Goal: Task Accomplishment & Management: Complete application form

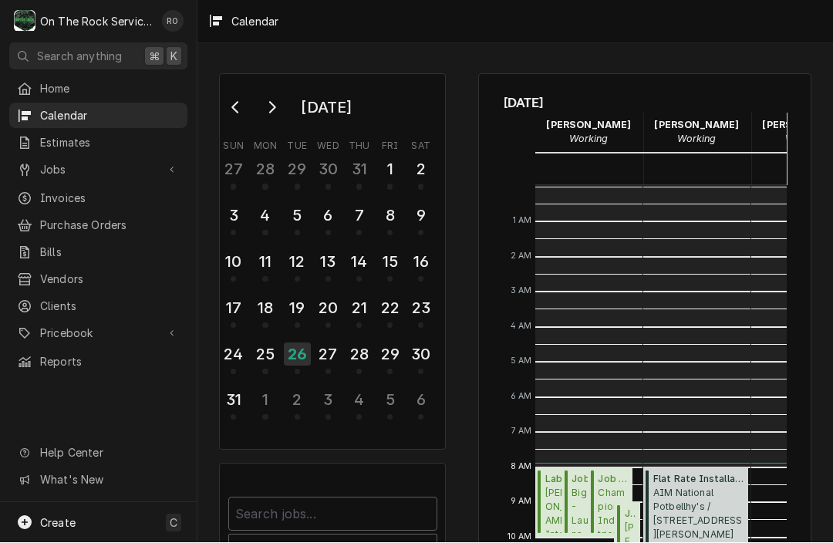
scroll to position [281, 0]
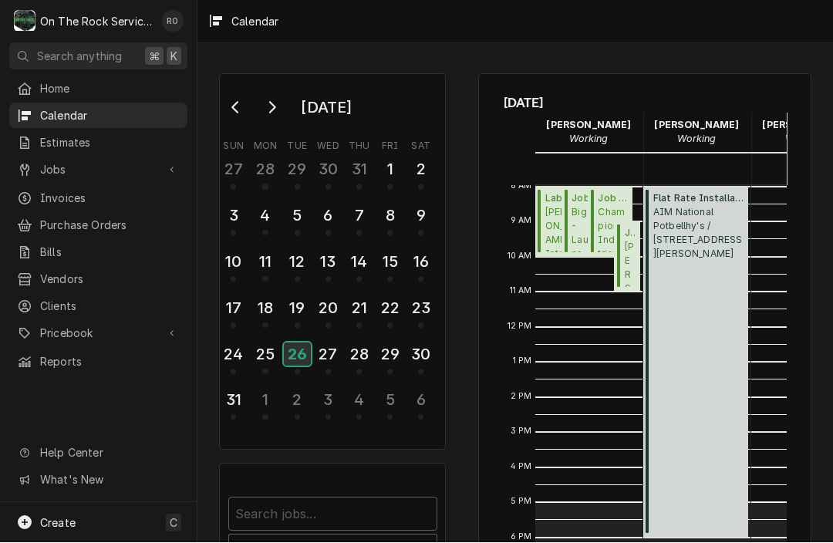
click at [310, 362] on div "26" at bounding box center [297, 354] width 27 height 23
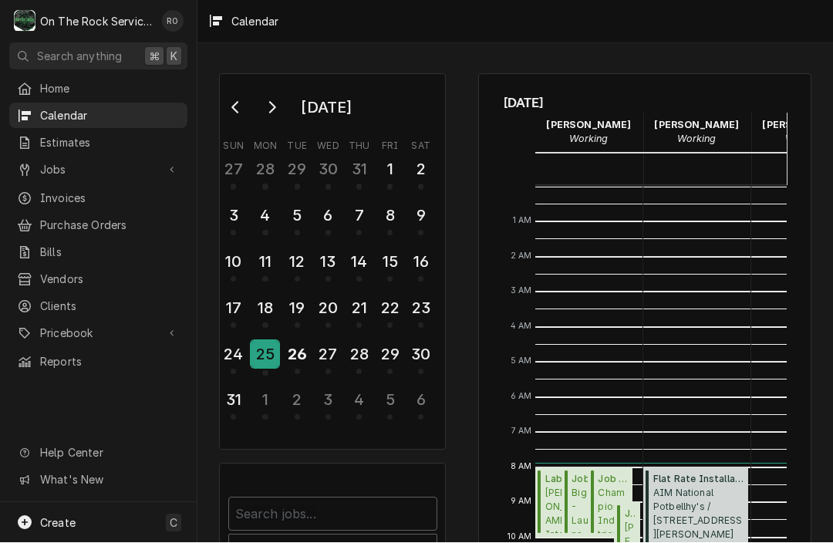
click at [279, 351] on div "25" at bounding box center [265, 355] width 27 height 26
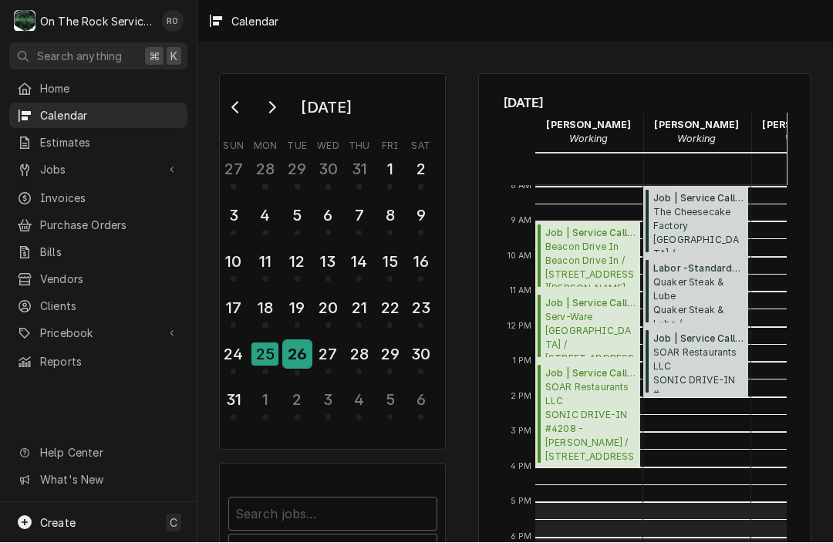
click at [300, 347] on div "26" at bounding box center [297, 355] width 27 height 26
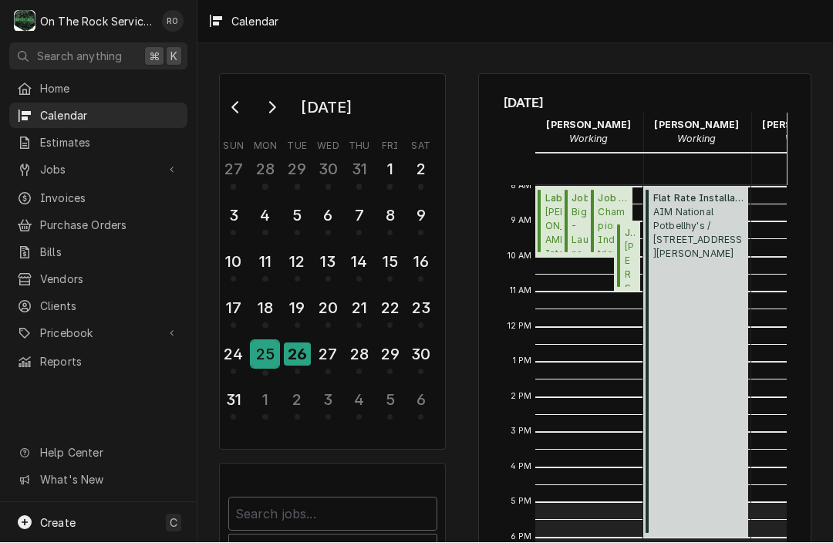
click at [264, 361] on div "25" at bounding box center [265, 355] width 27 height 26
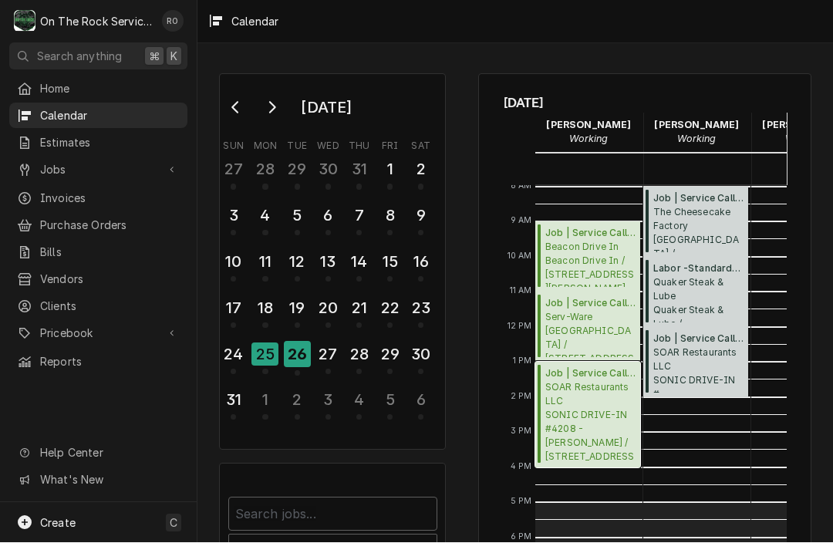
click at [584, 408] on span "SOAR Restaurants LLC SONIC DRIVE-IN #4208 - Greer / 119 S Buncombe Rd, Greer, S…" at bounding box center [590, 422] width 90 height 83
click at [301, 354] on div "26" at bounding box center [297, 355] width 27 height 26
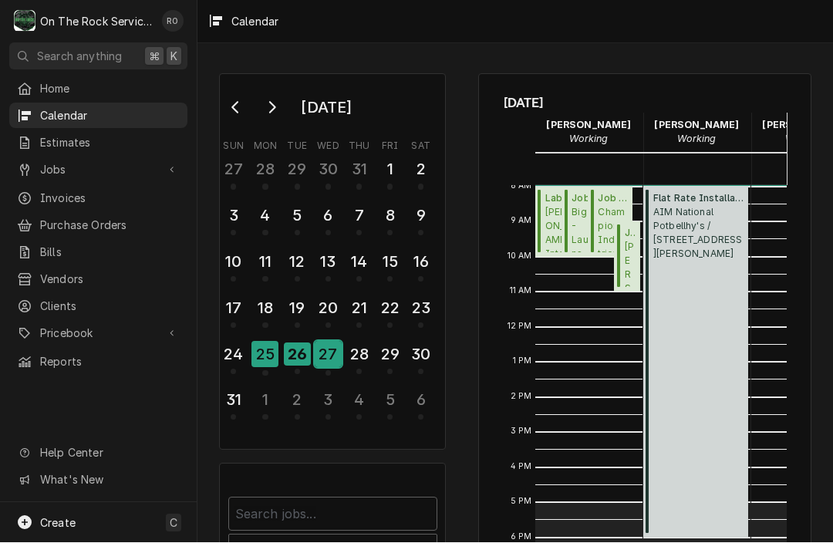
click at [316, 346] on div "27" at bounding box center [328, 355] width 27 height 26
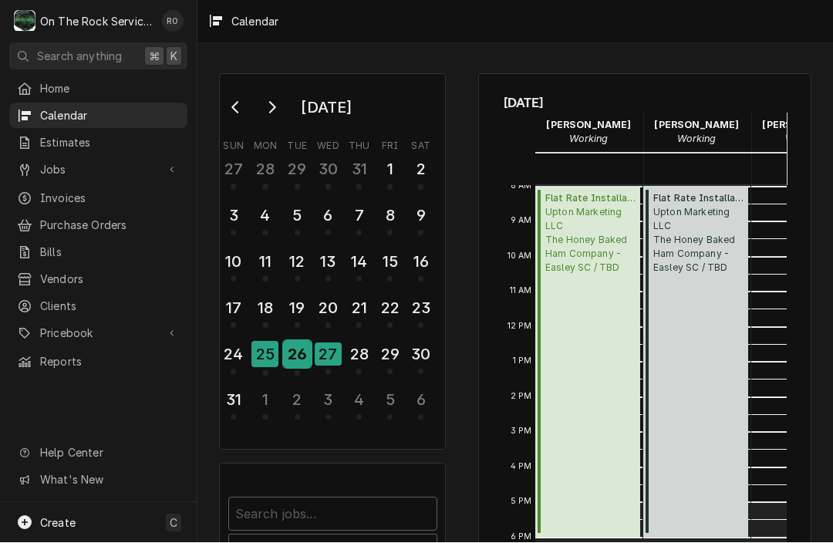
click at [303, 350] on div "26" at bounding box center [297, 355] width 27 height 26
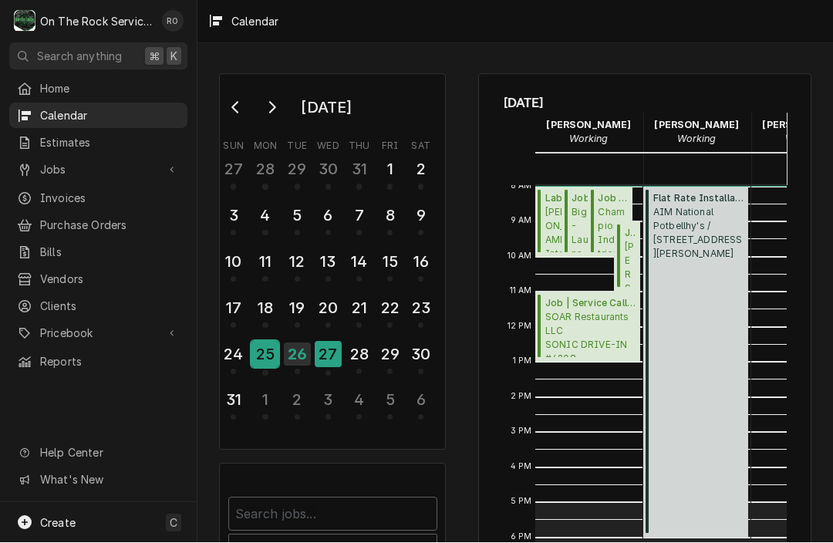
click at [275, 350] on div "25" at bounding box center [265, 355] width 27 height 26
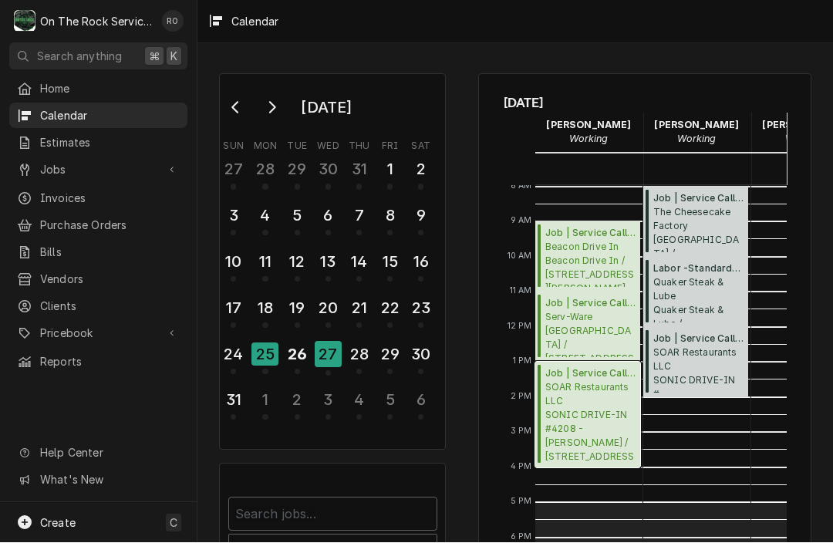
click at [600, 381] on span "SOAR Restaurants LLC SONIC DRIVE-IN #4208 - Greer / 119 S Buncombe Rd, Greer, S…" at bounding box center [590, 422] width 90 height 83
click at [293, 353] on div "26" at bounding box center [297, 355] width 27 height 26
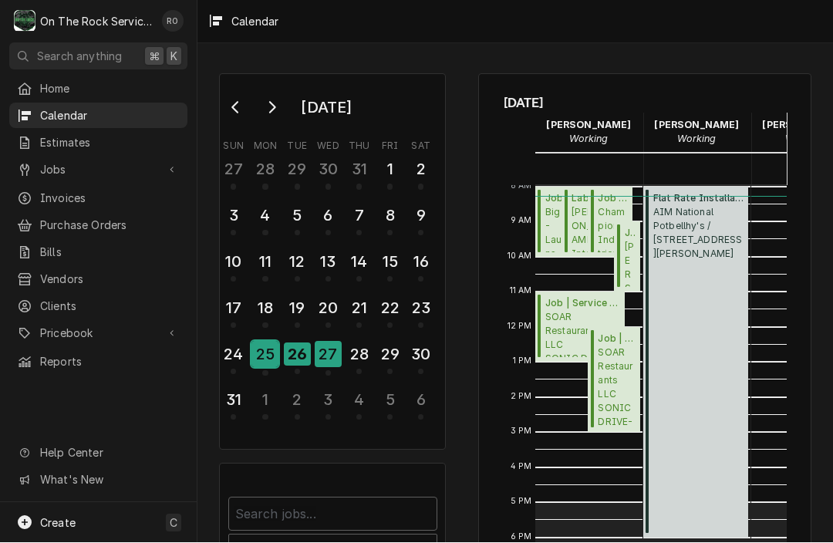
click at [258, 363] on div "25" at bounding box center [265, 355] width 27 height 26
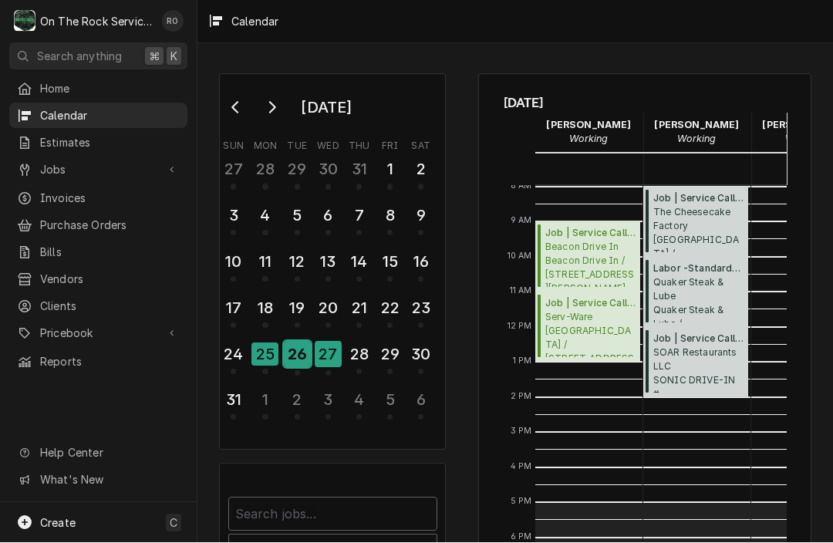
click at [299, 351] on div "26" at bounding box center [297, 355] width 27 height 26
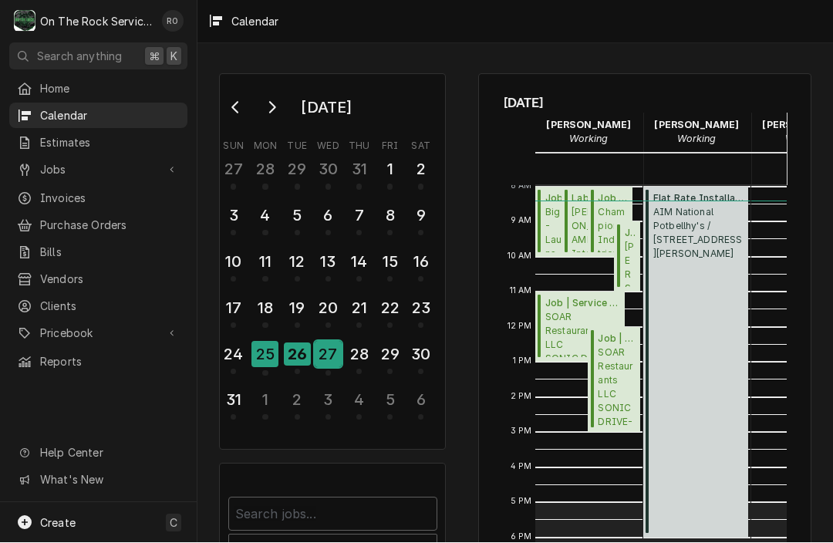
click at [333, 369] on div "27" at bounding box center [328, 358] width 27 height 38
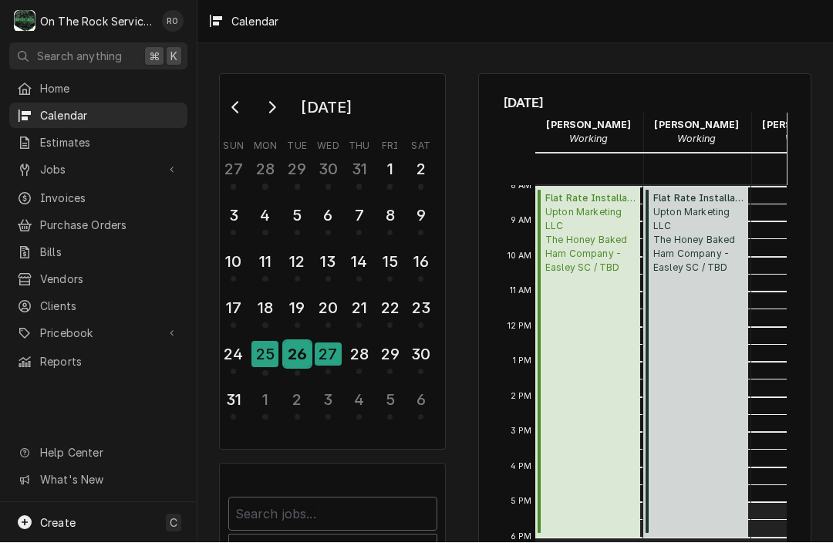
click at [302, 363] on div "26" at bounding box center [297, 355] width 27 height 26
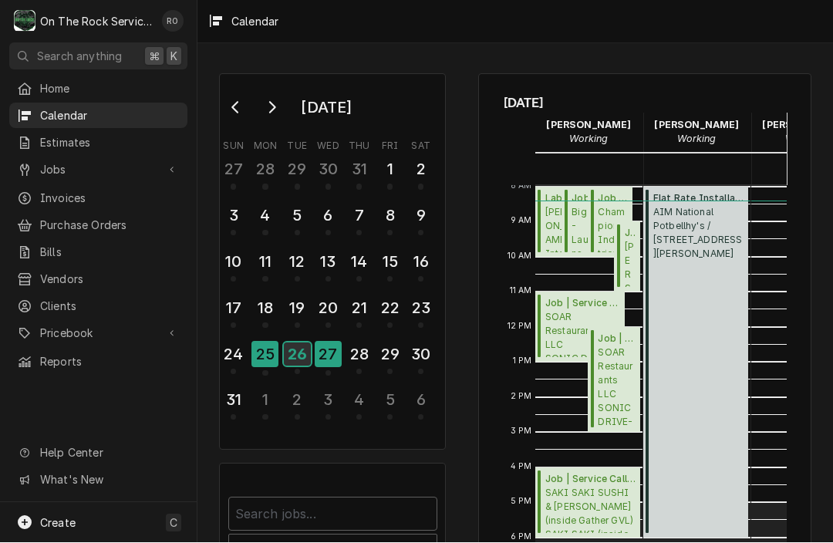
scroll to position [283, 0]
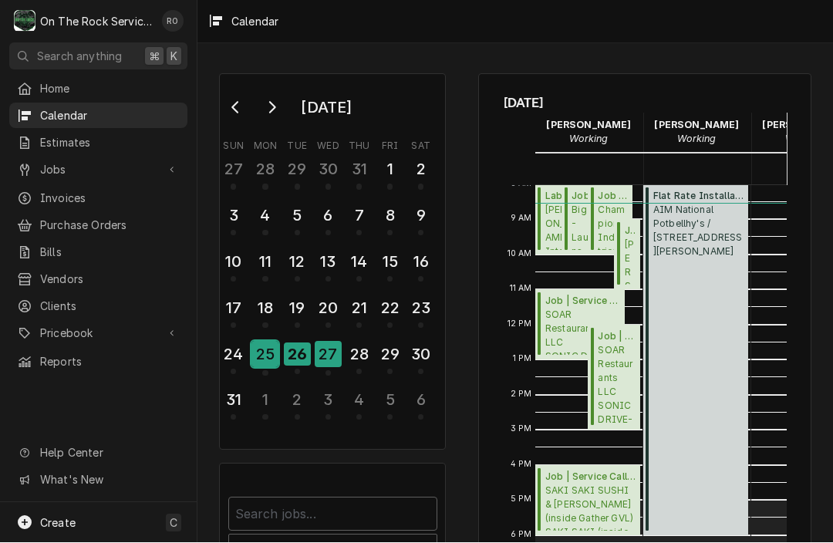
click at [277, 359] on div "25" at bounding box center [265, 355] width 27 height 26
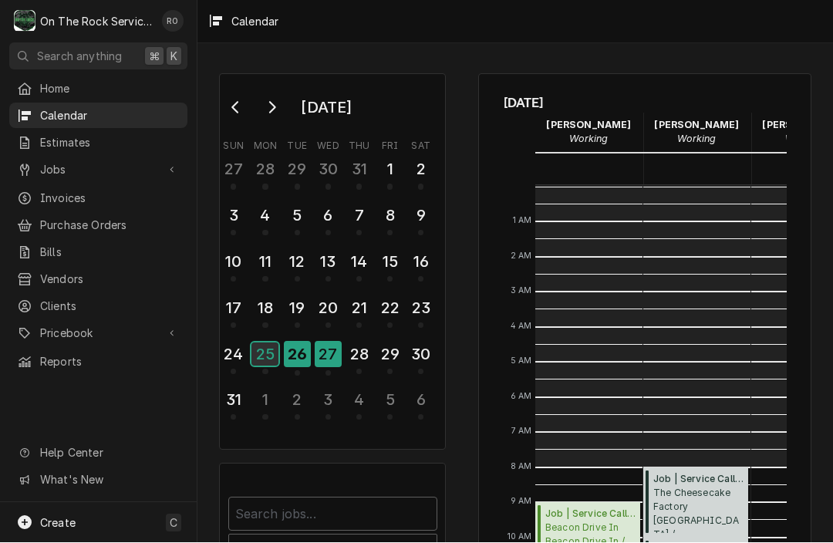
scroll to position [281, 0]
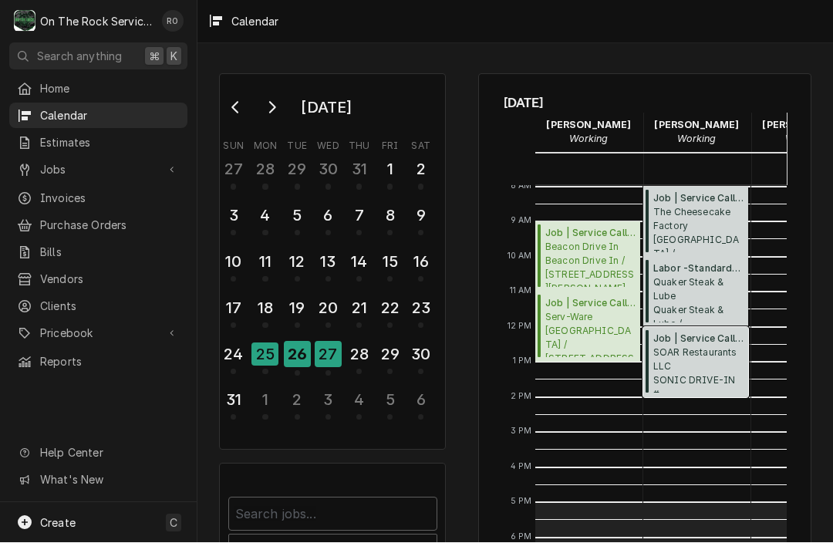
click at [713, 363] on span "SOAR Restaurants LLC SONIC DRIVE-IN # -Greenwood / 1427 Bypass 25 NE, Greenwood…" at bounding box center [698, 369] width 90 height 47
click at [299, 348] on div "26" at bounding box center [297, 355] width 27 height 26
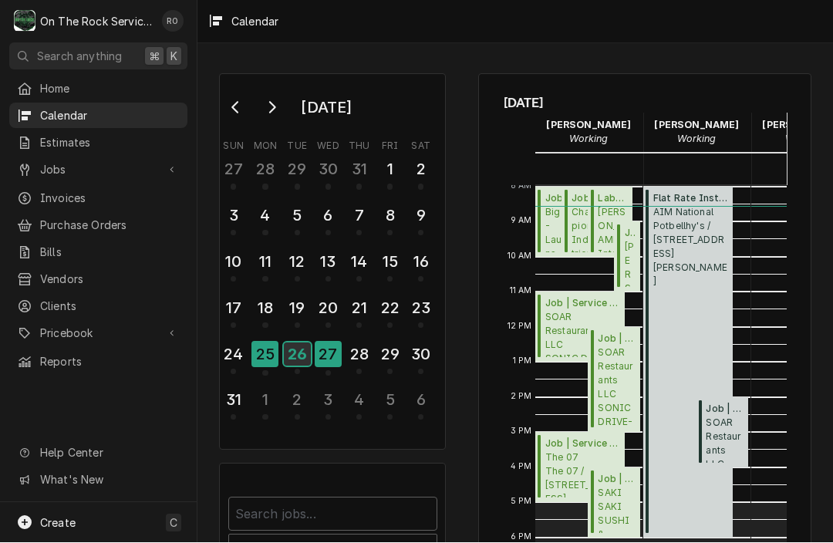
scroll to position [2, 0]
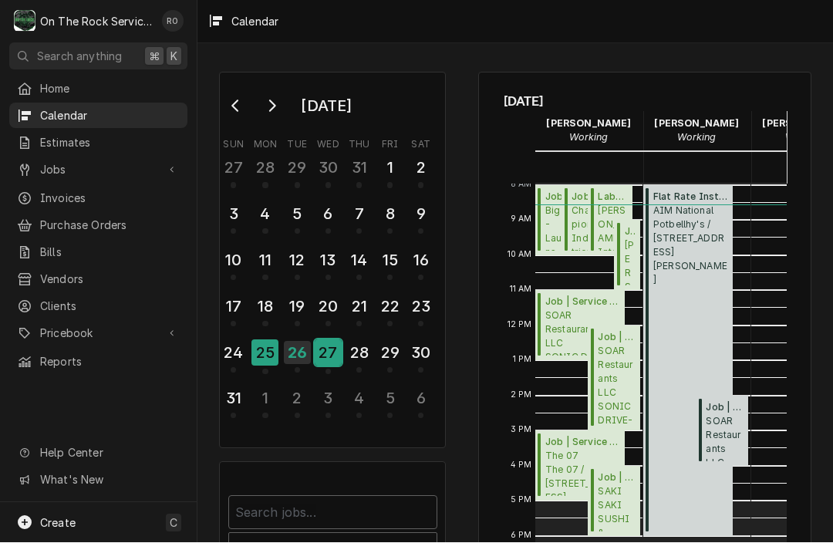
click at [337, 358] on div "27" at bounding box center [328, 353] width 27 height 26
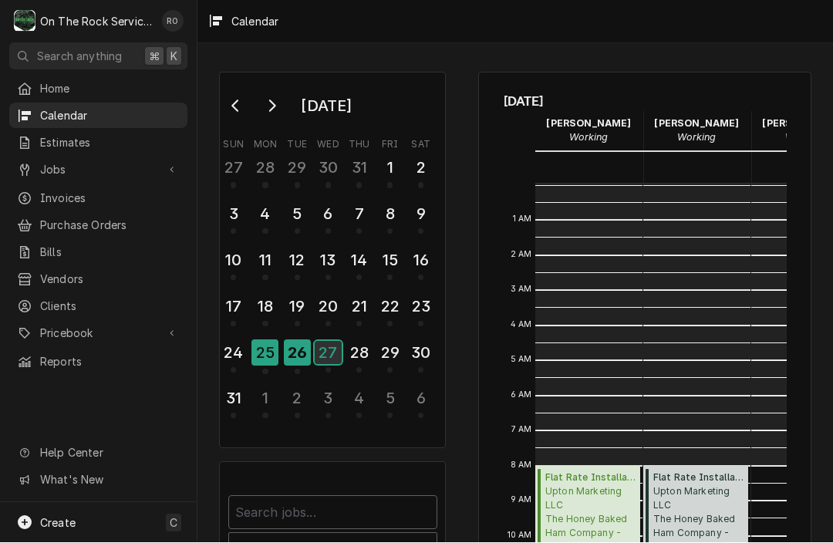
scroll to position [281, 0]
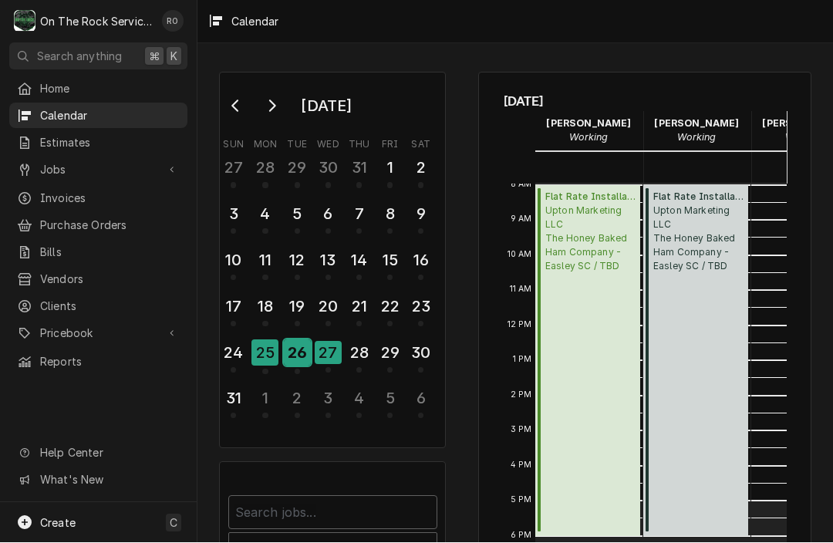
click at [310, 355] on div "26" at bounding box center [297, 353] width 27 height 26
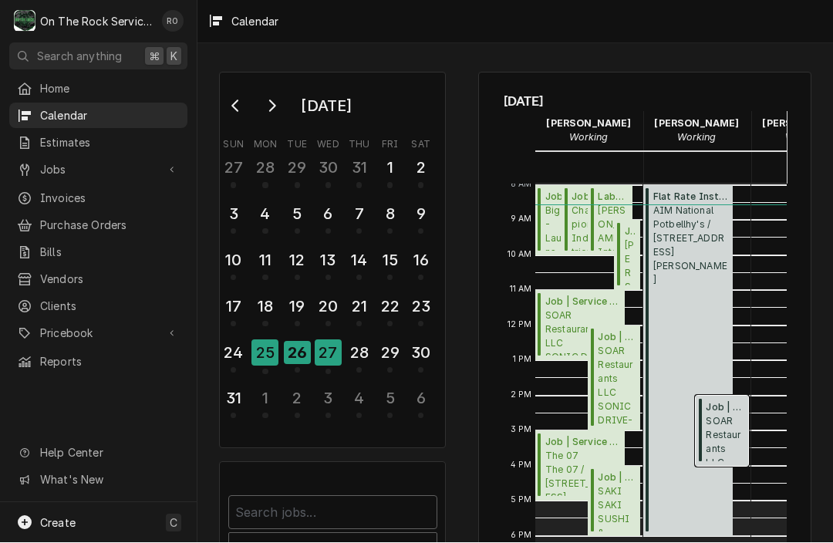
click at [726, 407] on span "Job | Service Call ( Upcoming )" at bounding box center [725, 408] width 38 height 14
click at [323, 347] on div "27" at bounding box center [328, 353] width 27 height 26
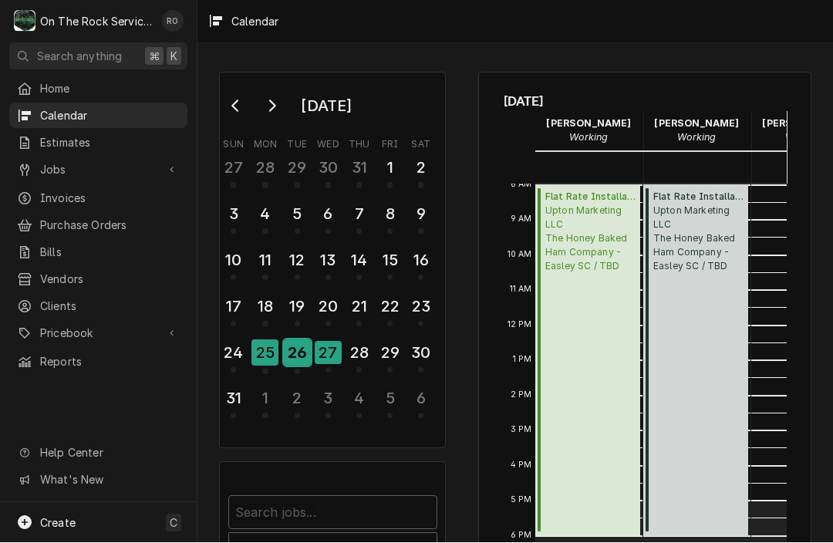
click at [298, 352] on div "26" at bounding box center [297, 353] width 27 height 26
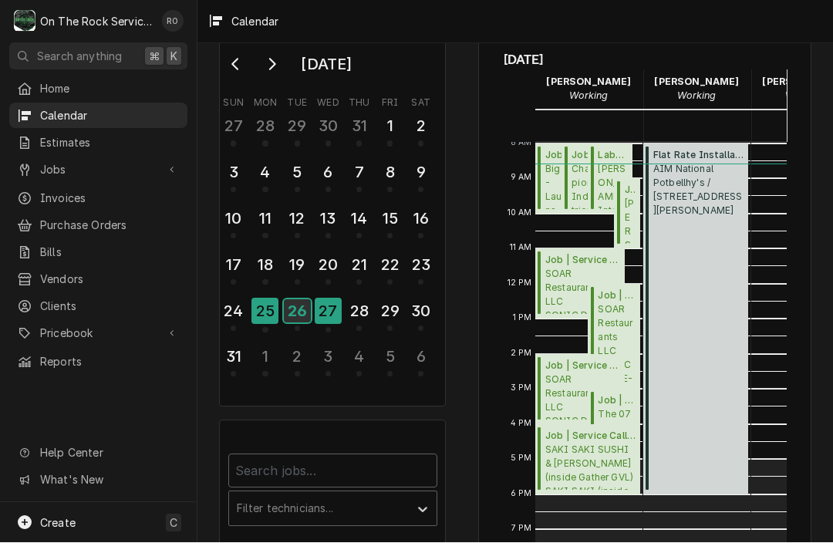
scroll to position [66, 0]
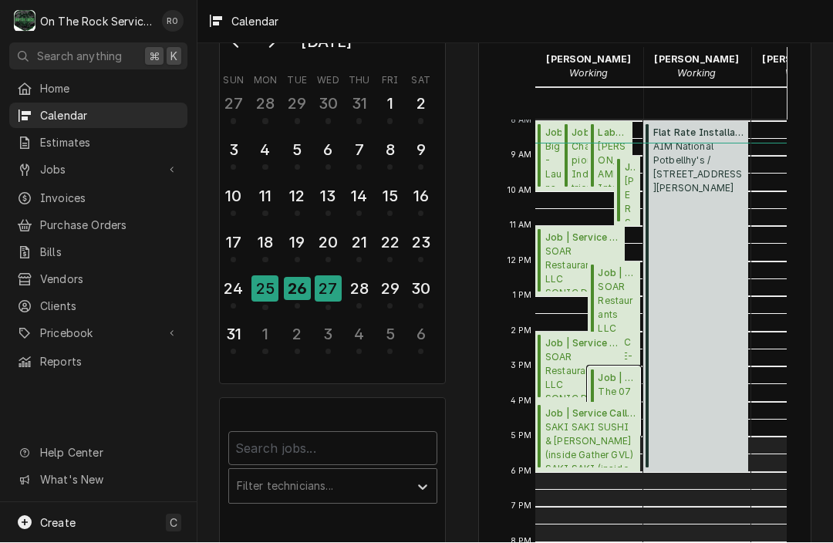
click at [618, 381] on span "Job | Service Call ( Upcoming )" at bounding box center [617, 379] width 38 height 14
click at [586, 427] on span "SAKI SAKI SUSHI & HIBACHI (inside Gather GVL) SAKI SAKI (inside Gather GVL) / 1…" at bounding box center [590, 444] width 90 height 47
click at [323, 290] on div "27" at bounding box center [328, 289] width 27 height 26
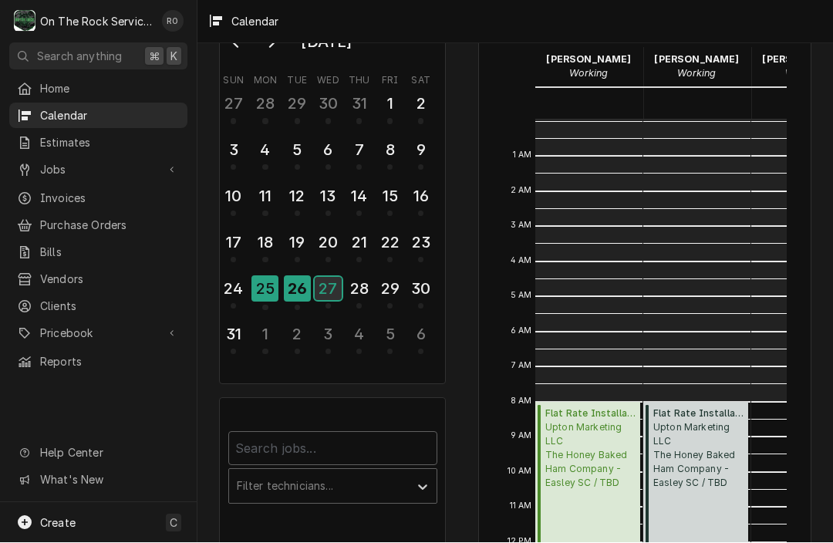
scroll to position [281, 0]
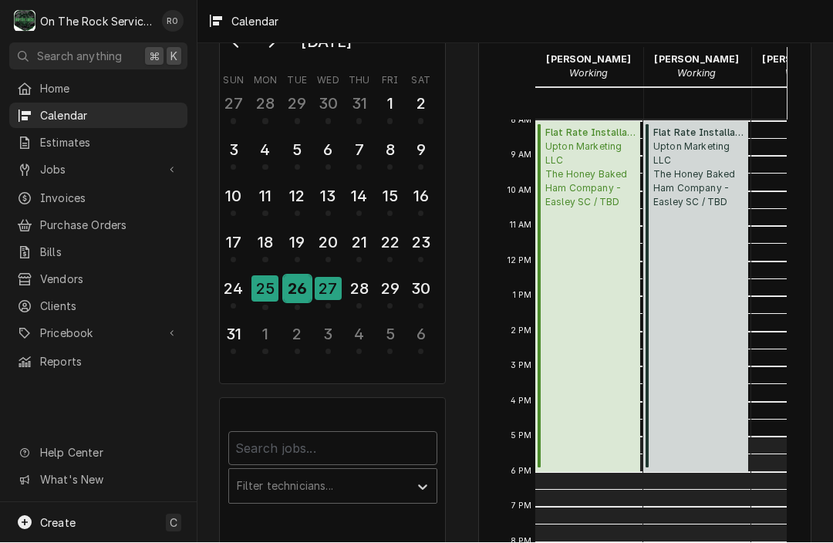
click at [306, 290] on div "26" at bounding box center [297, 289] width 27 height 26
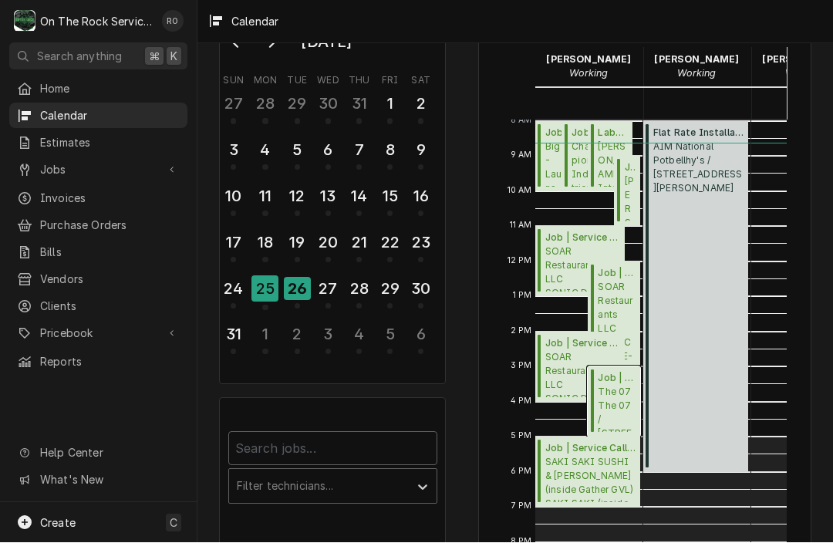
click at [619, 397] on span "The 07 The 07 / 1010 Laurens Rd, Greenville, SC 29607" at bounding box center [617, 409] width 38 height 47
click at [329, 283] on div "27" at bounding box center [328, 289] width 27 height 26
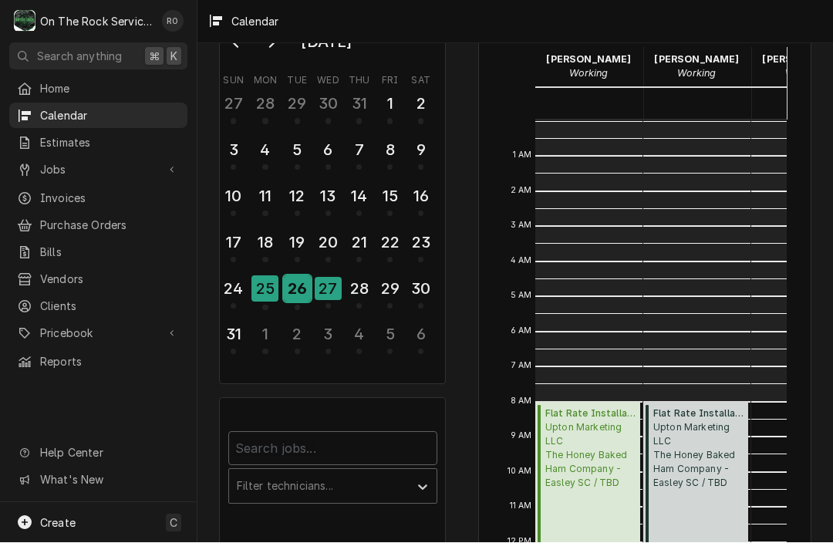
click at [298, 284] on div "26" at bounding box center [297, 289] width 27 height 26
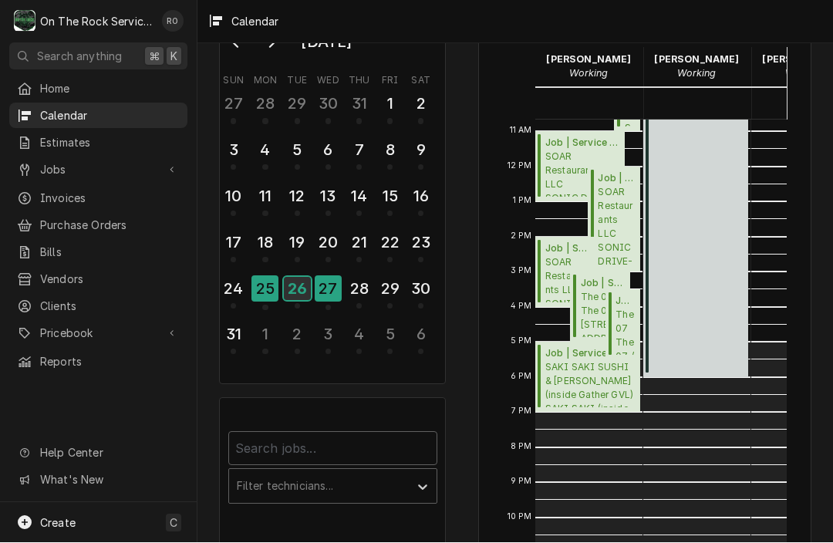
scroll to position [375, 0]
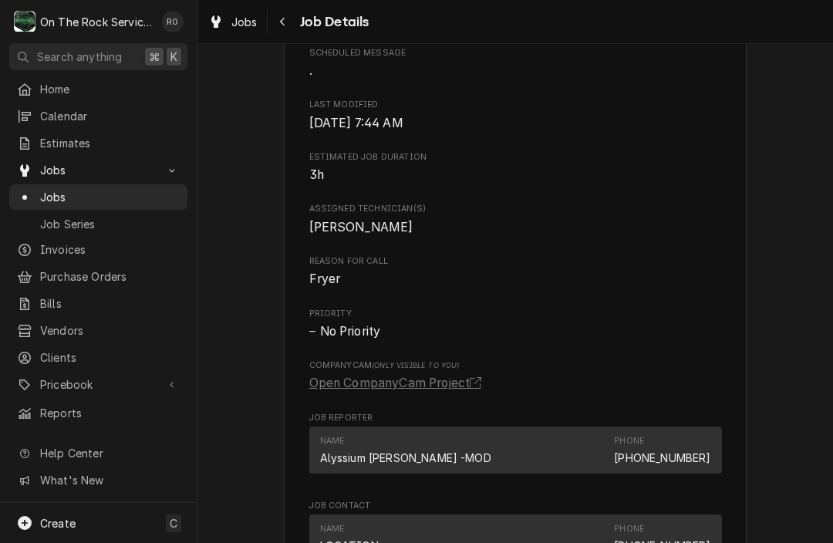
scroll to position [963, 0]
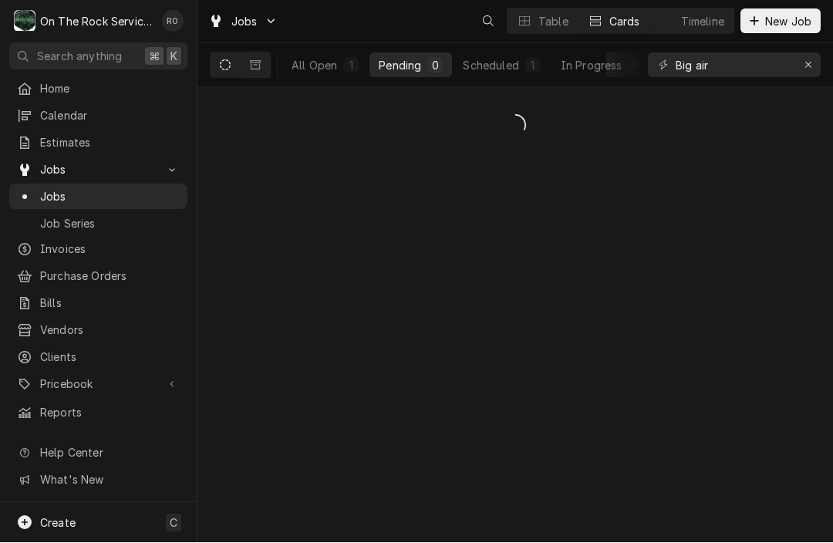
scroll to position [1, 0]
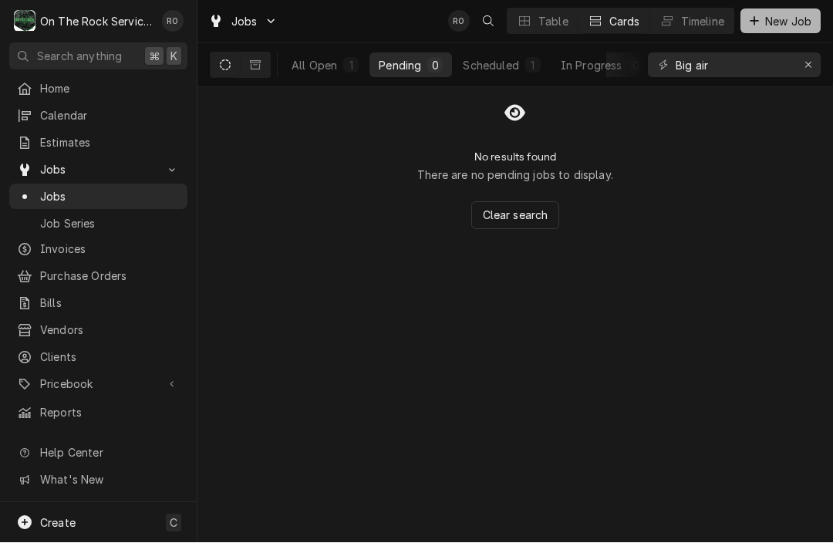
click at [760, 29] on button "New Job" at bounding box center [781, 21] width 80 height 25
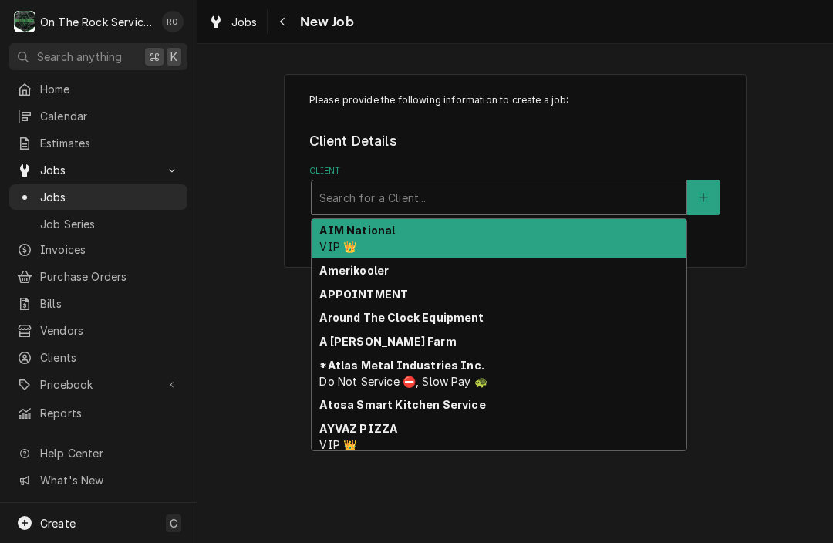
click at [602, 190] on div "Client" at bounding box center [499, 198] width 360 height 28
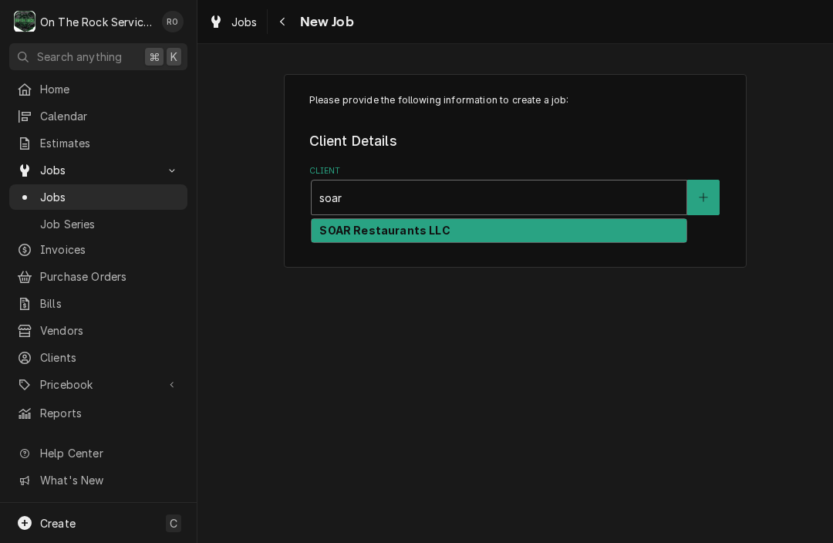
click at [583, 228] on div "SOAR Restaurants LLC" at bounding box center [499, 231] width 375 height 24
type input "soar"
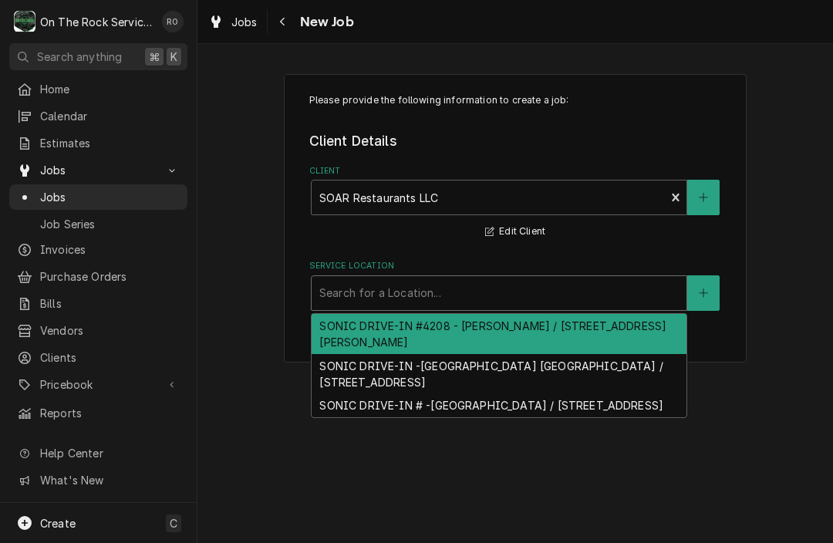
click at [558, 291] on div "Service Location" at bounding box center [499, 293] width 360 height 28
click at [534, 341] on div "SONIC DRIVE-IN #4208 - [PERSON_NAME] / [STREET_ADDRESS][PERSON_NAME]" at bounding box center [499, 334] width 375 height 40
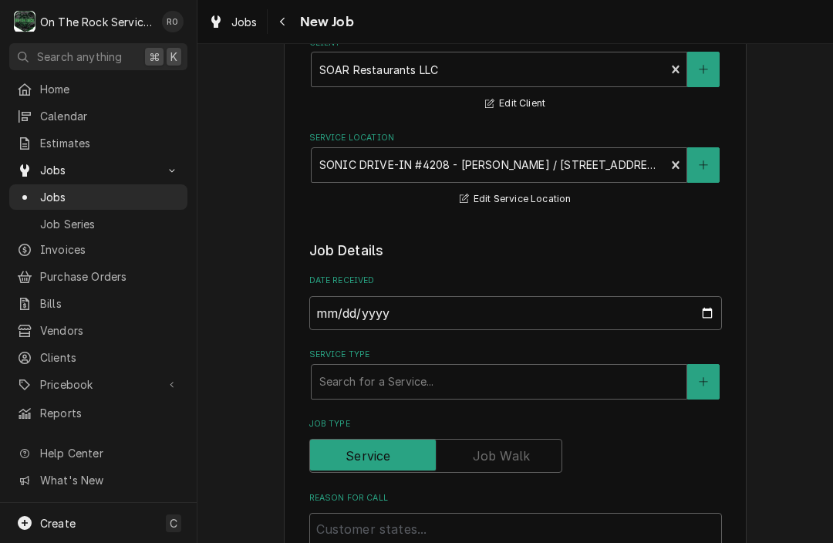
scroll to position [147, 0]
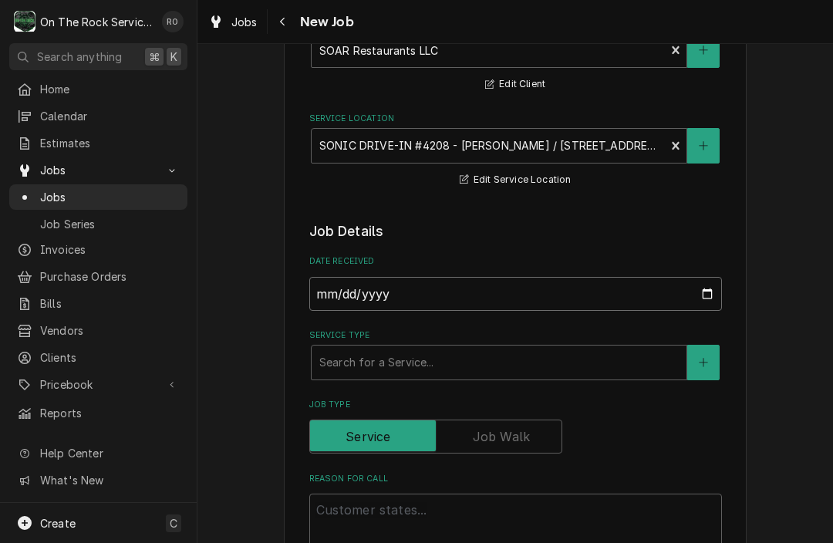
click at [527, 300] on input "2025-08-26" at bounding box center [515, 294] width 413 height 34
type input "2025-08-25"
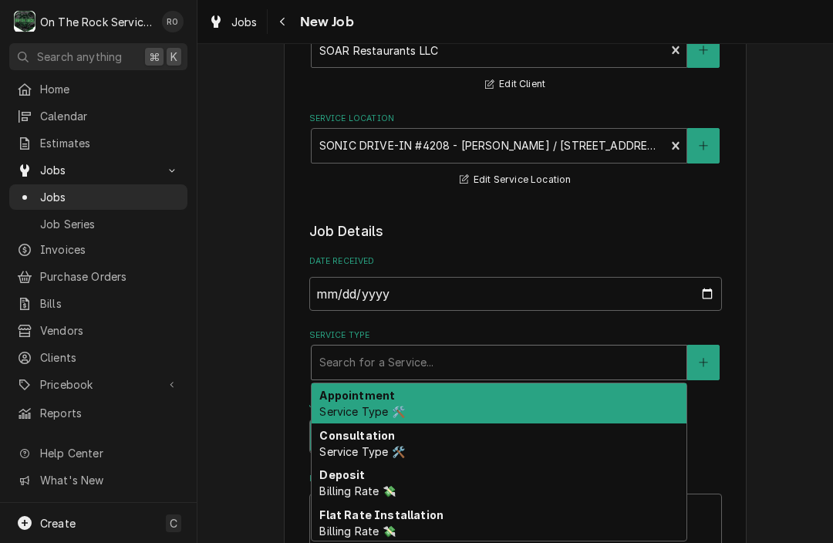
click at [358, 377] on div "Search for a Service..." at bounding box center [499, 363] width 375 height 34
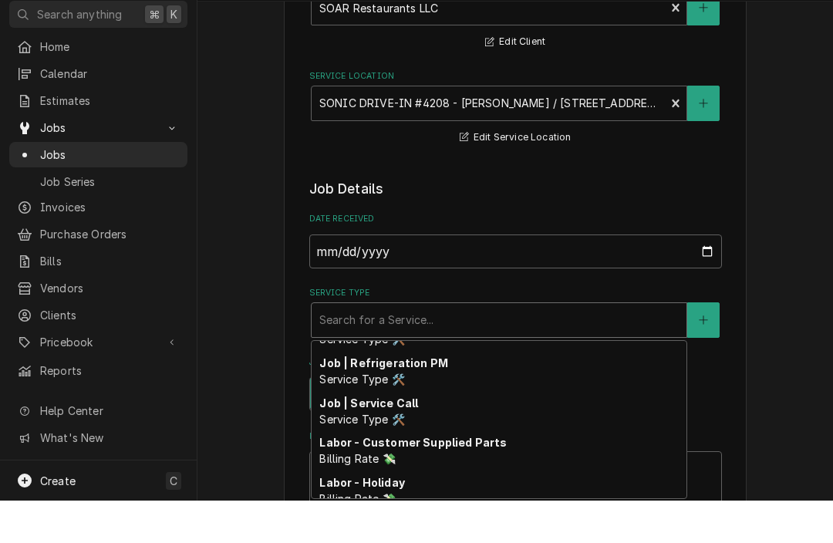
scroll to position [639, 0]
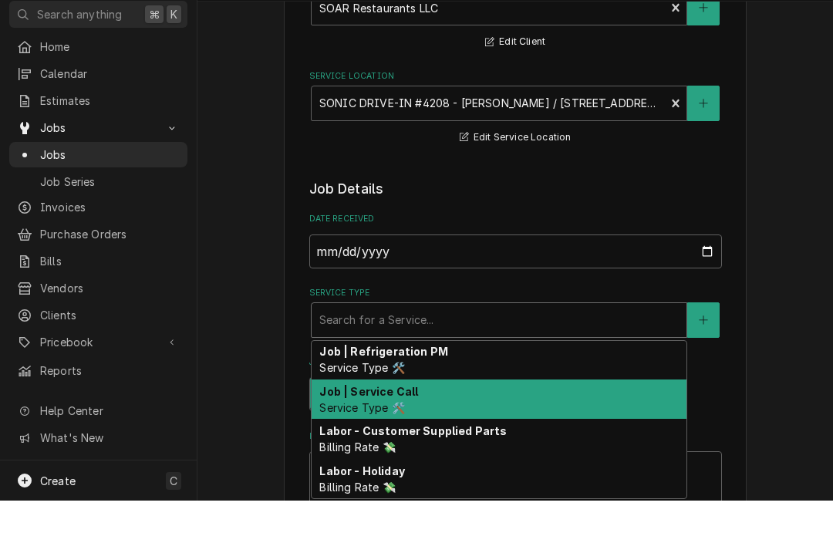
click at [365, 444] on span "Service Type 🛠️" at bounding box center [361, 450] width 85 height 13
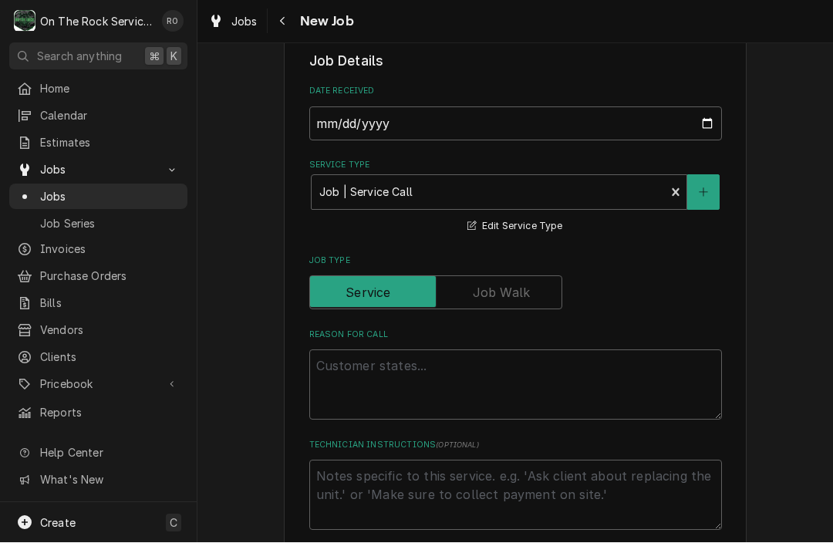
scroll to position [426, 0]
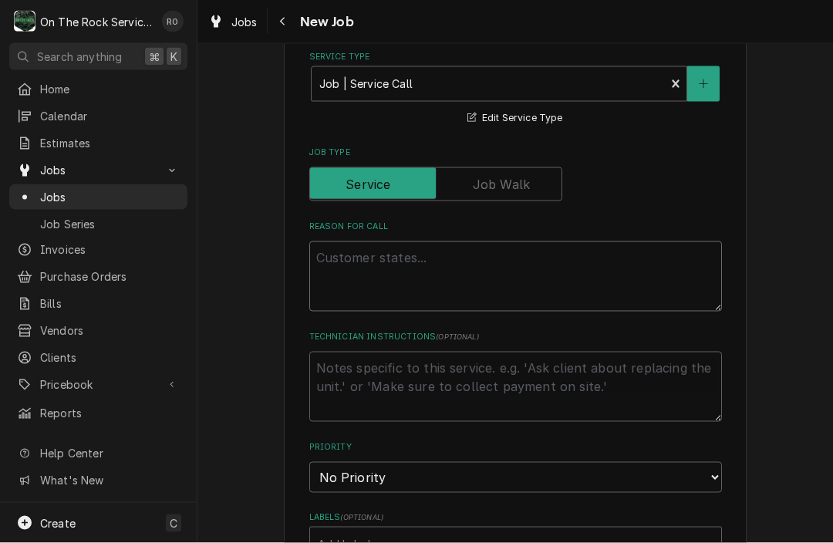
click at [397, 257] on textarea "Reason For Call" at bounding box center [515, 276] width 413 height 70
type textarea "x"
type textarea "I"
type textarea "x"
type textarea "Ic"
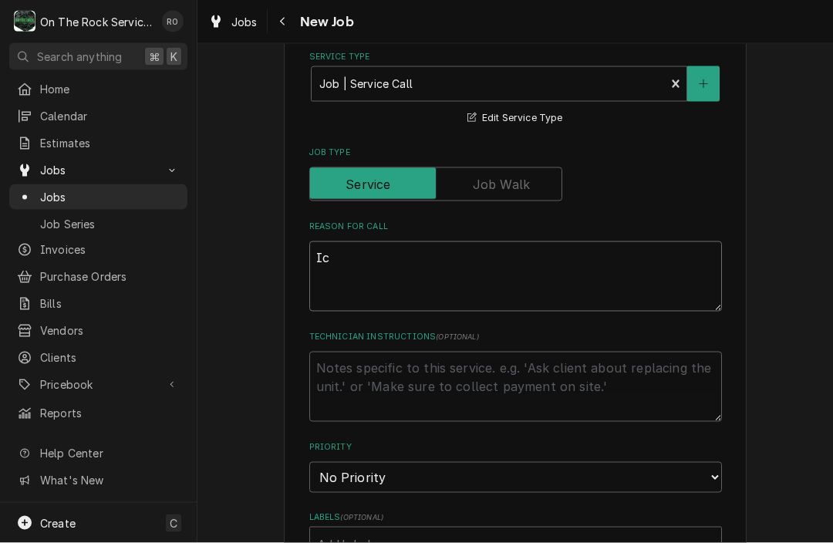
type textarea "x"
type textarea "Ice"
type textarea "x"
type textarea "Ice"
type textarea "x"
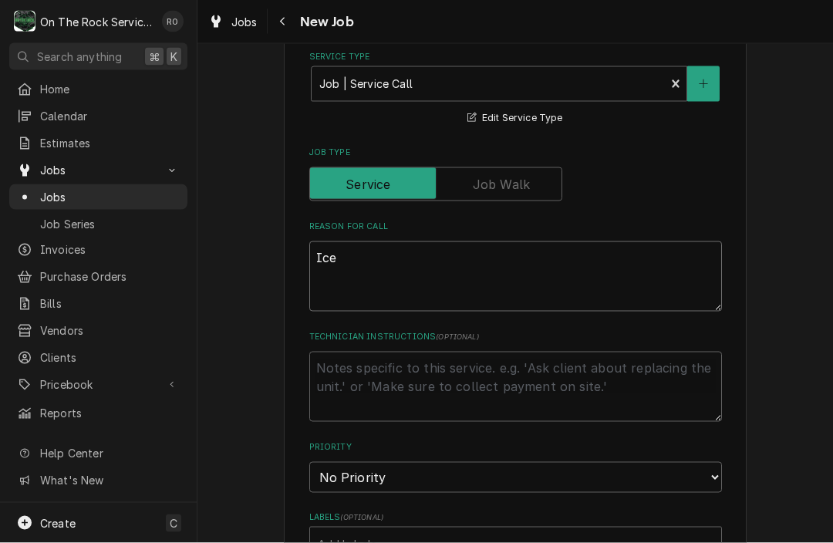
type textarea "Ice c"
type textarea "x"
type textarea "Ice cr"
type textarea "x"
type textarea "Ice cre"
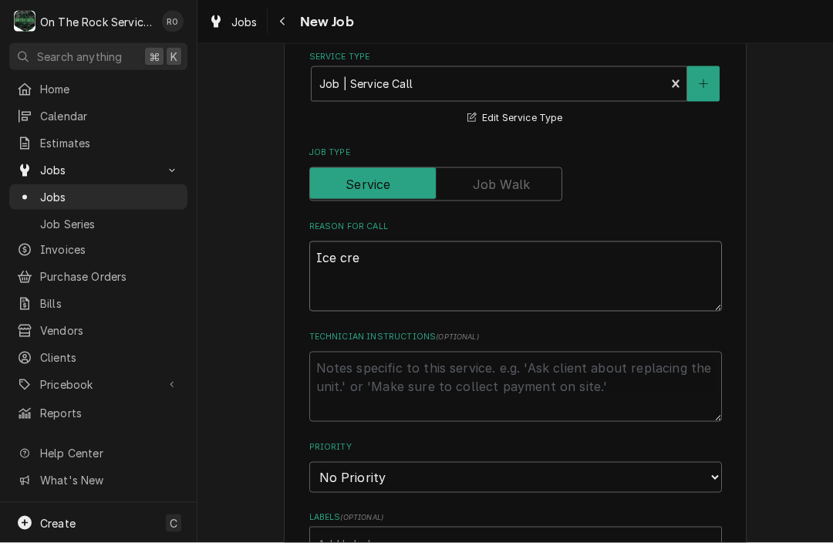
type textarea "x"
type textarea "Ice crea"
type textarea "x"
type textarea "Ice cream"
type textarea "x"
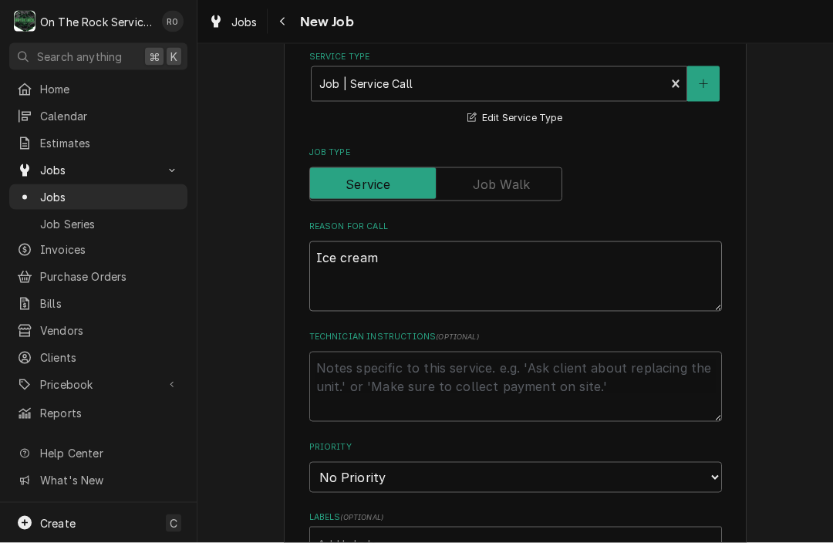
type textarea "Ice cream"
type textarea "x"
type textarea "Ice cream m"
type textarea "x"
type textarea "Ice cream ma"
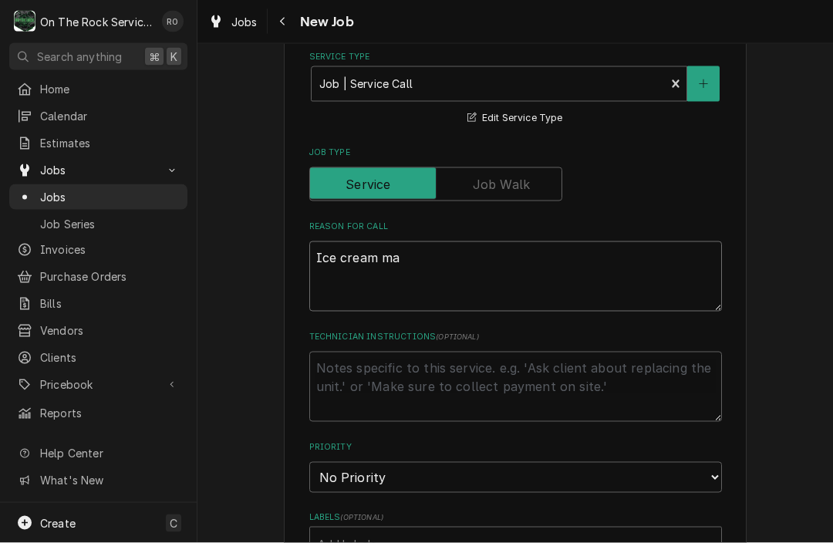
type textarea "x"
type textarea "Ice cream mac"
type textarea "x"
type textarea "Ice cream mach"
type textarea "x"
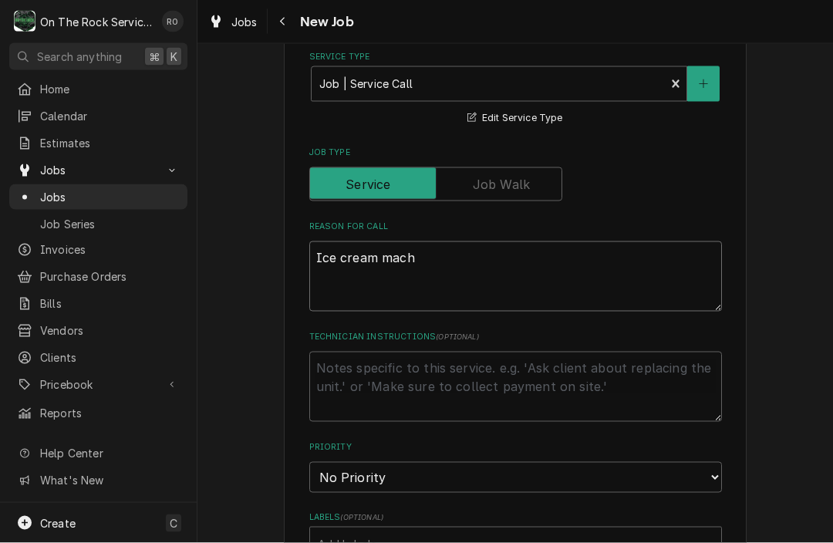
type textarea "Ice cream machi"
type textarea "x"
type textarea "Ice cream machin"
type textarea "x"
type textarea "Ice cream machine"
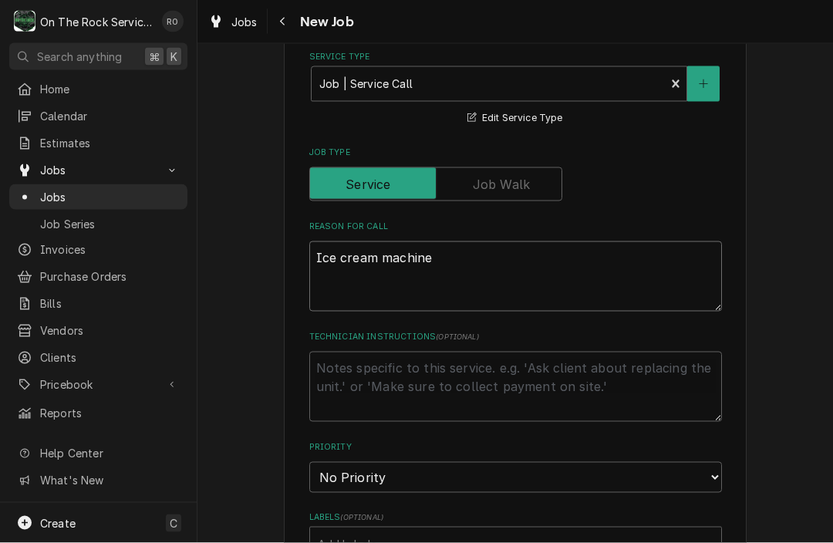
type textarea "x"
type textarea "Ice cream machine"
type textarea "x"
type textarea "Ice cream machine i"
type textarea "x"
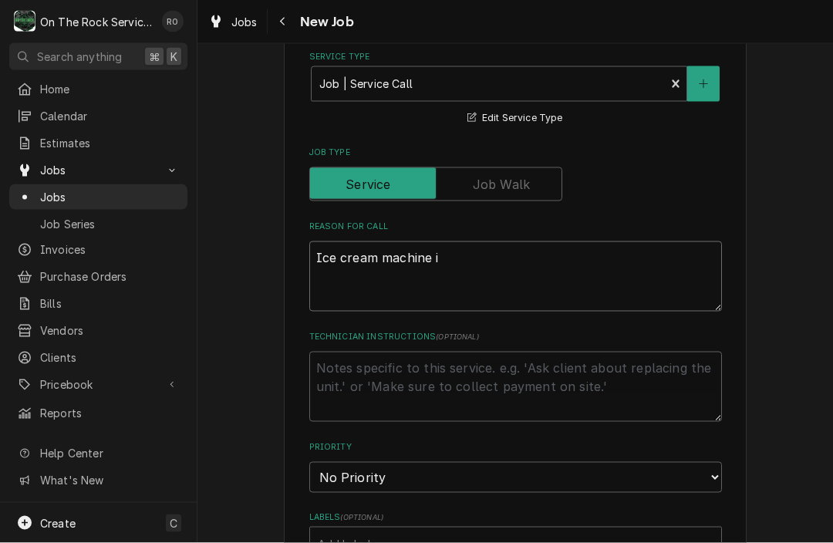
type textarea "Ice cream machine is"
type textarea "x"
type textarea "Ice cream machine is"
type textarea "x"
type textarea "Ice cream machine is d"
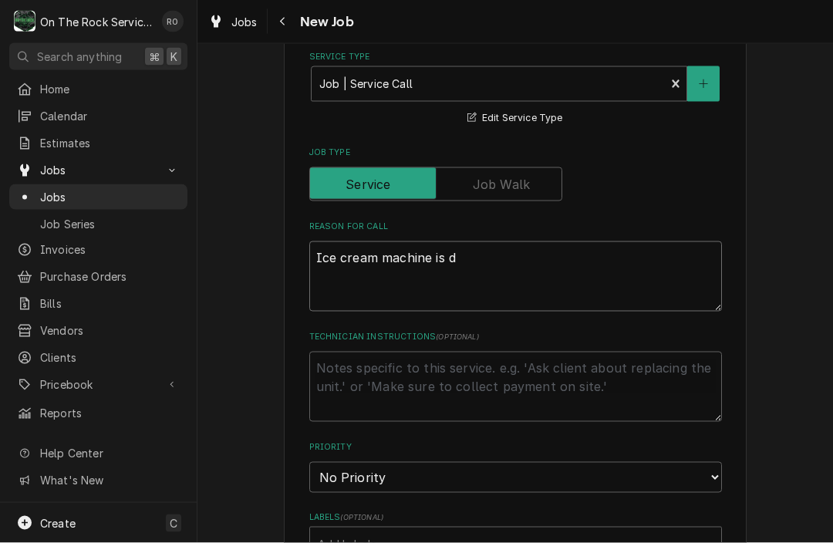
type textarea "x"
type textarea "Ice cream machine is do"
type textarea "x"
type textarea "Ice cream machine is dow"
type textarea "x"
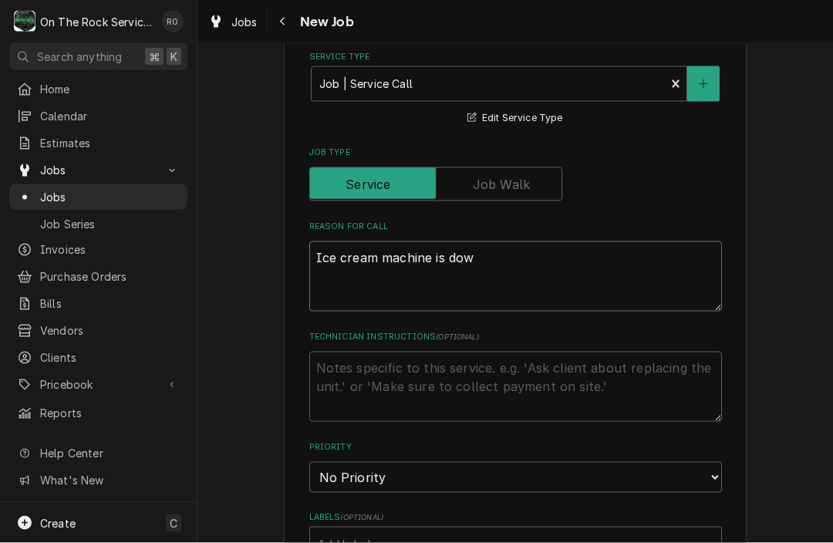
type textarea "Ice cream machine is down"
type textarea "x"
type textarea "Ice cream machine is down."
type textarea "x"
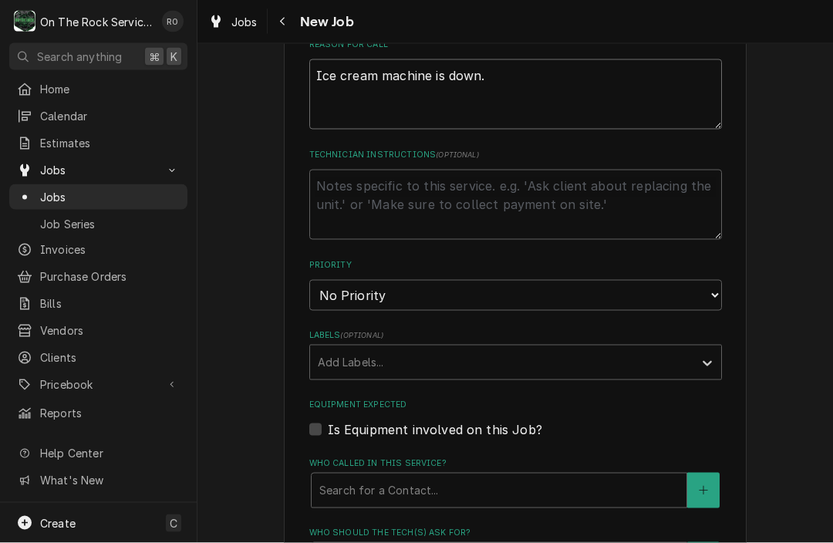
scroll to position [623, 0]
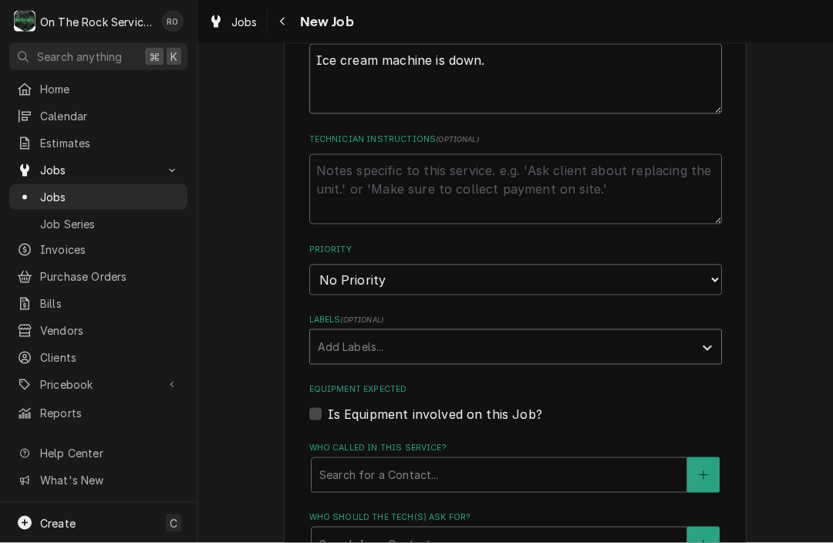
type textarea "Ice cream machine is down."
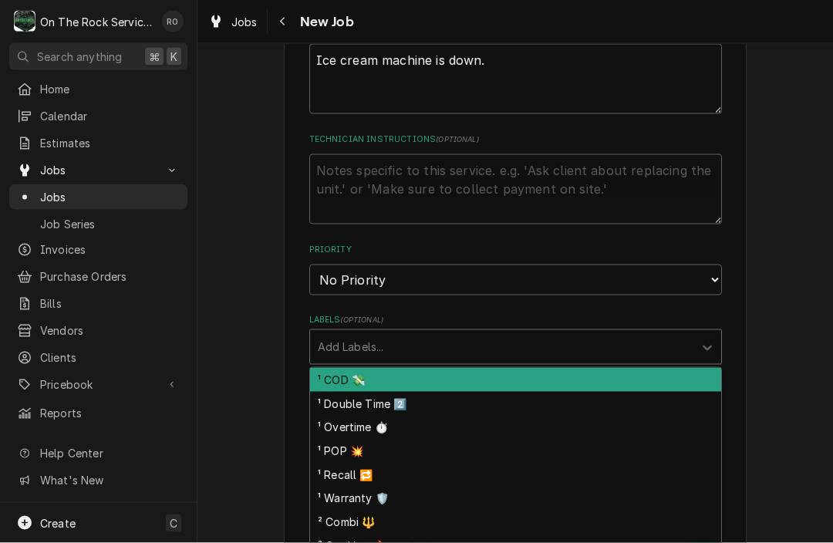
click at [410, 333] on div "Labels" at bounding box center [502, 347] width 368 height 28
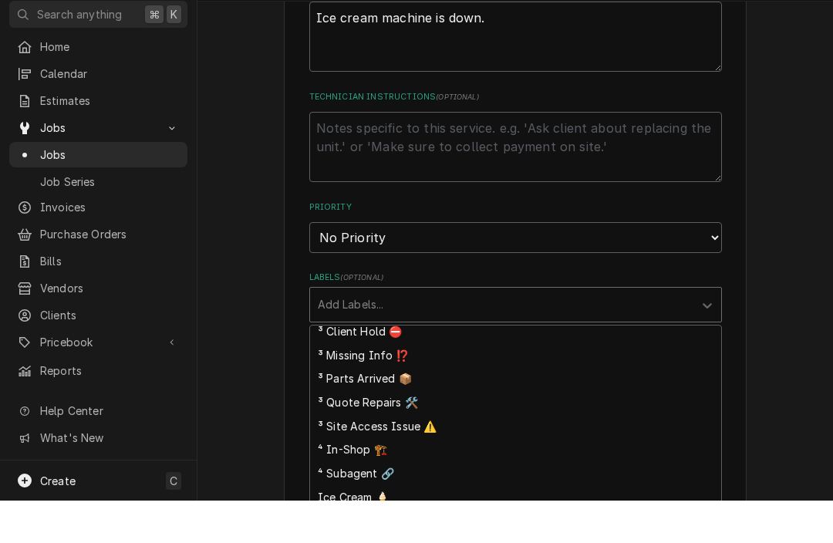
scroll to position [384, 0]
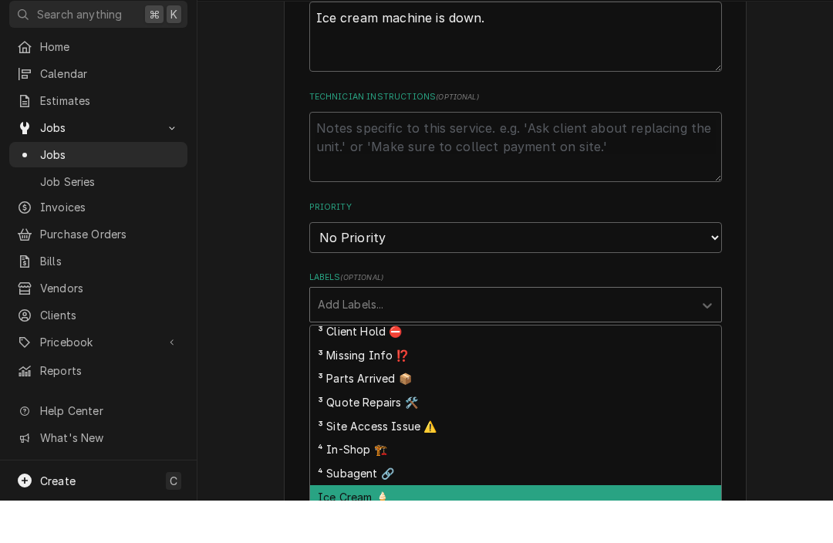
click at [384, 528] on div "Ice Cream 🍦" at bounding box center [515, 540] width 411 height 24
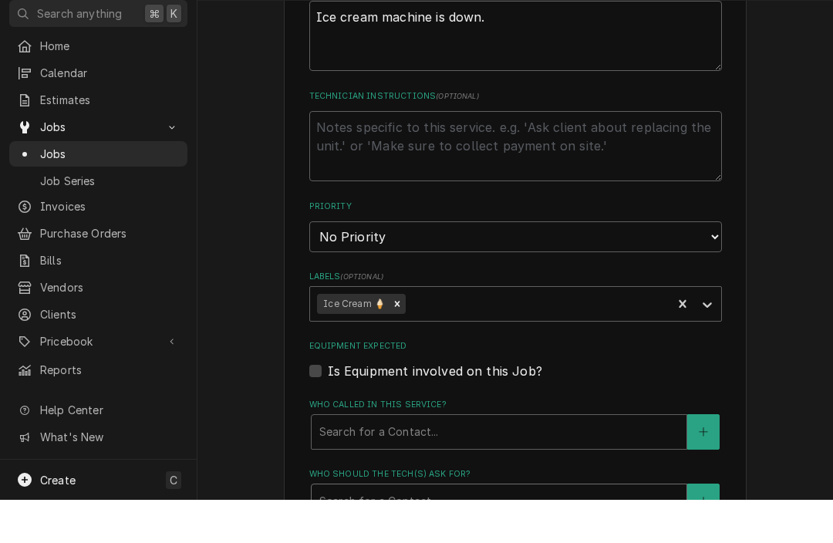
scroll to position [0, 0]
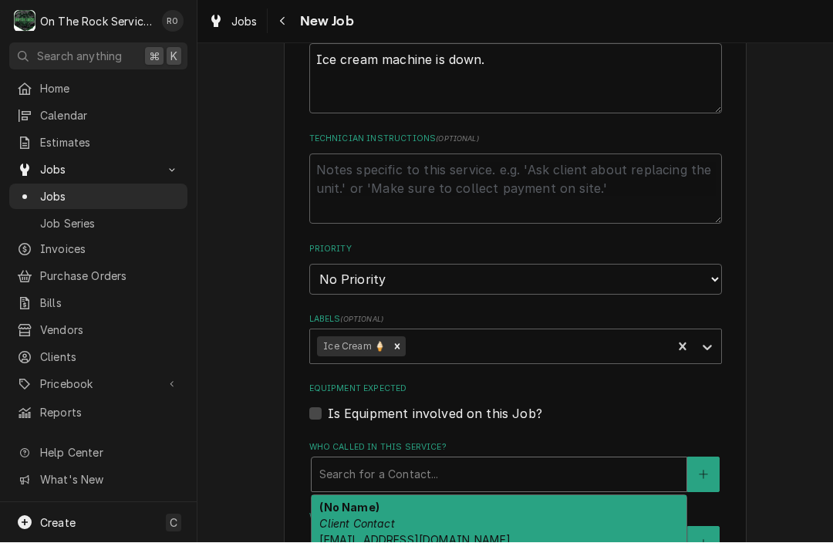
click at [387, 468] on div "[object Object], 1 of 5. 5 results available. Use Up and Down to choose options…" at bounding box center [499, 474] width 376 height 35
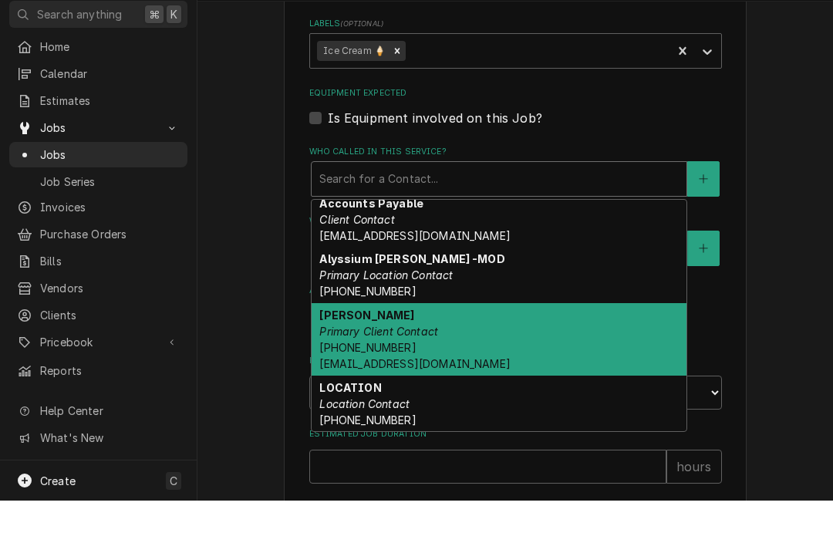
scroll to position [878, 0]
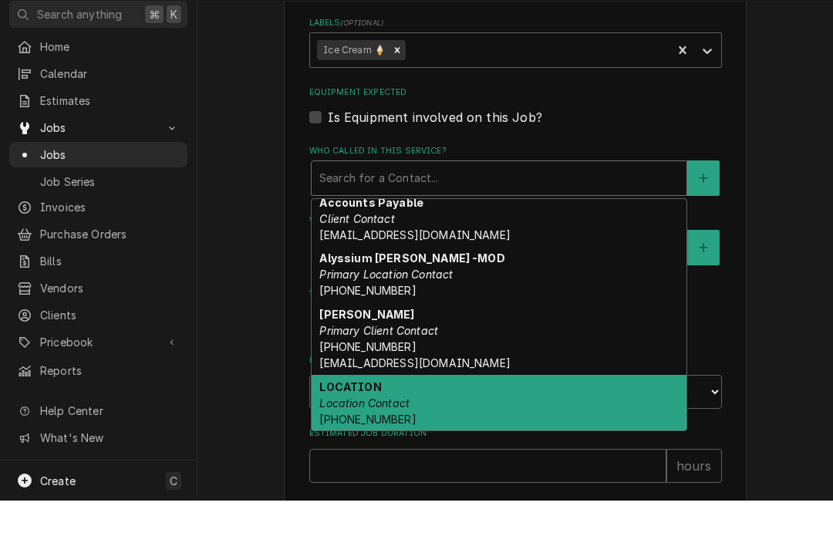
click at [453, 417] on div "LOCATION Location Contact (864) 801-2900" at bounding box center [499, 445] width 375 height 56
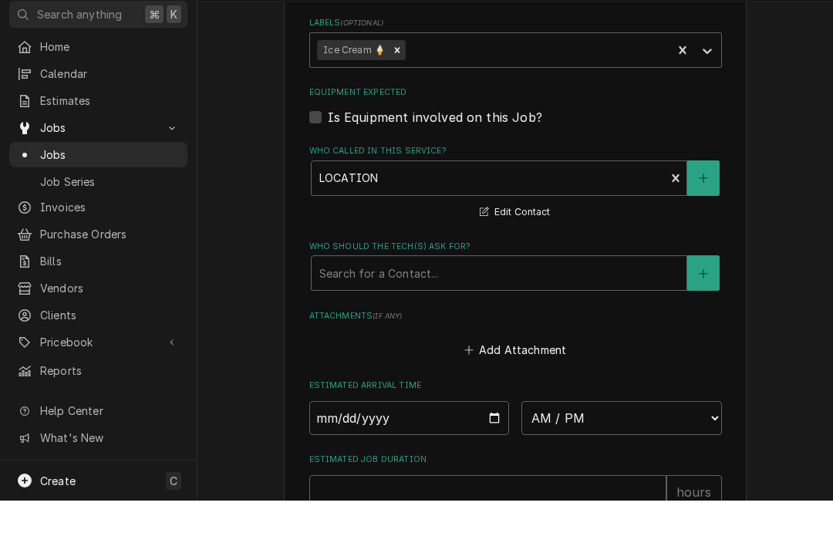
scroll to position [0, 0]
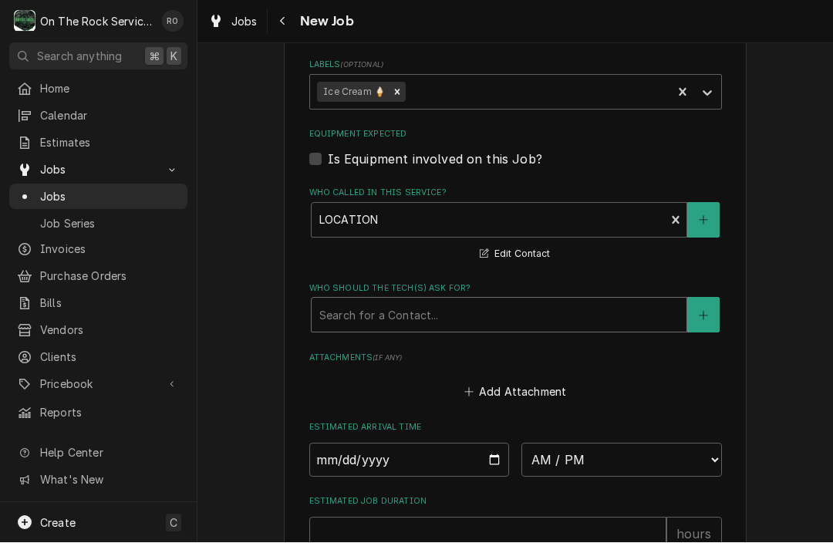
click at [466, 317] on div "Who should the tech(s) ask for?" at bounding box center [499, 316] width 360 height 28
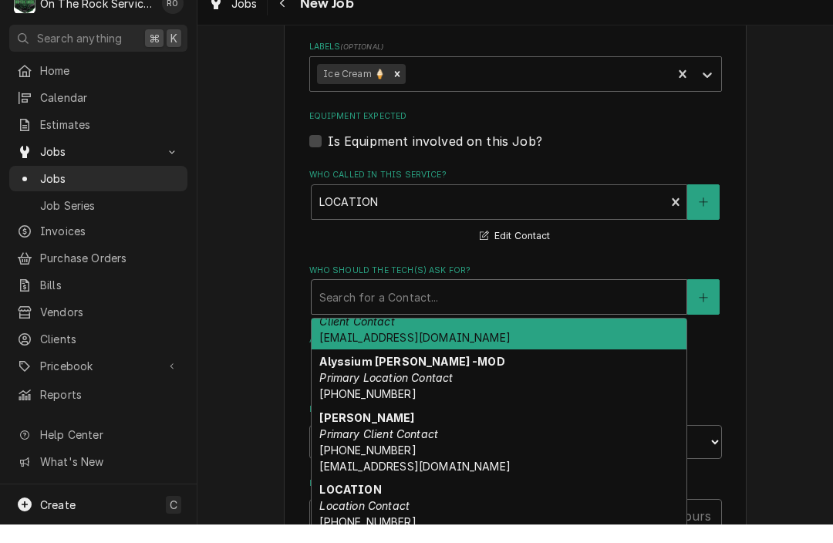
scroll to position [81, 0]
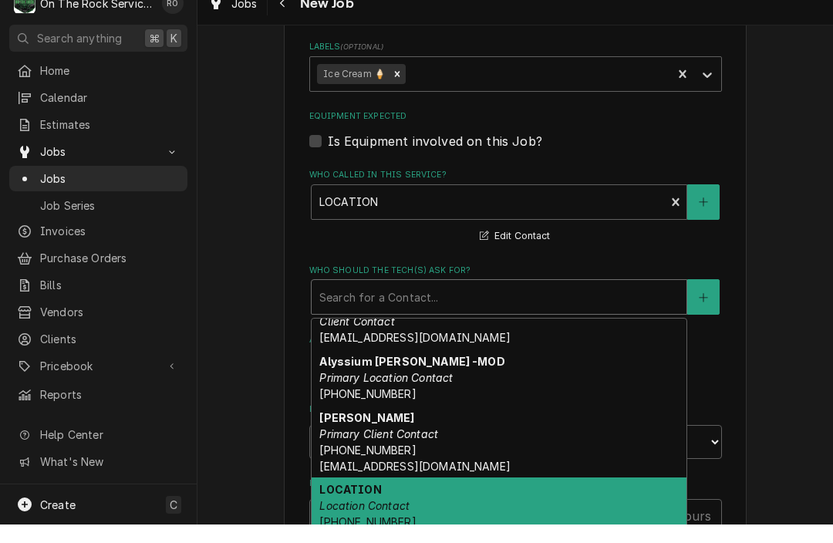
click at [447, 496] on div "LOCATION Location Contact (864) 801-2900" at bounding box center [499, 524] width 375 height 56
type textarea "x"
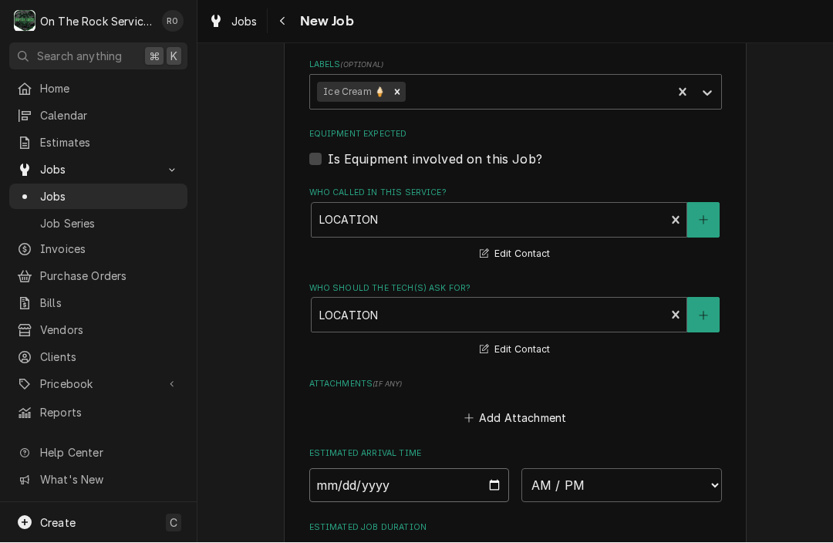
type input "[DATE]"
click at [446, 473] on input "[DATE]" at bounding box center [409, 486] width 201 height 34
type textarea "x"
select select "11:00:00"
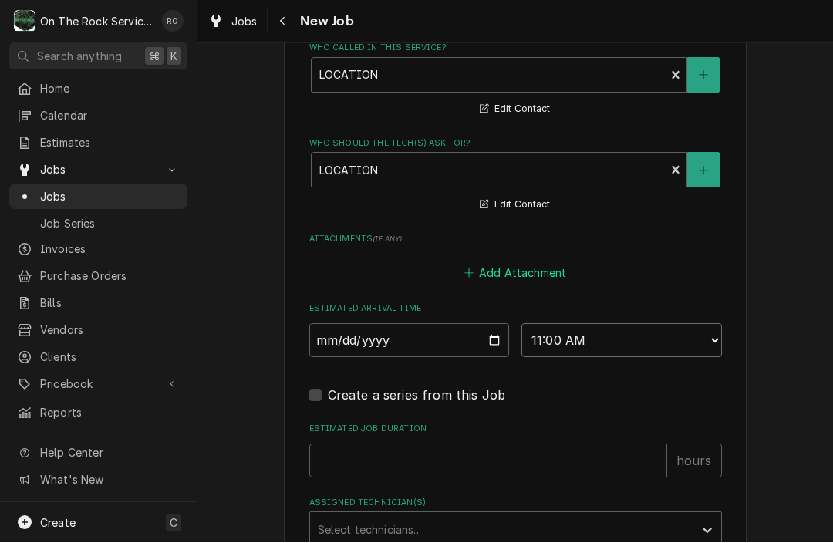
scroll to position [1098, 0]
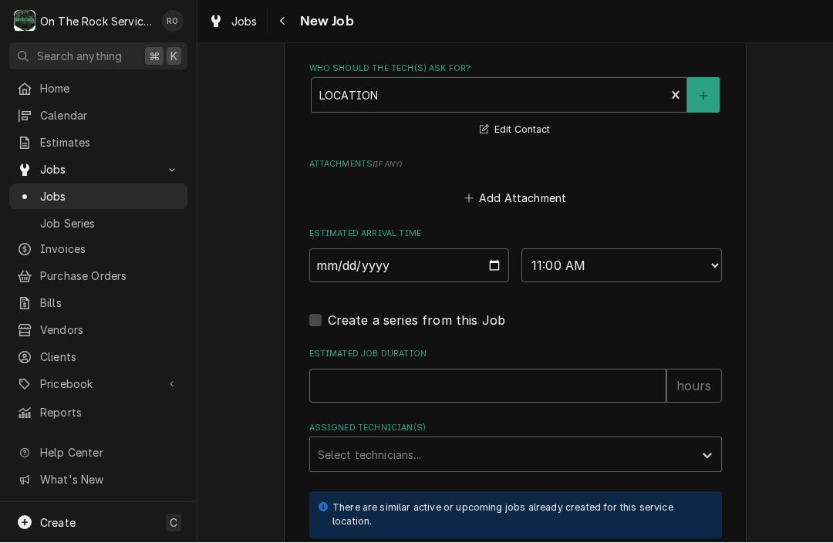
click at [539, 390] on input "Estimated Job Duration" at bounding box center [487, 387] width 357 height 34
type textarea "x"
type input "2"
type textarea "x"
type input "2"
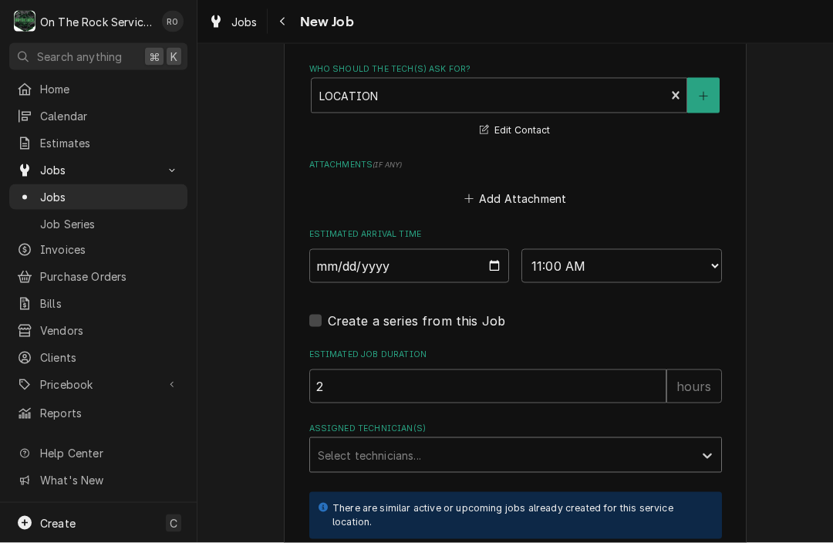
click at [522, 444] on div "Assigned Technician(s)" at bounding box center [502, 455] width 368 height 28
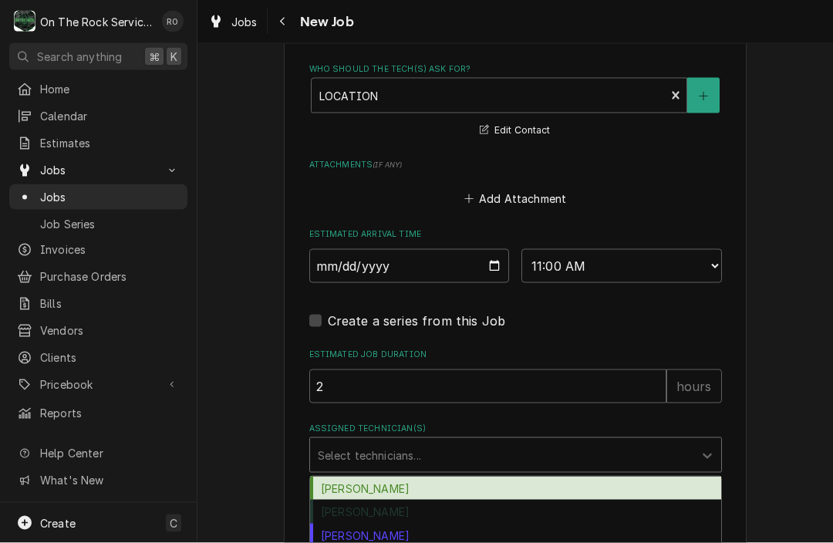
click at [497, 479] on div "[PERSON_NAME]" at bounding box center [515, 489] width 411 height 24
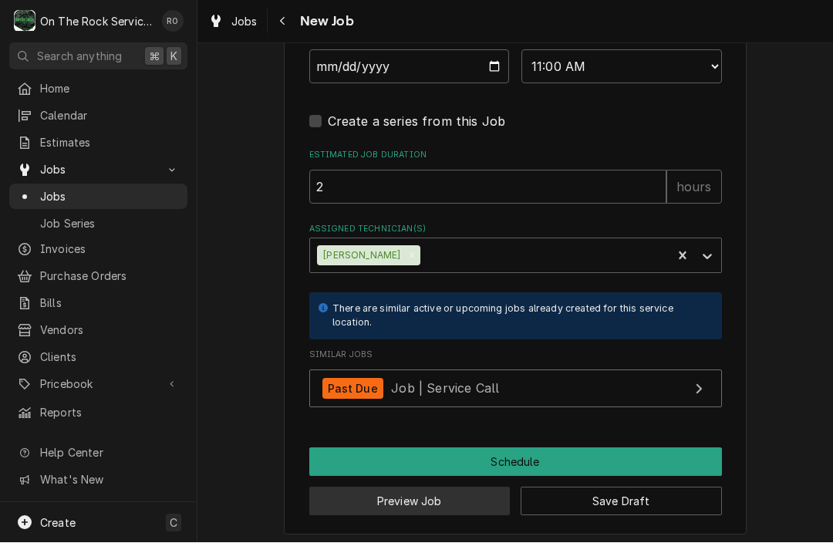
scroll to position [1295, 0]
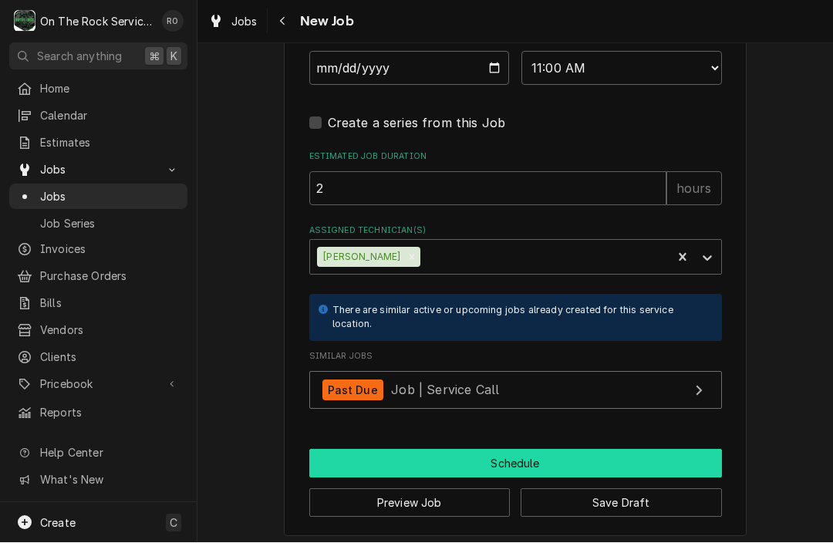
click at [497, 461] on button "Schedule" at bounding box center [515, 464] width 413 height 29
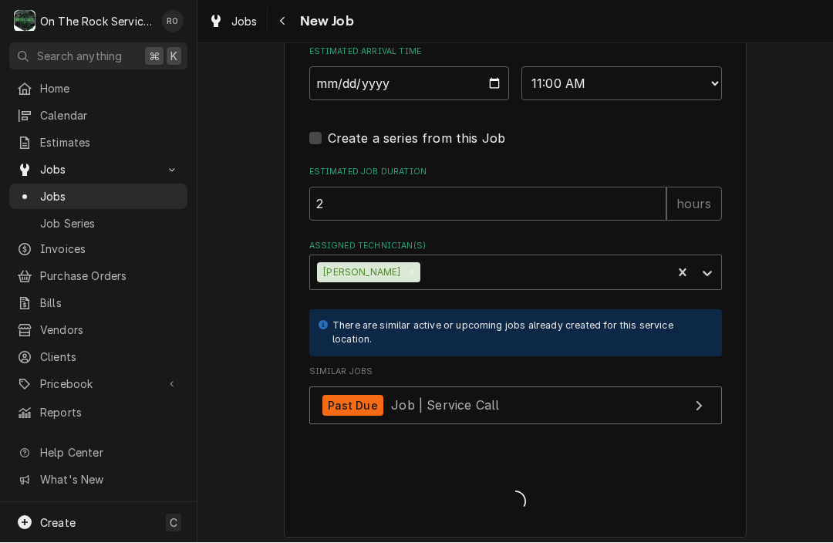
type textarea "x"
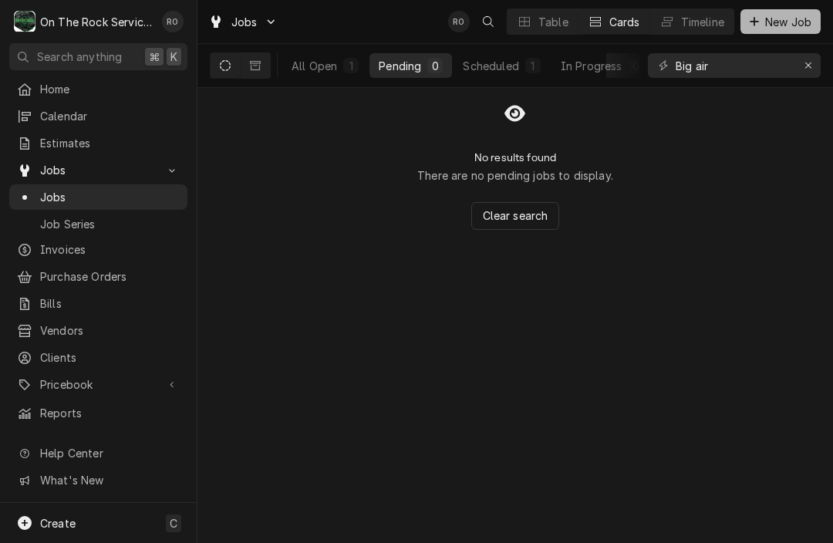
click at [764, 22] on span "New Job" at bounding box center [788, 22] width 52 height 16
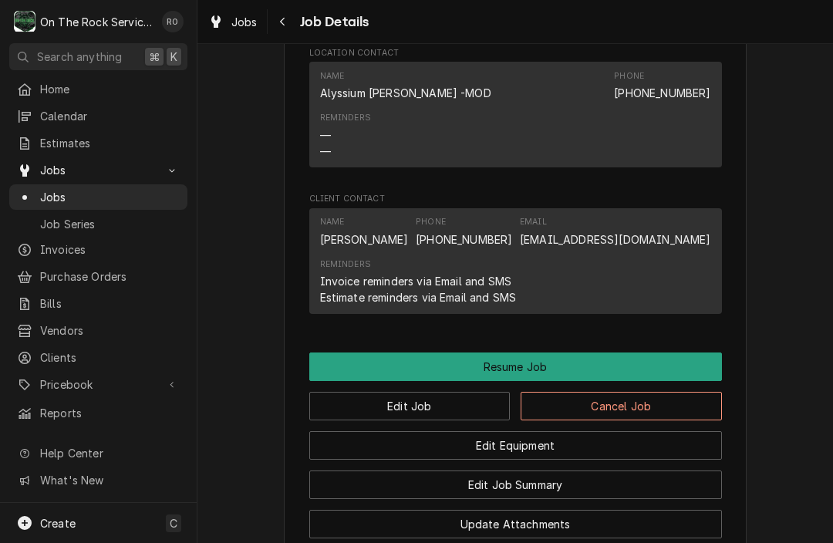
scroll to position [1541, 0]
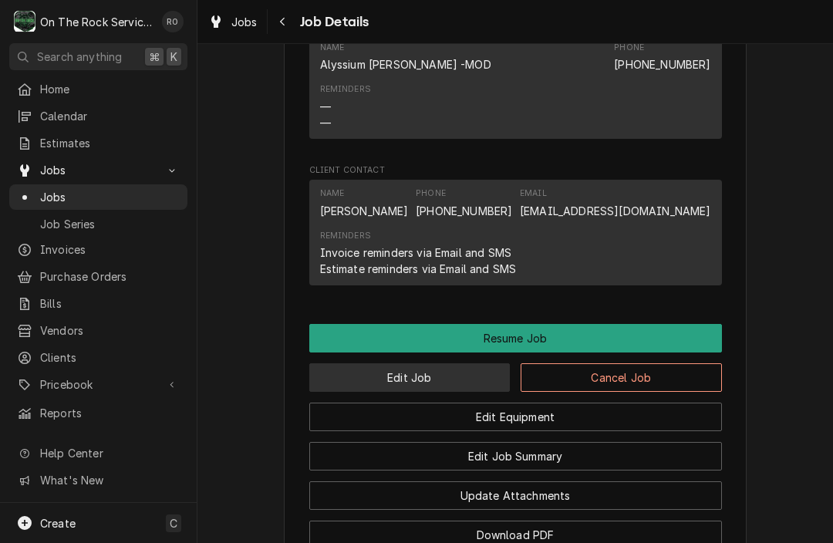
click at [442, 377] on button "Edit Job" at bounding box center [409, 377] width 201 height 29
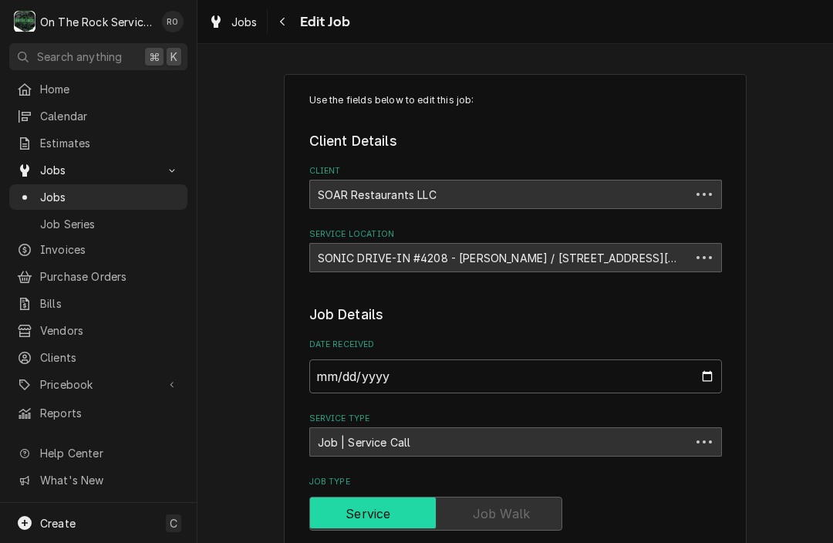
type textarea "x"
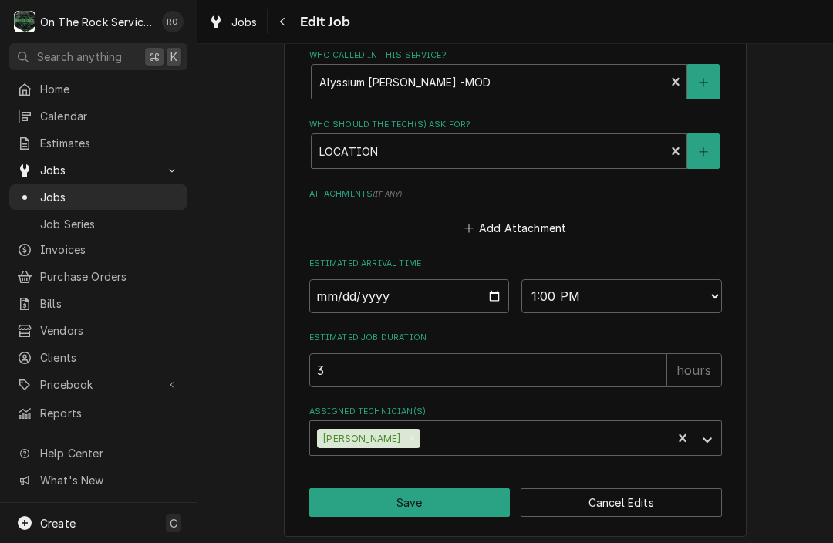
scroll to position [1033, 0]
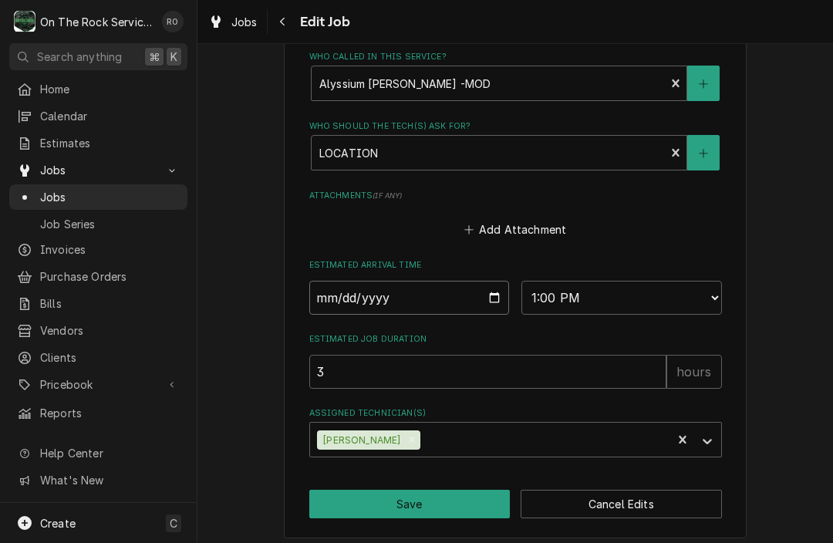
click at [498, 282] on input "2025-08-25" at bounding box center [409, 298] width 201 height 34
type input "2025-08-26"
type textarea "x"
select select "12:00:00"
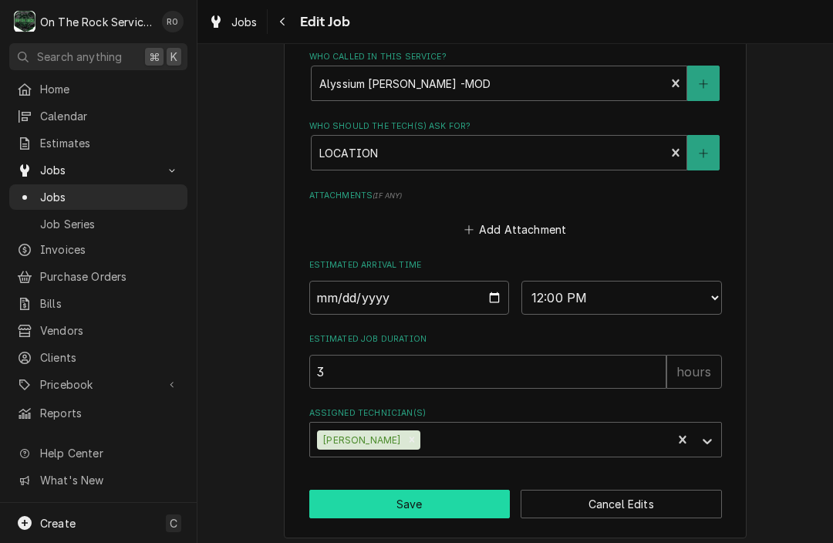
click at [406, 503] on button "Save" at bounding box center [409, 504] width 201 height 29
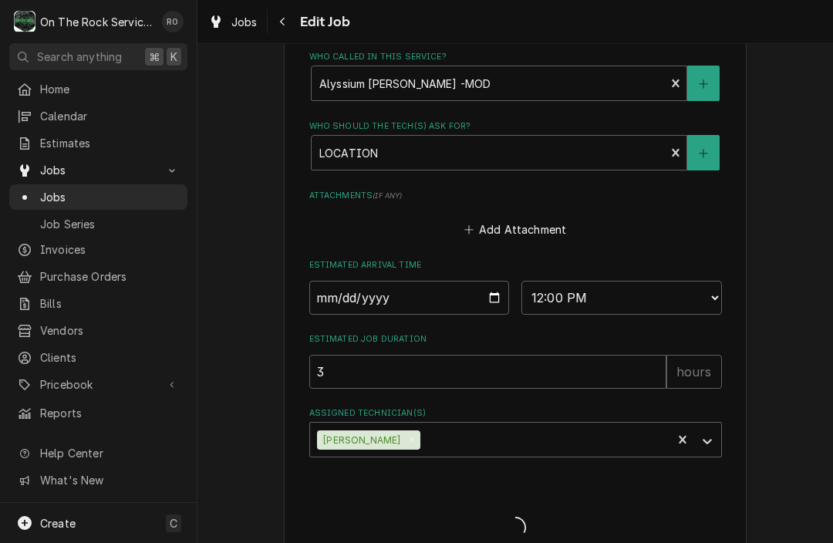
type textarea "x"
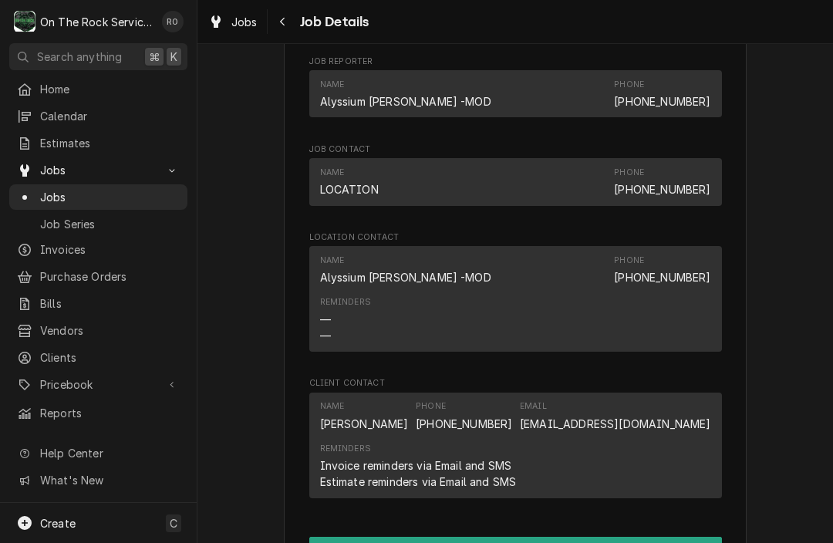
scroll to position [1334, 0]
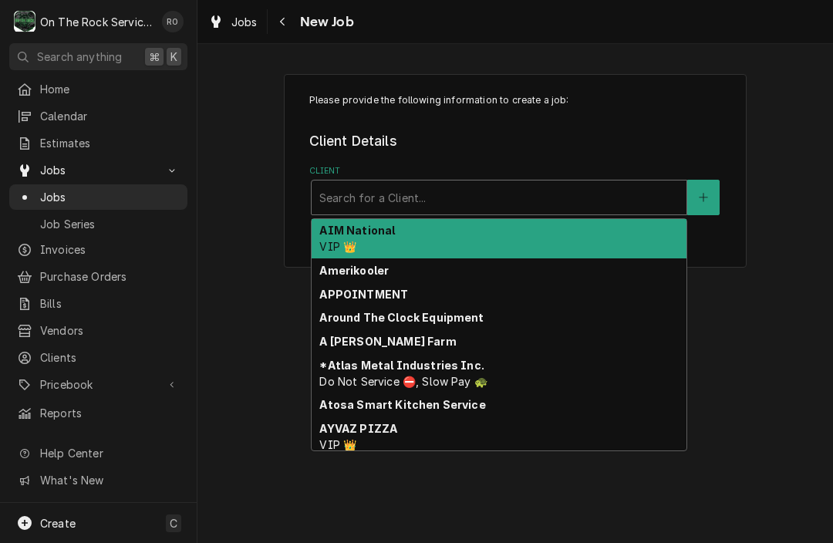
click at [579, 188] on div "Client" at bounding box center [499, 198] width 360 height 28
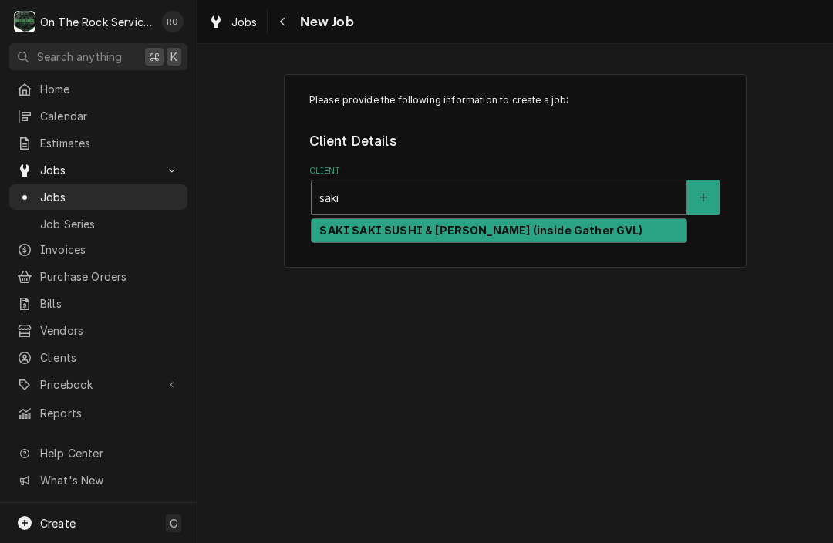
click at [589, 223] on div "SAKI SAKI SUSHI & HIBACHI (inside Gather GVL)" at bounding box center [499, 231] width 375 height 24
type input "saki"
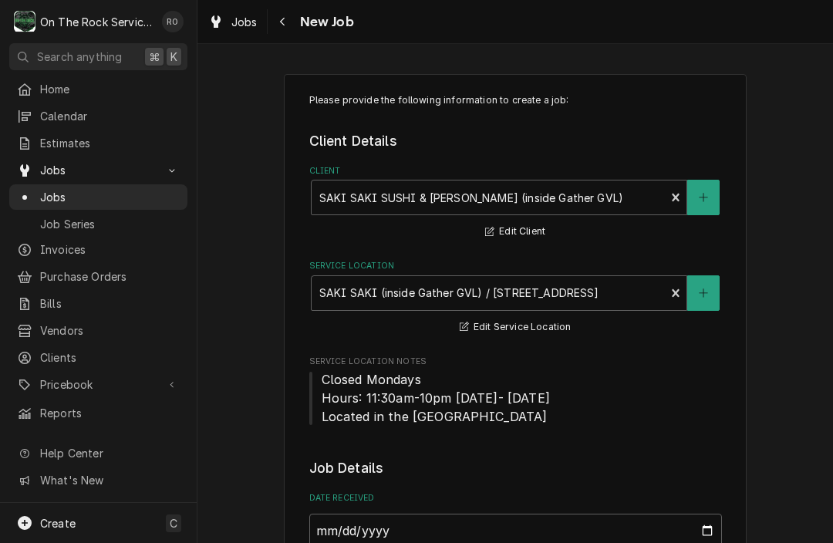
type textarea "x"
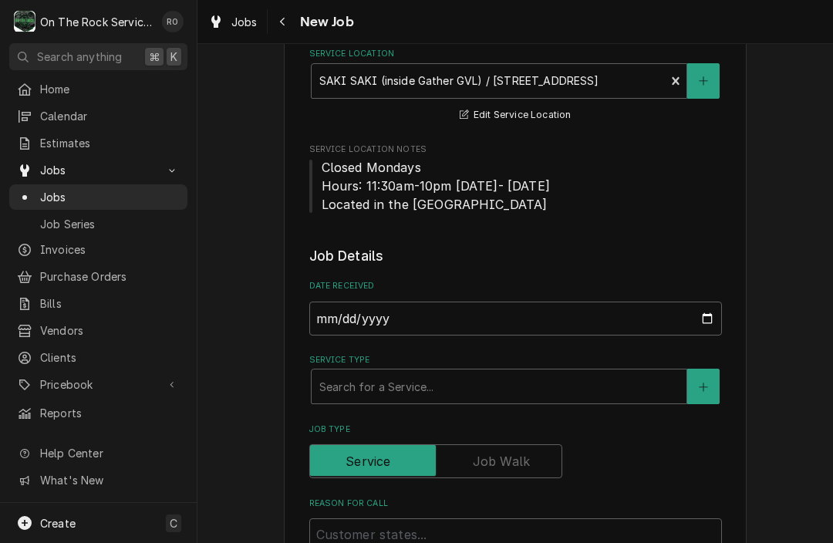
scroll to position [224, 0]
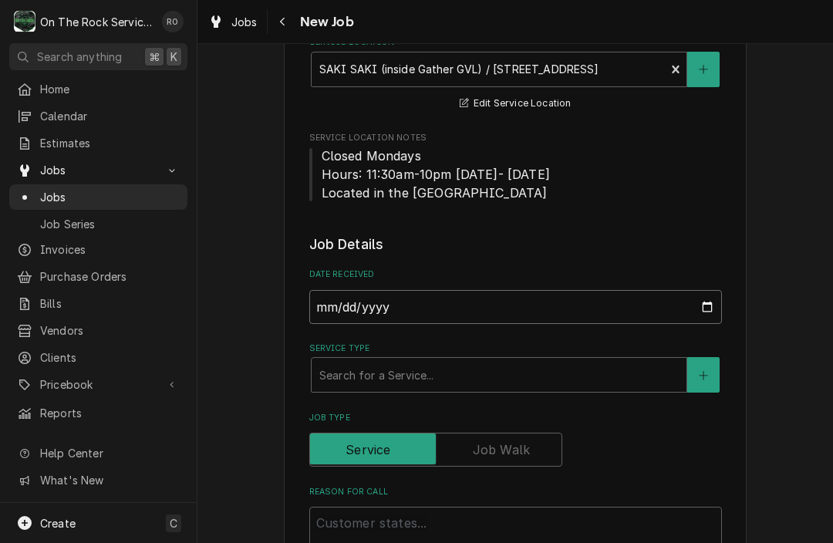
click at [508, 303] on input "[DATE]" at bounding box center [515, 307] width 413 height 34
type input "2025-08-22"
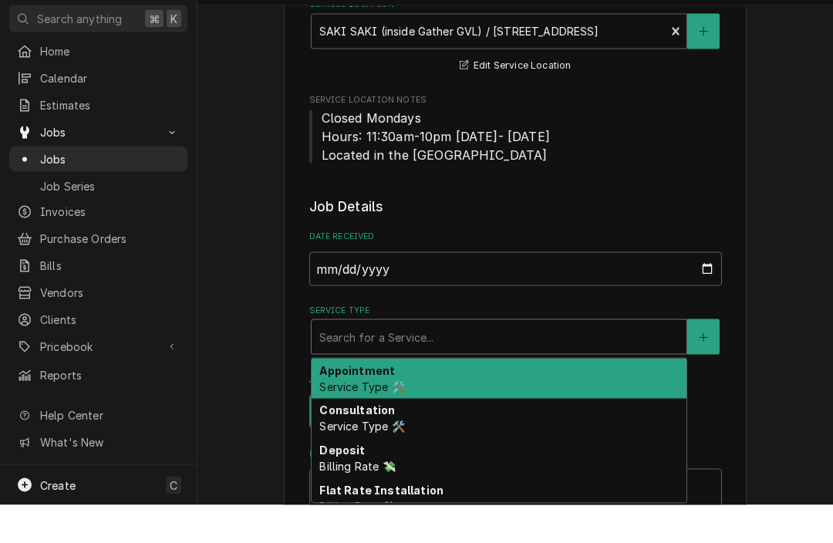
click at [340, 383] on div "[object Object], 1 of 10. 10 results available. Use Up and Down to choose optio…" at bounding box center [499, 374] width 376 height 35
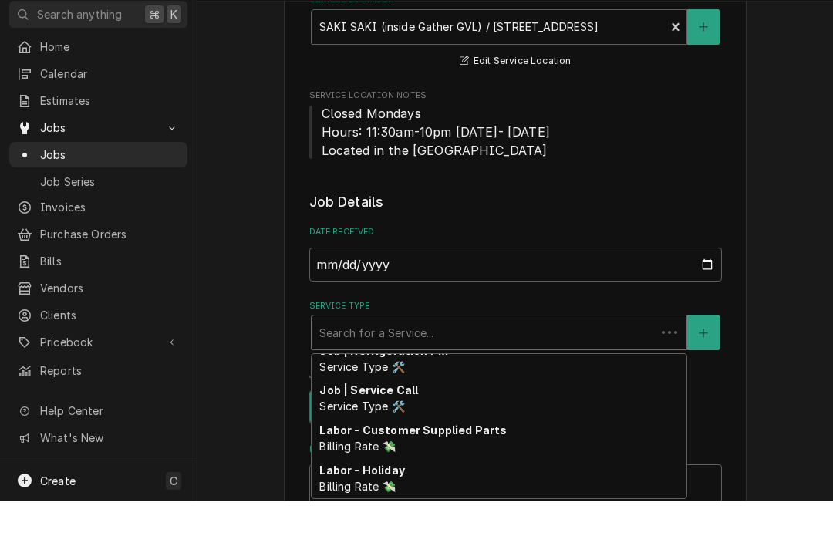
scroll to position [669, 0]
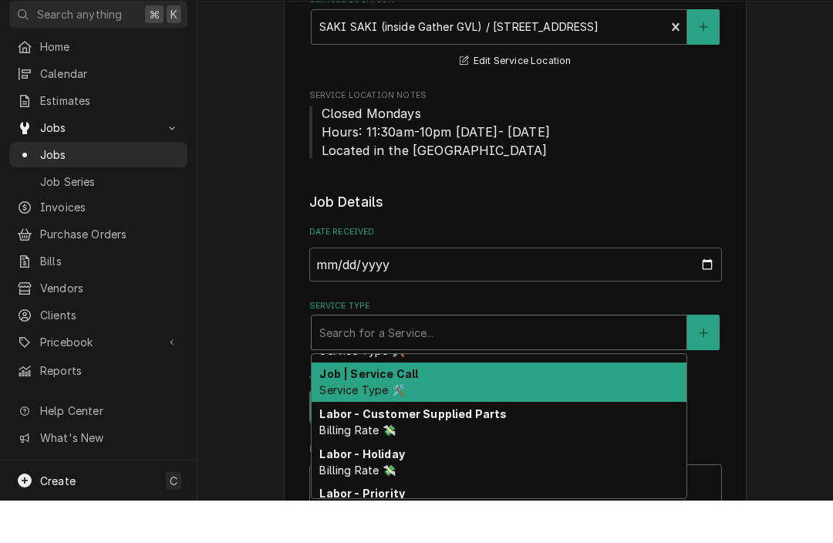
click at [353, 426] on span "Service Type 🛠️" at bounding box center [361, 432] width 85 height 13
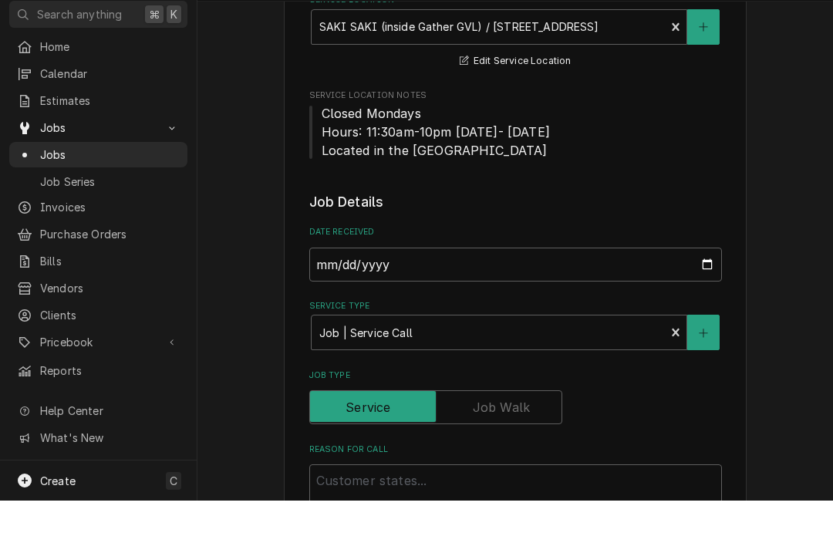
scroll to position [1, 0]
type textarea "x"
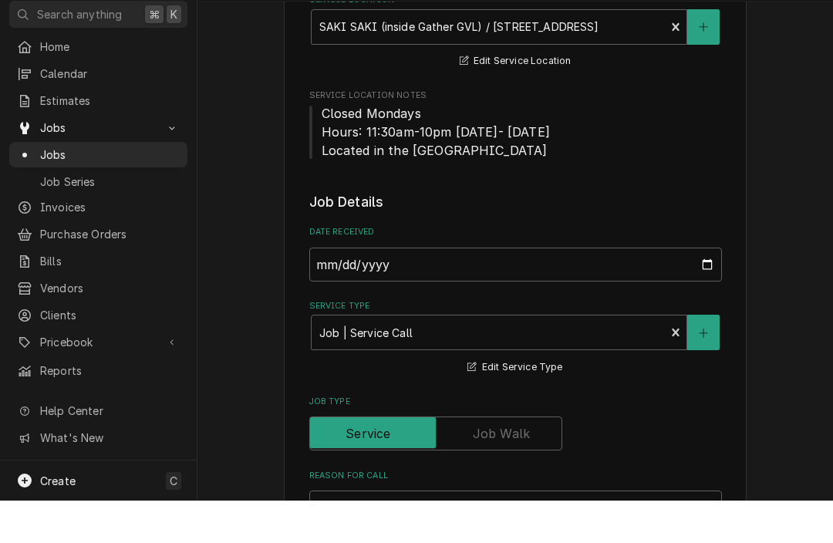
scroll to position [0, 0]
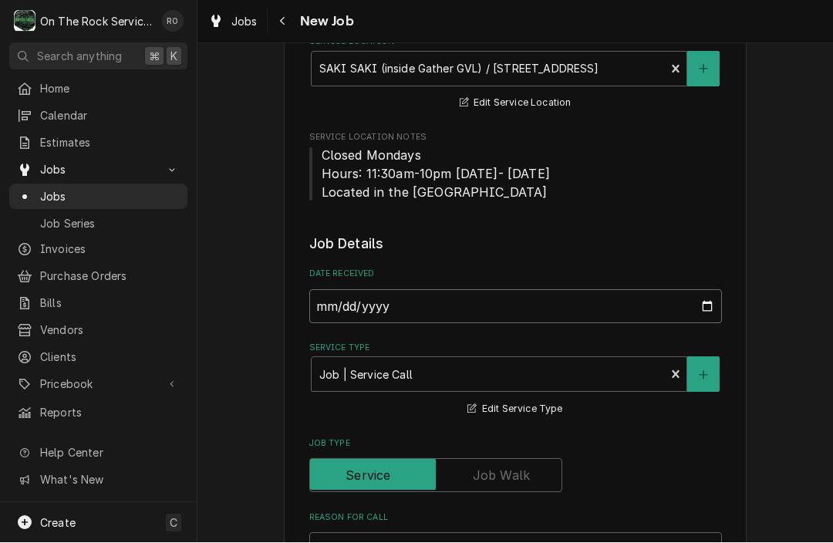
click at [446, 309] on input "2025-08-22" at bounding box center [515, 307] width 413 height 34
click at [0, 0] on html "O On The Rock Services RO Search anything ⌘ K Home Calendar Estimates Jobs Jobs…" at bounding box center [416, 271] width 833 height 543
click at [437, 305] on input "2025-08-22" at bounding box center [515, 307] width 413 height 34
click at [0, 0] on html "O On The Rock Services RO Search anything ⌘ K Home Calendar Estimates Jobs Jobs…" at bounding box center [416, 271] width 833 height 543
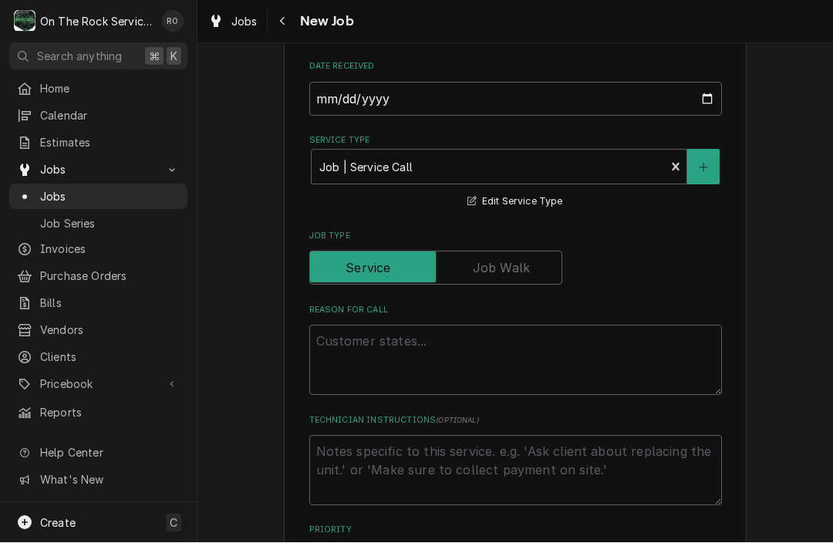
scroll to position [508, 0]
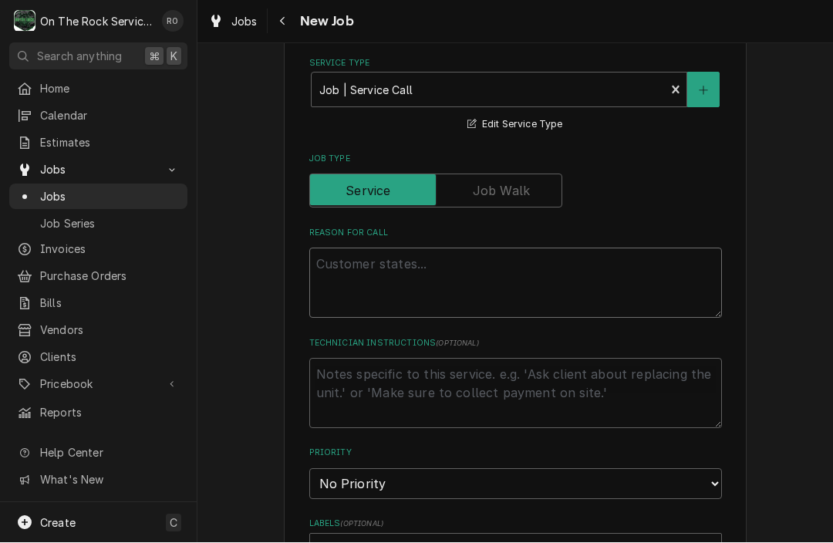
click at [418, 289] on textarea "Reason For Call" at bounding box center [515, 283] width 413 height 70
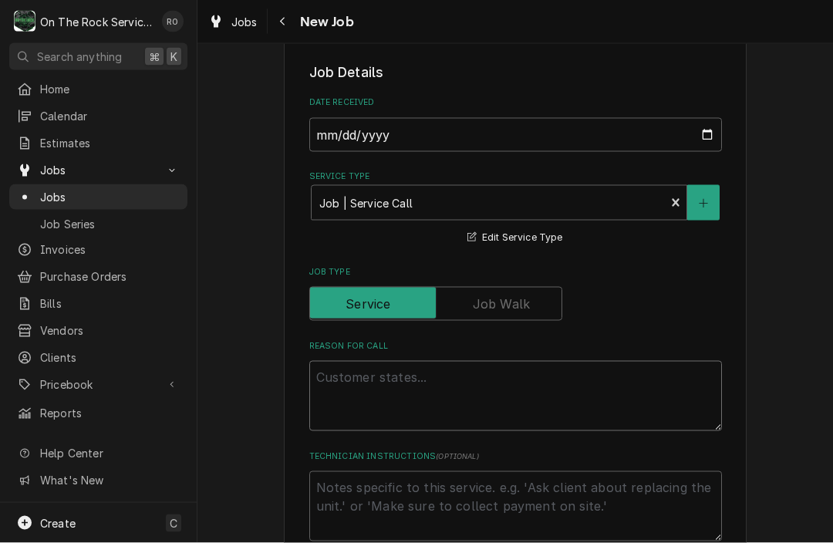
scroll to position [389, 0]
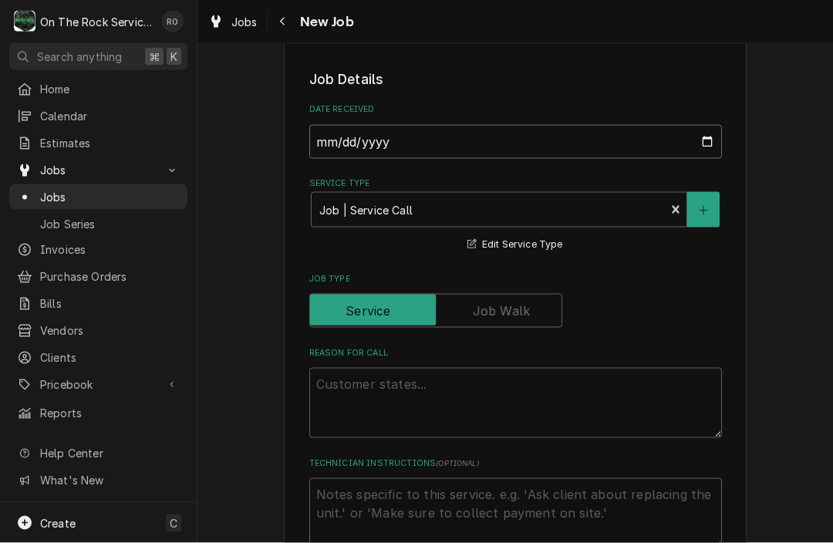
click at [380, 138] on input "2025-08-22" at bounding box center [515, 142] width 413 height 34
type input "2025-08-21"
click at [378, 383] on textarea "Reason For Call" at bounding box center [515, 403] width 413 height 70
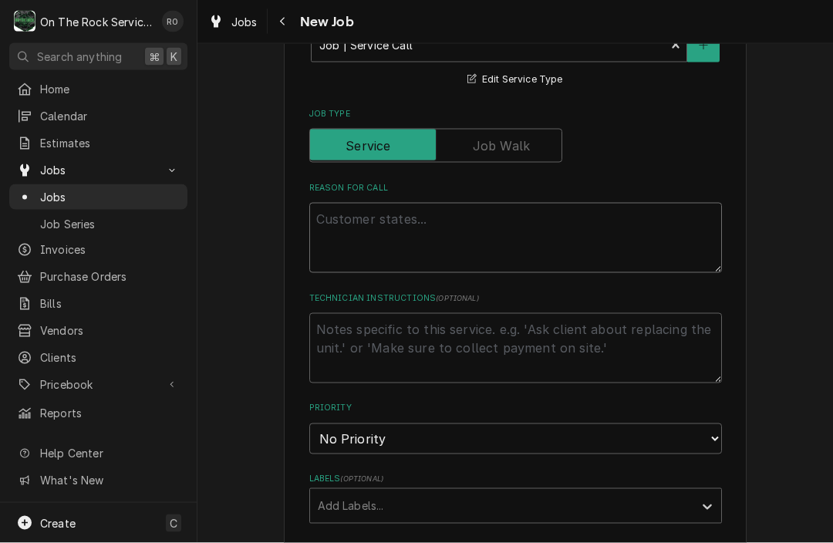
scroll to position [557, 0]
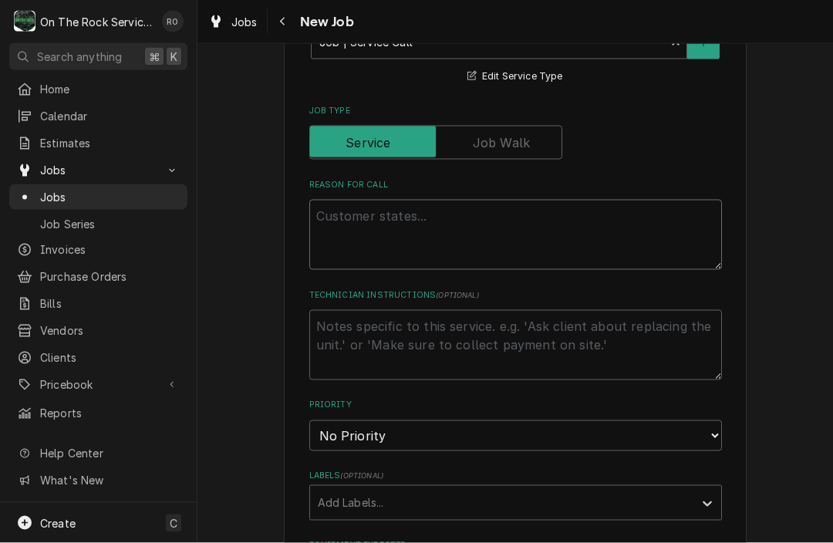
type textarea "x"
type textarea "C"
type textarea "x"
type textarea "Coo"
type textarea "x"
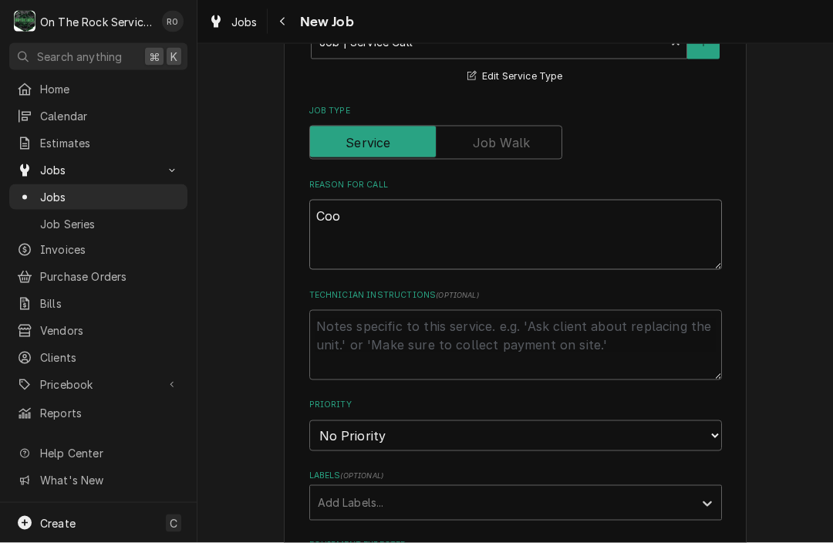
type textarea "Cool"
type textarea "x"
type textarea "Coole"
type textarea "x"
type textarea "Cooler"
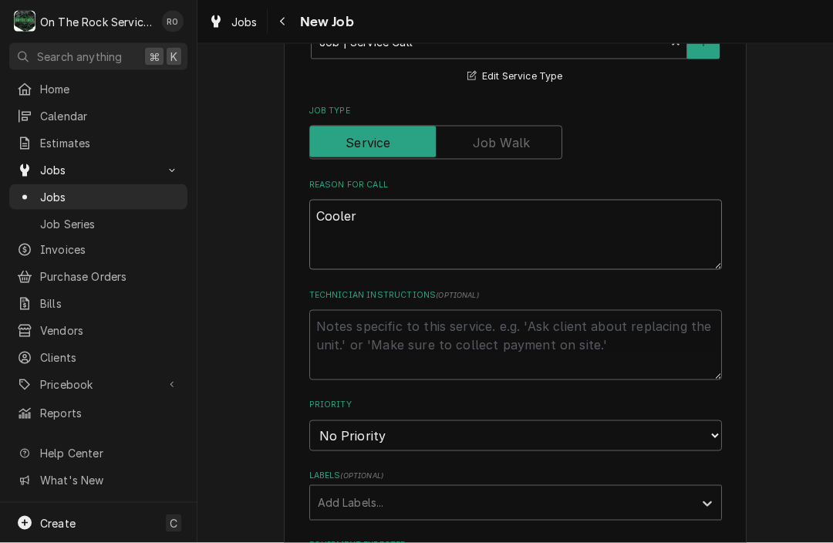
type textarea "x"
type textarea "Cooler"
type textarea "x"
type textarea "Cooler n"
type textarea "x"
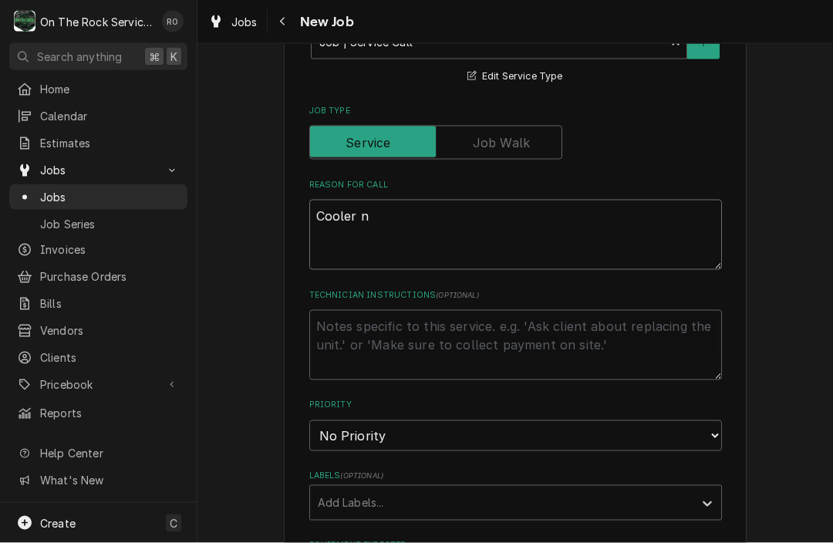
type textarea "Cooler no"
type textarea "x"
type textarea "Cooler not"
type textarea "x"
type textarea "Cooler not"
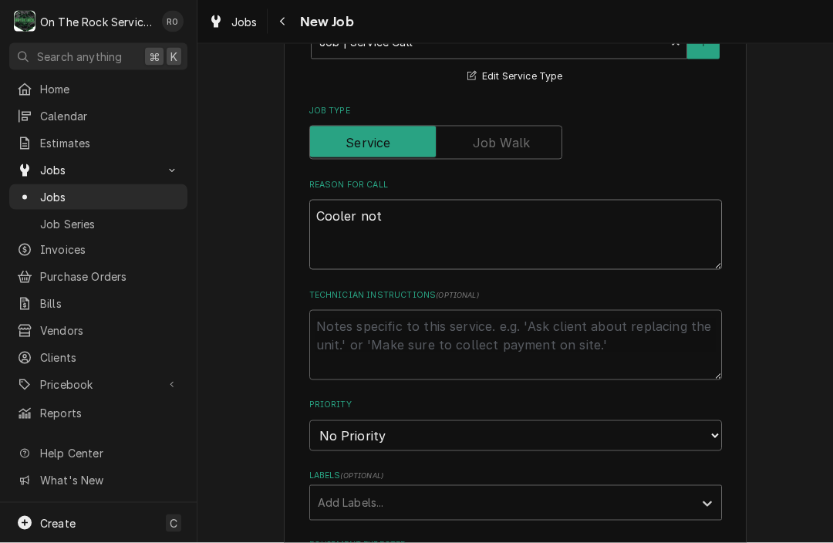
type textarea "x"
type textarea "Cooler not w"
type textarea "x"
type textarea "Cooler not wo"
type textarea "x"
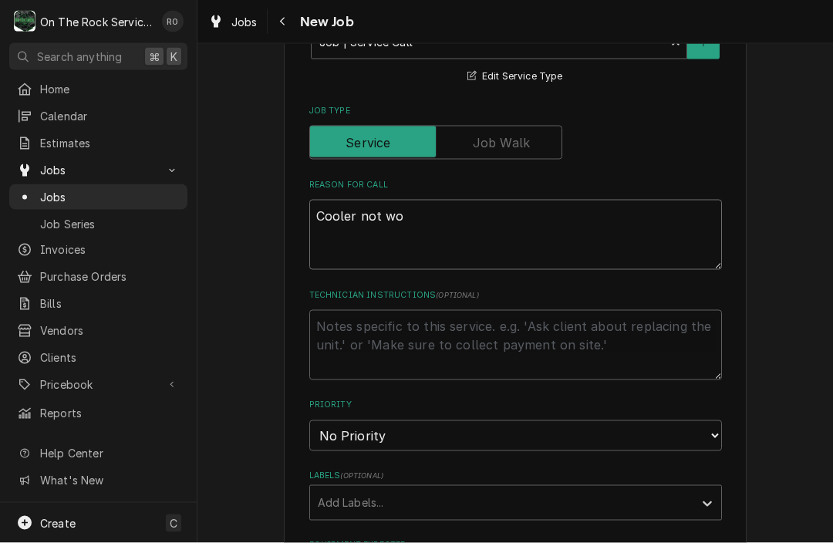
type textarea "Cooler not wor"
type textarea "x"
type textarea "Cooler not work"
type textarea "x"
type textarea "Cooler not worki"
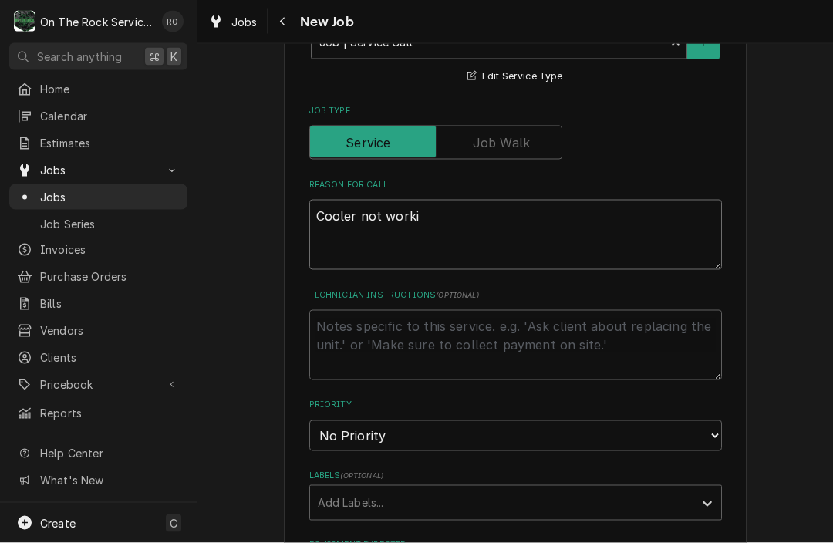
type textarea "x"
type textarea "Cooler not workin"
type textarea "x"
type textarea "Cooler not working"
type textarea "x"
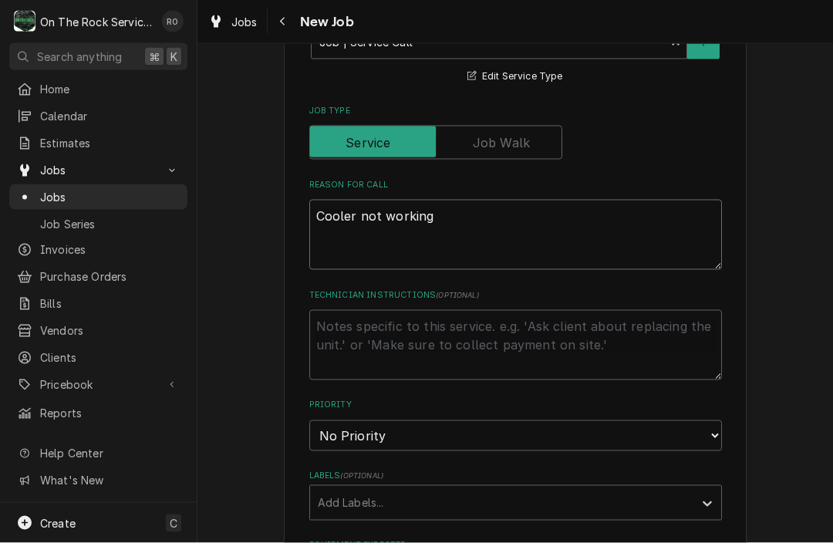
type textarea "Cooler not working"
click at [362, 336] on textarea "Technician Instructions ( optional )" at bounding box center [515, 345] width 413 height 70
type textarea "x"
type textarea "I"
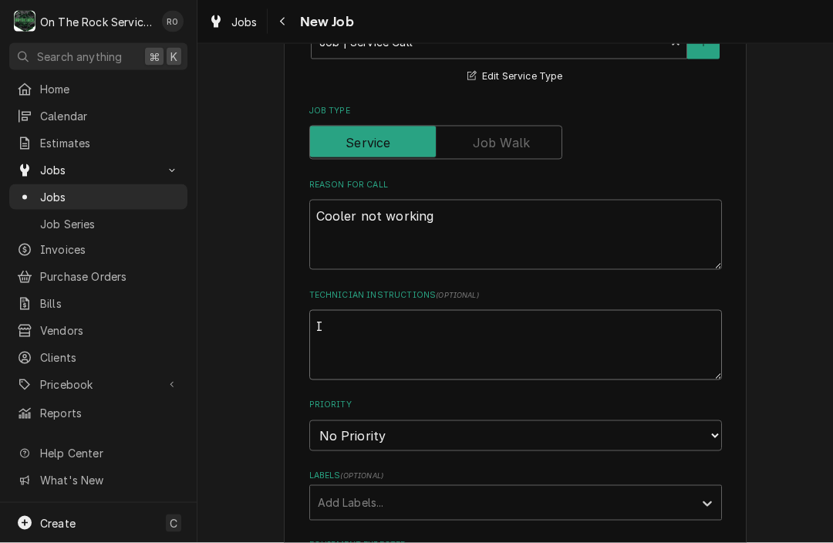
type textarea "x"
type textarea "If"
type textarea "x"
type textarea "If"
type textarea "x"
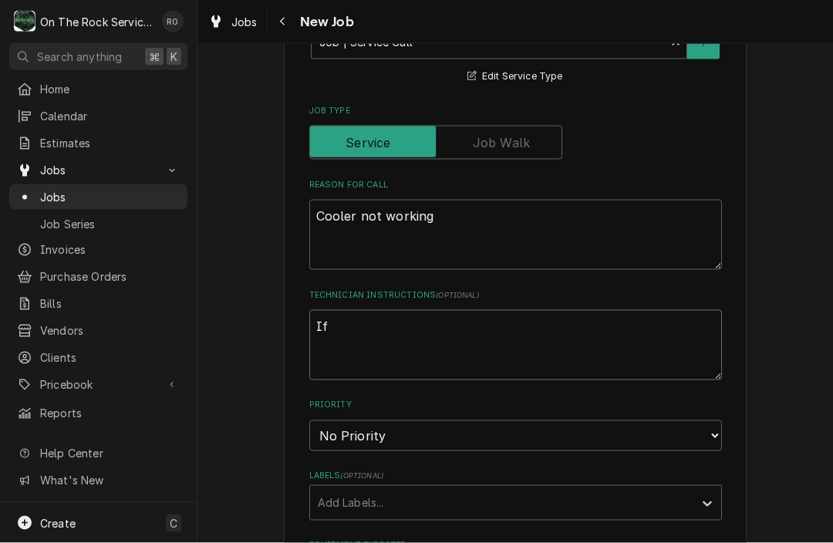
type textarea "If i"
type textarea "x"
type textarea "If it"
type textarea "x"
type textarea "If its"
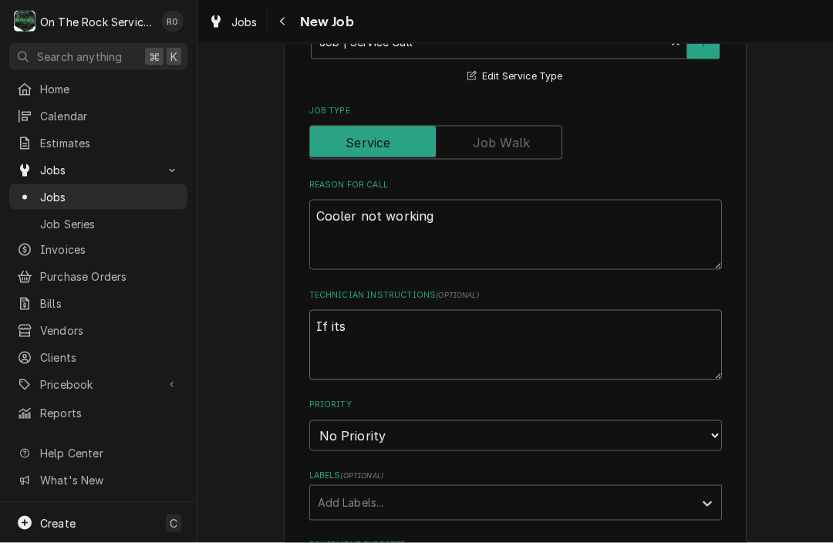
type textarea "x"
type textarea "If its"
type textarea "x"
type textarea "If its a"
type textarea "x"
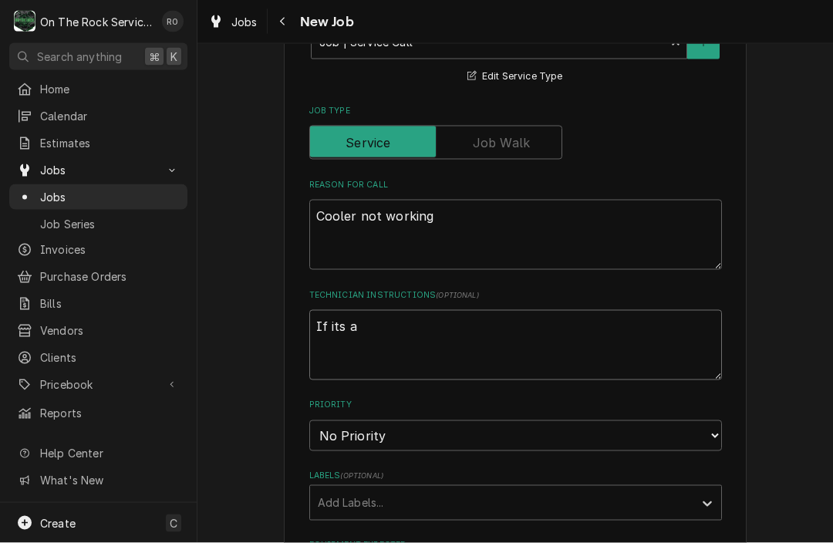
type textarea "If its a"
type textarea "x"
type textarea "If its a l"
type textarea "x"
type textarea "If its a le"
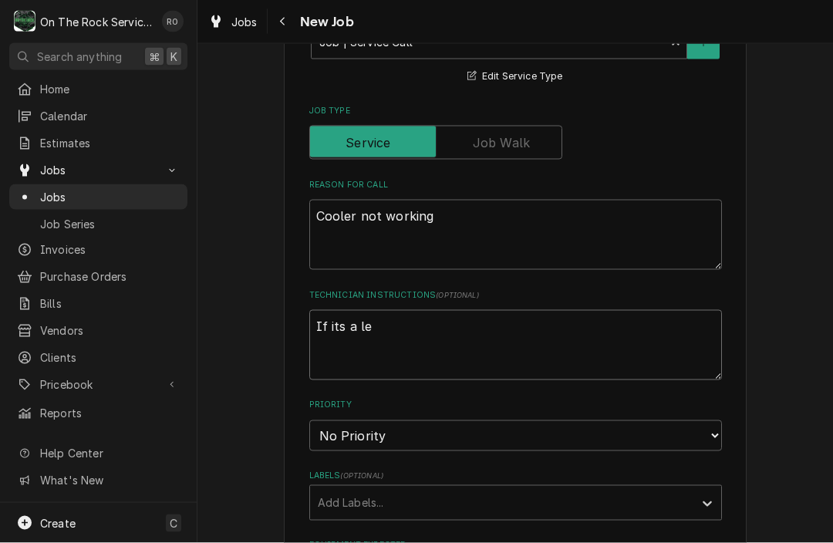
type textarea "x"
type textarea "If its a lea"
type textarea "x"
type textarea "If its a leak"
type textarea "x"
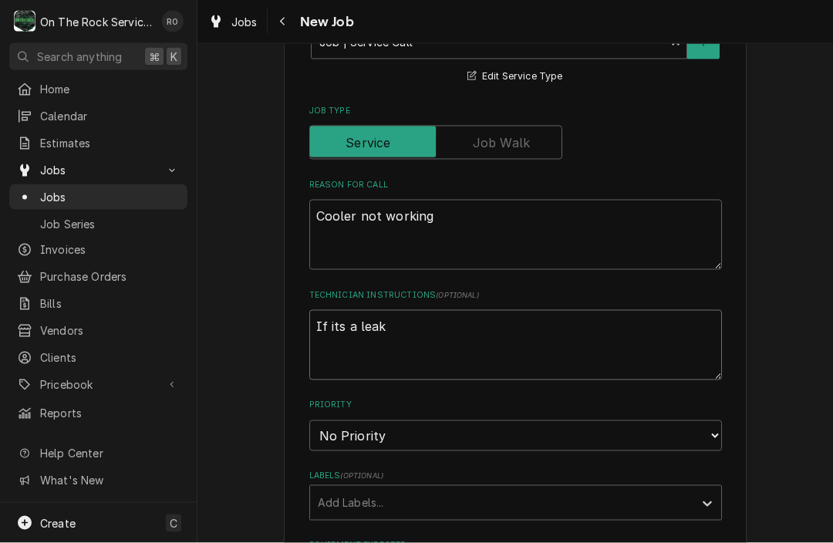
type textarea "If its a leak,"
type textarea "x"
type textarea "If its a leak,"
type textarea "x"
type textarea "If its a leak, i"
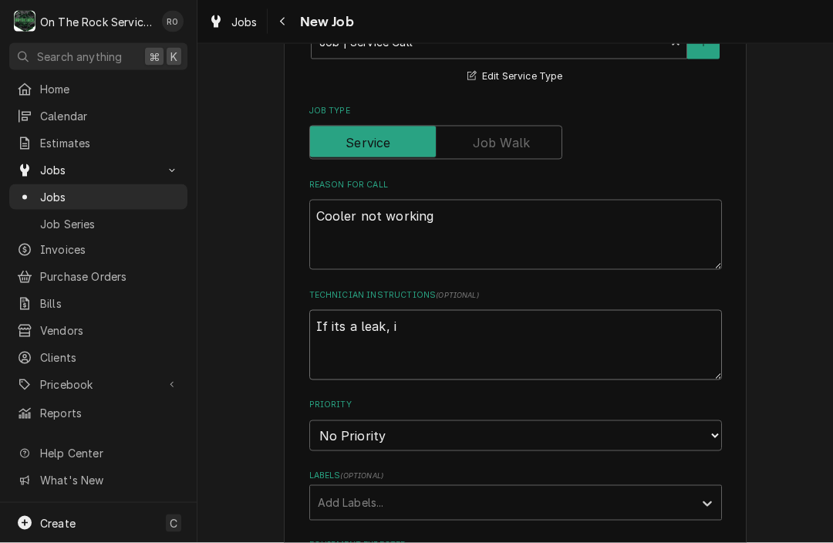
type textarea "x"
type textarea "If its a leak, it"
type textarea "x"
type textarea "If its a leak, its"
type textarea "x"
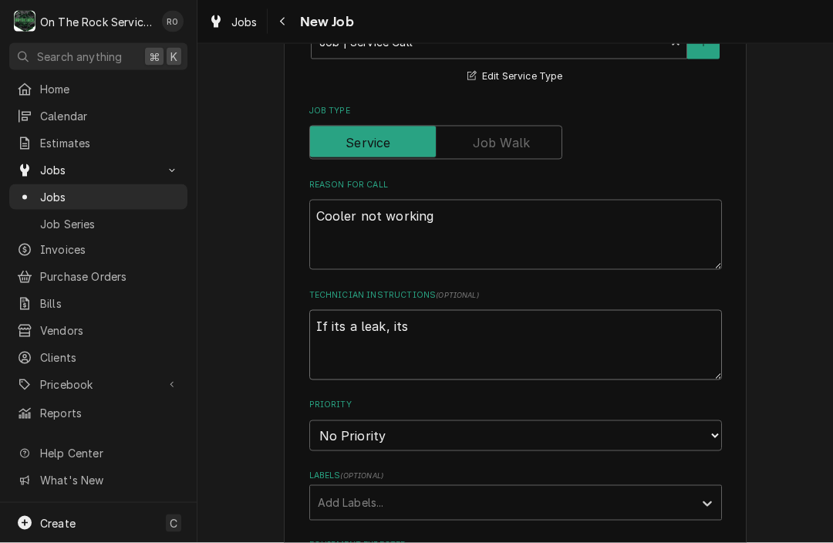
type textarea "If its a leak, it"
type textarea "x"
type textarea "If its a leak, it"
type textarea "x"
type textarea "If its a leak, it m"
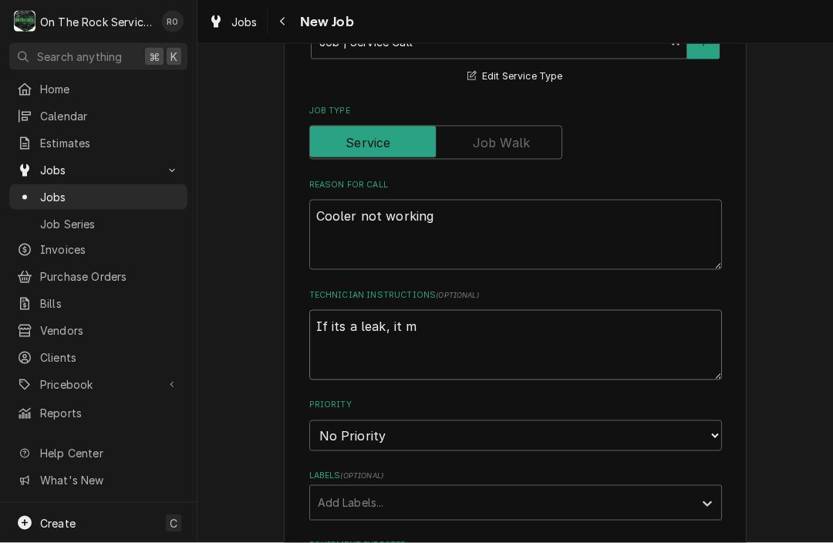
type textarea "x"
type textarea "If its a leak, it"
type textarea "x"
type textarea "If its a leak, it n"
type textarea "x"
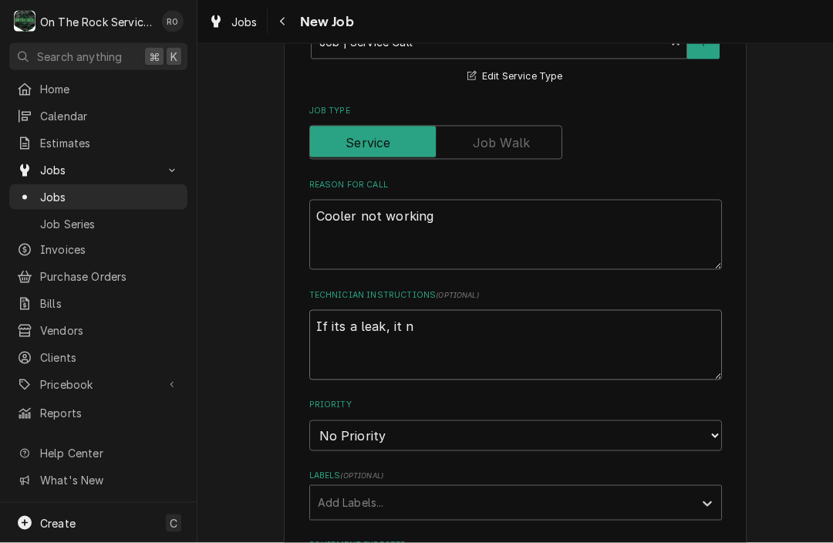
type textarea "If its a leak, it ne"
type textarea "x"
type textarea "If its a leak, it nee"
type textarea "x"
type textarea "If its a leak, it need"
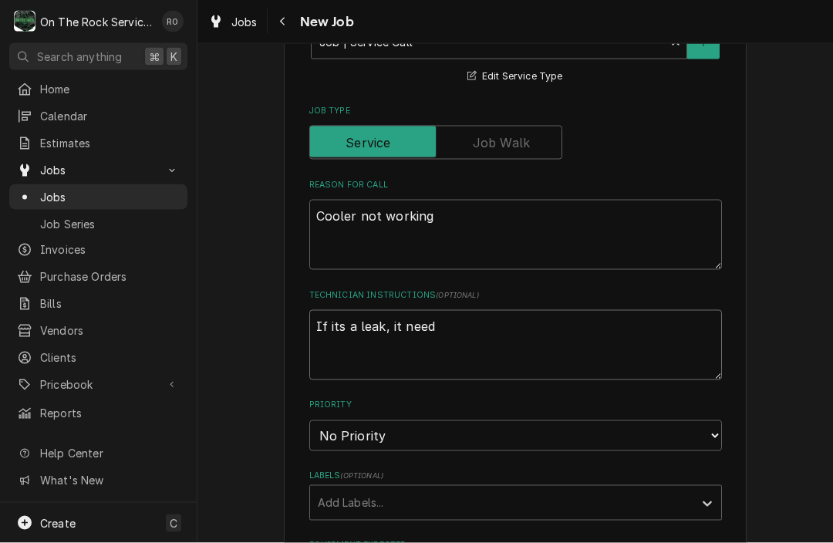
type textarea "x"
type textarea "If its a leak, it needs"
type textarea "x"
type textarea "If its a leak, it needs"
type textarea "x"
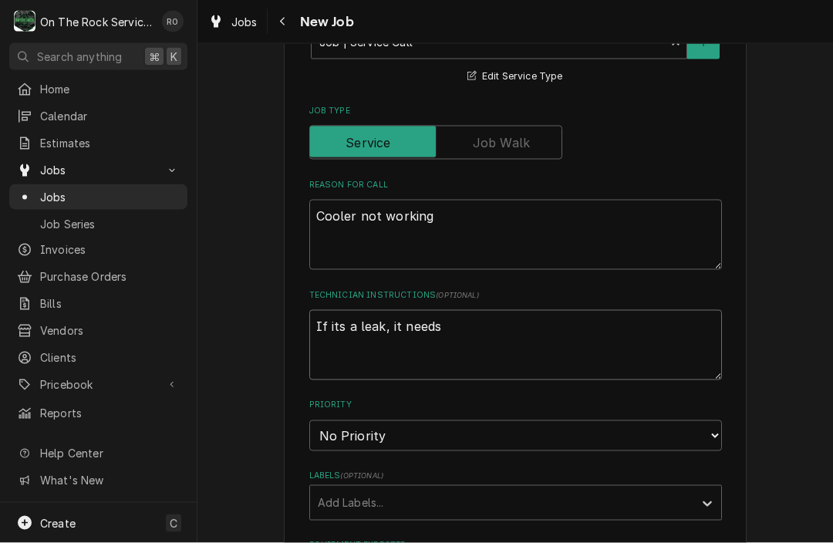
type textarea "If its a leak, it needs t"
type textarea "x"
type textarea "If its a leak, it needs to"
type textarea "x"
type textarea "If its a leak, it needs to"
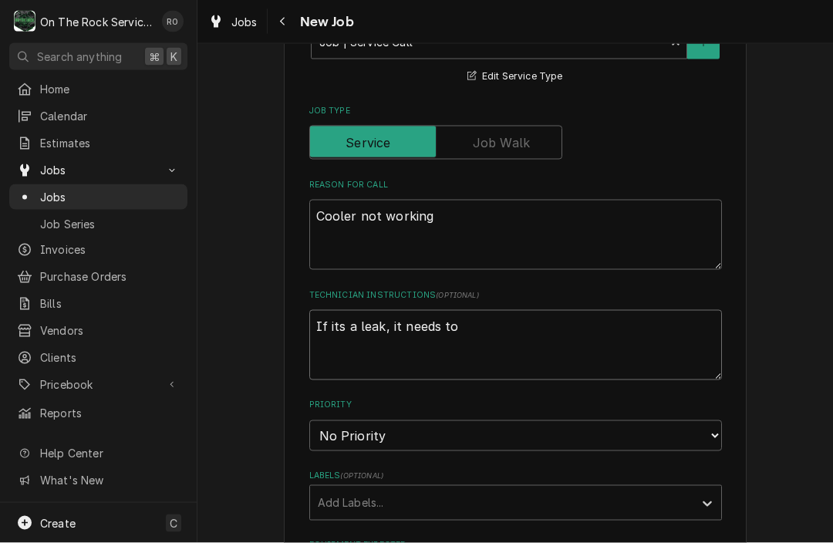
type textarea "x"
type textarea "If its a leak, it needs to b"
type textarea "x"
type textarea "If its a leak, it needs to be"
type textarea "x"
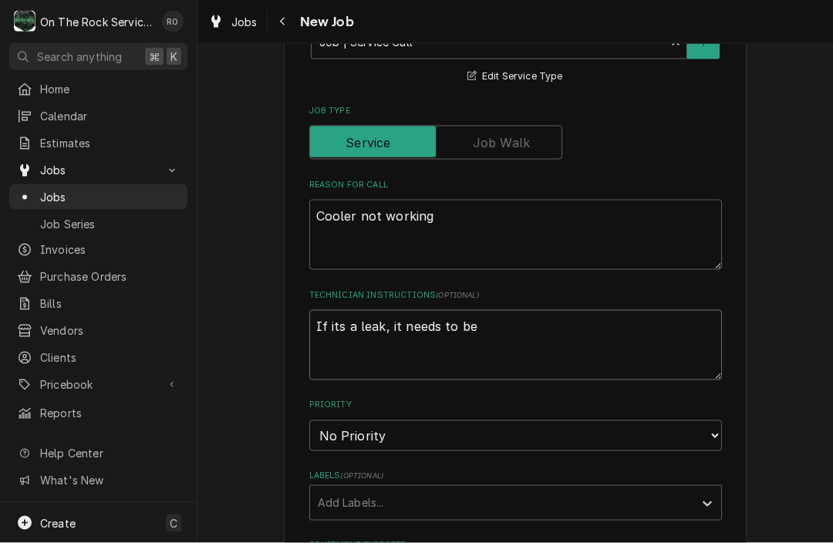
type textarea "If its a leak, it needs to be"
type textarea "x"
type textarea "If its a leak, it needs to be f"
type textarea "x"
type textarea "If its a leak, it needs to be fo"
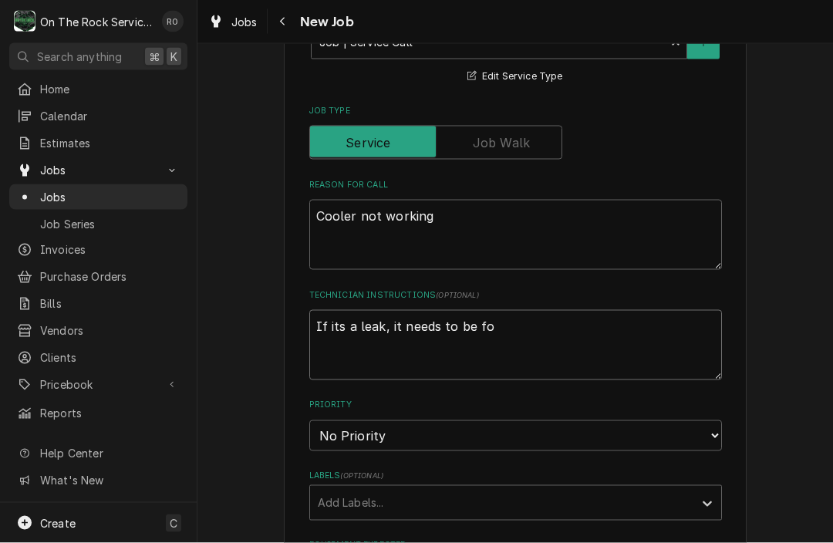
type textarea "x"
type textarea "If its a leak, it needs to be fou"
type textarea "x"
type textarea "If its a leak, it needs to be foun"
type textarea "x"
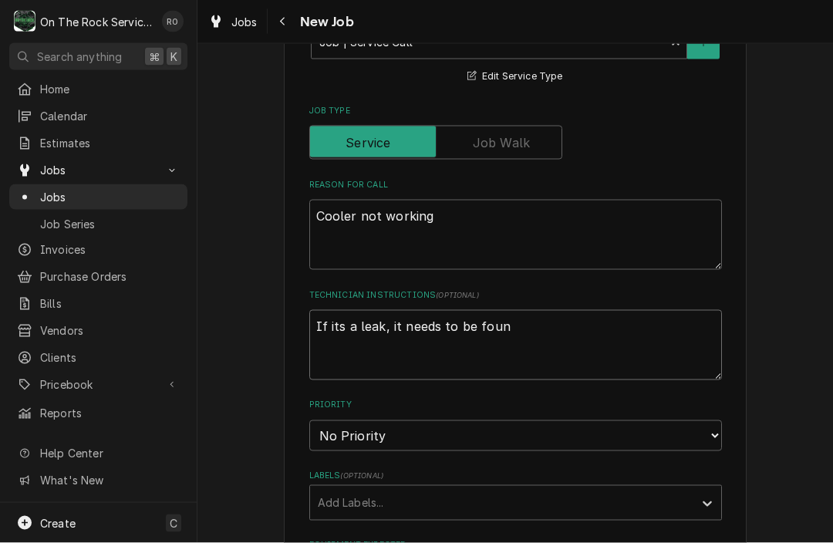
type textarea "If its a leak, it needs to be founf"
type textarea "x"
type textarea "If its a leak, it needs to be foun"
type textarea "x"
type textarea "If its a leak, it needs to be found"
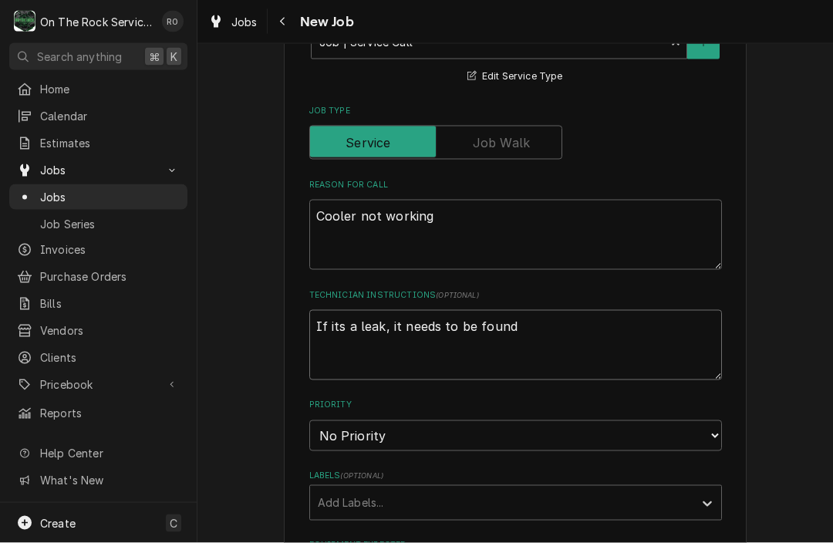
type textarea "x"
type textarea "If its a leak, it needs to be found"
type textarea "x"
type textarea "If its a leak, it needs to be found s"
type textarea "x"
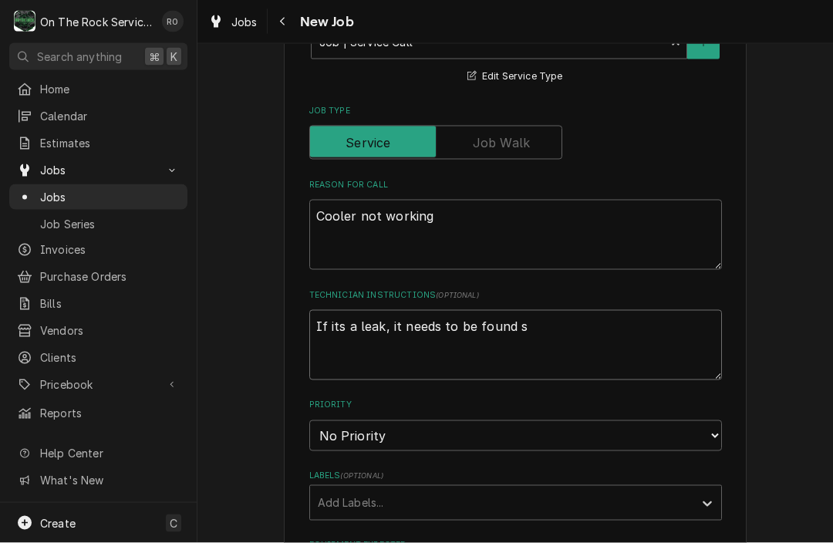
type textarea "If its a leak, it needs to be found so"
type textarea "x"
type textarea "If its a leak, it needs to be found so"
type textarea "x"
type textarea "If its a leak, it needs to be found so w"
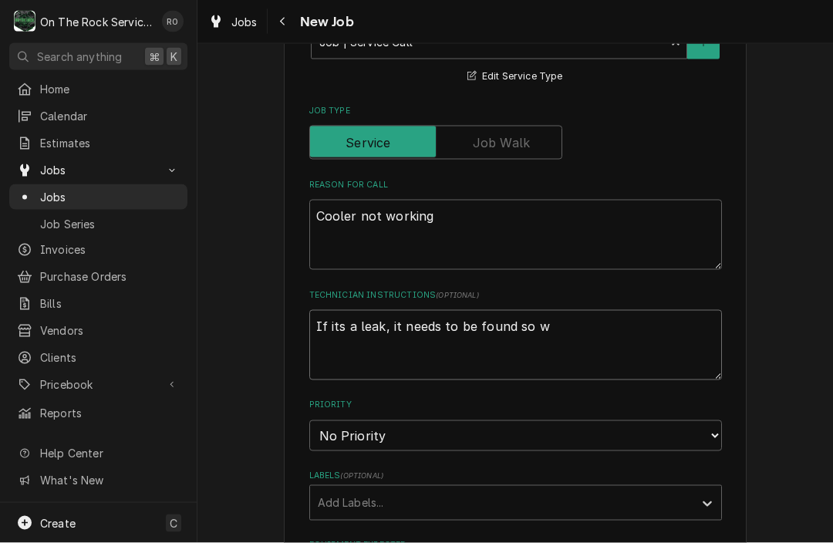
type textarea "x"
type textarea "If its a leak, it needs to be found so we"
type textarea "x"
type textarea "If its a leak, it needs to be found so we"
type textarea "x"
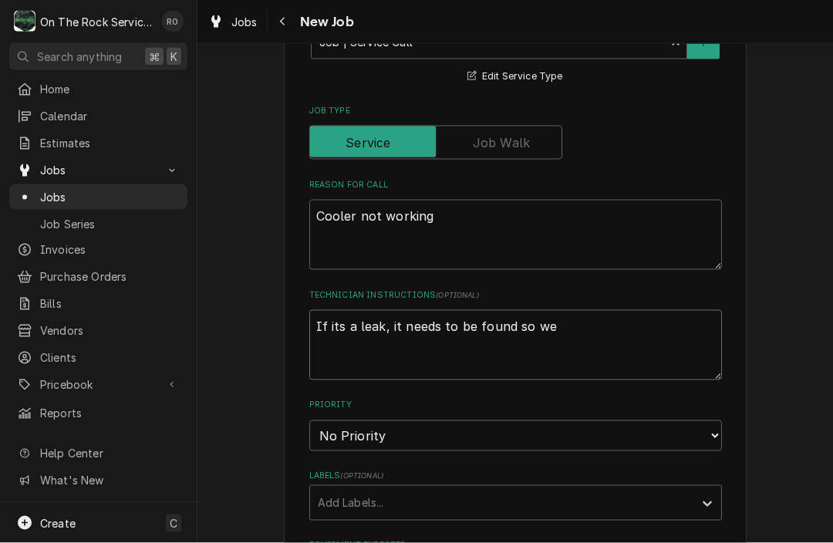
type textarea "If its a leak, it needs to be found so we c"
type textarea "x"
type textarea "If its a leak, it needs to be found so we ca"
type textarea "x"
type textarea "If its a leak, it needs to be found so we can"
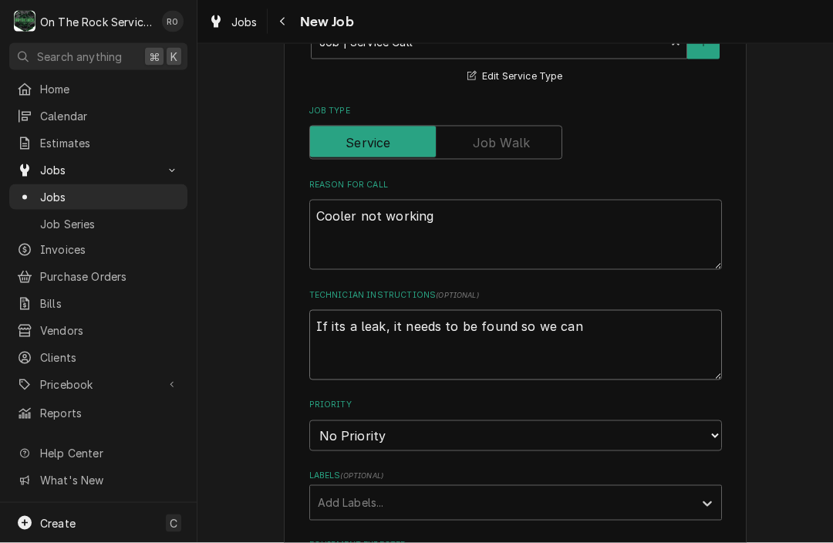
type textarea "x"
type textarea "If its a leak, it needs to be found so we can"
type textarea "x"
type textarea "If its a leak, it needs to be found so we can g"
type textarea "x"
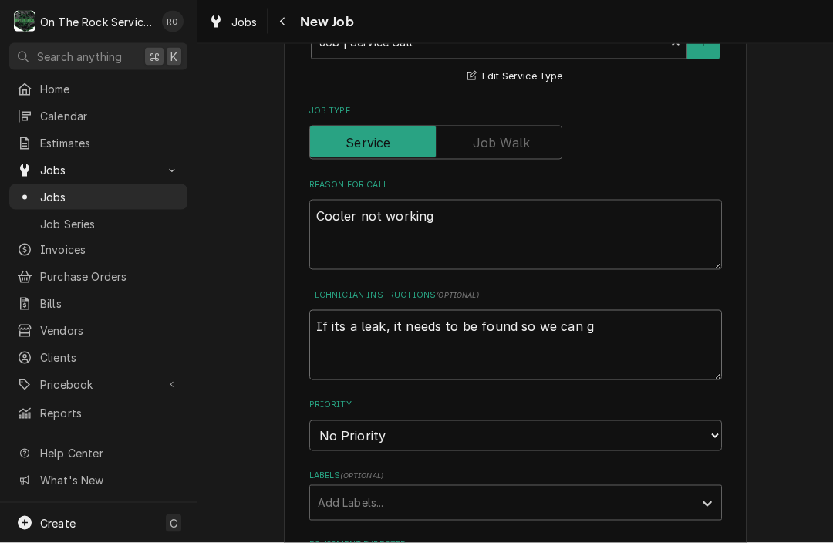
type textarea "If its a leak, it needs to be found so we can gi"
type textarea "x"
type textarea "If its a leak, it needs to be found so we can giv"
type textarea "x"
type textarea "If its a leak, it needs to be found so we can give"
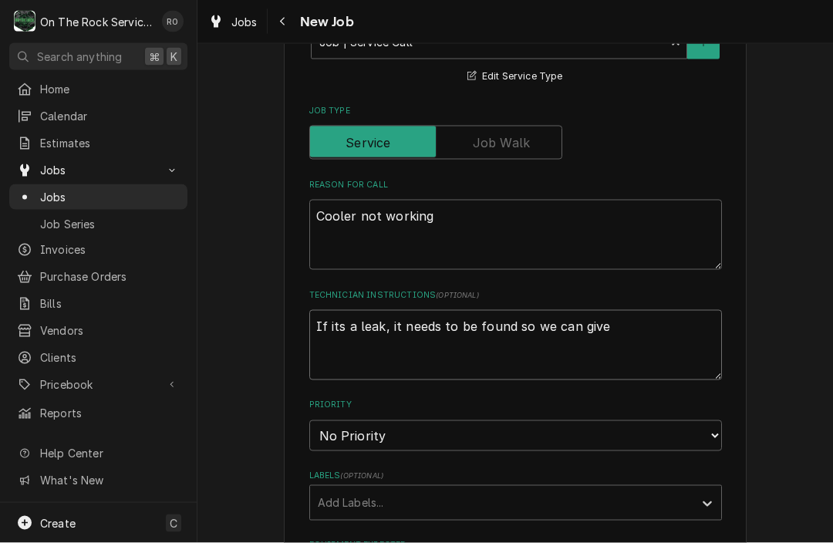
type textarea "x"
type textarea "If its a leak, it needs to be found so we can give"
type textarea "x"
type textarea "If its a leak, it needs to be found so we can give a"
type textarea "x"
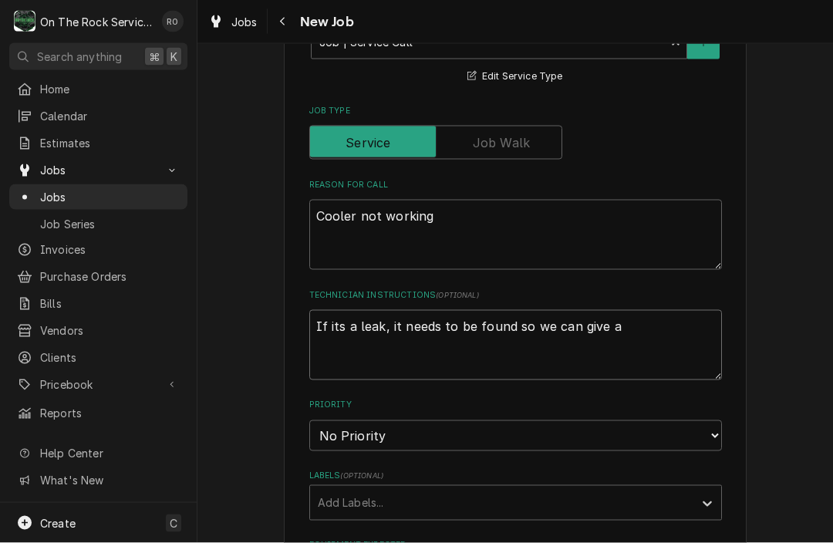
type textarea "If its a leak, it needs to be found so we can give a"
type textarea "x"
type textarea "If its a leak, it needs to be found so we can give a r"
type textarea "x"
type textarea "If its a leak, it needs to be found so we can give a re"
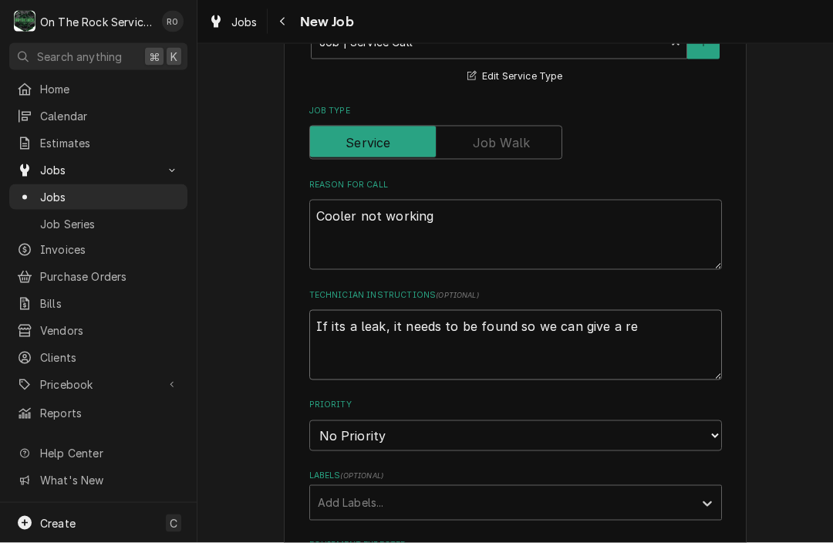
type textarea "x"
type textarea "If its a leak, it needs to be found so we can give a rep"
type textarea "x"
type textarea "If its a leak, it needs to be found so we can give a repa"
type textarea "x"
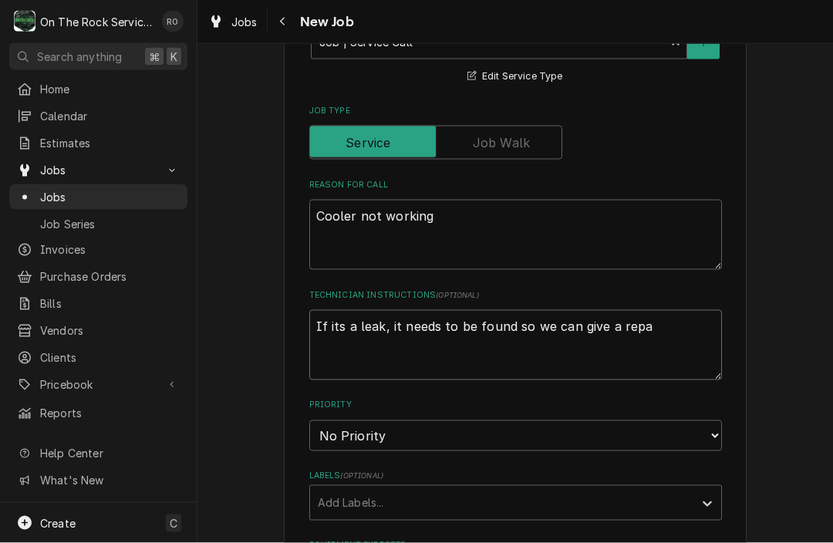
type textarea "If its a leak, it needs to be found so we can give a repai"
type textarea "x"
type textarea "If its a leak, it needs to be found so we can give a repair"
type textarea "x"
type textarea "If its a leak, it needs to be found so we can give a repair"
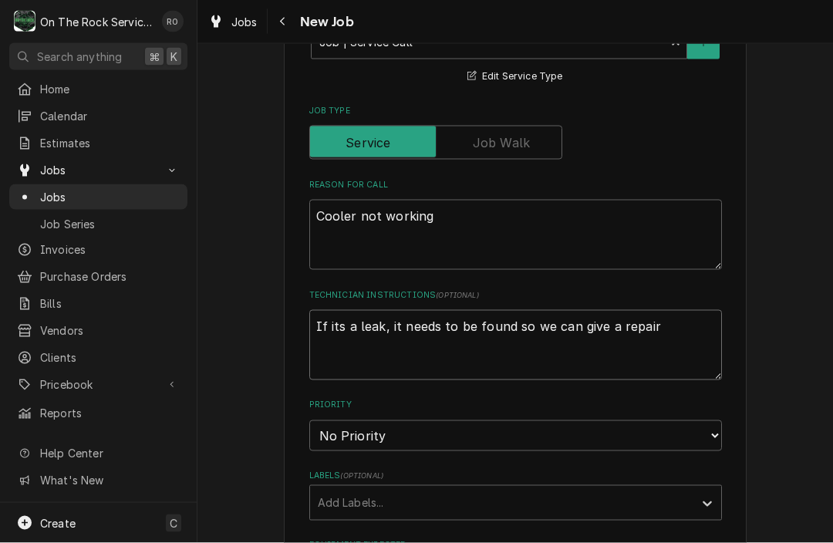
type textarea "x"
type textarea "If its a leak, it needs to be found so we can give a repair q"
type textarea "x"
type textarea "If its a leak, it needs to be found so we can give a repair qu"
type textarea "x"
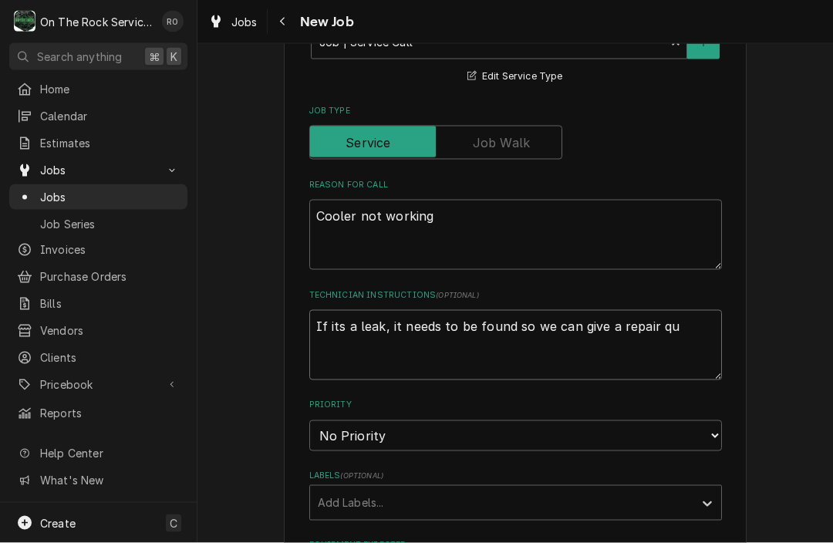
type textarea "If its a leak, it needs to be found so we can give a repair quo"
type textarea "x"
type textarea "If its a leak, it needs to be found so we can give a repair quot"
type textarea "x"
type textarea "If its a leak, it needs to be found so we can give a repair quote"
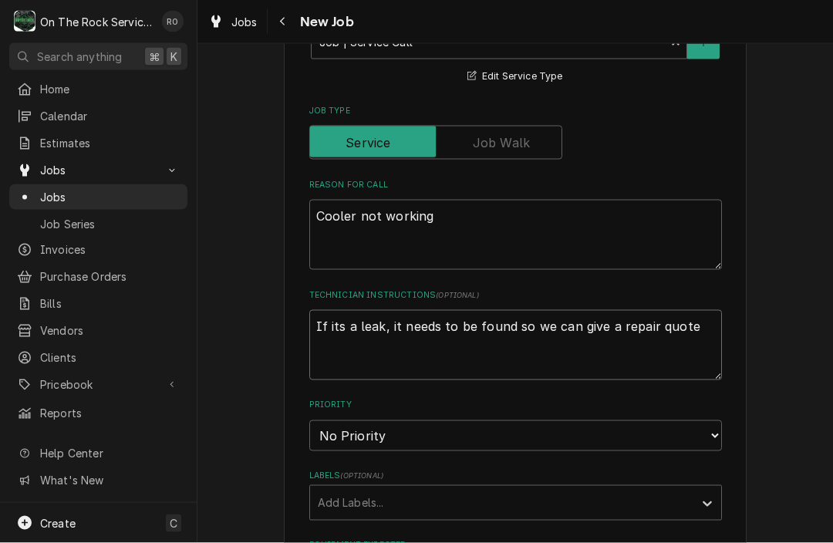
type textarea "x"
type textarea "If its a leak, it needs to be found so we can give a repair quote."
type textarea "x"
type textarea "If its a leak, it needs to be found so we can give a repair quote."
click at [487, 221] on textarea "Cooler not working" at bounding box center [515, 235] width 413 height 70
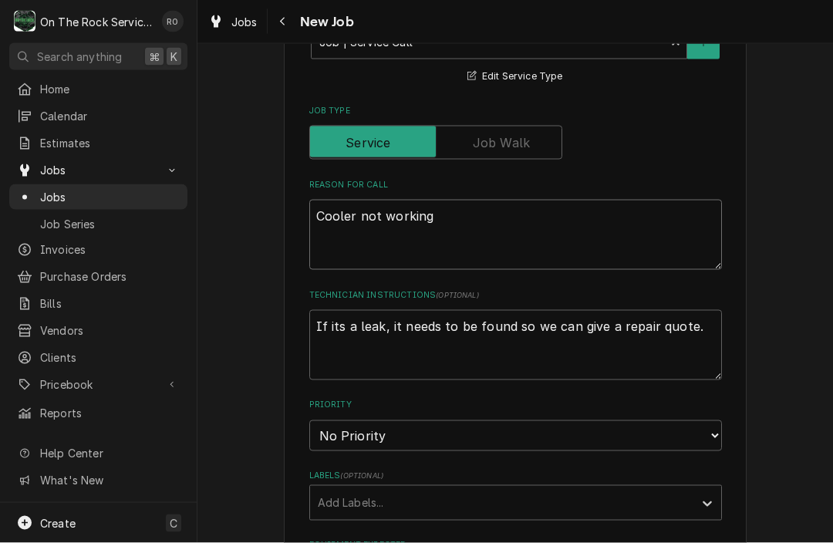
type textarea "x"
type textarea "Cooler not working."
type textarea "x"
type textarea "Cooler not working."
type textarea "x"
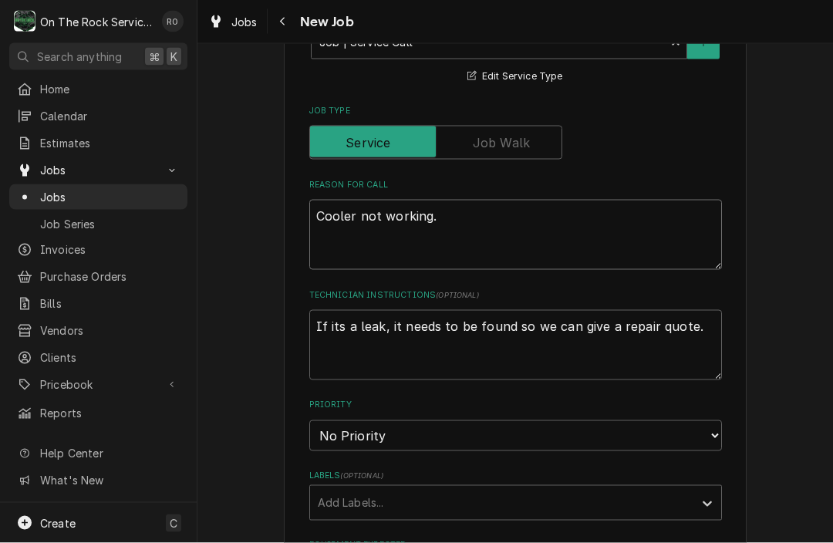
type textarea "Cooler not working. s"
type textarea "x"
type textarea "Cooler not working. sa"
type textarea "x"
type textarea "Cooler not working. s"
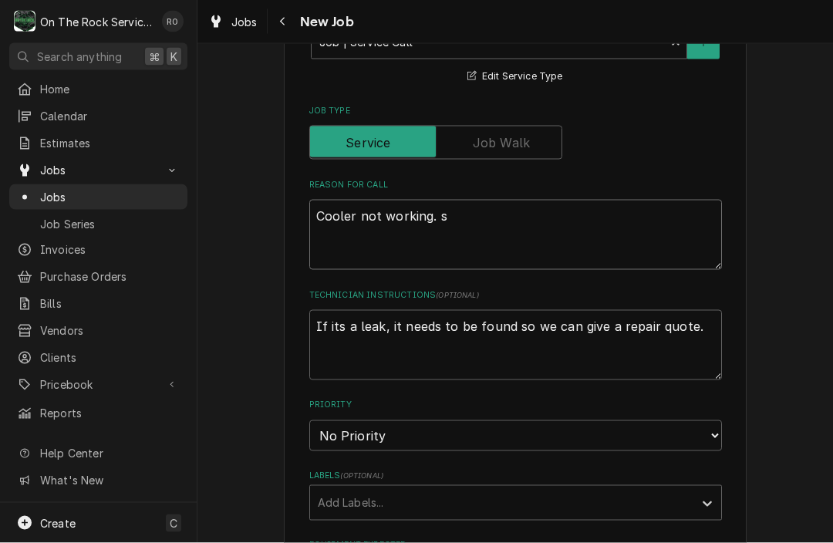
type textarea "x"
type textarea "Cooler not working."
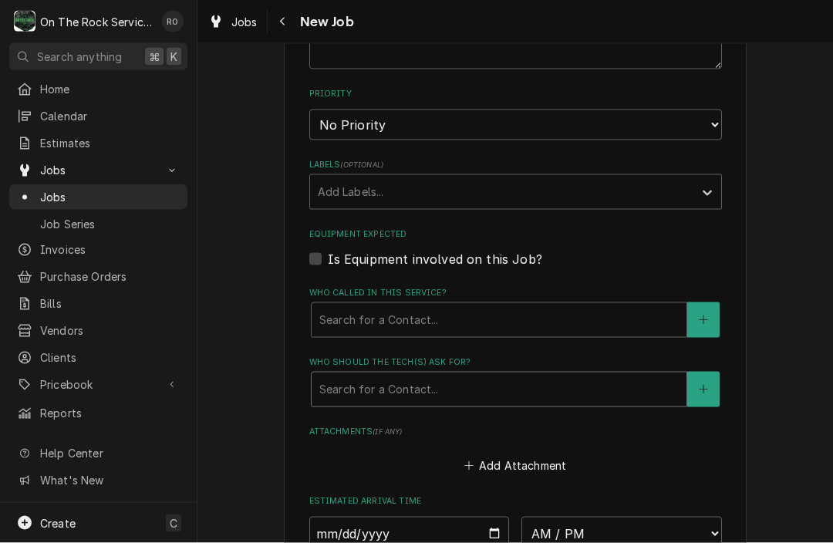
scroll to position [846, 0]
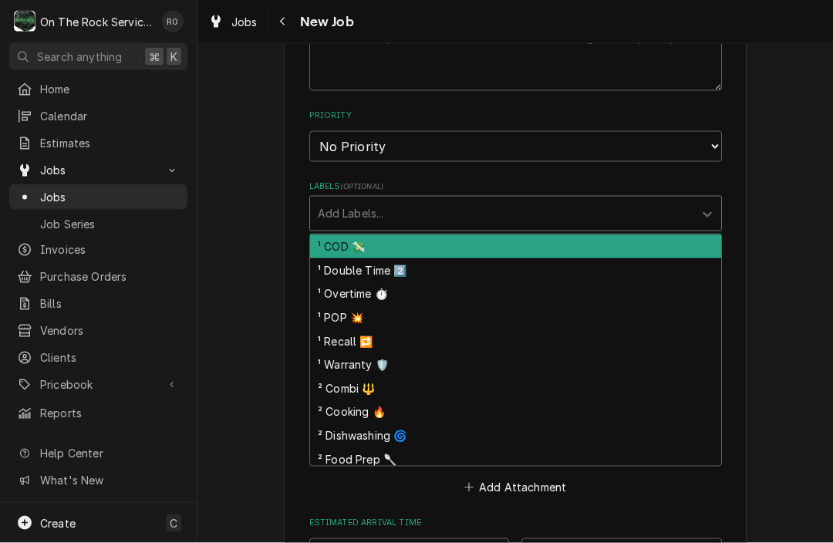
click at [458, 205] on div "Labels" at bounding box center [502, 214] width 368 height 28
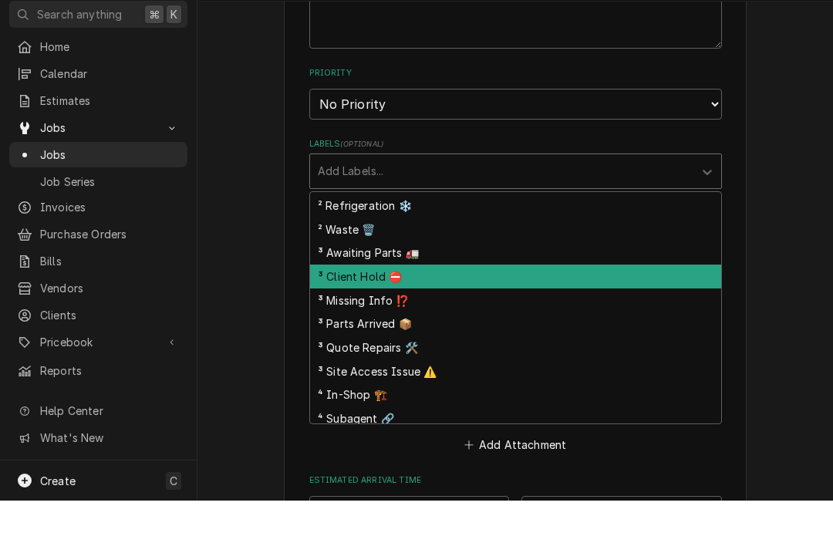
scroll to position [284, 0]
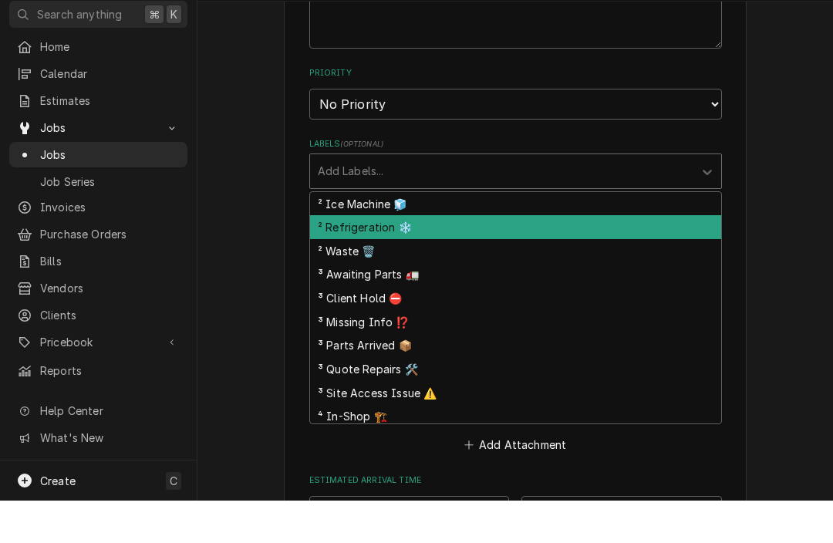
click at [423, 258] on div "² Refrigeration ❄️" at bounding box center [515, 270] width 411 height 24
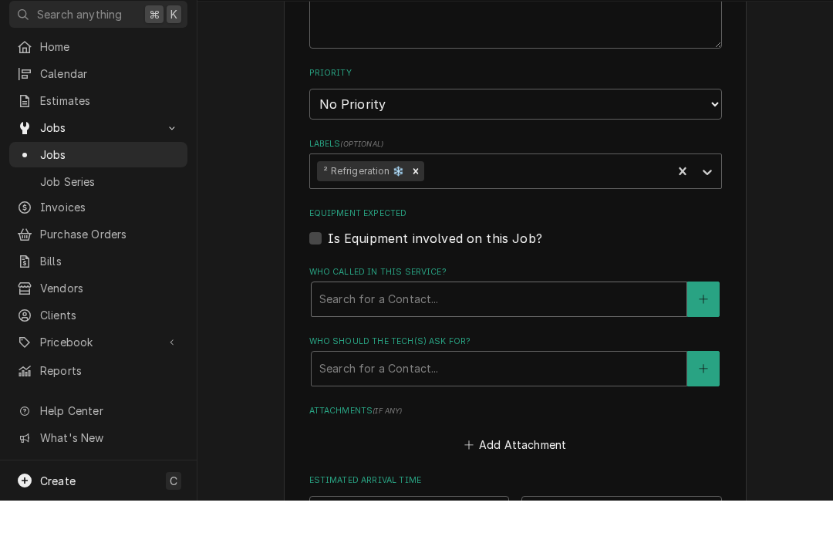
scroll to position [0, 0]
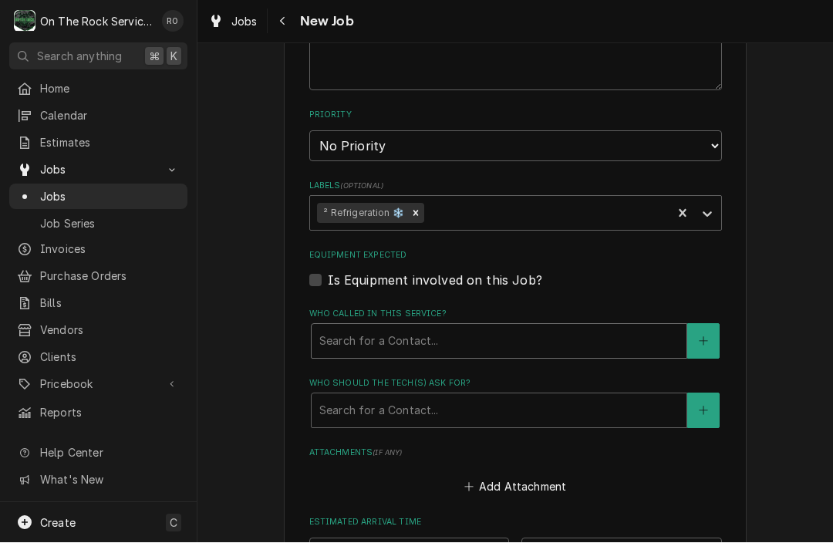
click at [427, 328] on div "Who called in this service?" at bounding box center [499, 342] width 360 height 28
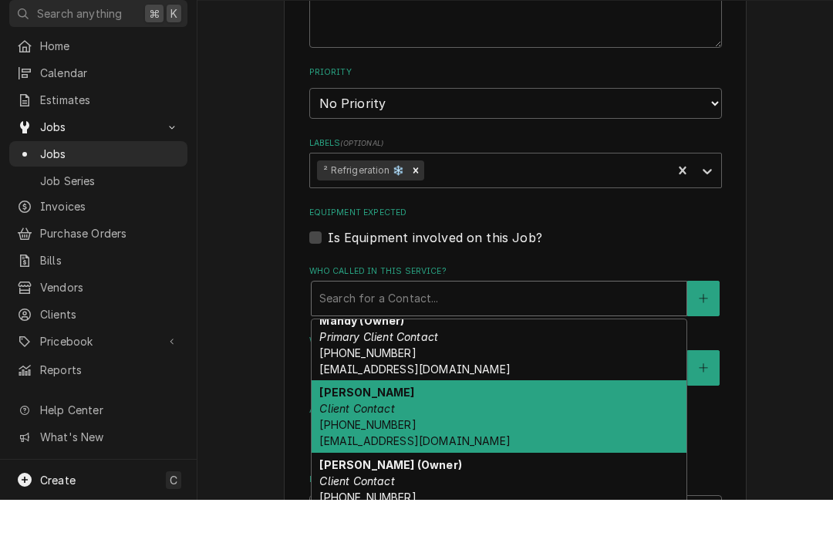
click at [405, 424] on div "Vincent Client Contact (917) 325-3788 xql2017@gmail.com" at bounding box center [499, 460] width 375 height 73
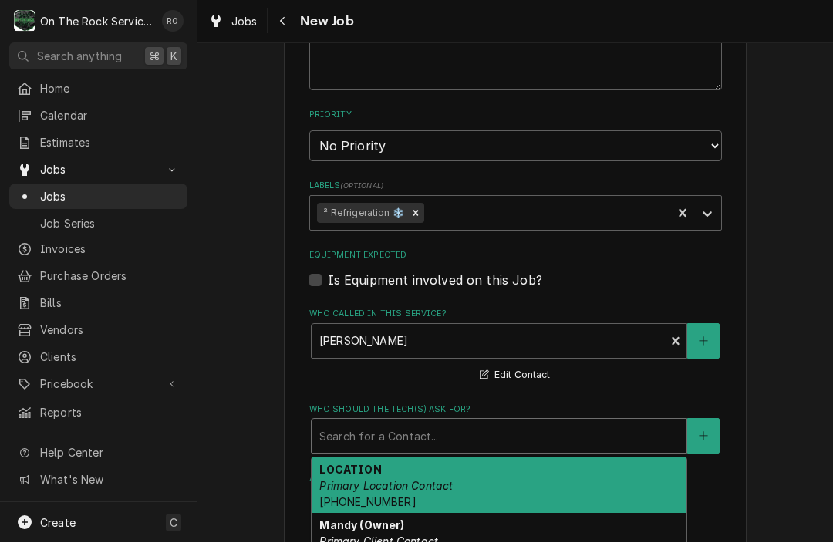
click at [418, 423] on div "Who should the tech(s) ask for?" at bounding box center [499, 437] width 360 height 28
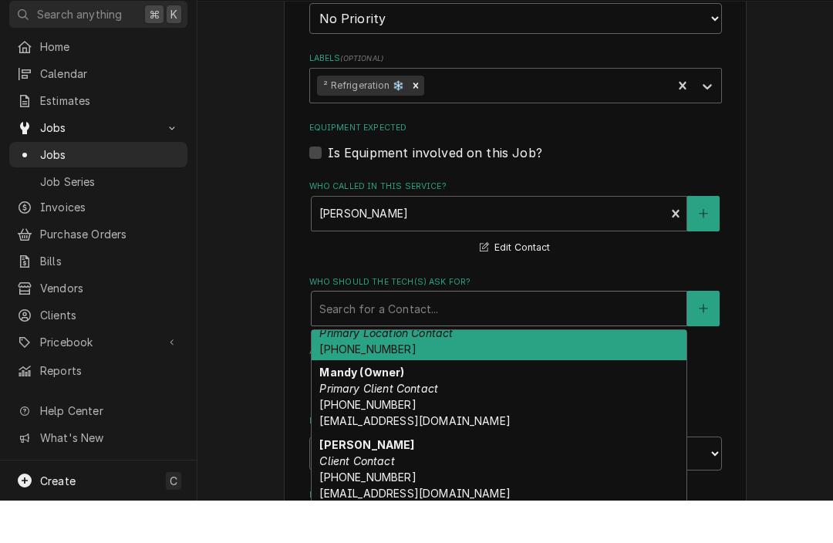
scroll to position [937, 0]
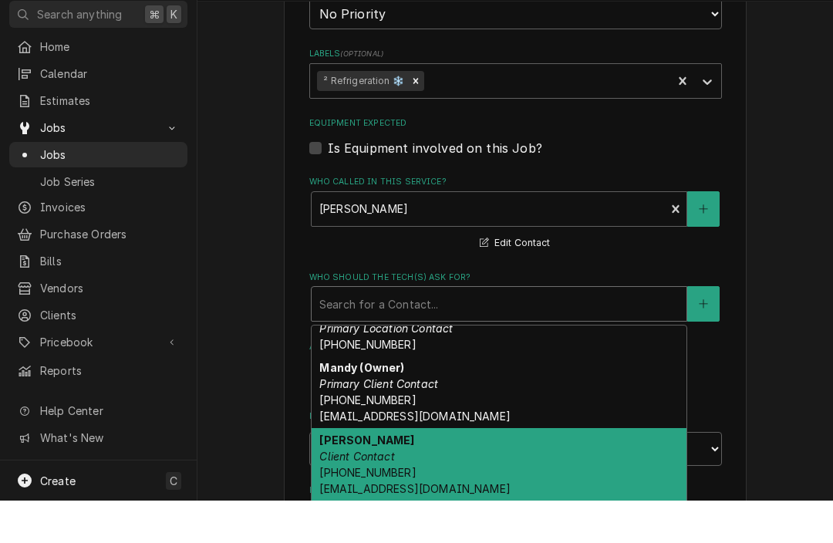
click at [383, 471] on div "Vincent Client Contact (917) 325-3788 xql2017@gmail.com" at bounding box center [499, 507] width 375 height 73
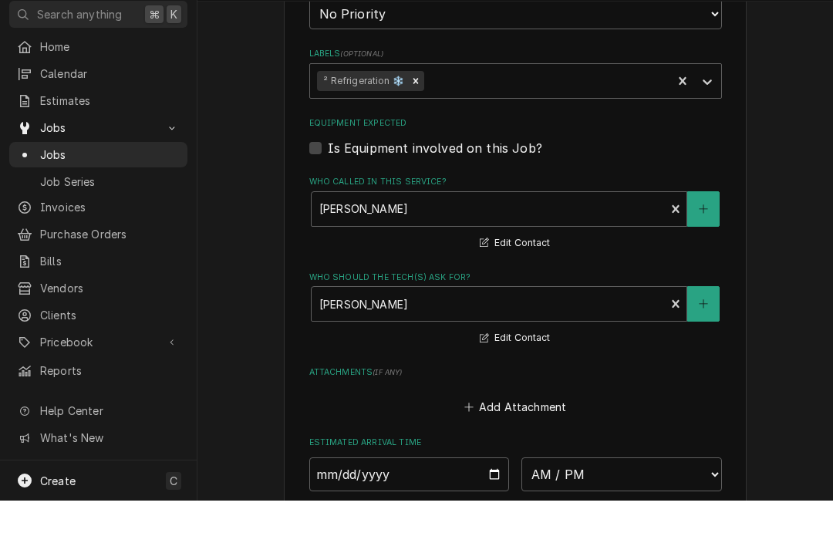
scroll to position [0, 0]
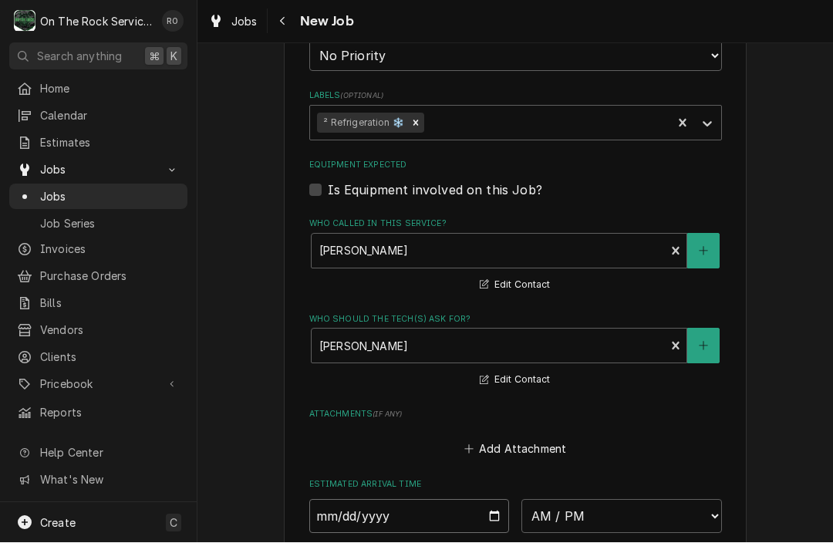
click at [327, 509] on input "2025-08-26" at bounding box center [409, 517] width 201 height 34
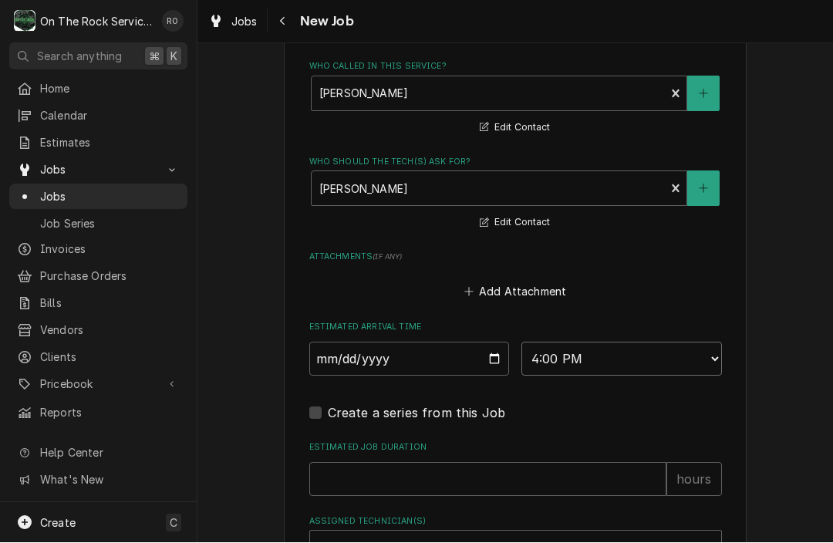
scroll to position [1111, 0]
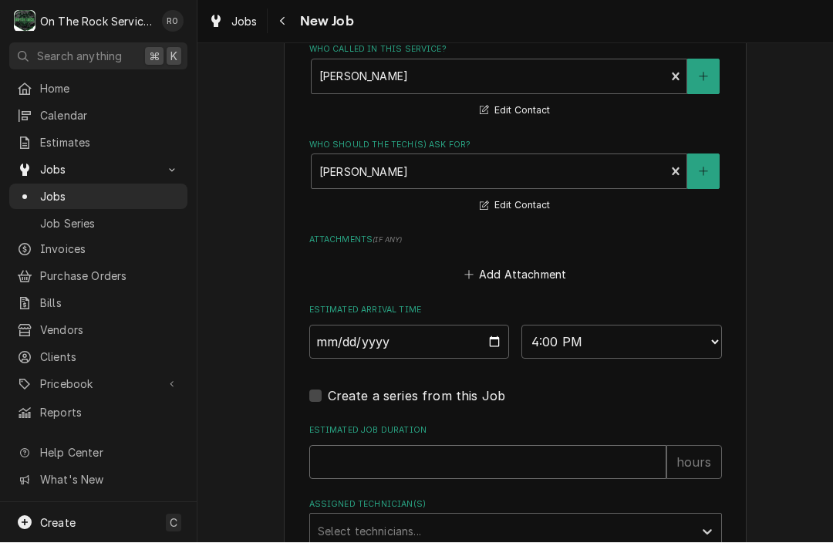
click at [341, 446] on input "Estimated Job Duration" at bounding box center [487, 463] width 357 height 34
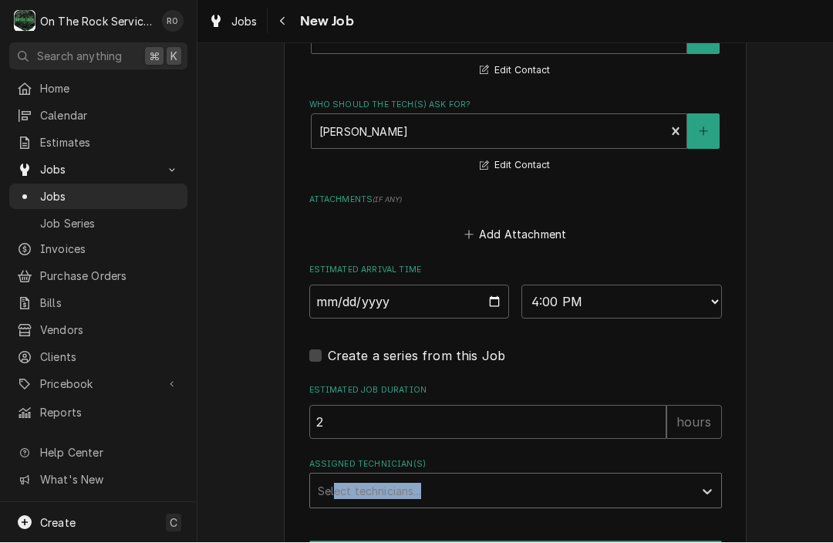
drag, startPoint x: 337, startPoint y: 500, endPoint x: 337, endPoint y: 483, distance: 17.0
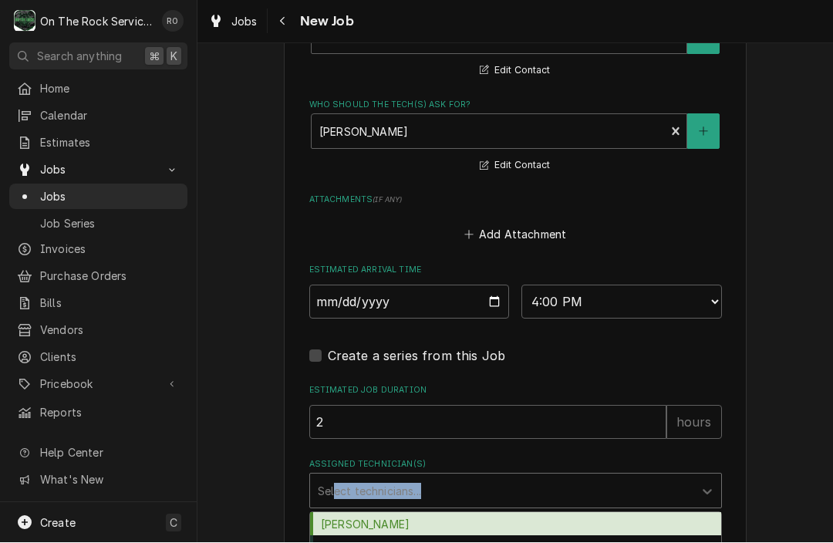
click at [337, 509] on div "Ray Beals, 1 of 3. 3 results available. Use Up and Down to choose options, pres…" at bounding box center [515, 491] width 413 height 35
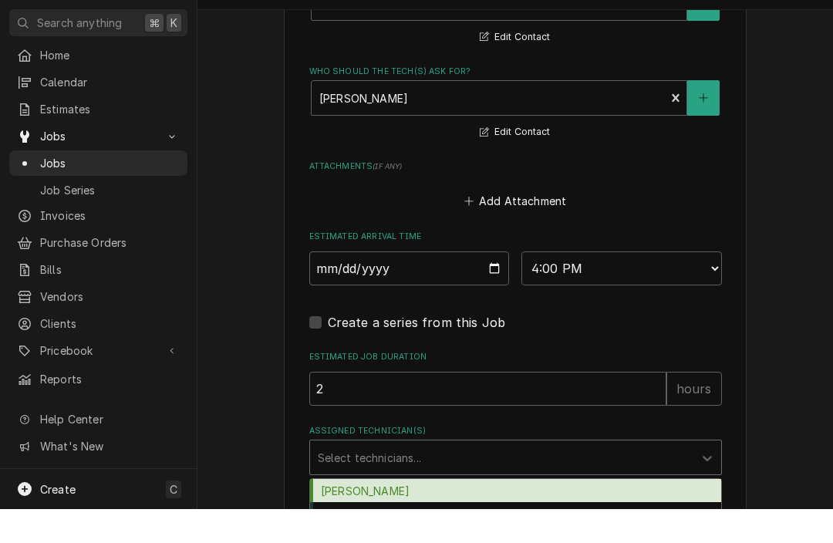
click at [350, 513] on div "Ray Beals" at bounding box center [515, 525] width 411 height 24
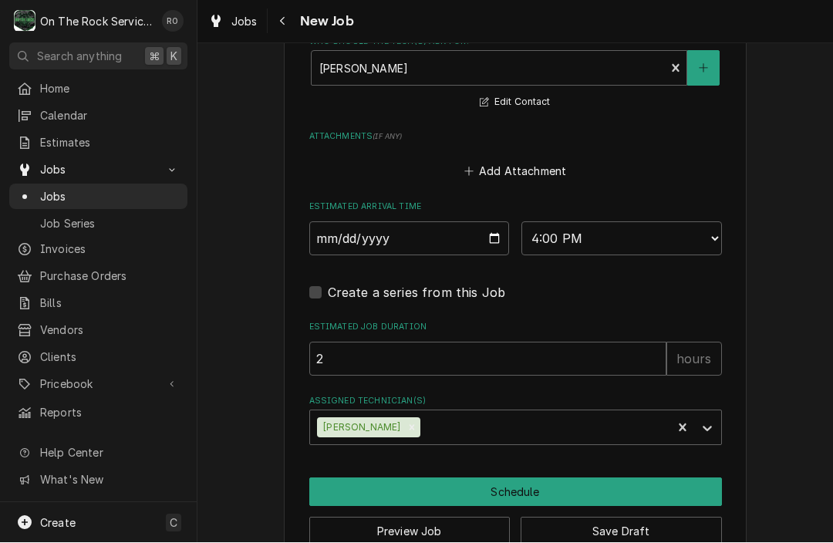
scroll to position [1241, 0]
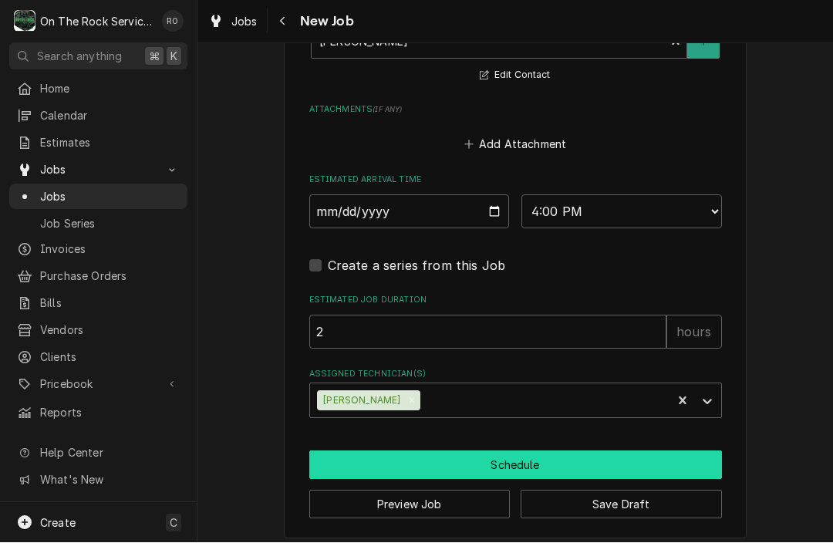
click at [365, 467] on button "Schedule" at bounding box center [515, 465] width 413 height 29
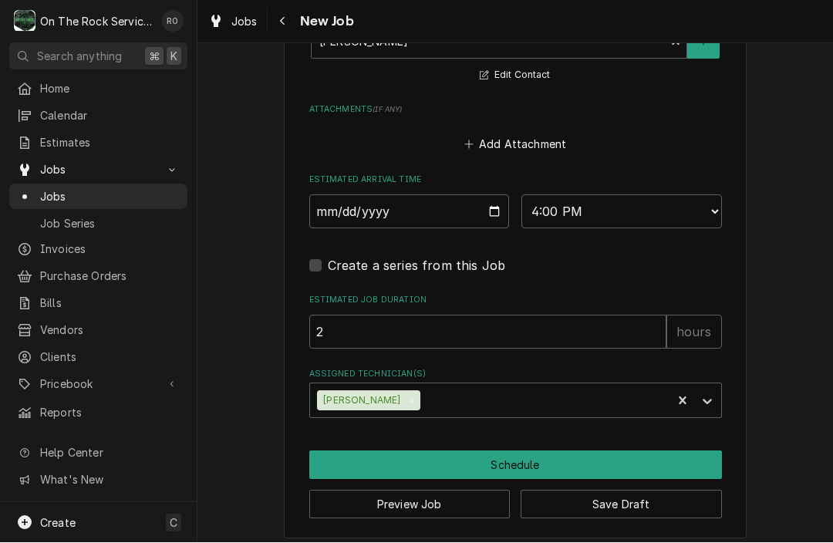
scroll to position [1227, 0]
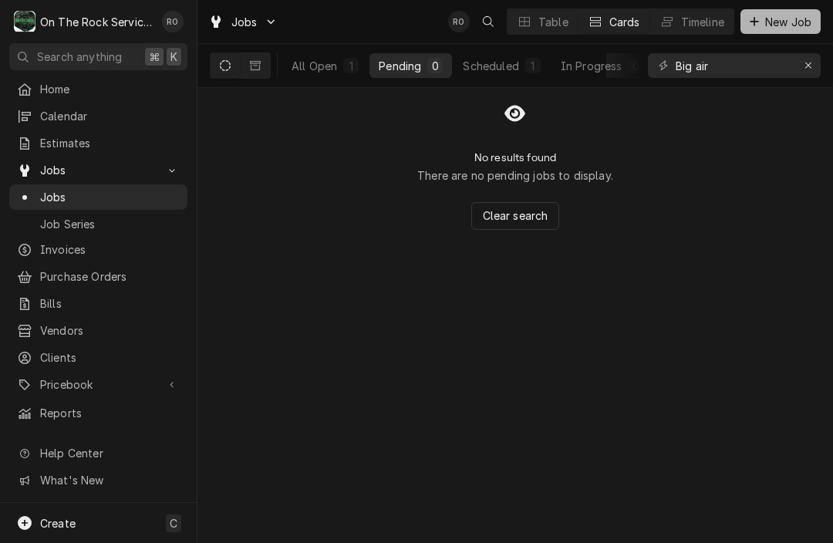
click at [775, 21] on span "New Job" at bounding box center [788, 22] width 52 height 16
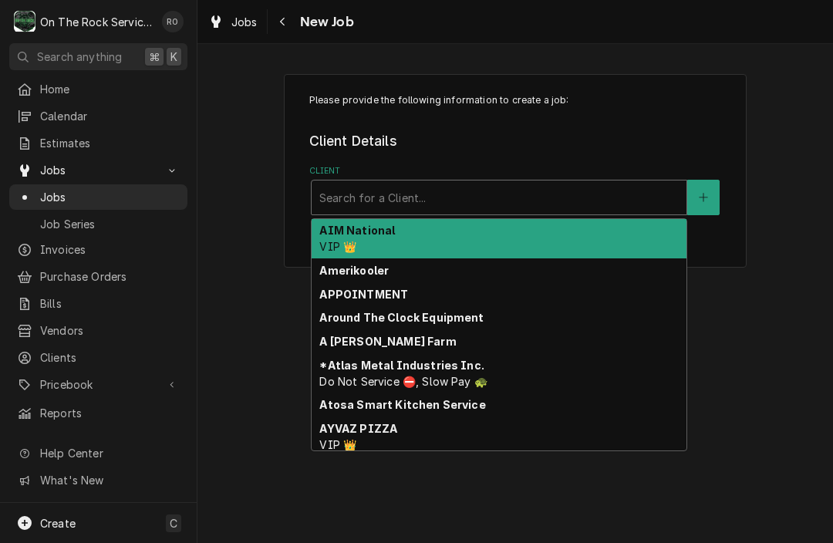
click at [503, 210] on div "Client" at bounding box center [499, 198] width 360 height 28
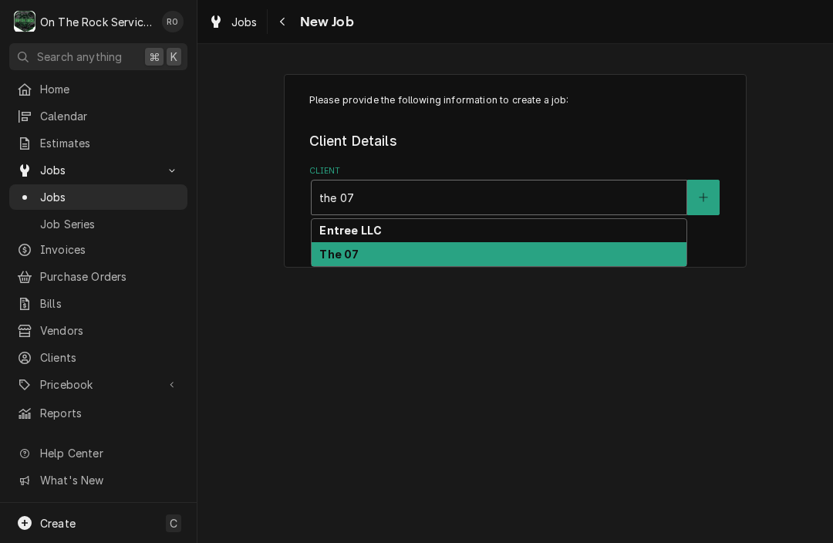
click at [448, 258] on div "The 07" at bounding box center [499, 254] width 375 height 24
type input "the 07"
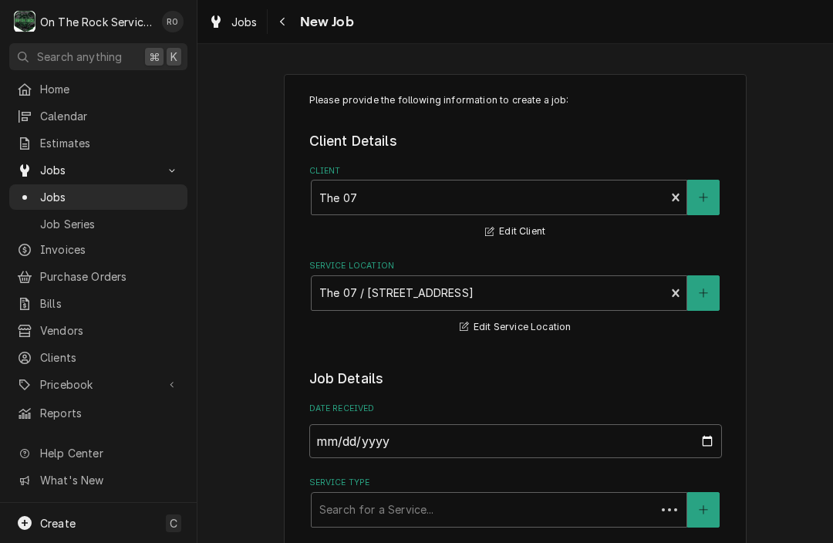
type textarea "x"
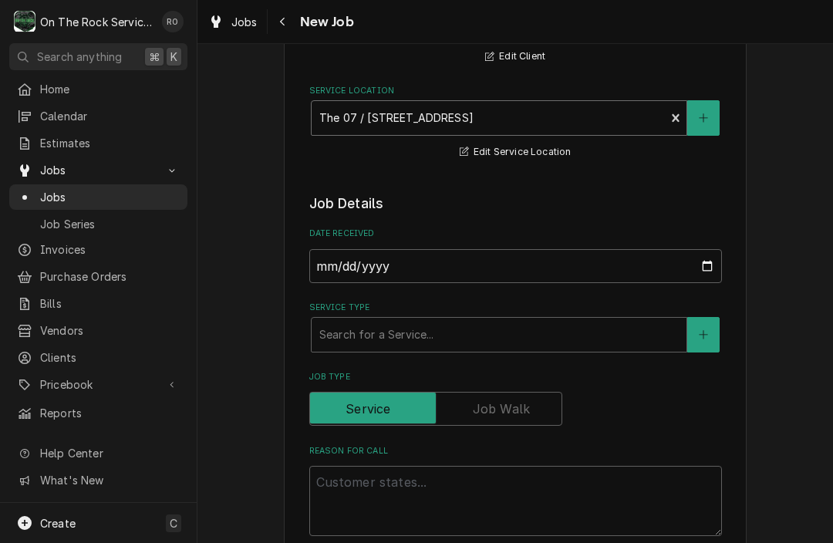
scroll to position [188, 0]
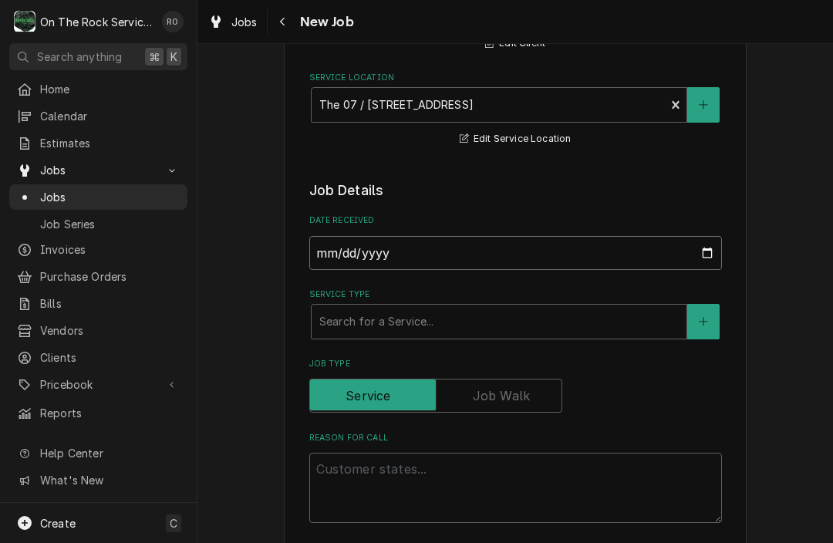
click at [432, 259] on input "[DATE]" at bounding box center [515, 253] width 413 height 34
type input "[DATE]"
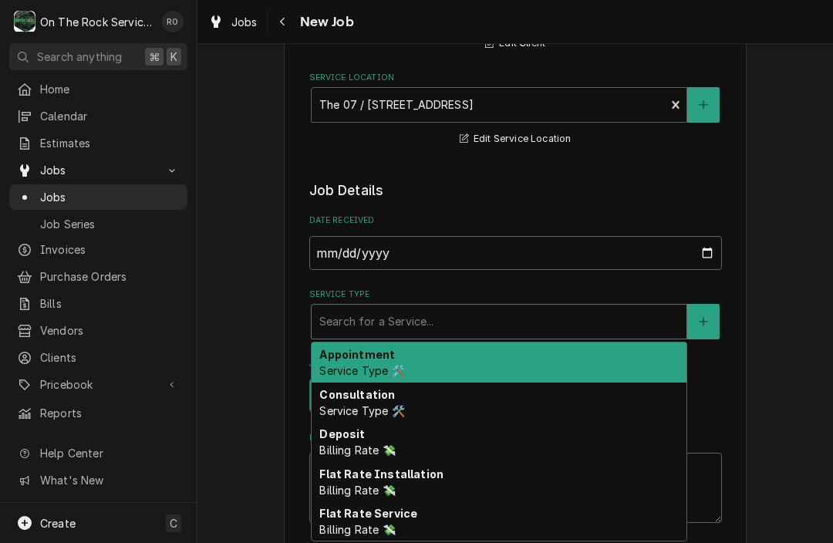
click at [382, 327] on div "Search for a Service..." at bounding box center [499, 321] width 360 height 16
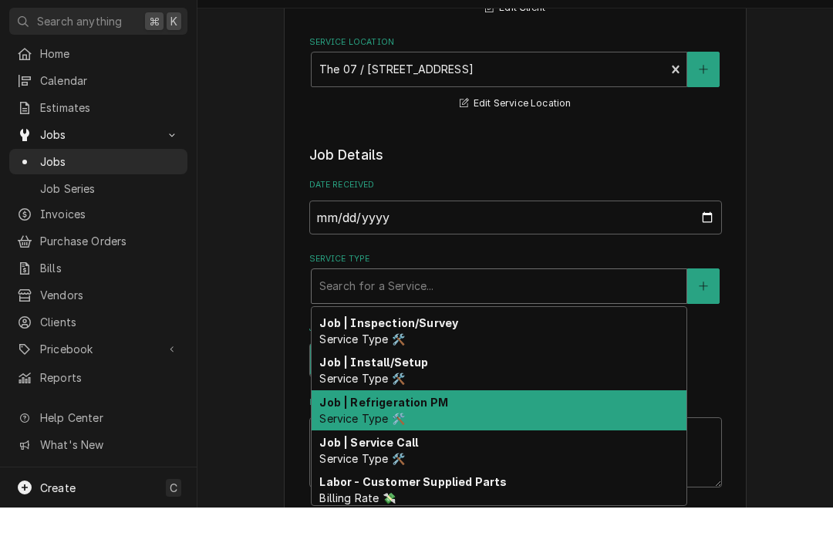
scroll to position [586, 0]
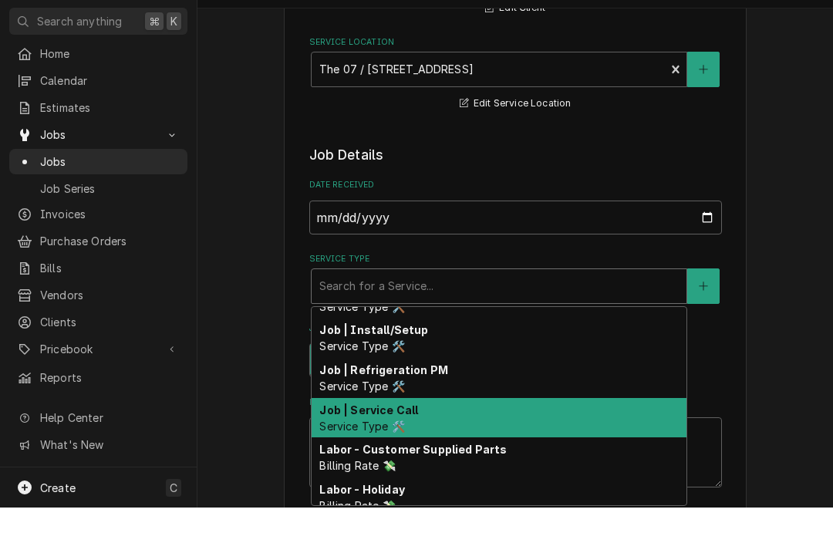
click at [388, 434] on div "Job | Service Call Service Type 🛠️" at bounding box center [499, 454] width 375 height 40
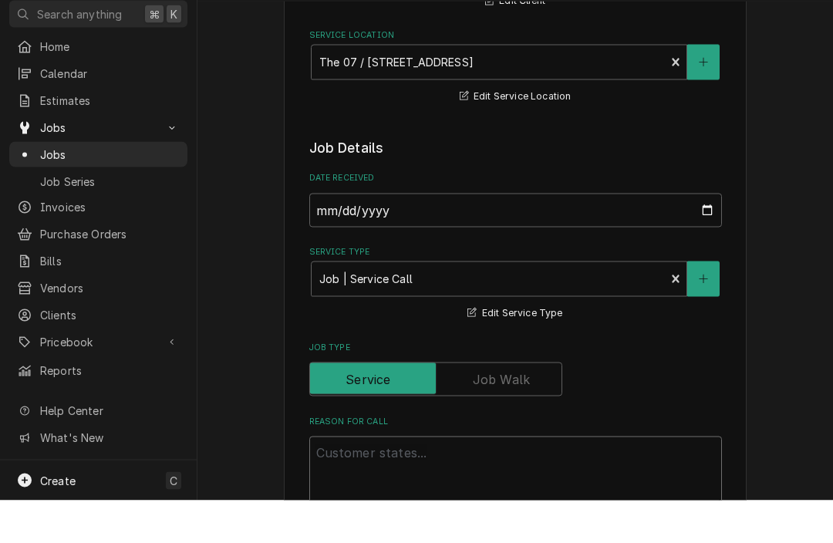
click at [380, 495] on textarea "Reason For Call" at bounding box center [515, 514] width 413 height 70
type textarea "x"
type textarea "C"
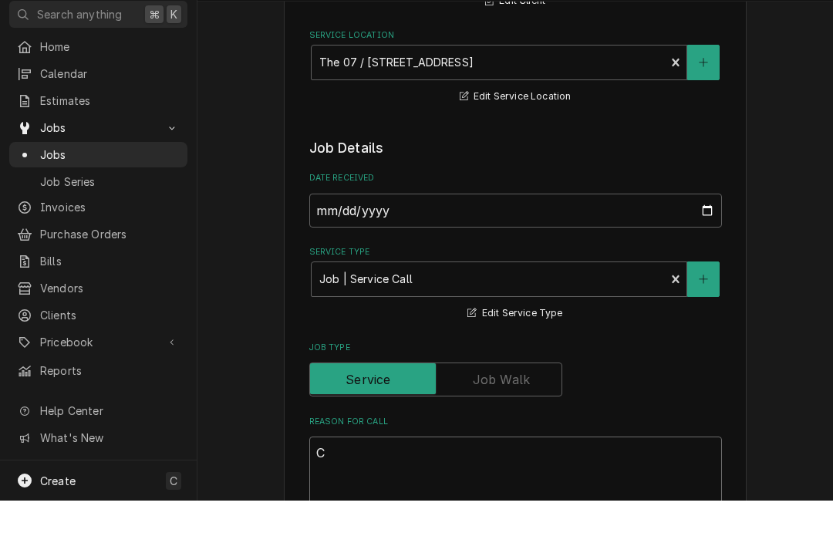
type textarea "x"
type textarea "Co"
type textarea "x"
type textarea "Coo"
type textarea "x"
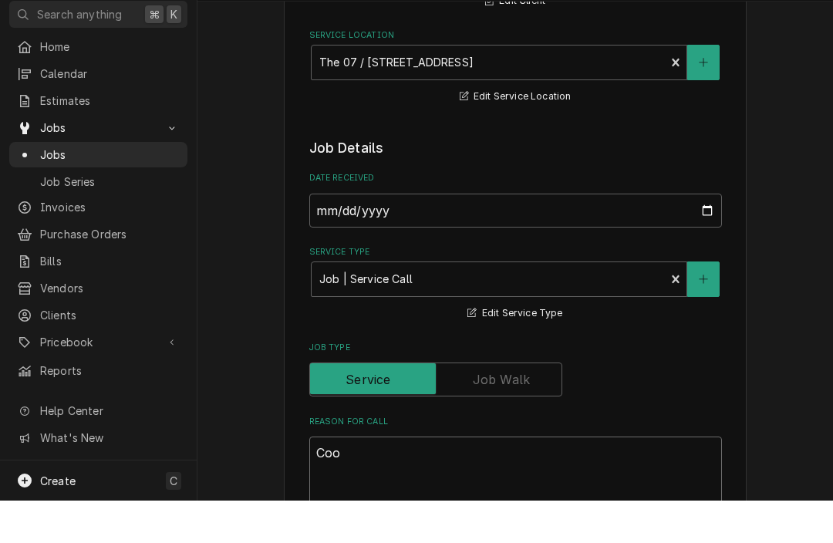
type textarea "Cool"
type textarea "x"
type textarea "Coole"
type textarea "x"
type textarea "Cooler"
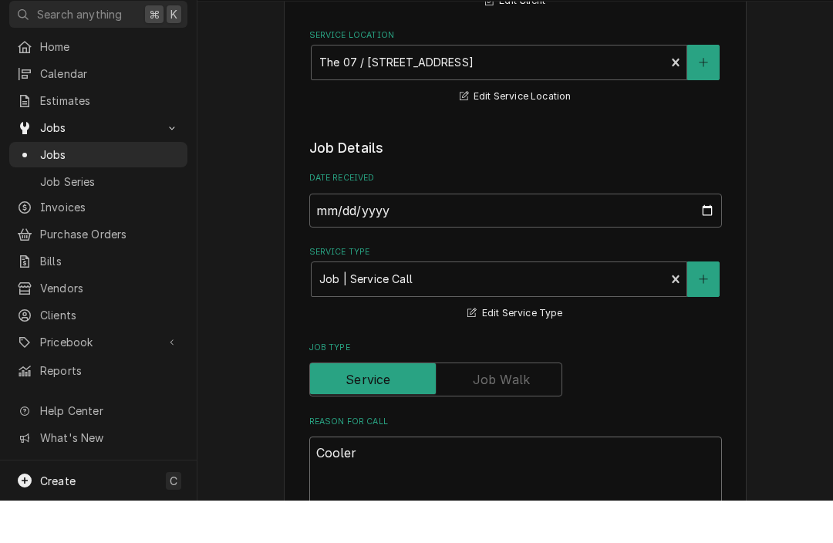
type textarea "x"
type textarea "Cooler"
type textarea "x"
type textarea "Cooler n"
type textarea "x"
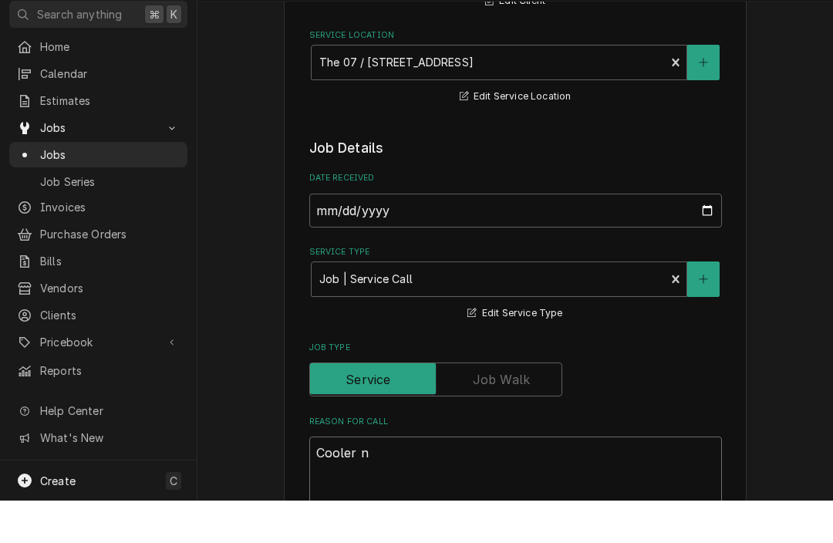
type textarea "Cooler ne"
type textarea "x"
type textarea "Cooler nee"
type textarea "x"
type textarea "Cooler need"
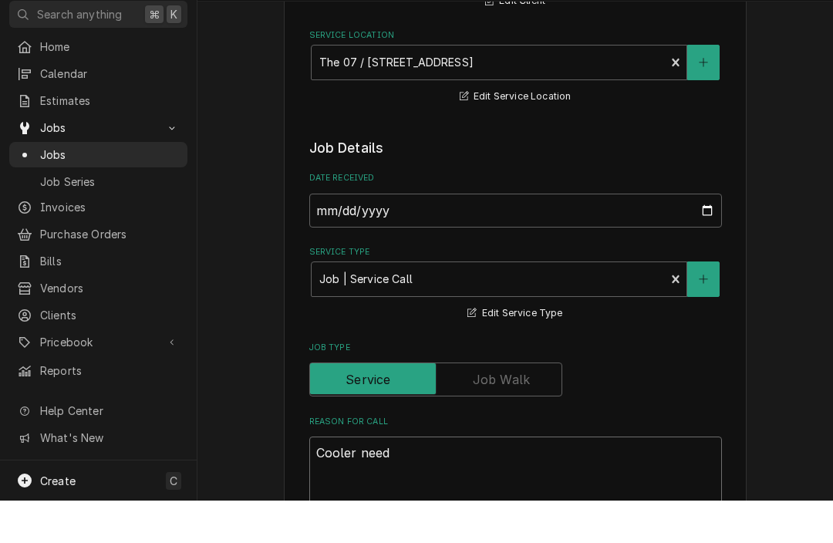
type textarea "x"
type textarea "Cooler needs"
type textarea "x"
type textarea "Cooler needs"
type textarea "x"
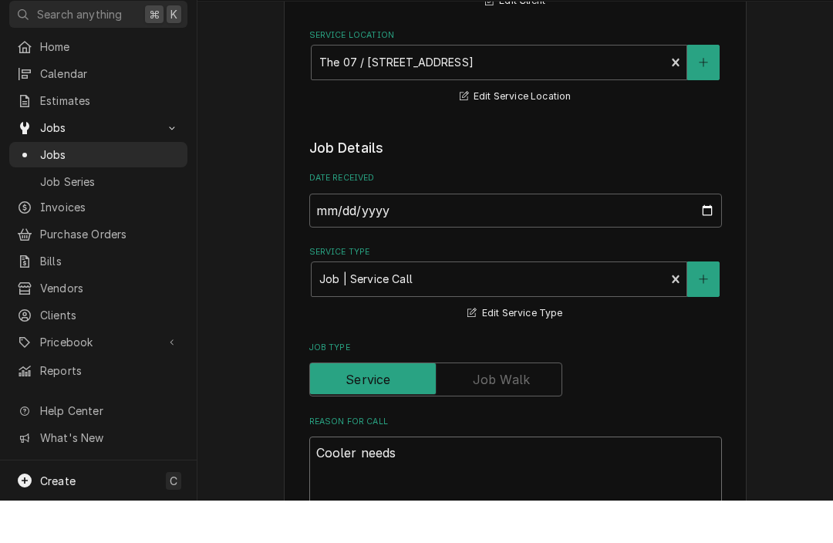
type textarea "Cooler needs s"
type textarea "x"
type textarea "Cooler needs se"
type textarea "x"
type textarea "Cooler needs ser"
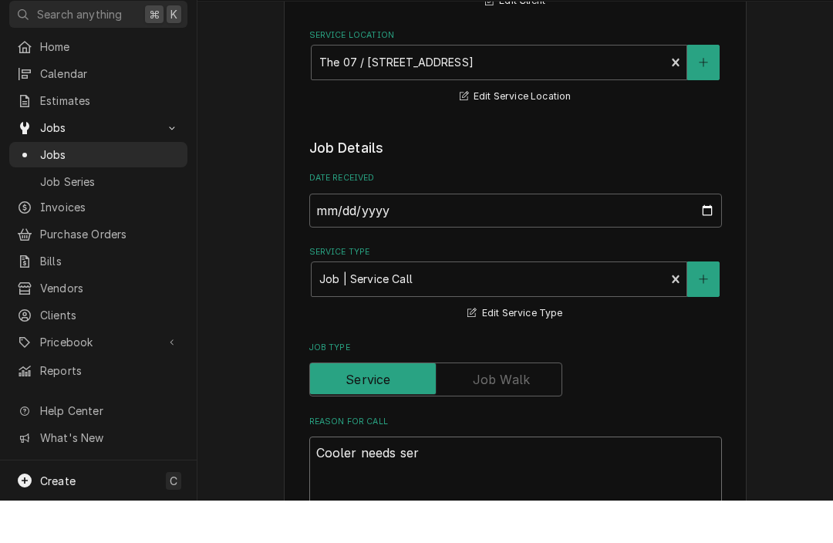
type textarea "x"
type textarea "Cooler needs serv"
type textarea "x"
type textarea "Cooler needs servi"
type textarea "x"
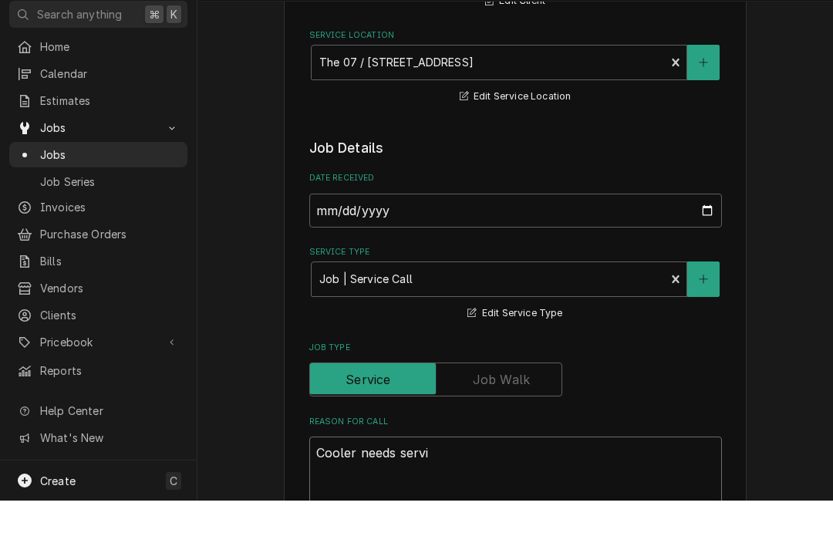
type textarea "Cooler needs servic"
type textarea "x"
type textarea "Cooler needs service"
type textarea "x"
type textarea "Cooler needs serviced"
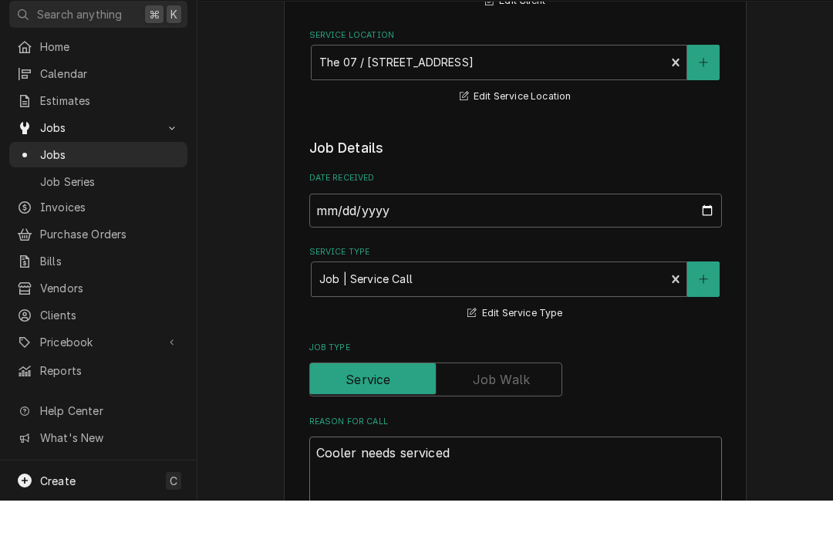
type textarea "x"
type textarea "Cooler needs serviced."
type textarea "x"
type textarea "Cooler needs serviced."
type textarea "x"
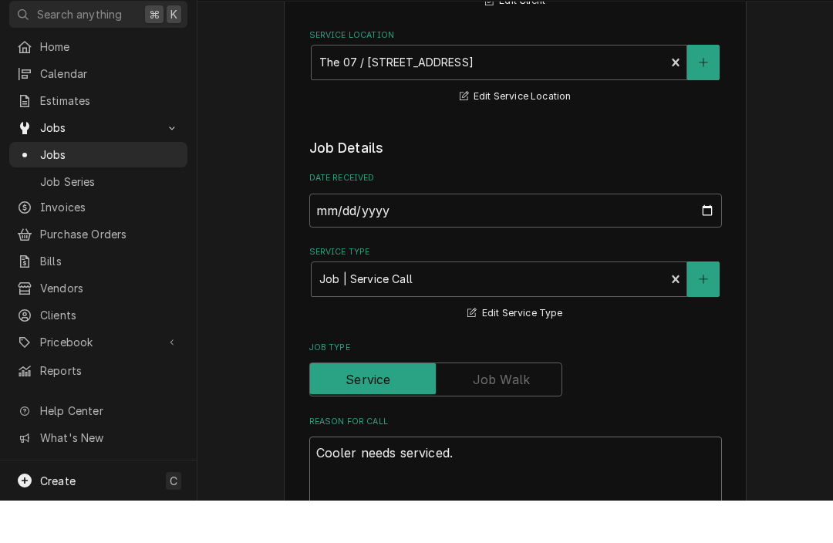
type textarea "Cooler needs serviced. U"
type textarea "x"
type textarea "Cooler needs serviced. Un"
type textarea "x"
type textarea "Cooler needs serviced. Uni"
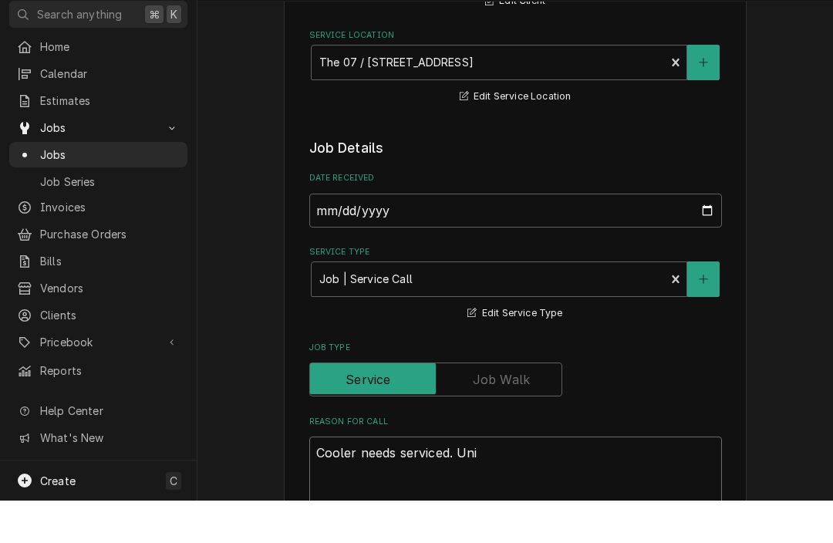
type textarea "x"
type textarea "Cooler needs serviced. Unit"
type textarea "x"
type textarea "Cooler needs serviced. Unit"
type textarea "x"
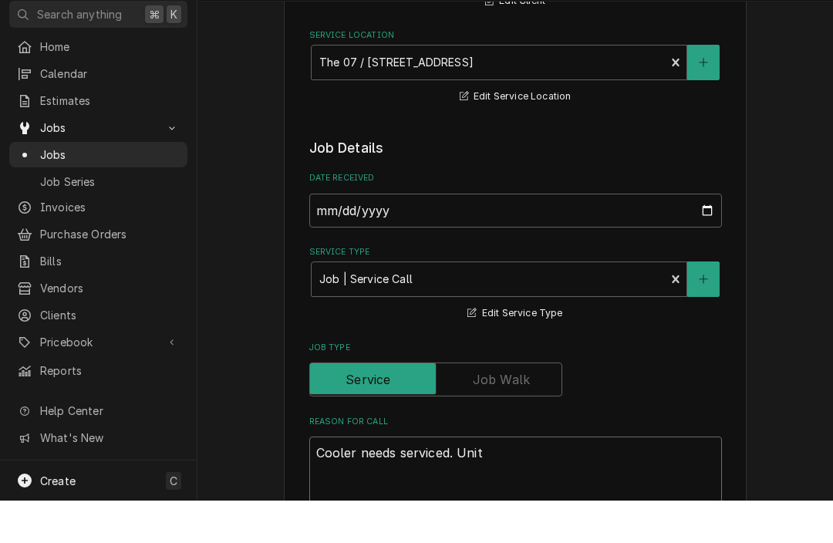
type textarea "Cooler needs serviced. Unit t"
type textarea "x"
type textarea "Cooler needs serviced. Unit te"
type textarea "x"
type textarea "Cooler needs serviced. Unit tem"
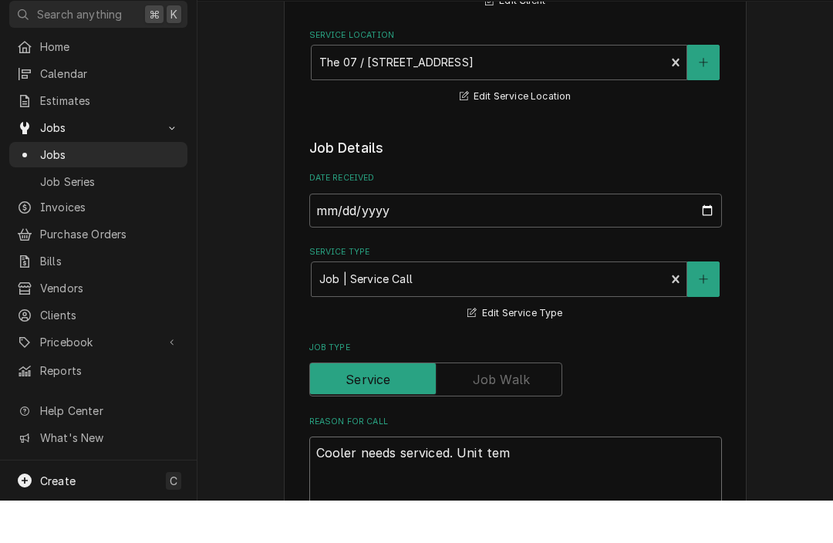
type textarea "x"
type textarea "Cooler needs serviced. Unit temp"
type textarea "x"
type textarea "Cooler needs serviced. Unit tempi"
type textarea "x"
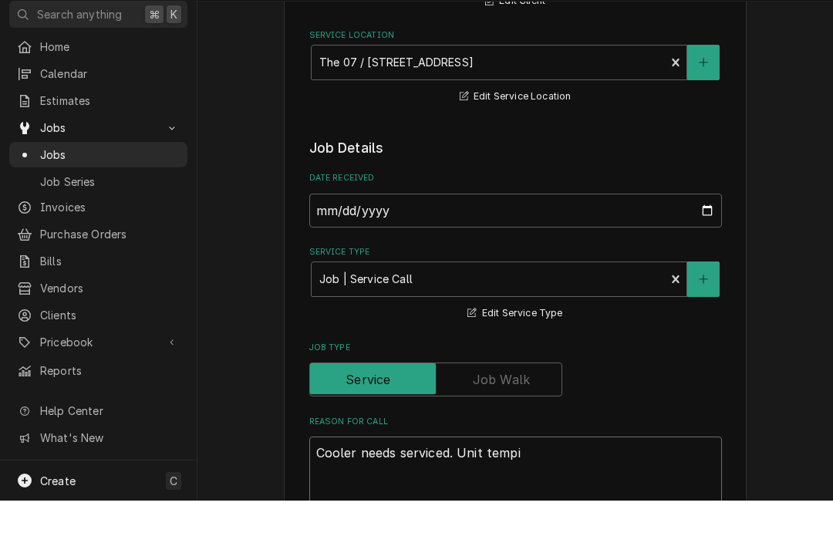
type textarea "Cooler needs serviced. Unit tempin"
type textarea "x"
type textarea "Cooler needs serviced. Unit tempi"
type textarea "x"
type textarea "Cooler needs serviced. Unit temp"
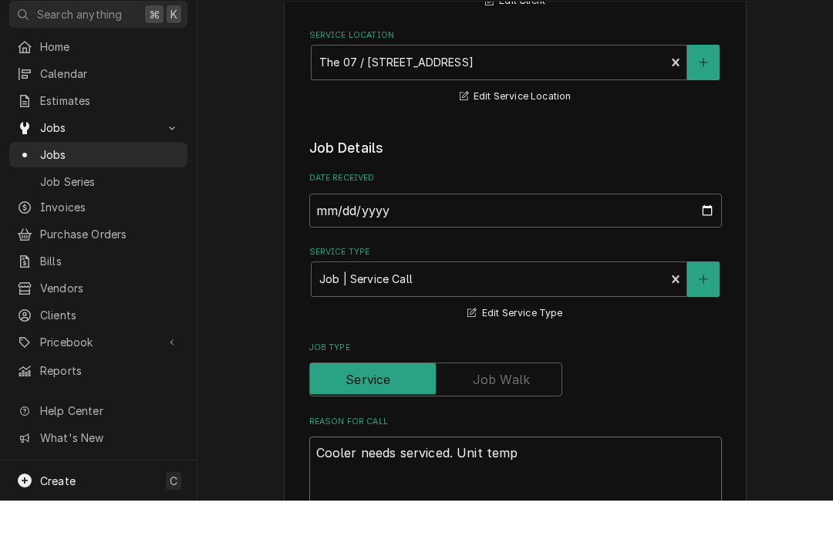
type textarea "x"
type textarea "Cooler needs serviced. Unit tem"
type textarea "x"
type textarea "Cooler needs serviced. Unit te"
type textarea "x"
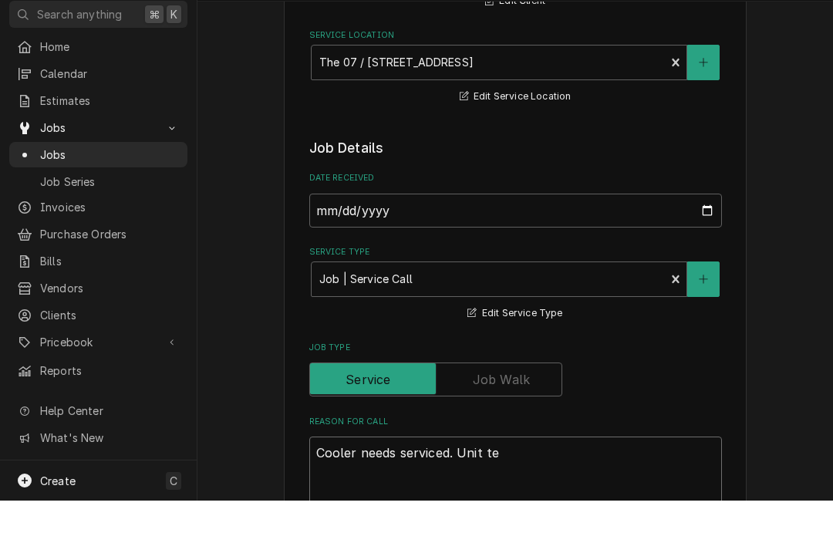
type textarea "Cooler needs serviced. Unit t"
type textarea "x"
type textarea "Cooler needs serviced. Unit"
type textarea "x"
type textarea "Cooler needs serviced. Unit"
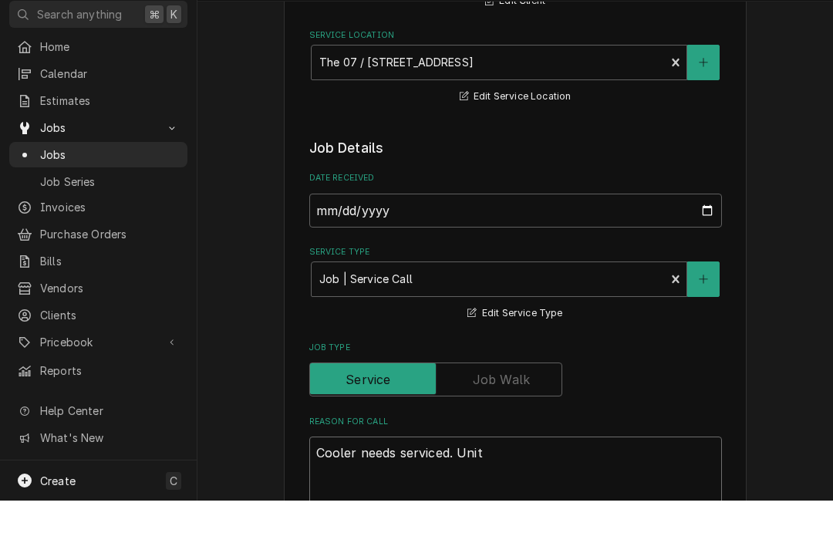
type textarea "x"
type textarea "Cooler needs serviced. Uni"
type textarea "x"
type textarea "Cooler needs serviced. Un"
type textarea "x"
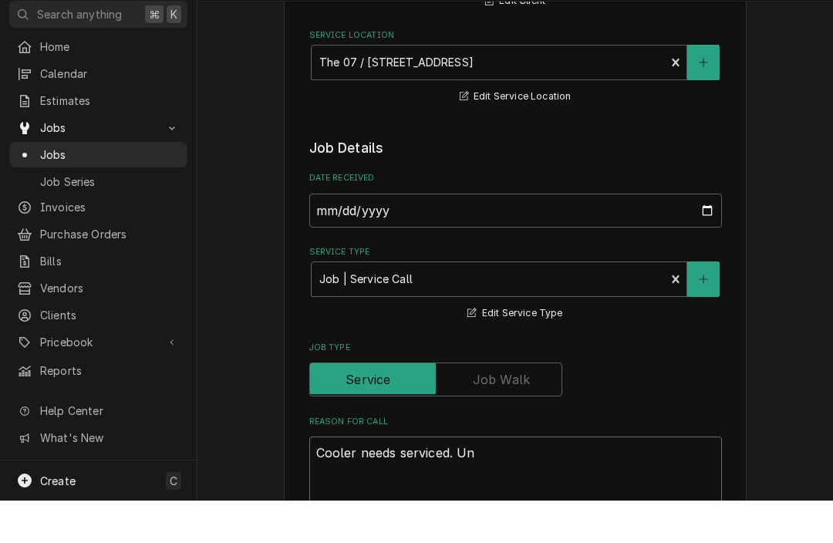
type textarea "Cooler needs serviced. U"
type textarea "x"
type textarea "Cooler needs serviced."
type textarea "x"
type textarea "Cooler needs serviced. P"
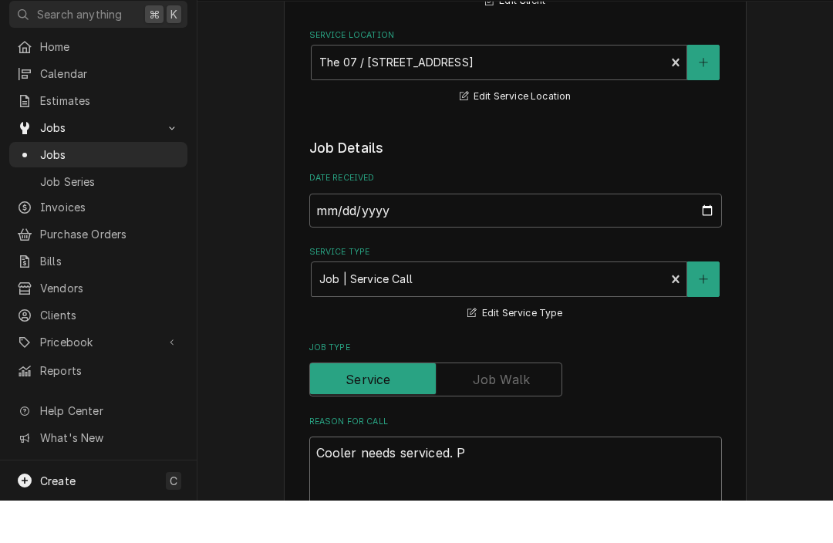
type textarea "x"
type textarea "Cooler needs serviced. Pr"
type textarea "x"
type textarea "Cooler needs serviced. Pro"
type textarea "x"
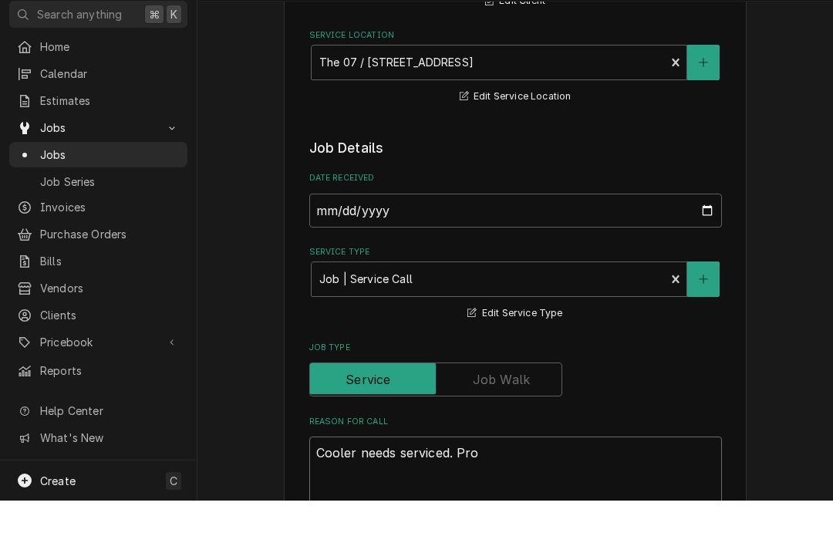
type textarea "Cooler needs serviced. Prod"
type textarea "x"
type textarea "Cooler needs serviced. Produ"
type textarea "x"
type textarea "Cooler needs serviced. Produc"
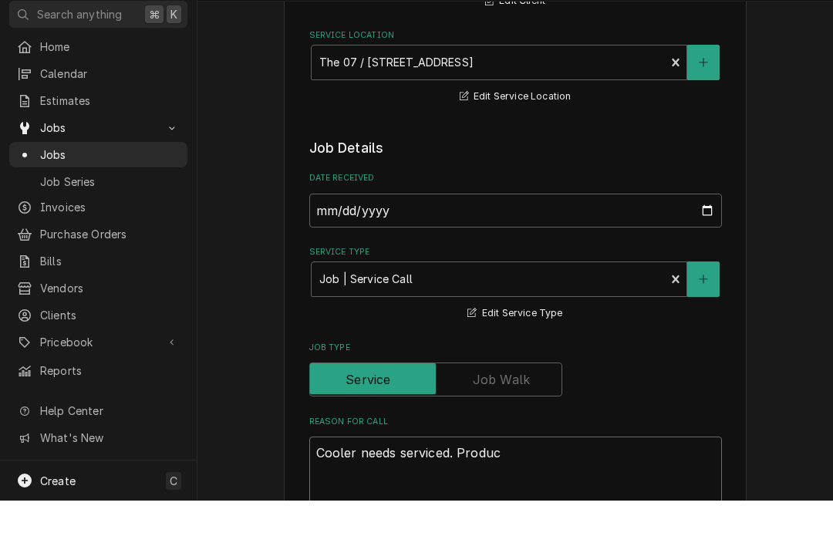
type textarea "x"
type textarea "Cooler needs serviced. Product"
type textarea "x"
type textarea "Cooler needs serviced. Product"
type textarea "x"
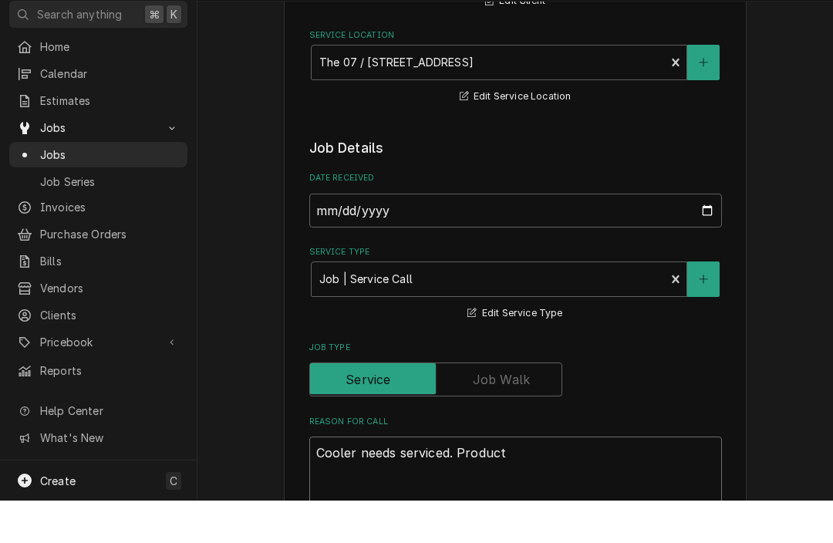
type textarea "Cooler needs serviced. Product i"
type textarea "x"
type textarea "Cooler needs serviced. Product is"
type textarea "x"
type textarea "Cooler needs serviced. Product is"
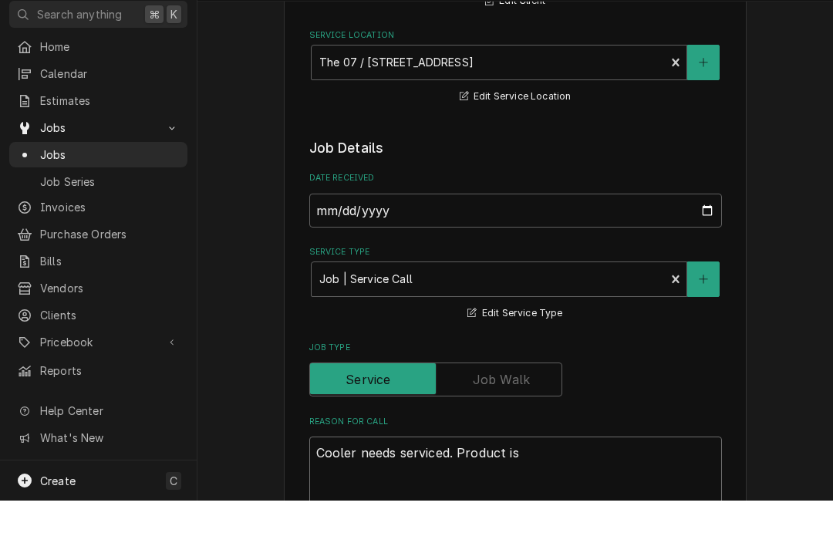
type textarea "x"
type textarea "Cooler needs serviced. Product is t"
type textarea "x"
type textarea "Cooler needs serviced. Product is te"
type textarea "x"
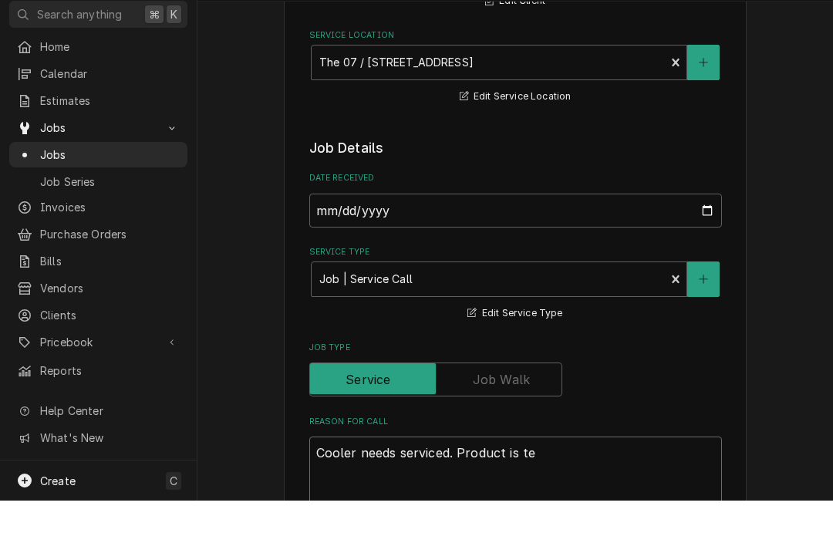
type textarea "Cooler needs serviced. Product is tem"
type textarea "x"
type textarea "Cooler needs serviced. Product is temp"
type textarea "x"
type textarea "Cooler needs serviced. Product is tempi"
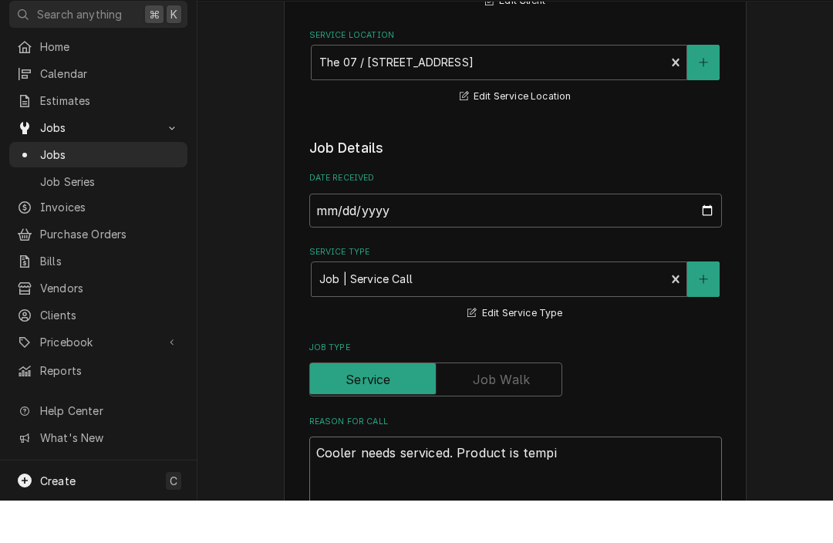
type textarea "x"
type textarea "Cooler needs serviced. Product is tempin"
type textarea "x"
type textarea "Cooler needs serviced. Product is temping"
type textarea "x"
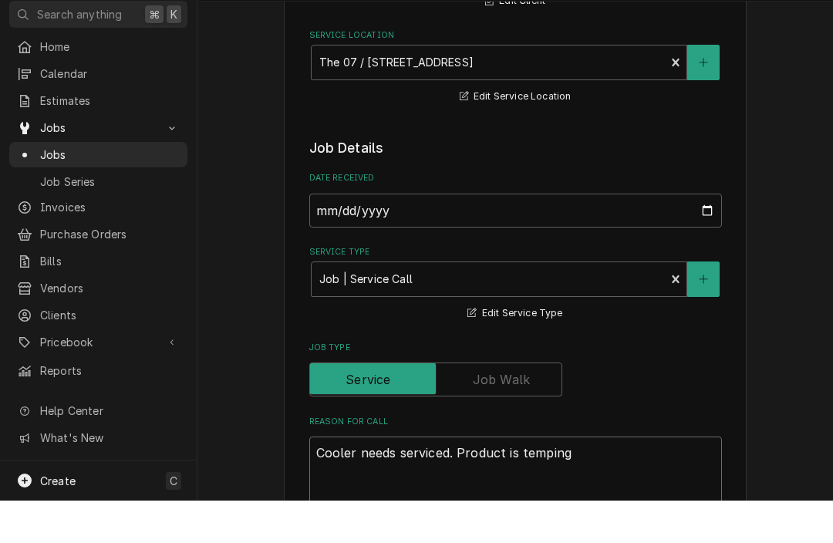
type textarea "Cooler needs serviced. Product is temping"
type textarea "x"
type textarea "Cooler needs serviced. Product is temping h"
type textarea "x"
type textarea "Cooler needs serviced. Product is temping hi"
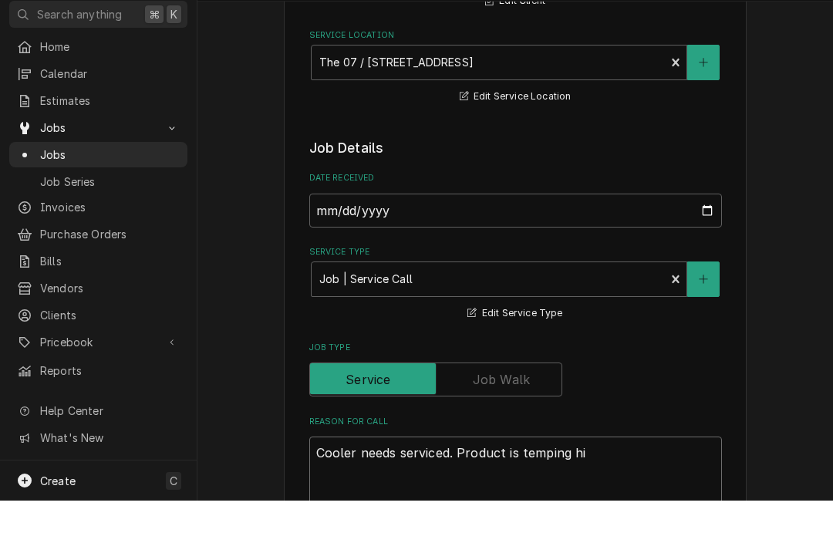
type textarea "x"
type textarea "Cooler needs serviced. Product is temping high"
type textarea "x"
type textarea "Cooler needs serviced. Product is temping high."
type textarea "x"
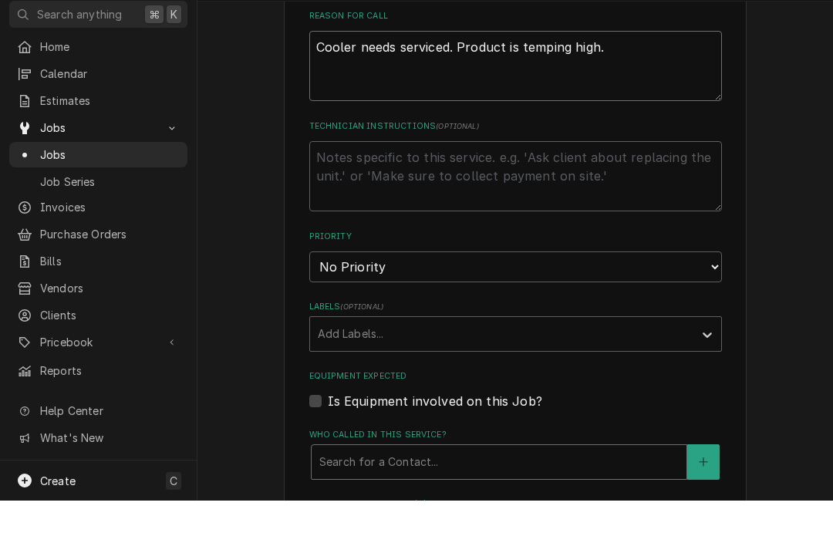
scroll to position [619, 0]
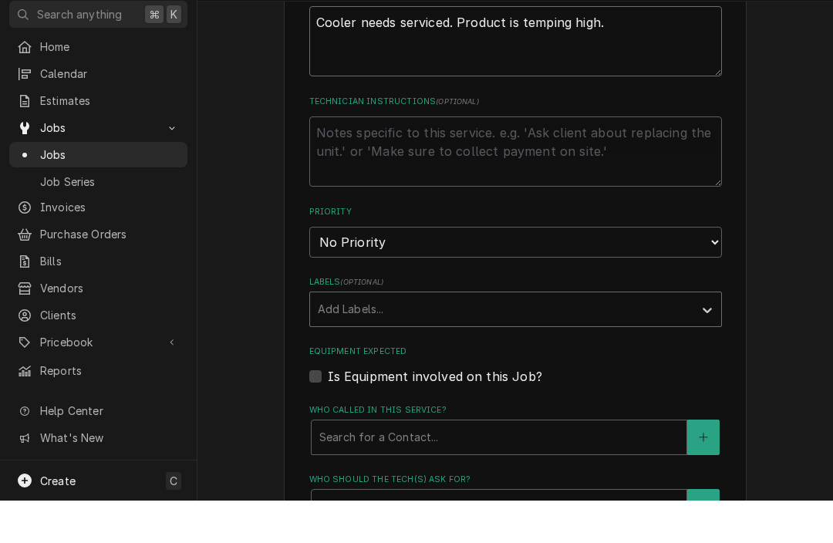
type textarea "Cooler needs serviced. Product is temping high."
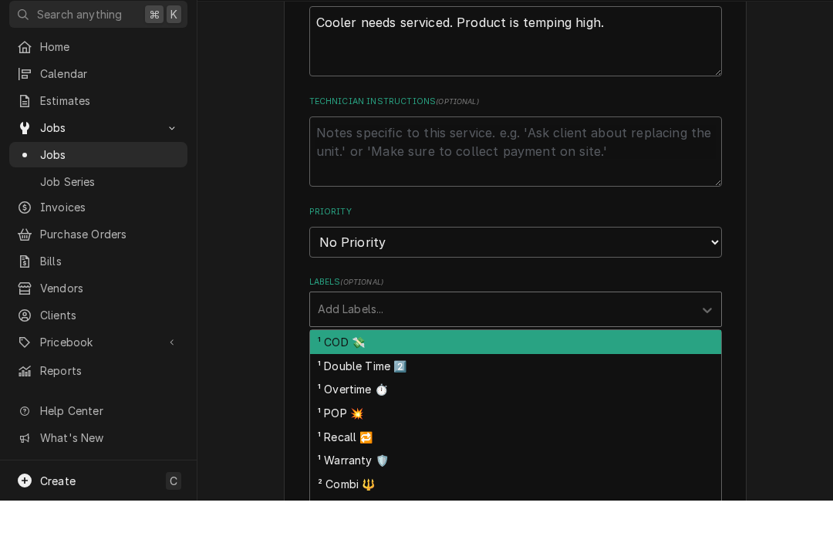
click at [413, 338] on div "Labels" at bounding box center [502, 352] width 368 height 28
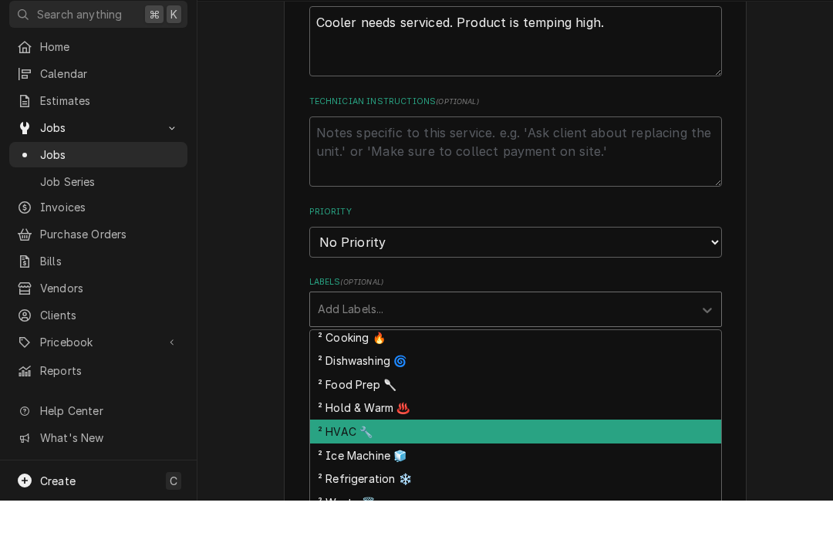
scroll to position [177, 0]
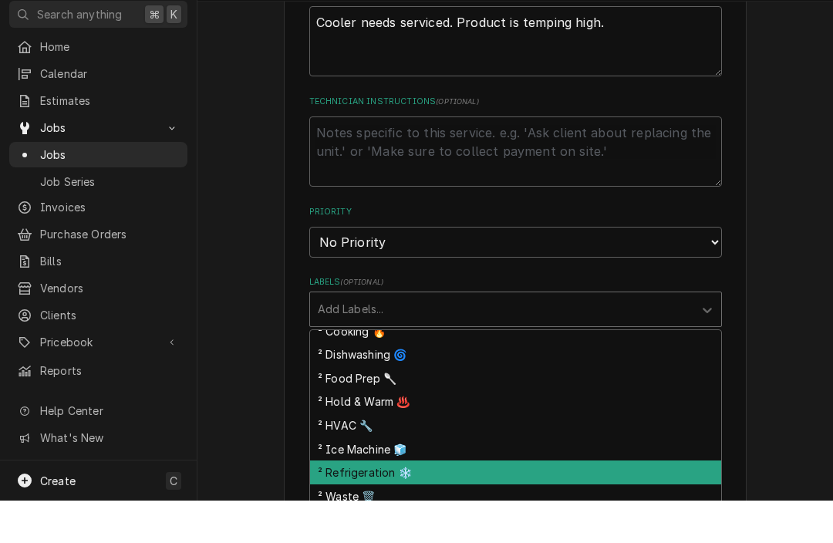
click at [420, 503] on div "² Refrigeration ❄️" at bounding box center [515, 515] width 411 height 24
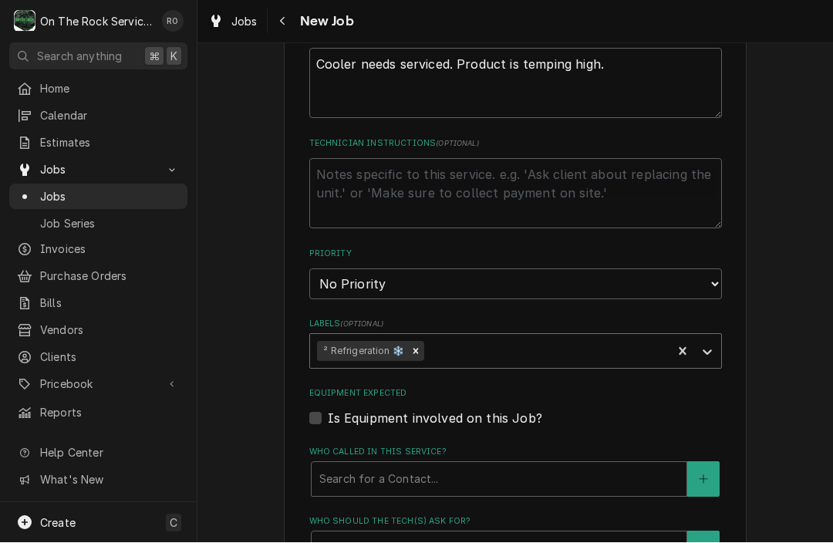
click at [461, 345] on div "Labels" at bounding box center [546, 352] width 238 height 28
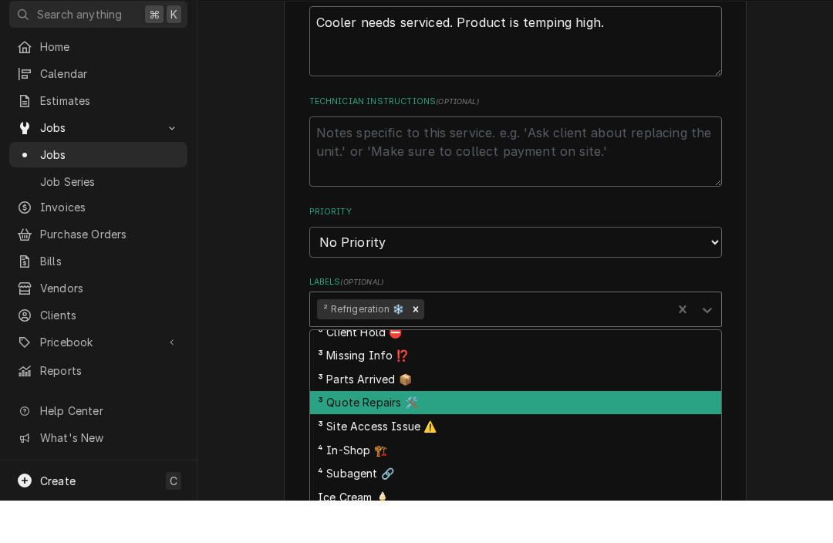
scroll to position [365, 0]
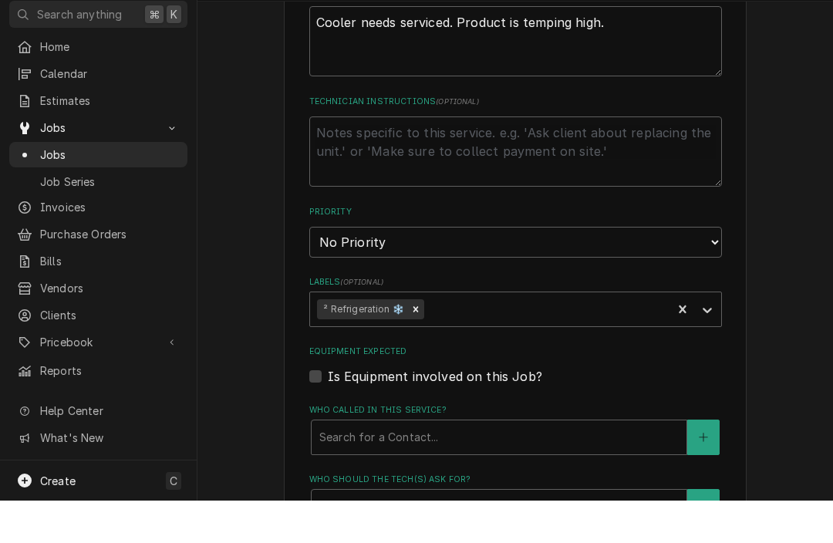
click at [622, 262] on fieldset "Job Details Date Received 2025-08-25 Service Type Job | Service Call Service Ty…" at bounding box center [515, 301] width 413 height 1103
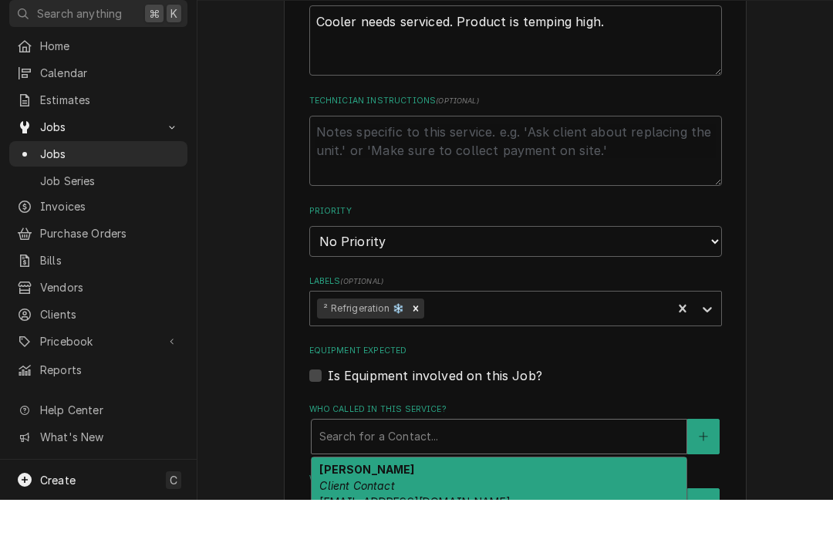
click at [544, 462] on div "[object Object], 1 of 4. 4 results available. Use Up and Down to choose options…" at bounding box center [499, 479] width 376 height 35
click at [543, 491] on div "Jennifer Barone Client Contact chefjbarone@gmail.com" at bounding box center [499, 519] width 375 height 56
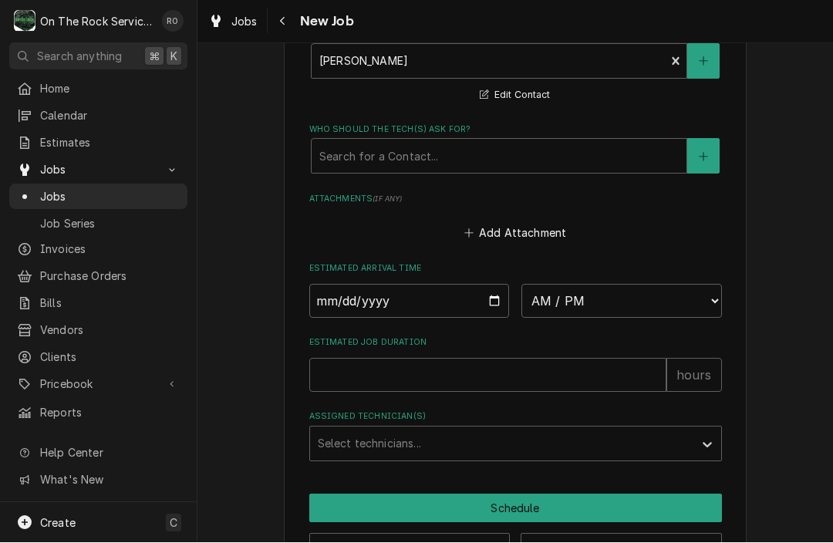
scroll to position [1064, 0]
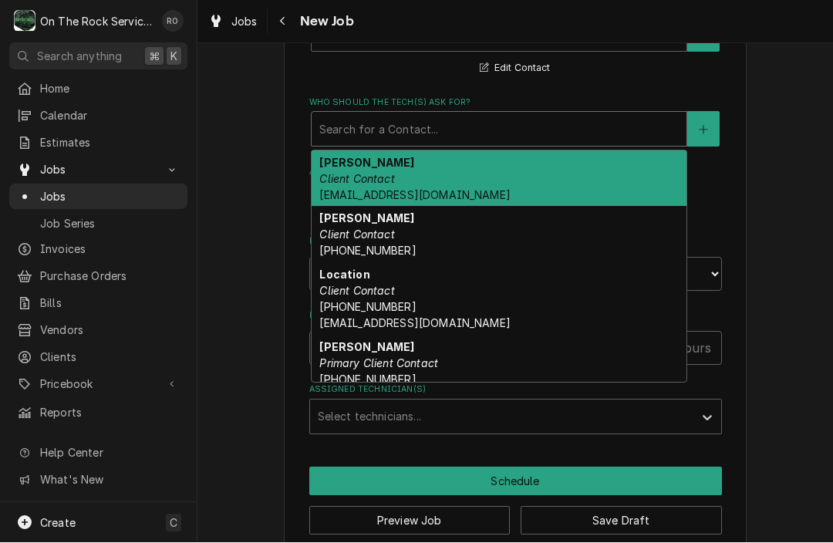
click at [566, 121] on div "Who should the tech(s) ask for?" at bounding box center [499, 130] width 360 height 28
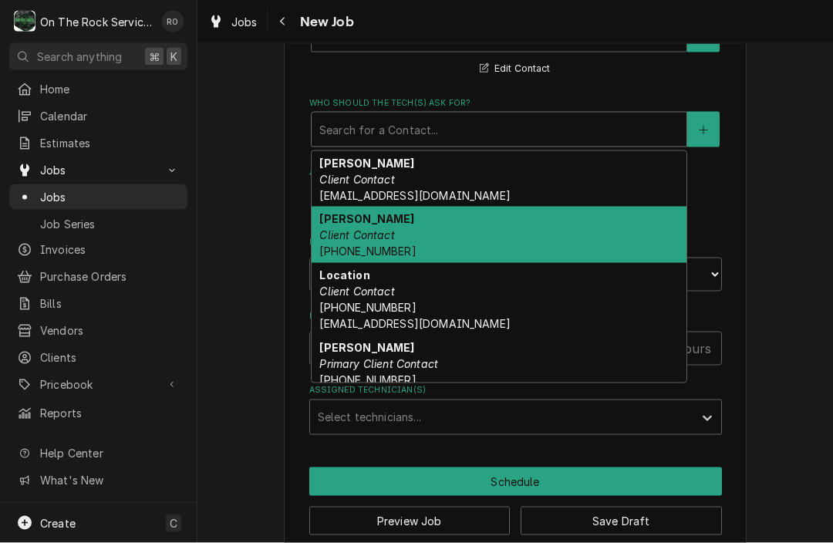
click at [532, 211] on div "Jenny Barone Client Contact (585) 794-0671" at bounding box center [499, 235] width 375 height 56
type textarea "x"
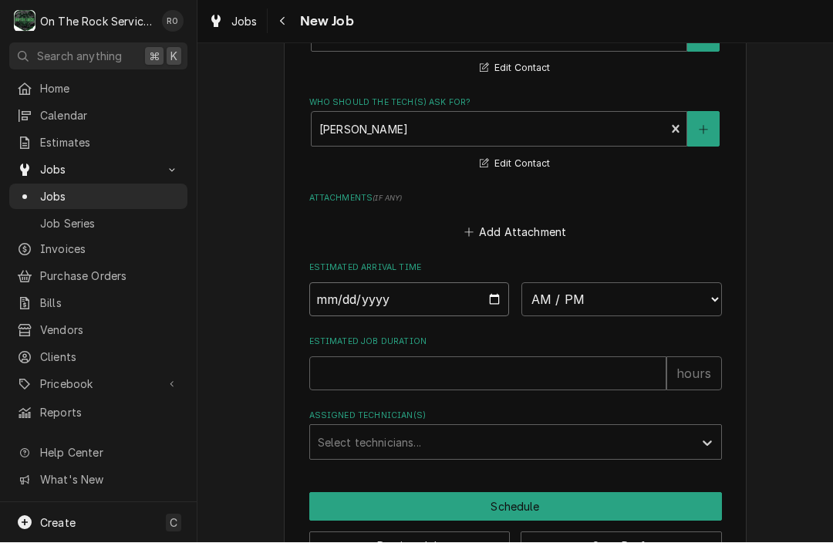
type input "[DATE]"
click at [472, 283] on input "[DATE]" at bounding box center [409, 300] width 201 height 34
type textarea "x"
select select "15:00:00"
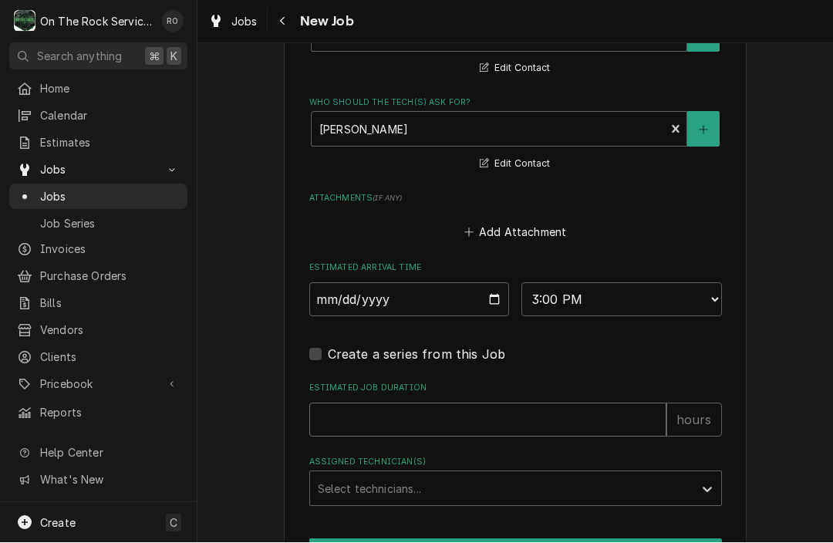
click at [485, 423] on input "Estimated Job Duration" at bounding box center [487, 420] width 357 height 34
type textarea "x"
type input "2"
type textarea "x"
type input "2"
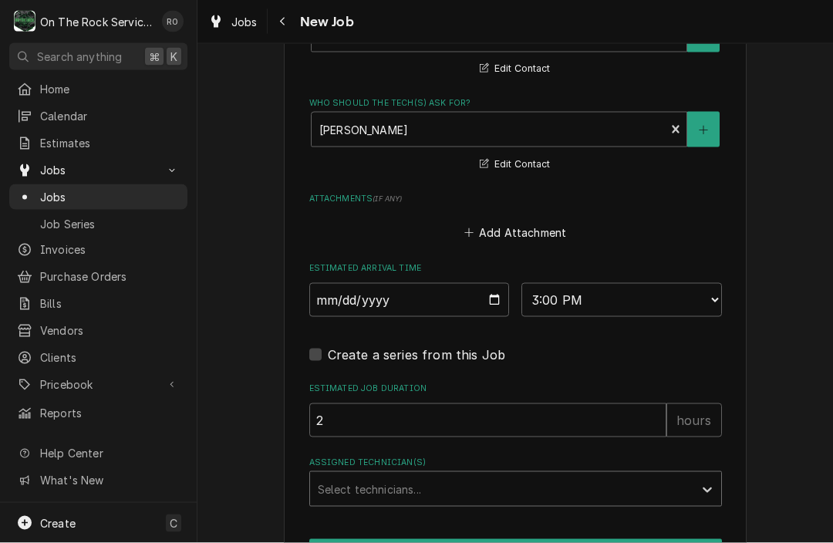
click at [498, 478] on div "Assigned Technician(s)" at bounding box center [502, 489] width 368 height 28
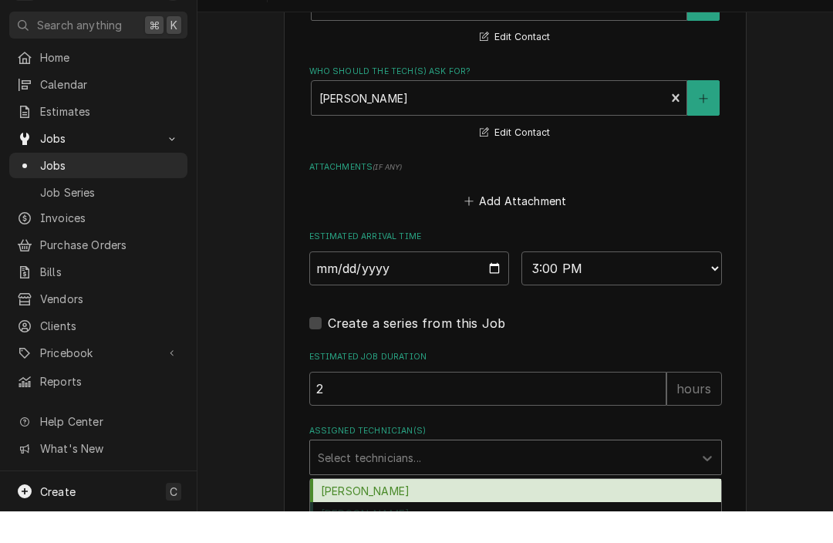
click at [498, 511] on div "[PERSON_NAME]" at bounding box center [515, 523] width 411 height 24
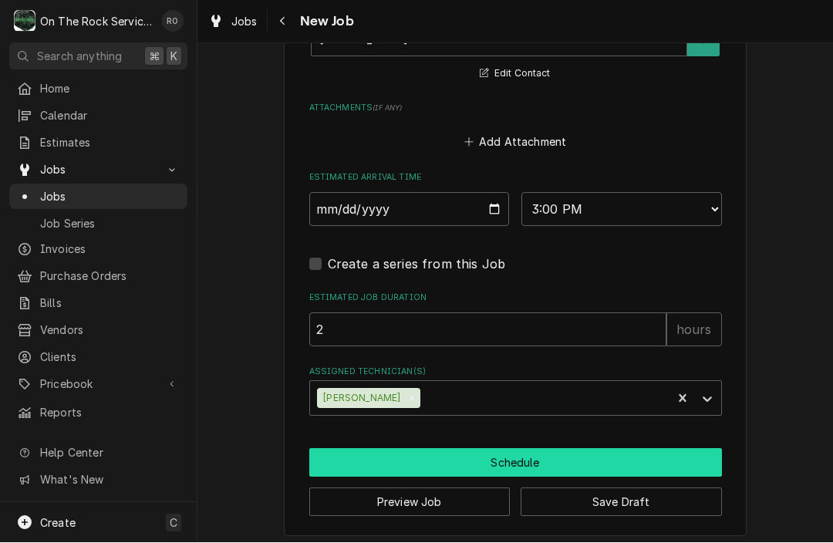
scroll to position [1153, 0]
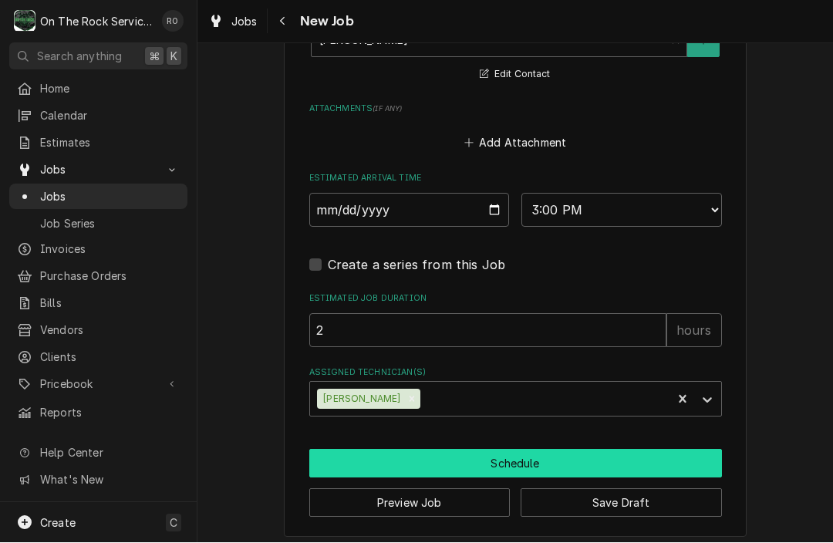
click at [542, 452] on button "Schedule" at bounding box center [515, 464] width 413 height 29
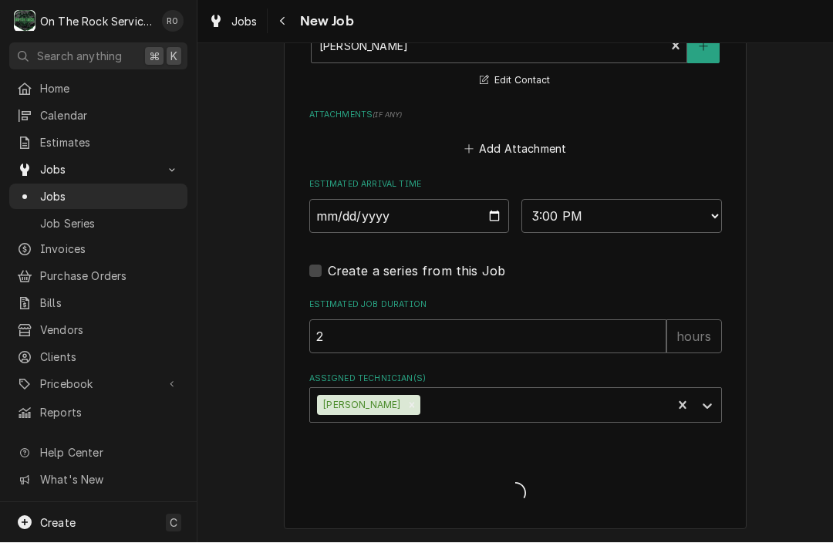
scroll to position [1138, 0]
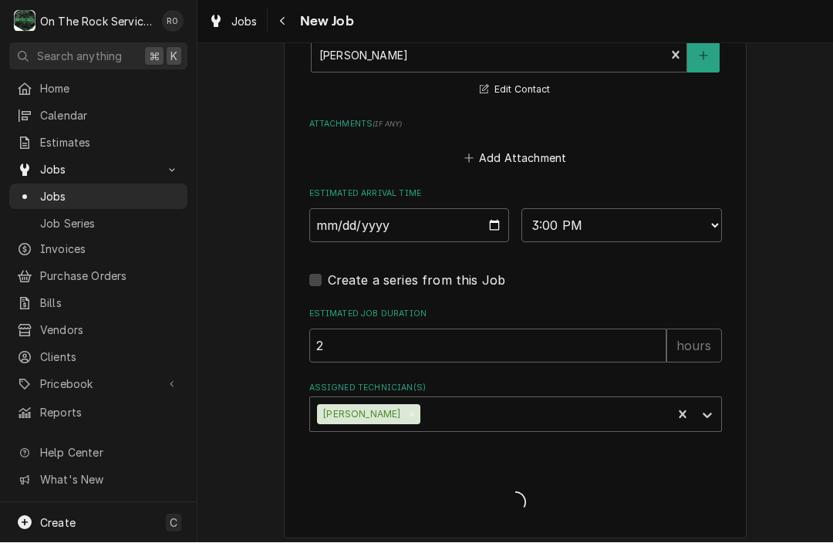
type textarea "x"
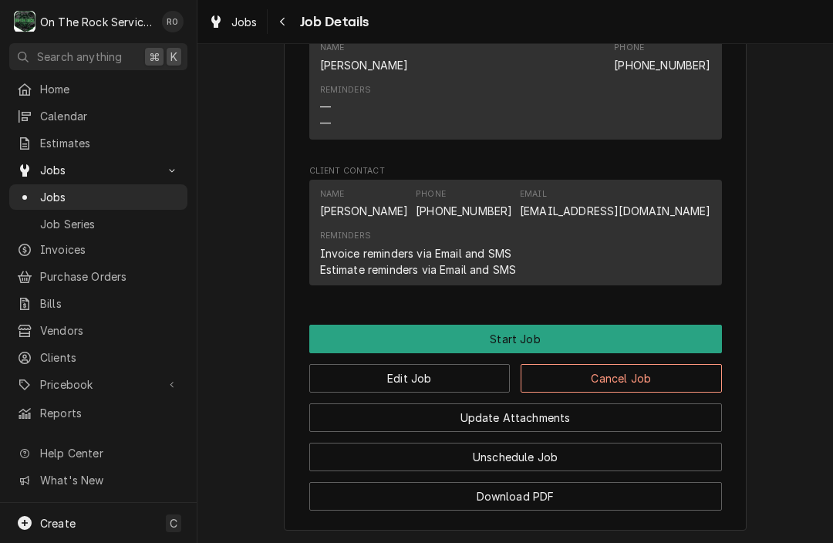
scroll to position [1149, 0]
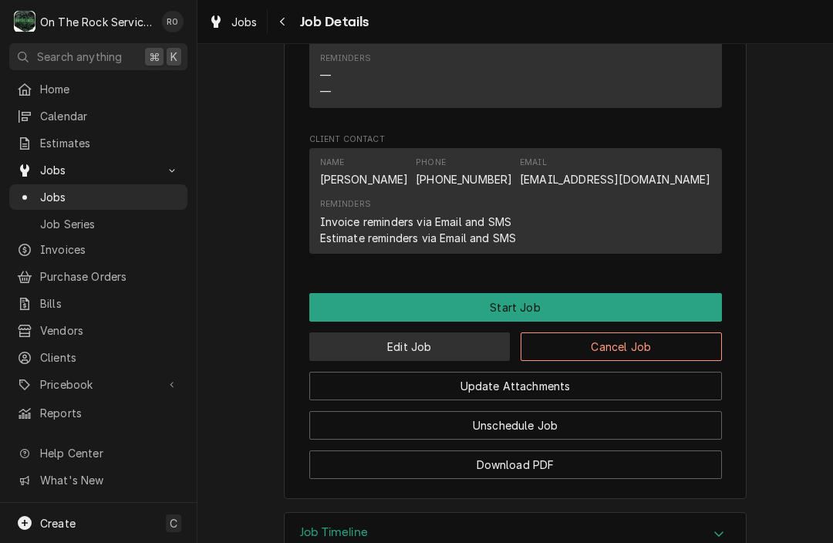
click at [461, 342] on button "Edit Job" at bounding box center [409, 347] width 201 height 29
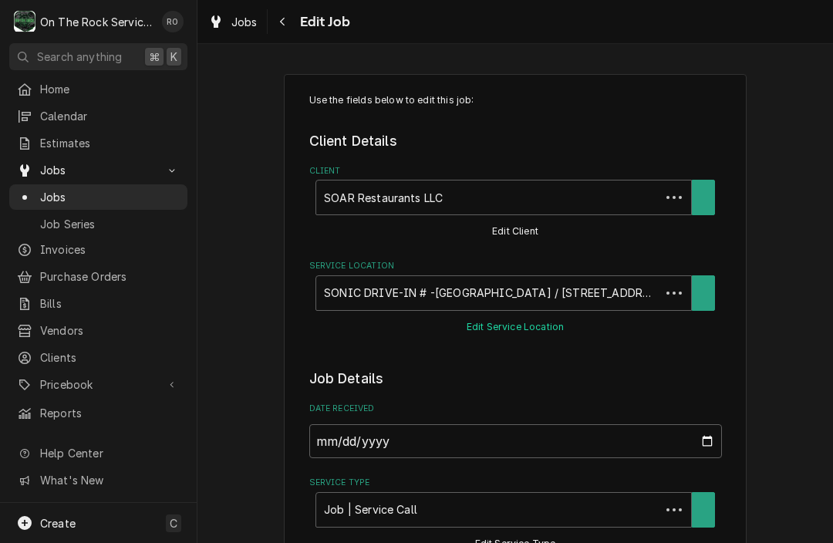
type textarea "x"
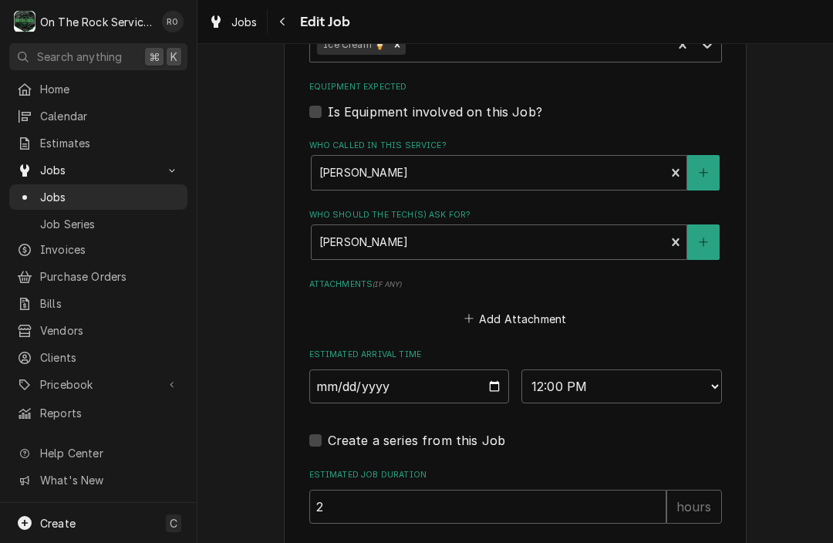
scroll to position [940, 0]
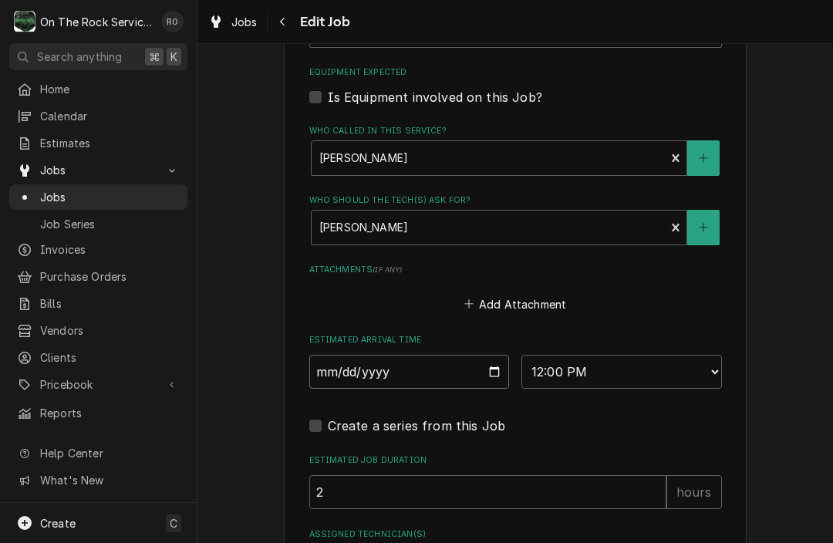
click at [462, 363] on input "[DATE]" at bounding box center [409, 372] width 201 height 34
type input "[DATE]"
type textarea "x"
select select "14:00:00"
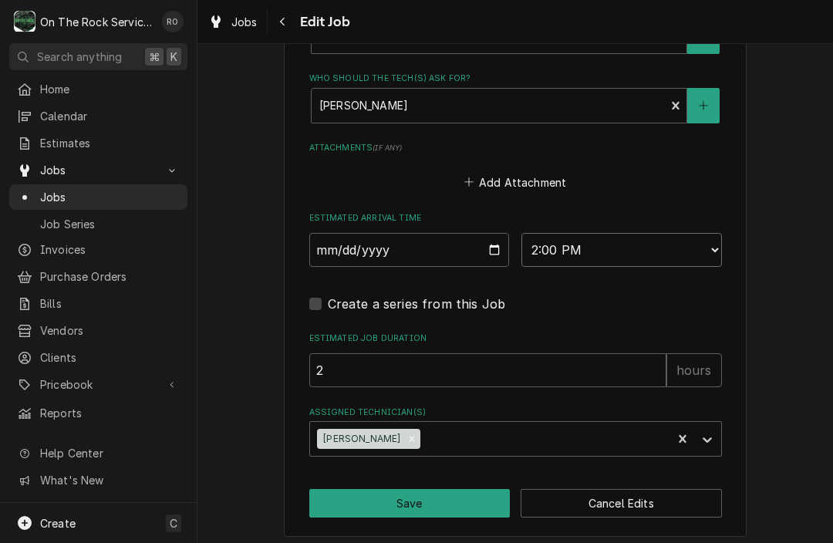
scroll to position [1062, 0]
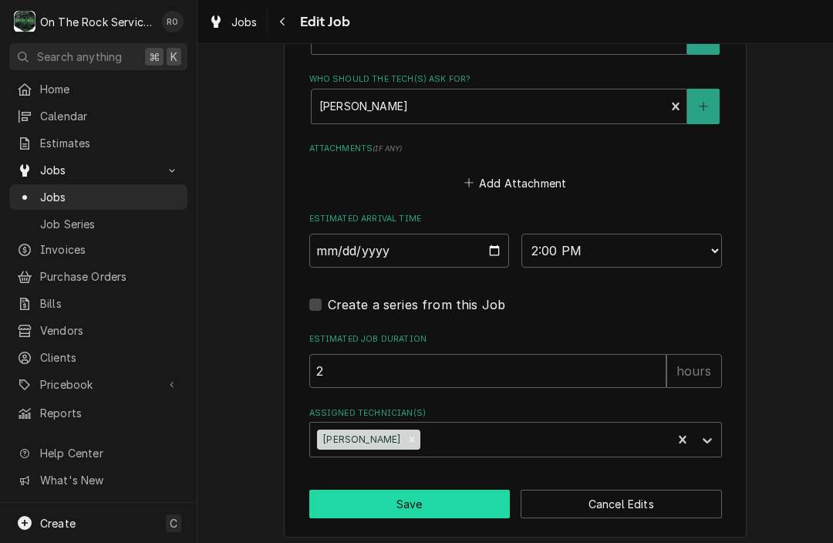
click at [432, 505] on button "Save" at bounding box center [409, 504] width 201 height 29
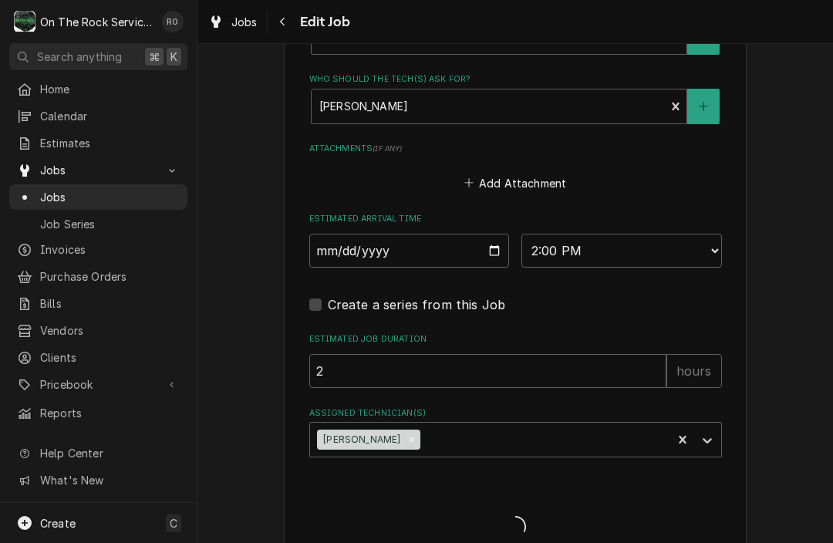
type textarea "x"
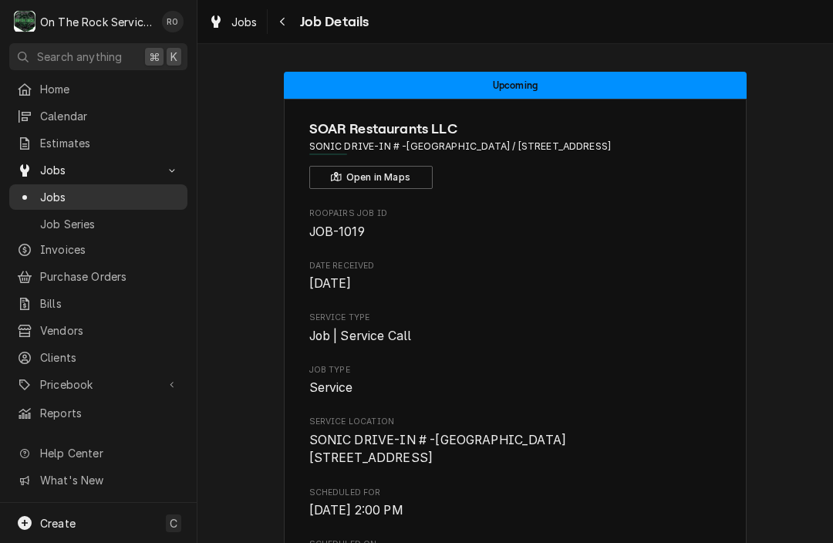
click at [45, 201] on link "Jobs" at bounding box center [98, 196] width 178 height 25
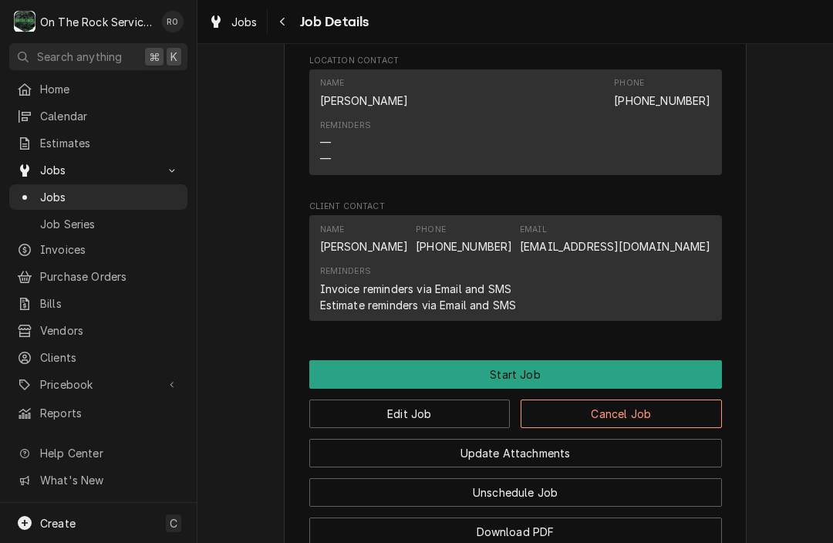
scroll to position [1116, 0]
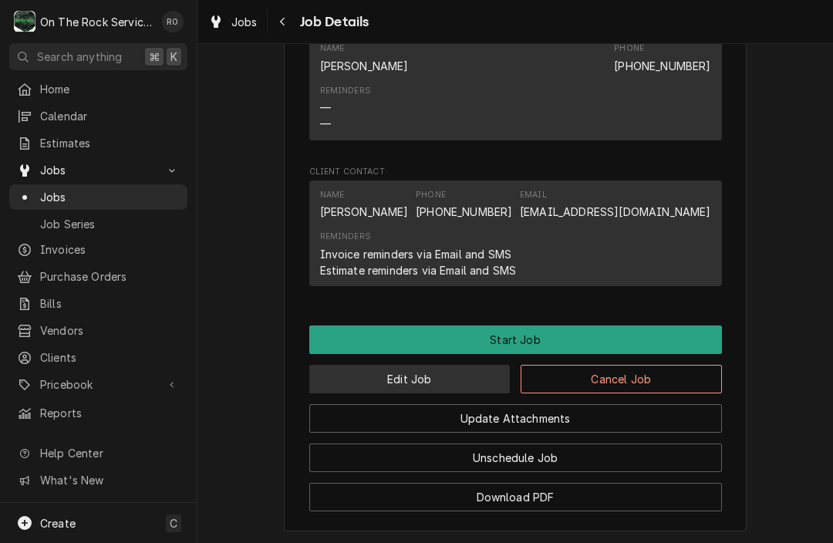
click at [460, 367] on button "Edit Job" at bounding box center [409, 379] width 201 height 29
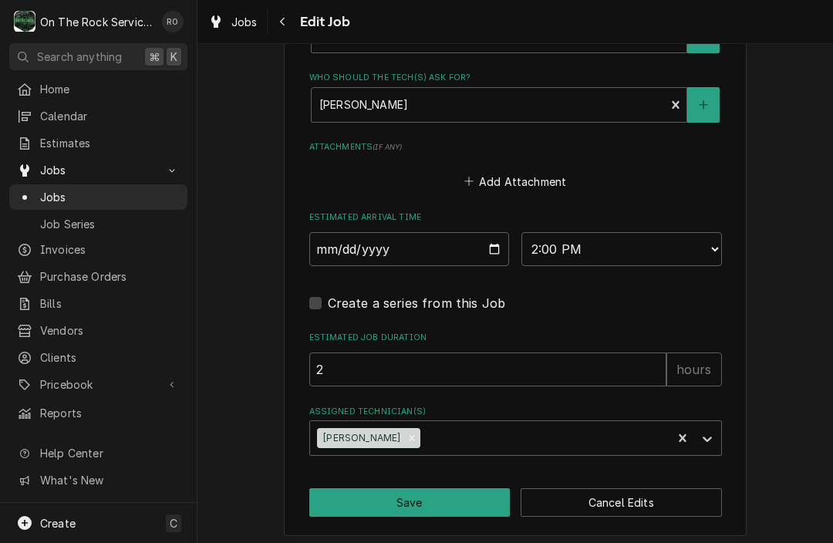
scroll to position [1062, 0]
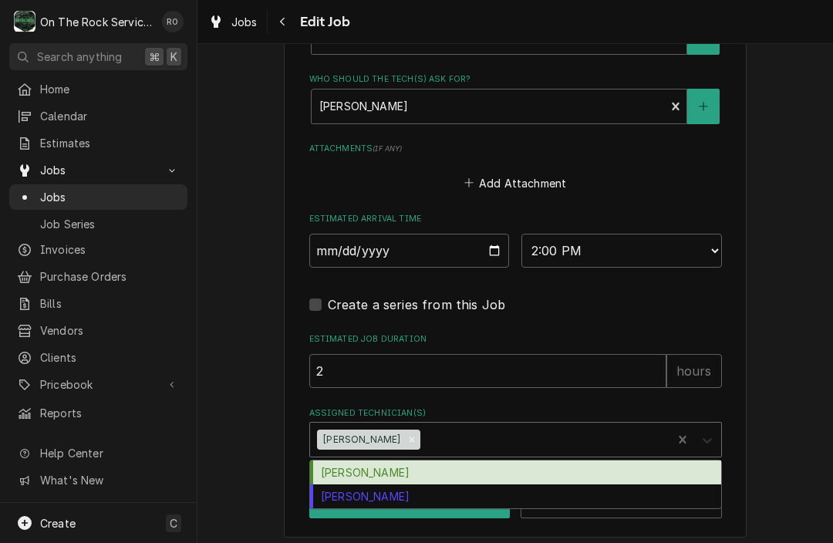
click at [715, 426] on div "Assigned Technician(s)" at bounding box center [708, 439] width 28 height 29
click at [529, 471] on div "[PERSON_NAME]" at bounding box center [515, 473] width 411 height 24
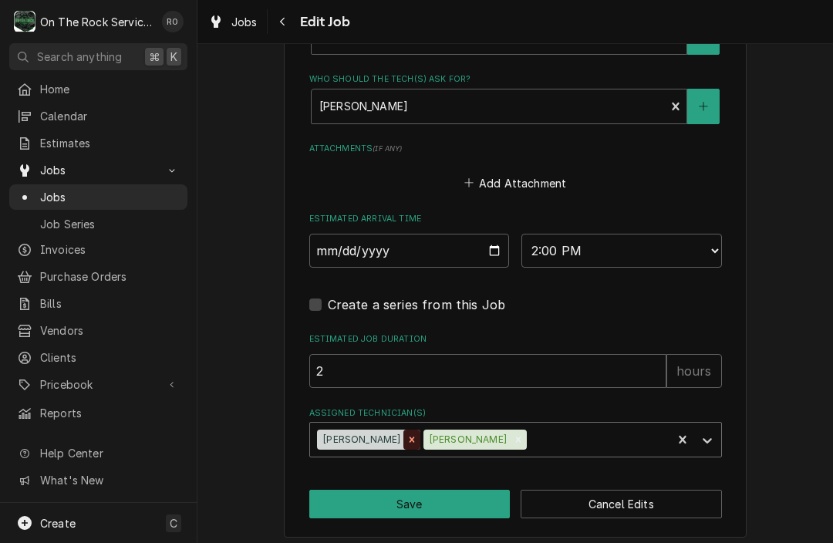
click at [407, 434] on icon "Remove Rich Ortega" at bounding box center [412, 439] width 11 height 11
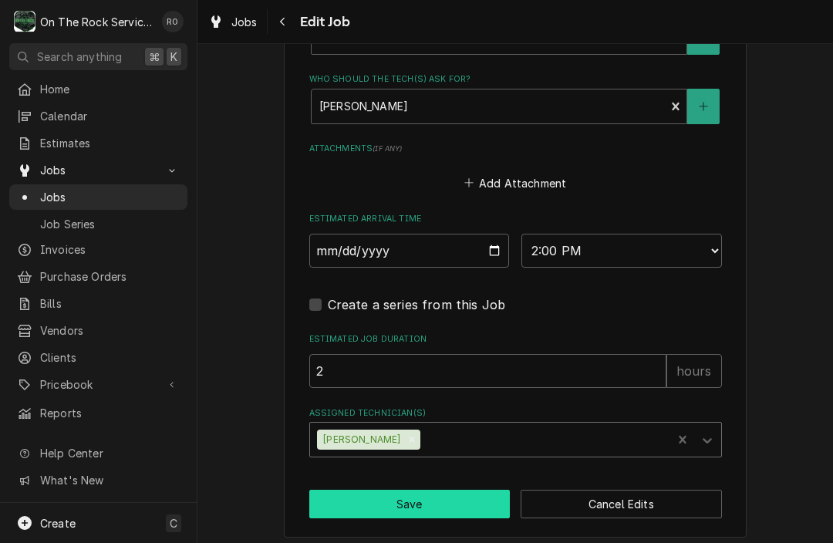
click at [447, 490] on button "Save" at bounding box center [409, 504] width 201 height 29
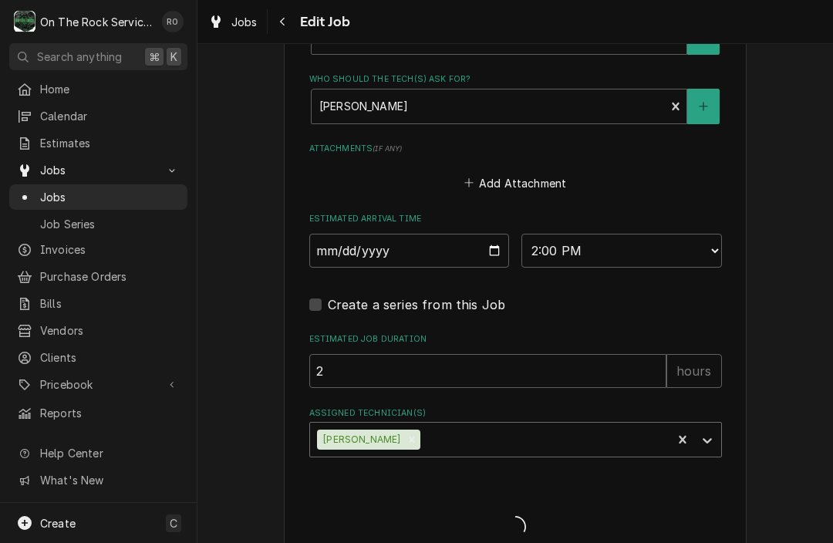
type textarea "x"
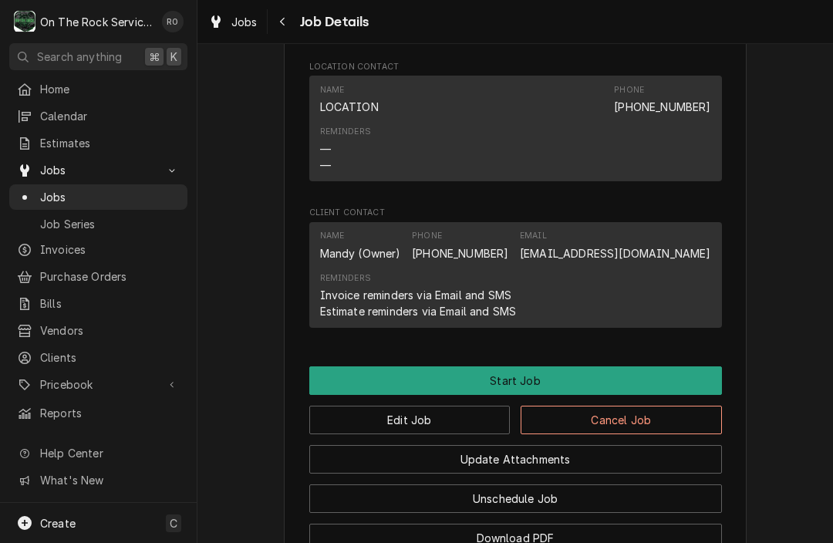
scroll to position [1221, 0]
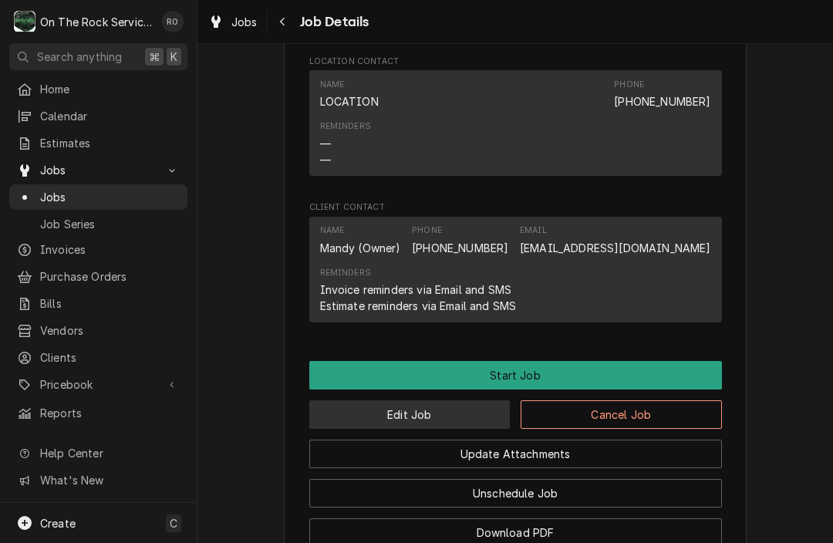
click at [422, 412] on button "Edit Job" at bounding box center [409, 414] width 201 height 29
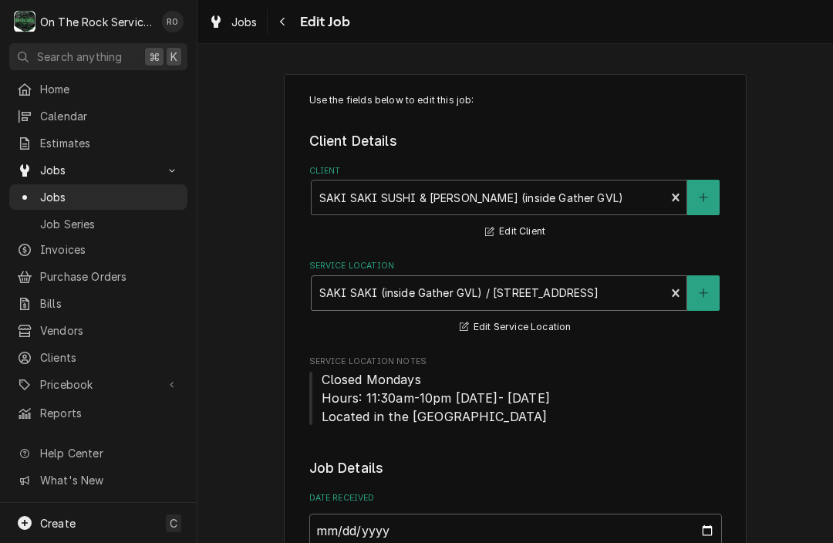
type textarea "x"
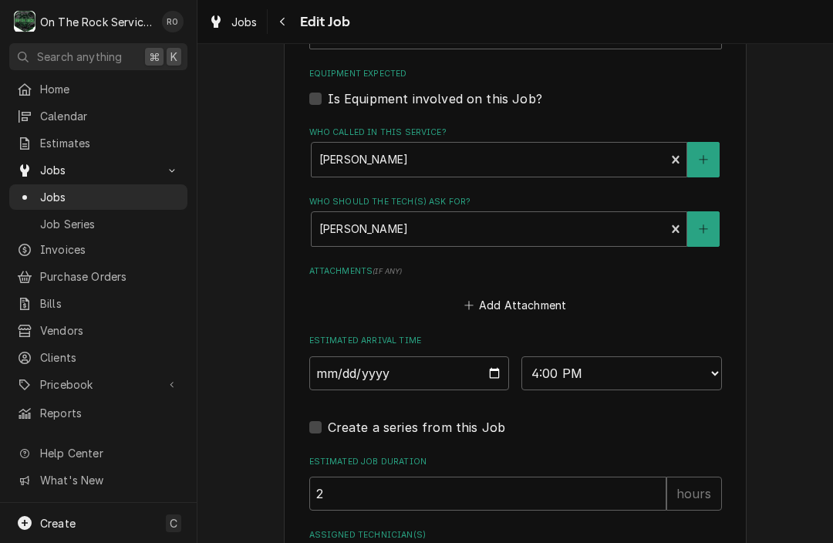
scroll to position [1085, 0]
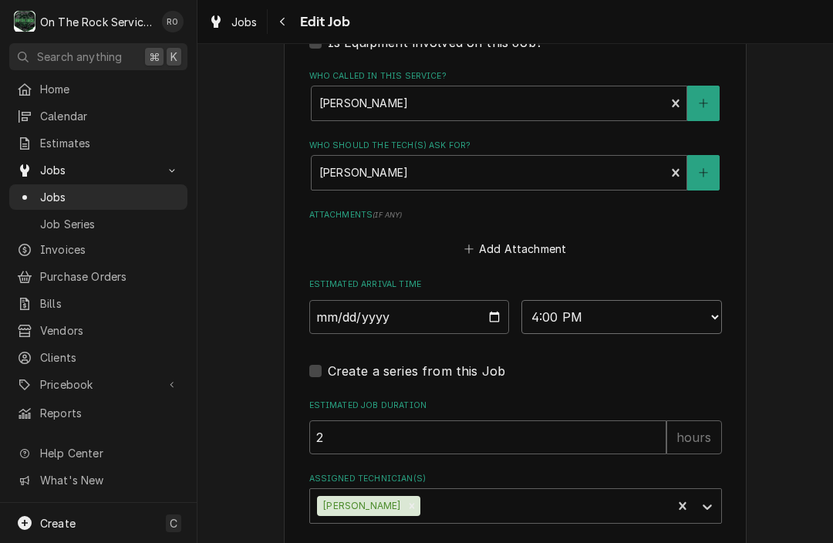
select select "17:00:00"
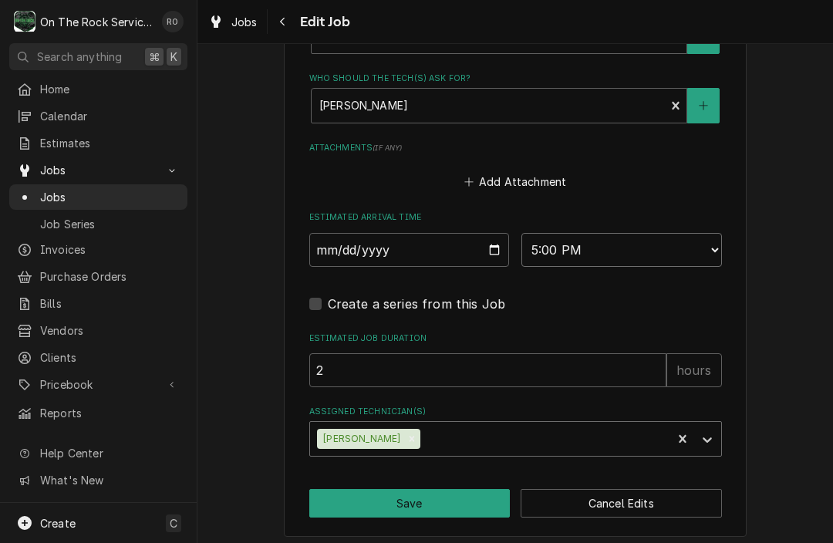
scroll to position [1150, 0]
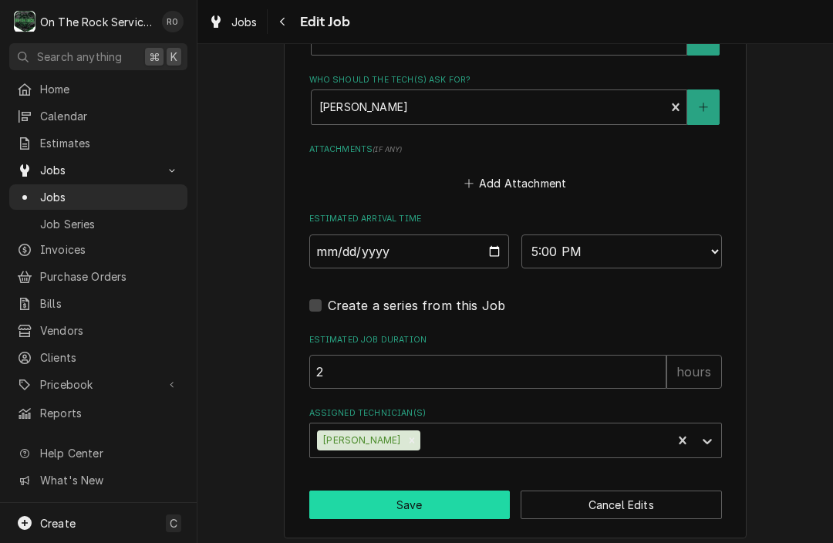
click at [431, 491] on button "Save" at bounding box center [409, 505] width 201 height 29
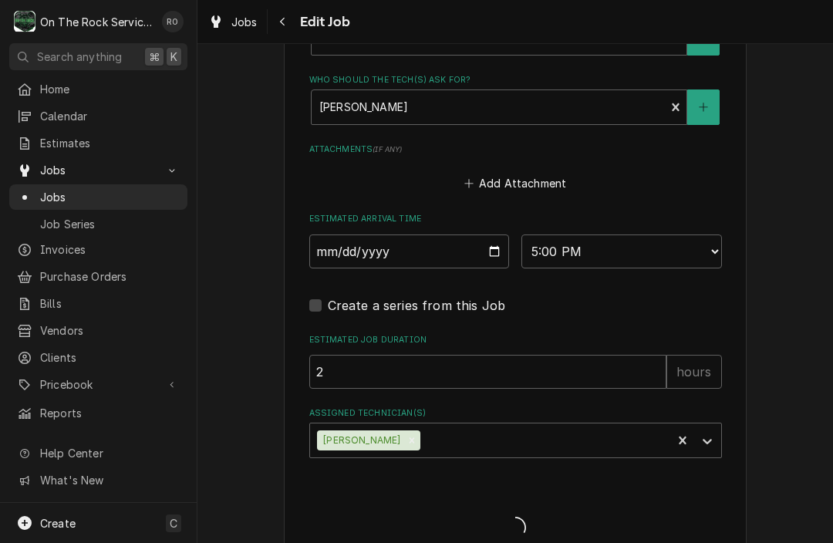
type textarea "x"
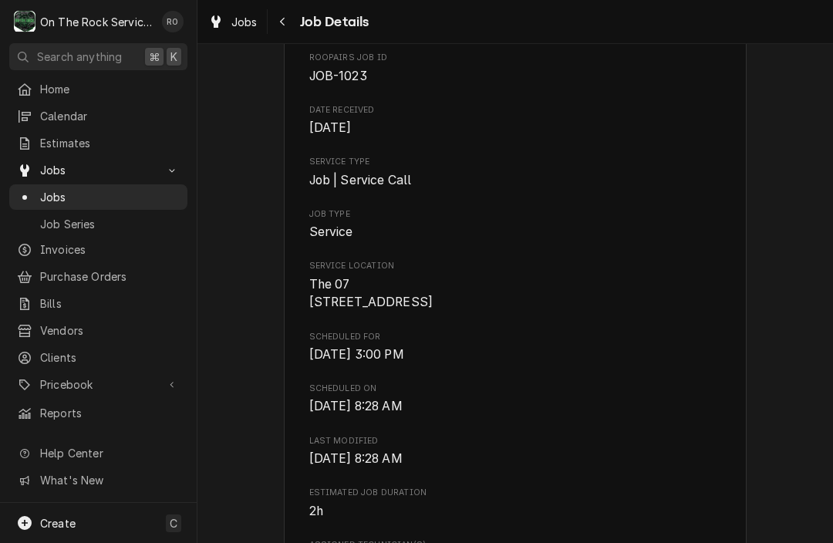
scroll to position [156, 0]
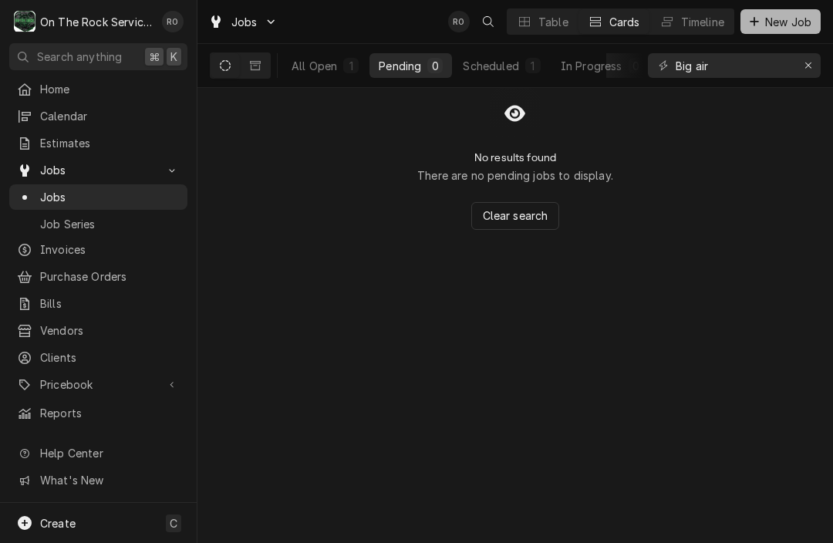
click at [776, 17] on span "New Job" at bounding box center [788, 22] width 52 height 16
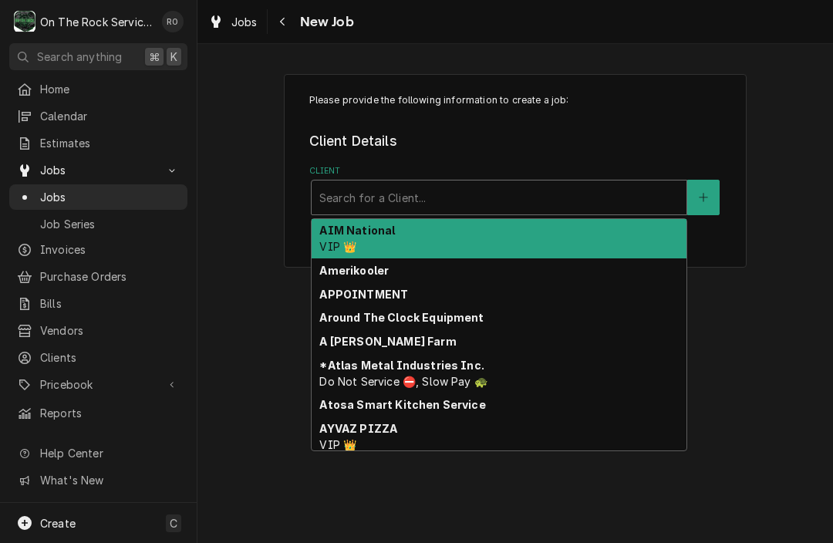
click at [495, 201] on div "Client" at bounding box center [499, 198] width 360 height 28
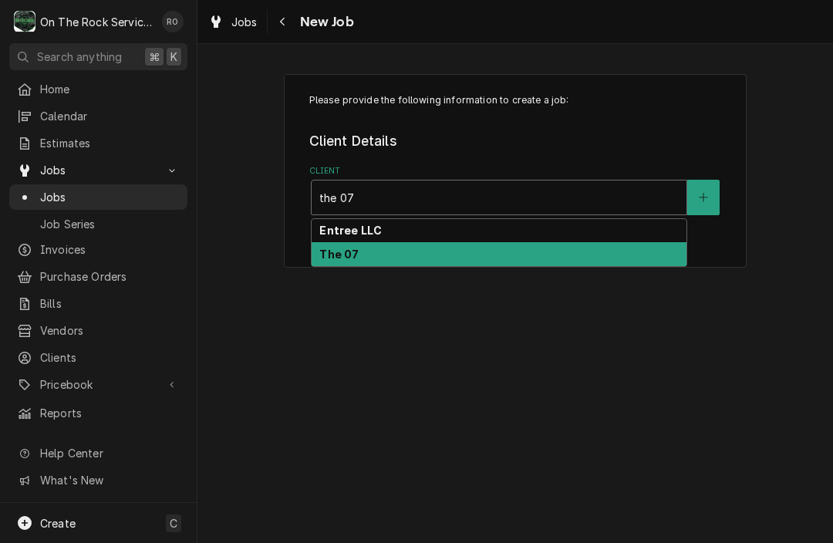
click at [477, 266] on div "The 07" at bounding box center [499, 254] width 375 height 24
type input "the 07"
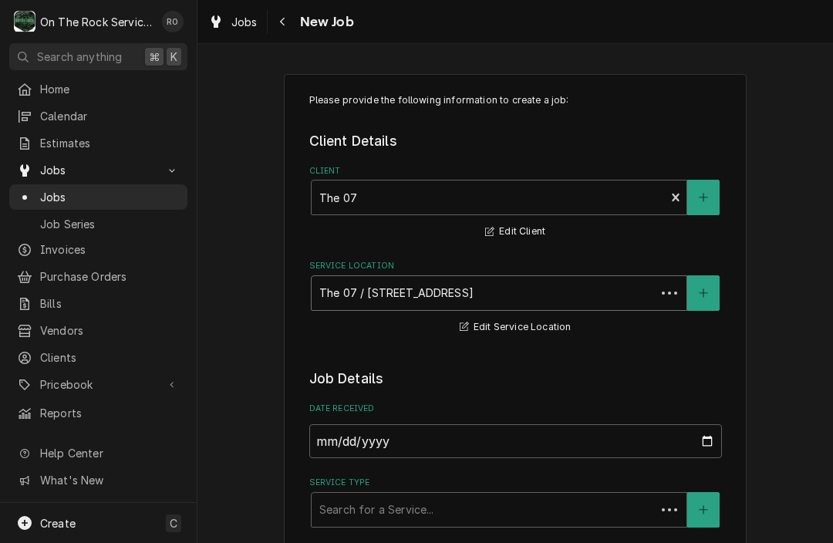
type textarea "x"
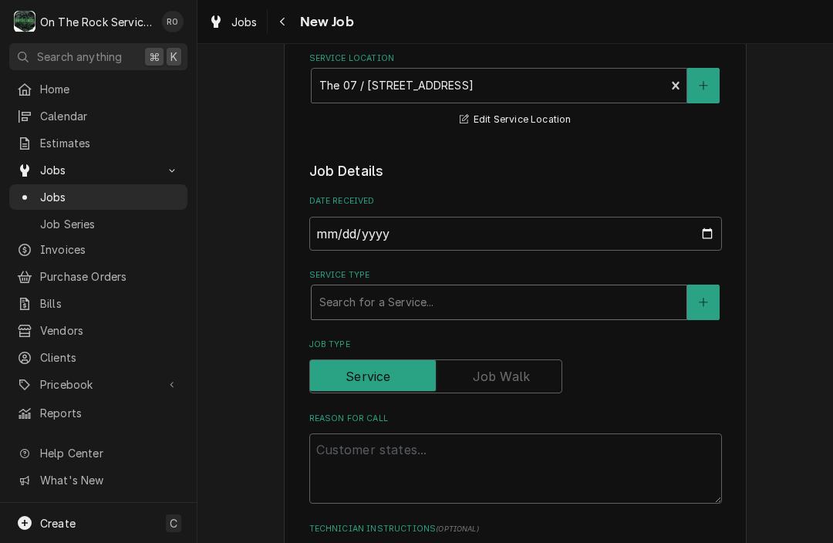
scroll to position [219, 0]
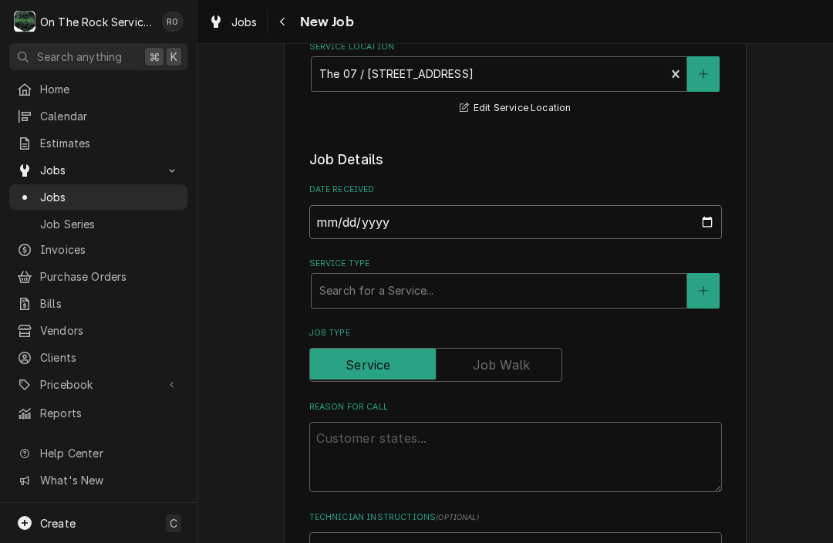
click at [395, 224] on input "2025-08-26" at bounding box center [515, 222] width 413 height 34
type input "2025-08-25"
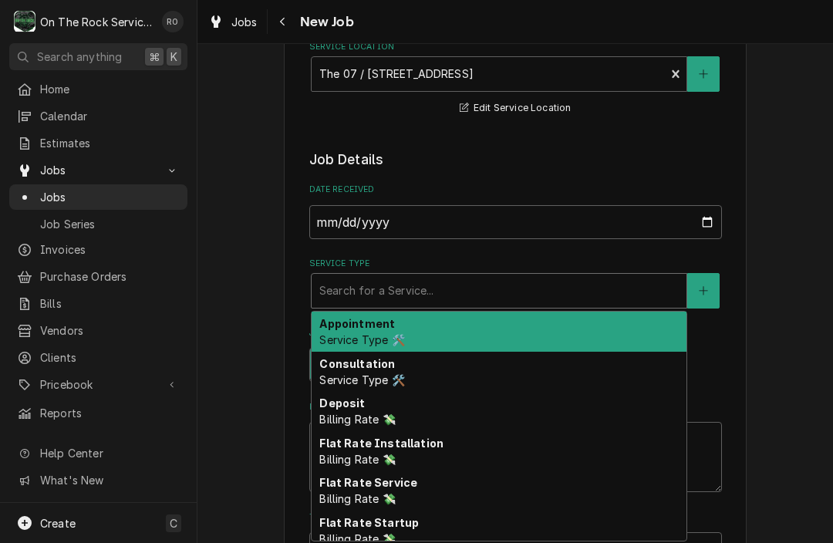
click at [383, 304] on div "Service Type" at bounding box center [499, 291] width 360 height 28
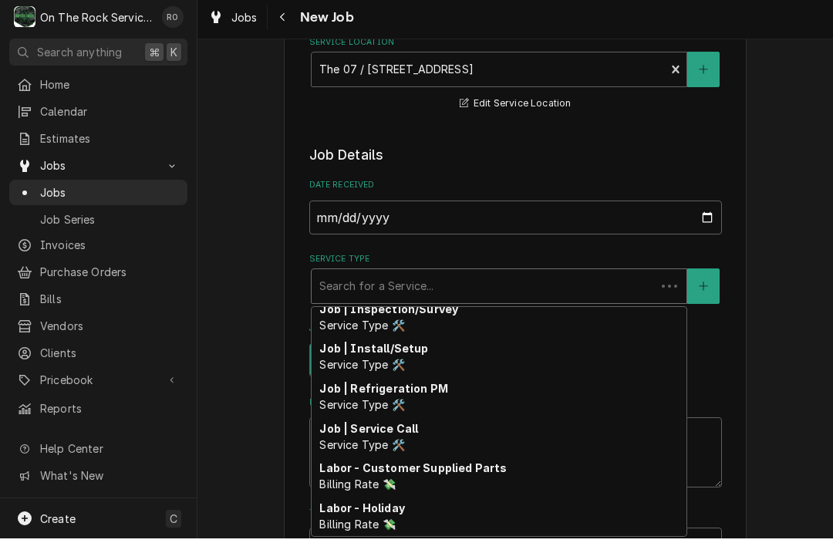
scroll to position [572, 0]
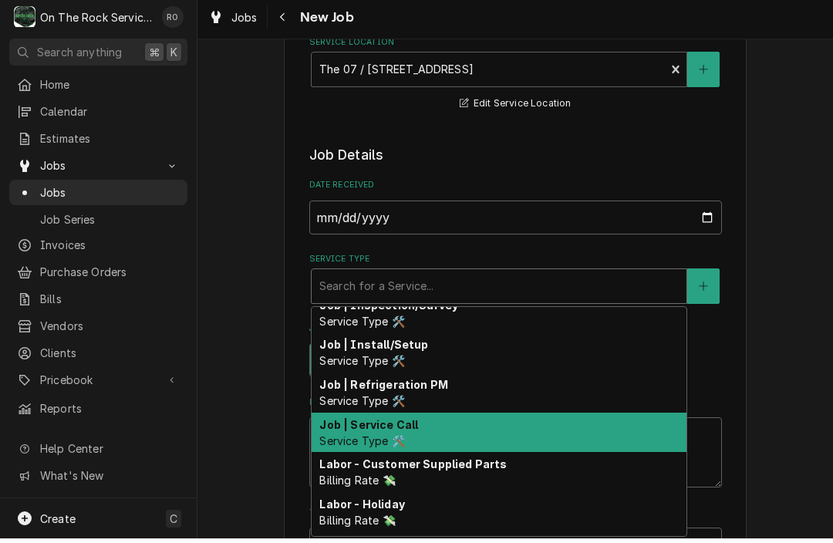
click at [380, 423] on strong "Job | Service Call" at bounding box center [368, 429] width 99 height 13
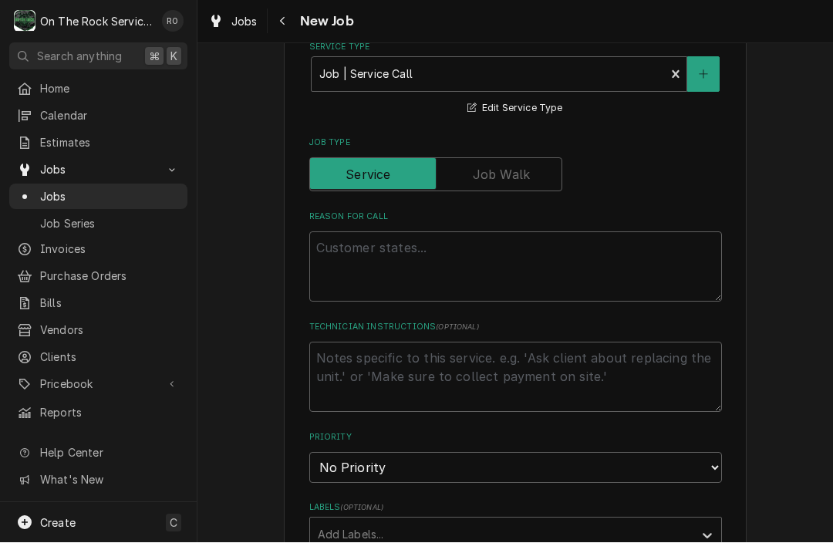
scroll to position [435, 0]
click at [417, 258] on textarea "Reason For Call" at bounding box center [515, 267] width 413 height 70
type textarea "x"
type textarea "H"
type textarea "x"
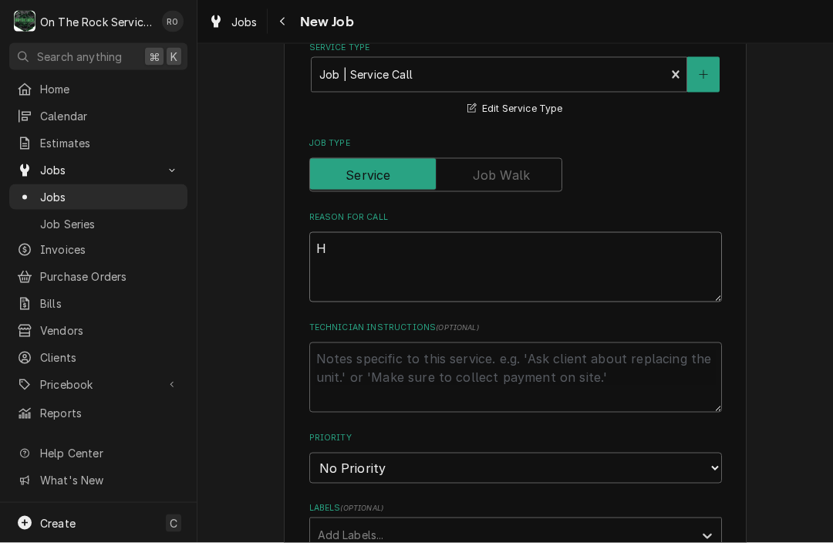
type textarea "He"
type textarea "x"
type textarea "Hea"
type textarea "x"
type textarea "Heat"
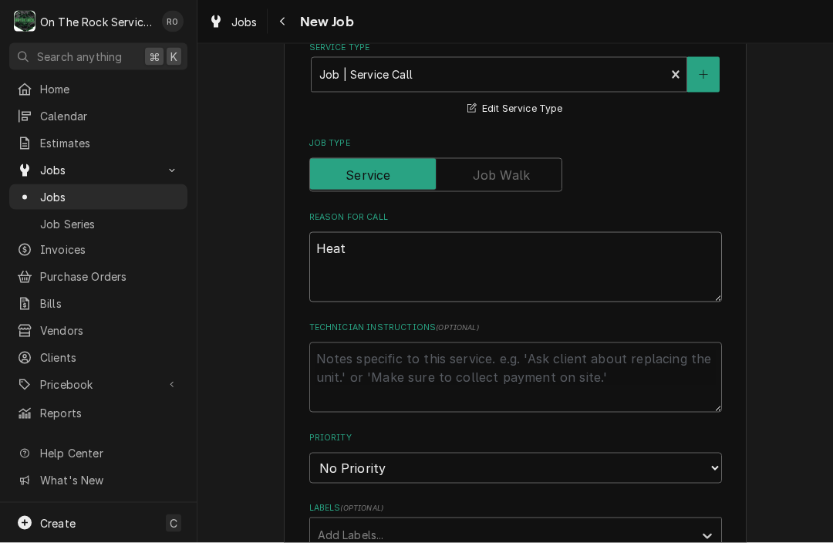
type textarea "x"
type textarea "Heat"
type textarea "x"
type textarea "Heat L"
type textarea "x"
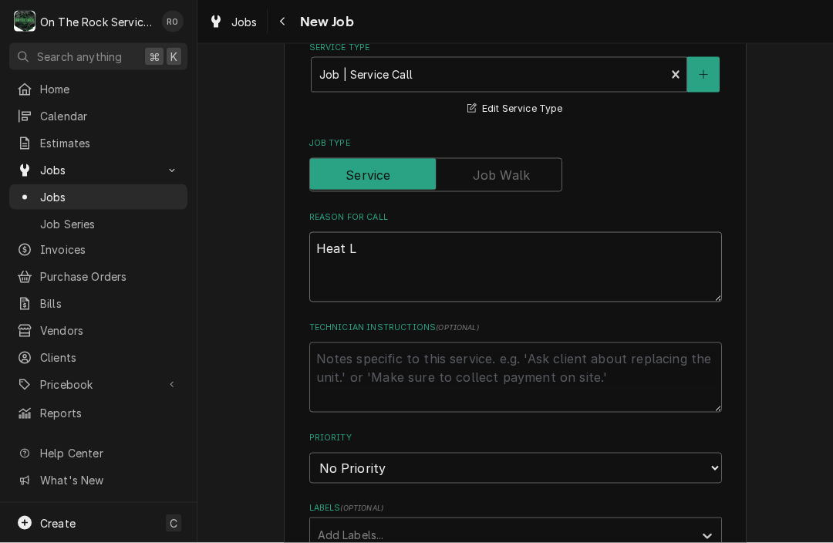
type textarea "Heat La"
type textarea "x"
type textarea "Heat Lam"
type textarea "x"
type textarea "Heat Lamo"
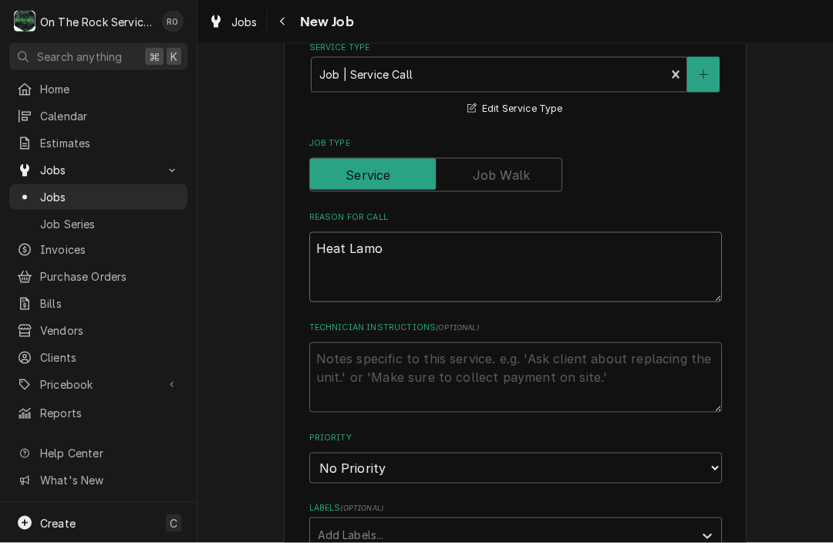
type textarea "x"
type textarea "Heat Lam"
type textarea "x"
type textarea "Heat Lamp"
type textarea "x"
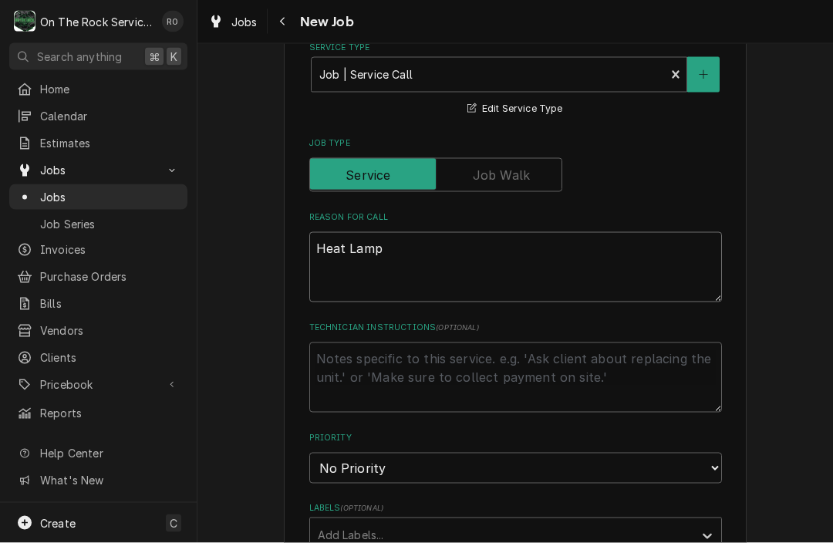
type textarea "Heat Lamp"
type textarea "x"
type textarea "Heat Lamp o"
type textarea "x"
type textarea "Heat Lamp ov"
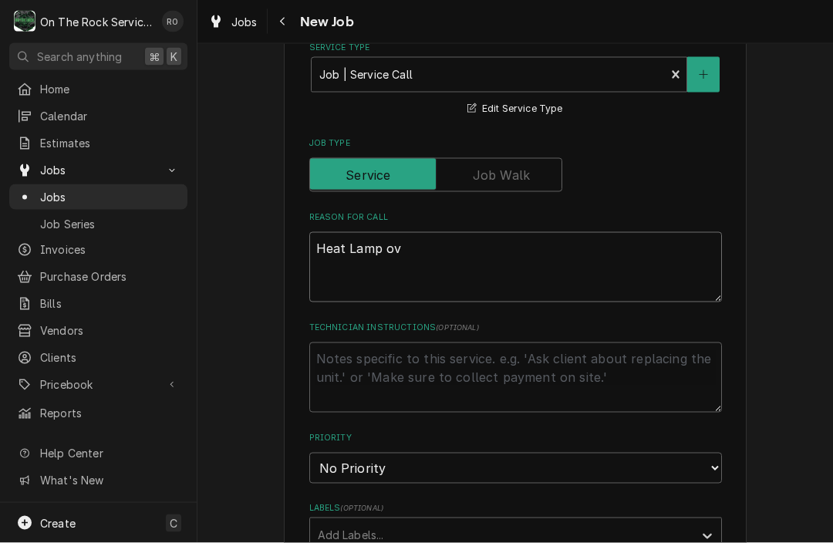
type textarea "x"
type textarea "Heat Lamp ove"
type textarea "x"
type textarea "Heat Lamp over"
type textarea "x"
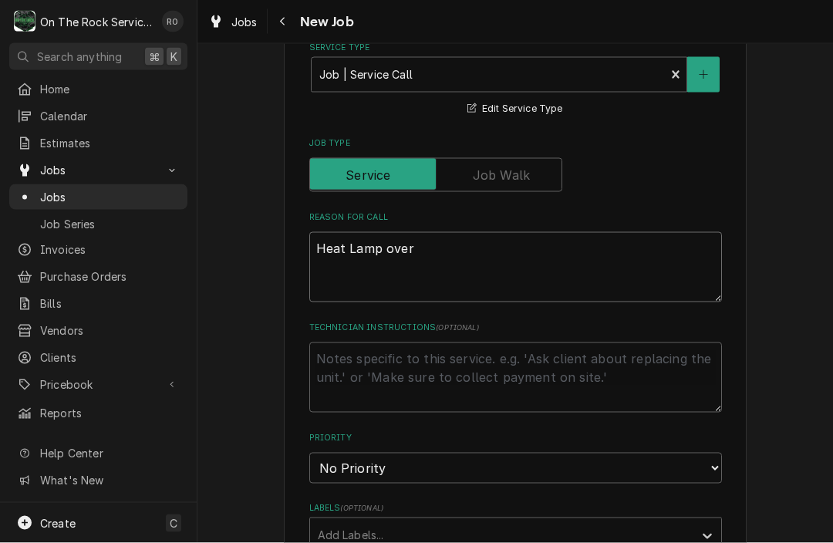
type textarea "Heat Lamp over"
type textarea "x"
type textarea "Heat Lamp over t"
type textarea "x"
type textarea "Heat Lamp over th"
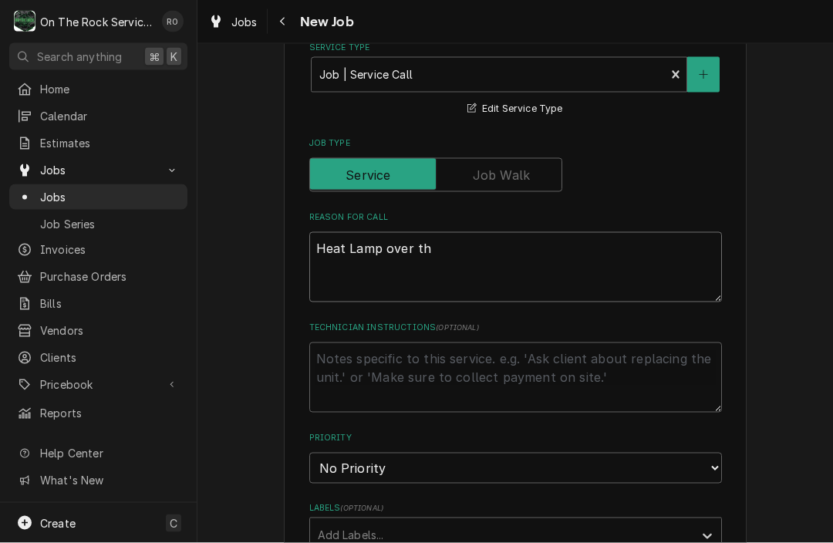
type textarea "x"
type textarea "Heat Lamp over the"
type textarea "x"
type textarea "Heat Lamp over the"
type textarea "x"
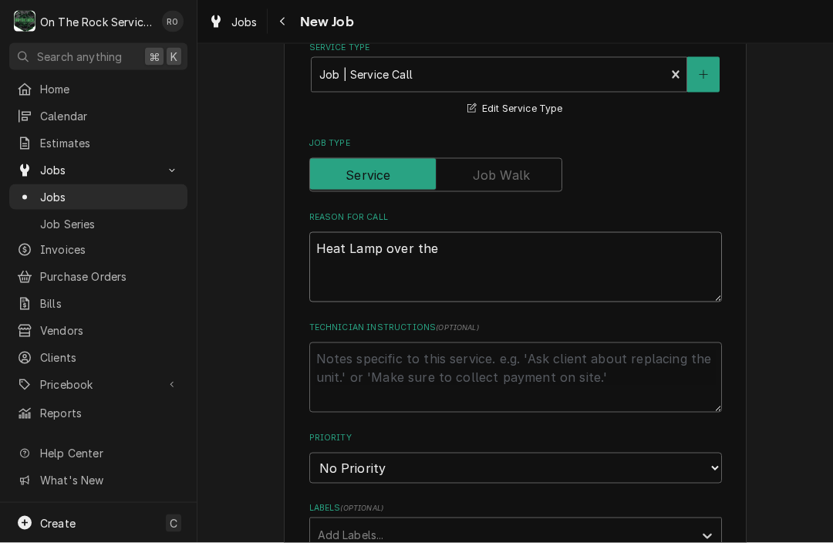
type textarea "Heat Lamp over the l"
type textarea "x"
type textarea "Heat Lamp over the li"
type textarea "x"
type textarea "Heat Lamp over the lin"
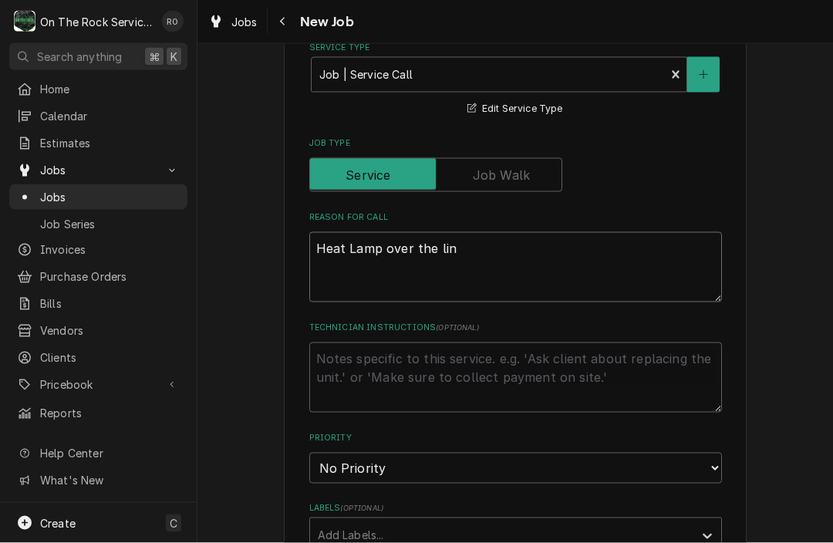
type textarea "x"
type textarea "Heat Lamp over the linr"
type textarea "x"
type textarea "Heat Lamp over the lin"
type textarea "x"
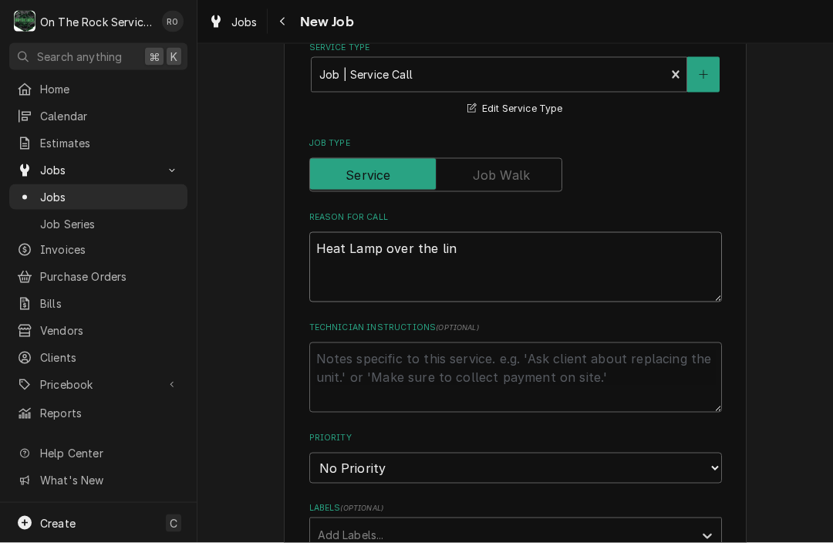
type textarea "Heat Lamp over the line"
type textarea "x"
type textarea "Heat Lamp over the line"
type textarea "x"
type textarea "Heat Lamp over the line n"
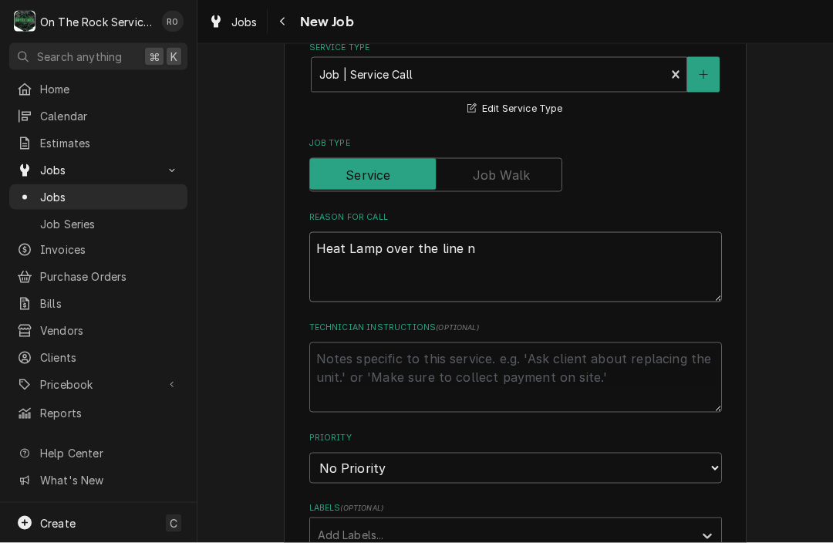
type textarea "x"
type textarea "Heat Lamp over the line no"
type textarea "x"
type textarea "Heat Lamp over the line not"
type textarea "x"
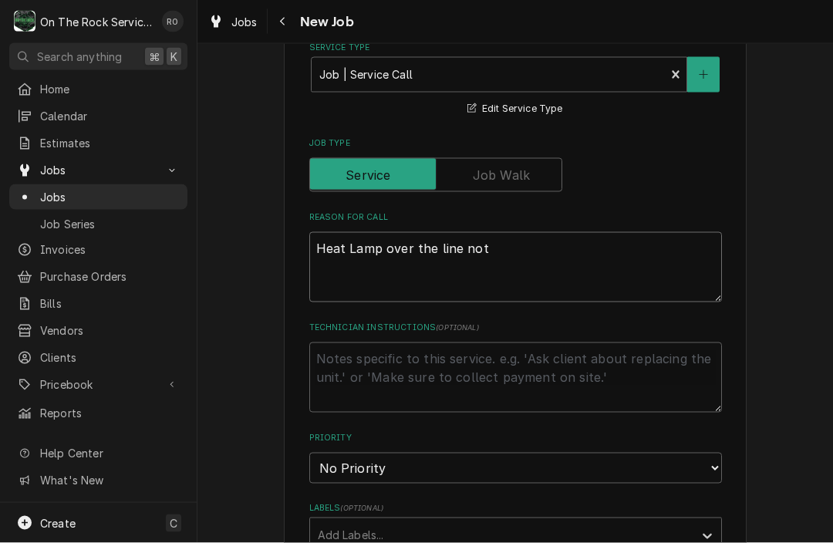
type textarea "Heat Lamp over the line not"
type textarea "x"
type textarea "Heat Lamp over the line not w"
type textarea "x"
type textarea "Heat Lamp over the line not wo"
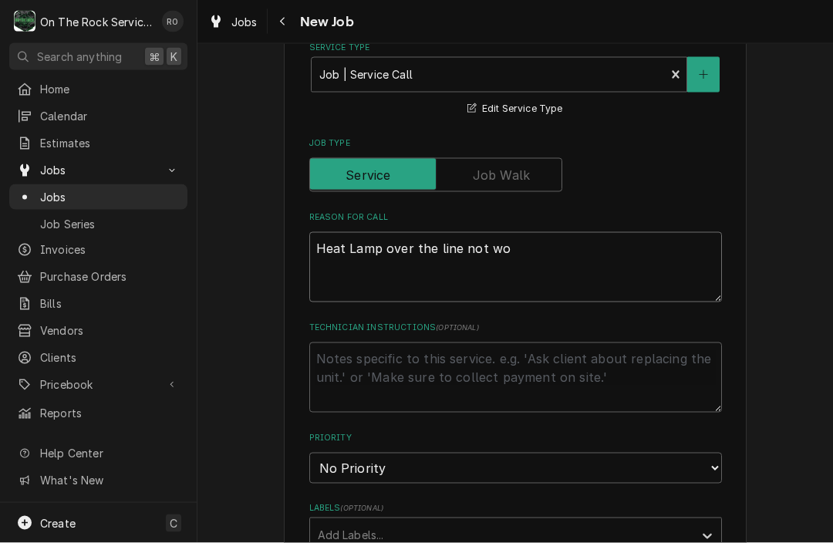
type textarea "x"
type textarea "Heat Lamp over the line not wor"
type textarea "x"
type textarea "Heat Lamp over the line not work"
type textarea "x"
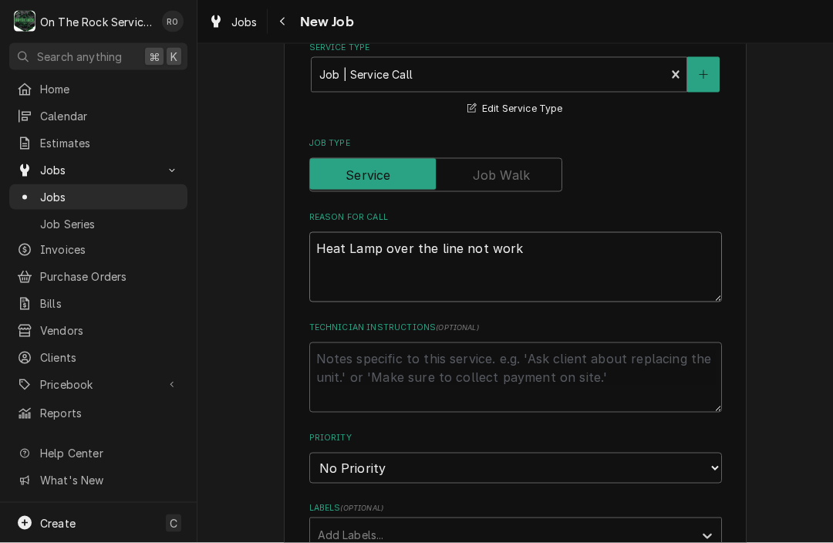
type textarea "Heat Lamp over the line not worki"
type textarea "x"
type textarea "Heat Lamp over the line not workin"
type textarea "x"
type textarea "Heat Lamp over the line not working"
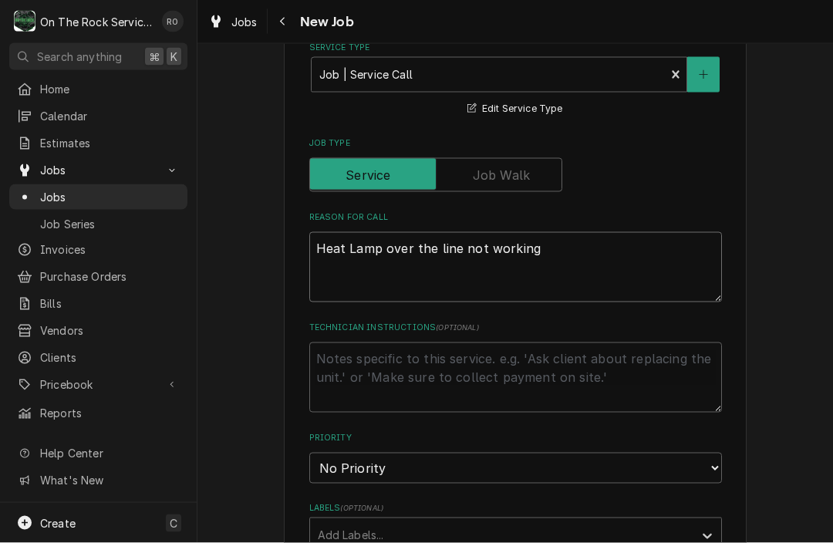
type textarea "x"
type textarea "Heat Lamp over the line not working."
type textarea "x"
type textarea "Heat Lamp over the line not working."
click at [373, 388] on textarea "Technician Instructions ( optional )" at bounding box center [515, 378] width 413 height 70
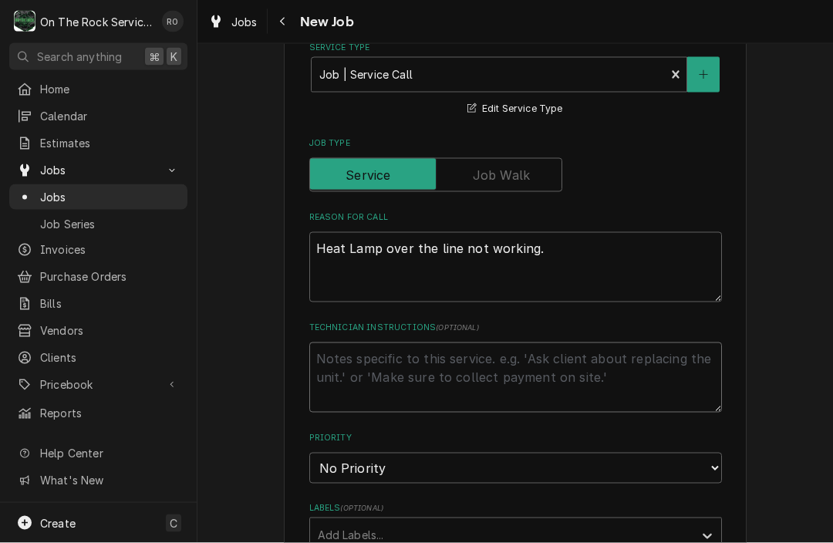
type textarea "x"
type textarea "w"
type textarea "x"
type textarea "we"
type textarea "x"
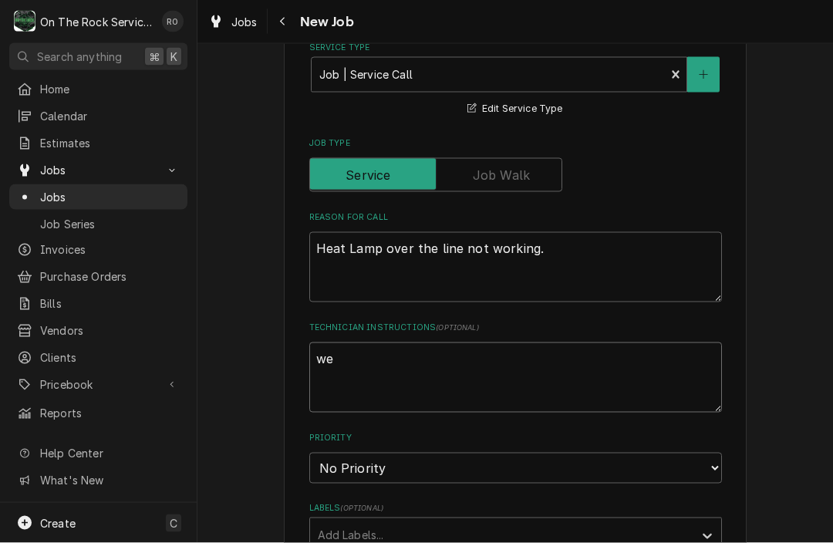
type textarea "we’"
type textarea "x"
type textarea "we’v"
type textarea "x"
type textarea "we’ve"
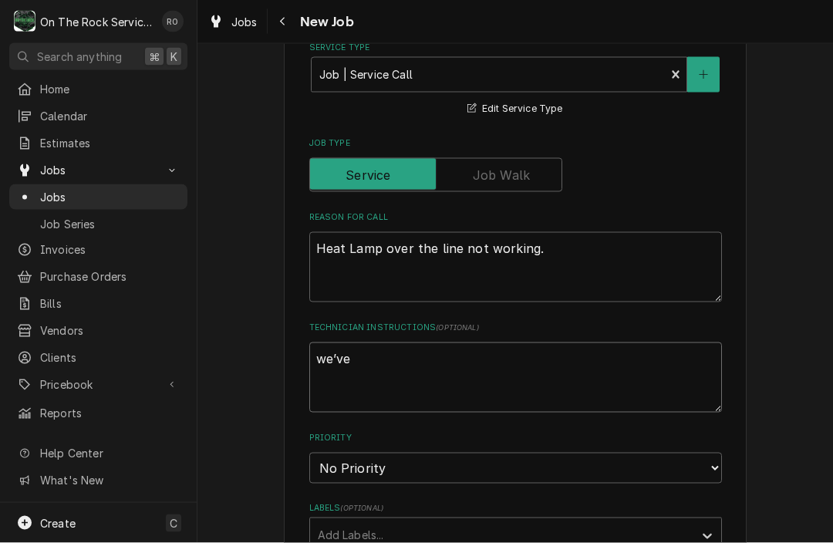
type textarea "x"
type textarea "we’ve"
type textarea "x"
type textarea "we’ve w"
type textarea "x"
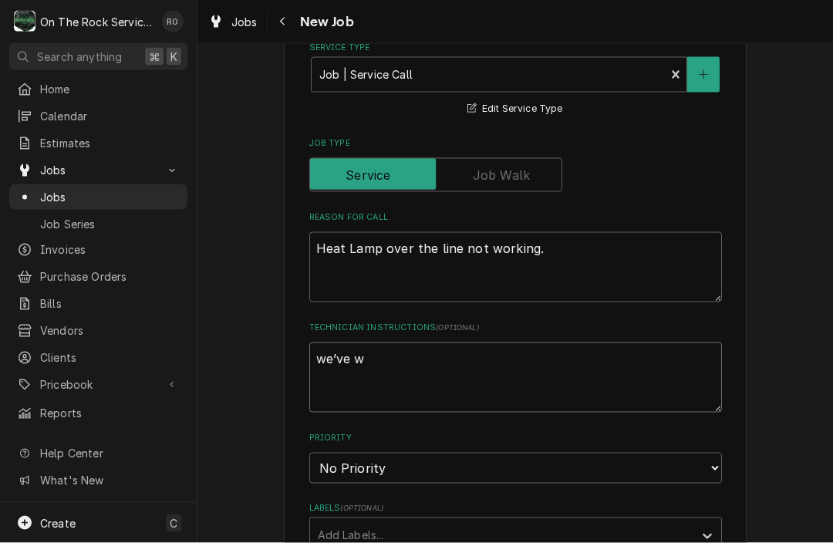
type textarea "we’ve wo"
type textarea "x"
type textarea "we’ve wor"
type textarea "x"
type textarea "we’ve work"
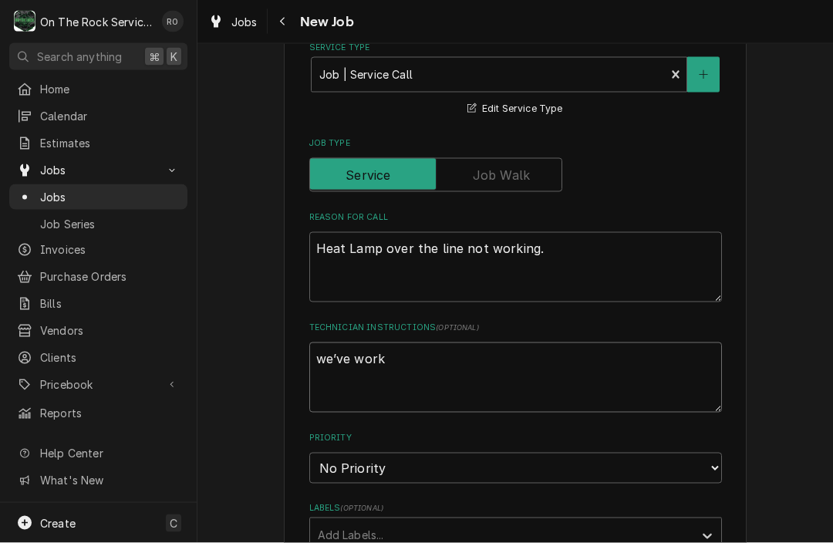
type textarea "x"
type textarea "we’ve worke"
type textarea "x"
type textarea "we’ve worked"
type textarea "x"
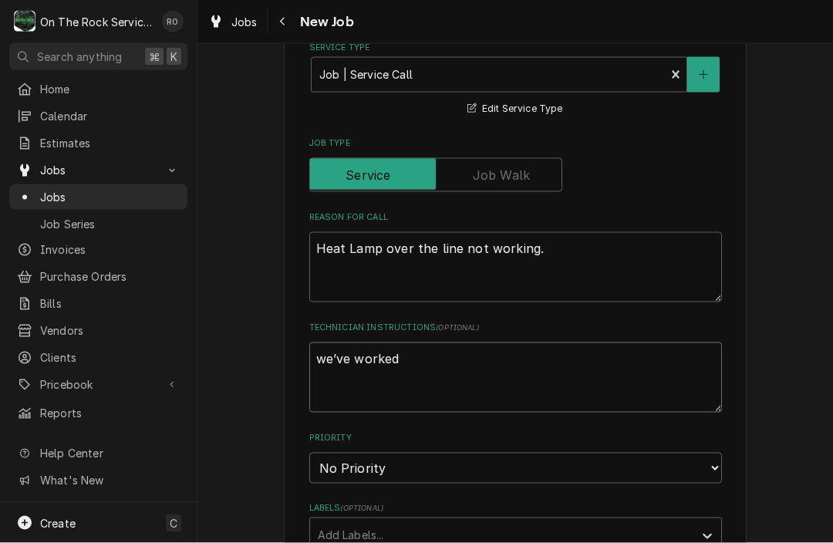
type textarea "we’ve worked"
type textarea "x"
type textarea "we’ve worked o"
type textarea "x"
type textarea "we’ve worked on"
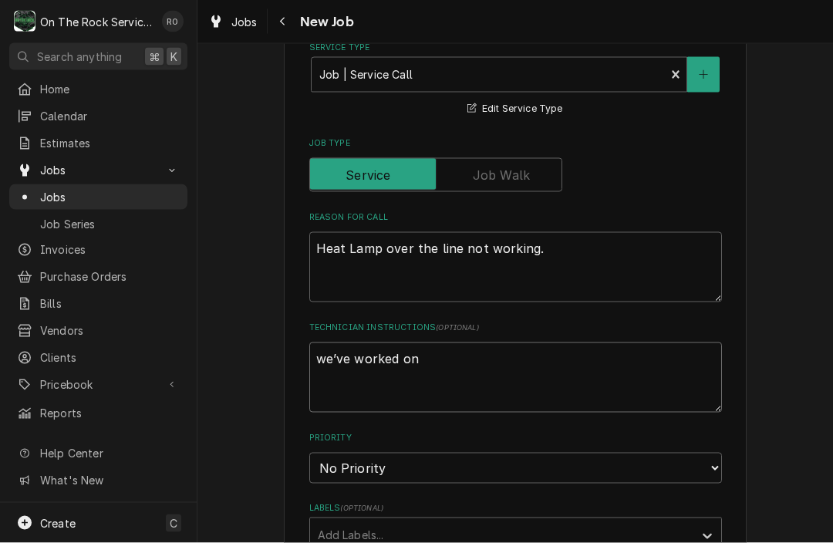
type textarea "x"
type textarea "we’ve worked on"
type textarea "x"
type textarea "we’ve worked on t"
type textarea "x"
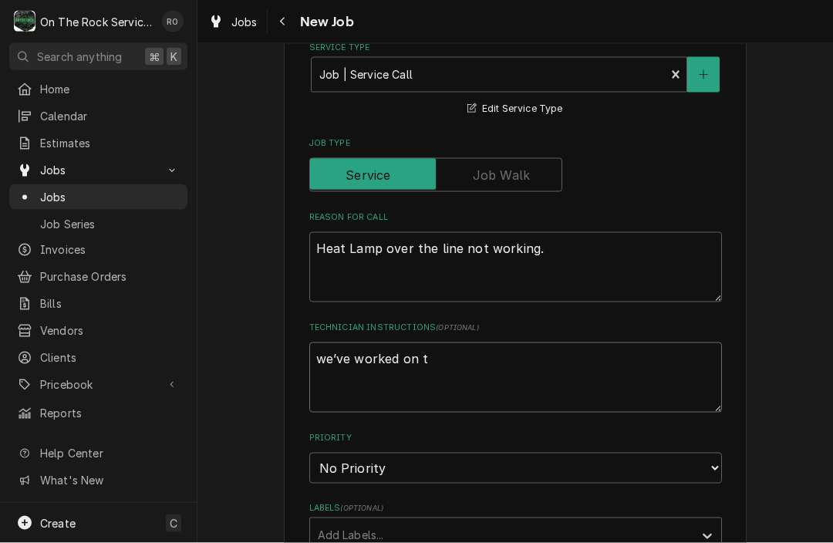
type textarea "we’ve worked on th"
type textarea "x"
type textarea "we’ve worked on thi"
type textarea "x"
type textarea "we’ve worked on this"
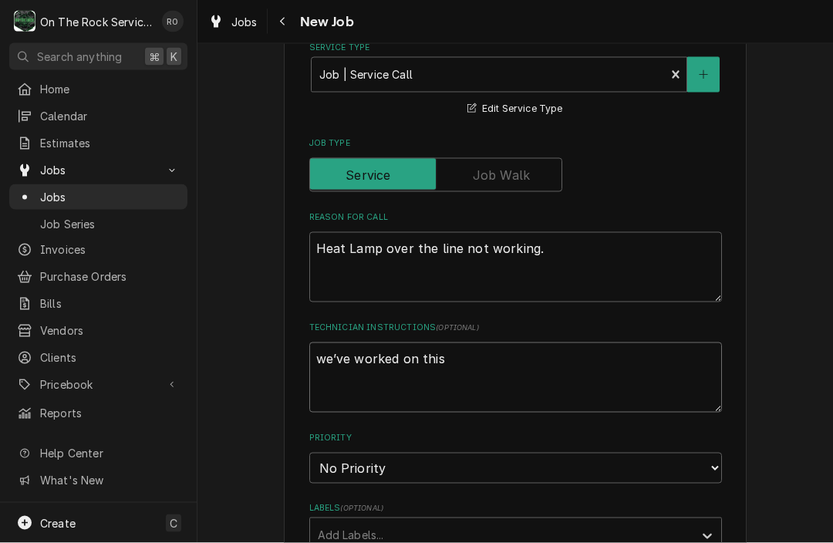
type textarea "x"
type textarea "we’ve worked on this"
type textarea "x"
type textarea "we’ve worked on this b"
type textarea "x"
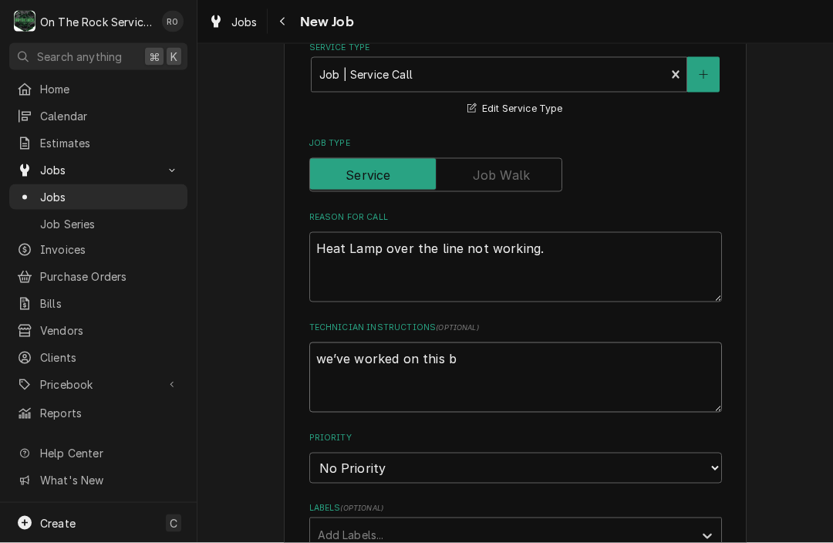
type textarea "we’ve worked on this be"
type textarea "x"
type textarea "we’ve worked on this bef"
type textarea "x"
type textarea "we’ve worked on this befo"
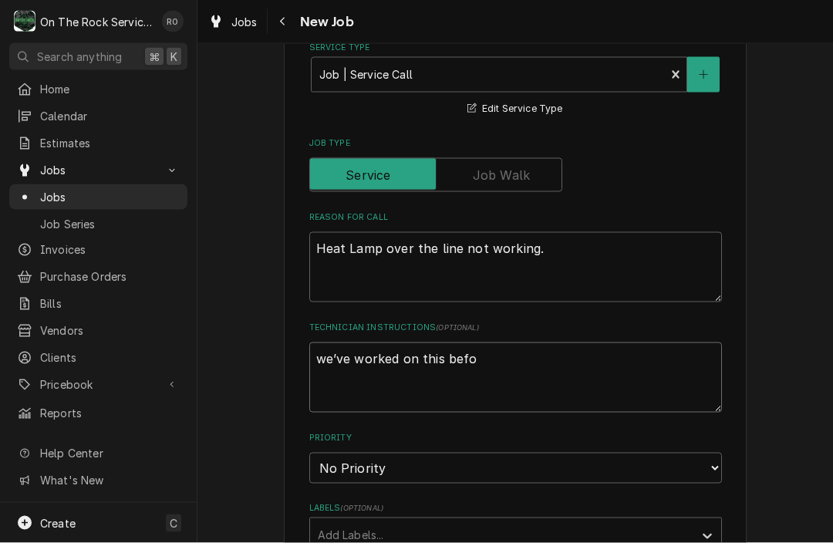
type textarea "x"
type textarea "we’ve worked on this befor"
type textarea "x"
type textarea "we’ve worked on this before"
type textarea "x"
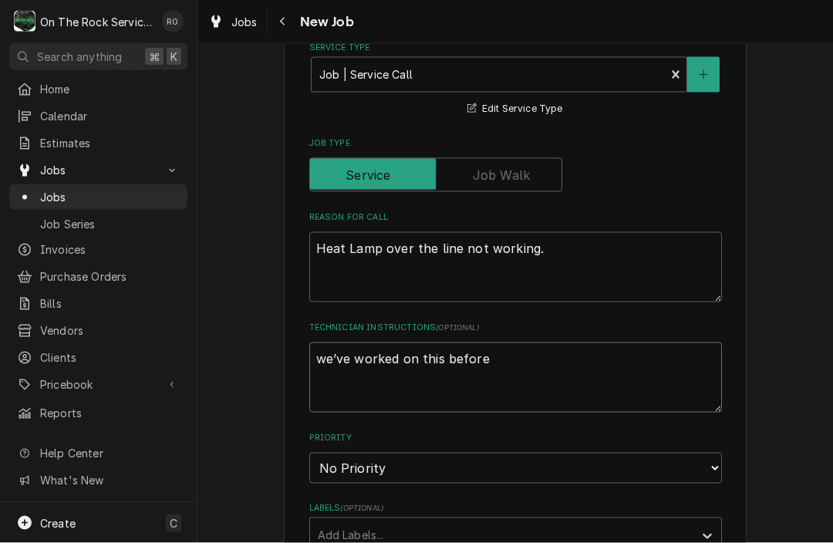
type textarea "we’ve worked on this before."
type textarea "x"
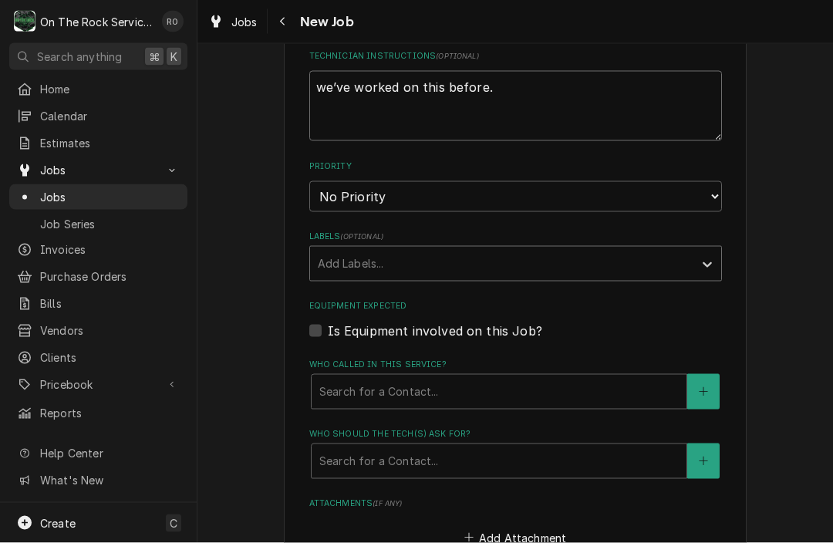
scroll to position [710, 0]
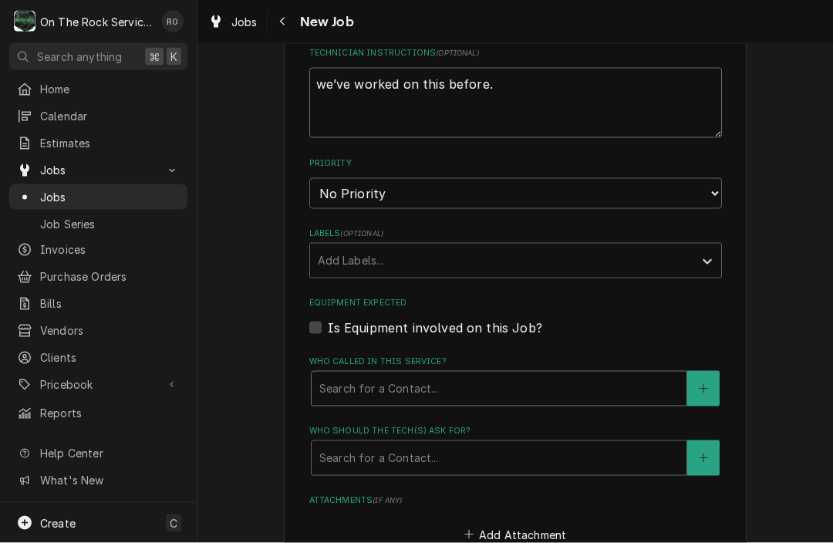
type textarea "we’ve worked on this before."
click at [495, 375] on div "Who called in this service?" at bounding box center [499, 389] width 360 height 28
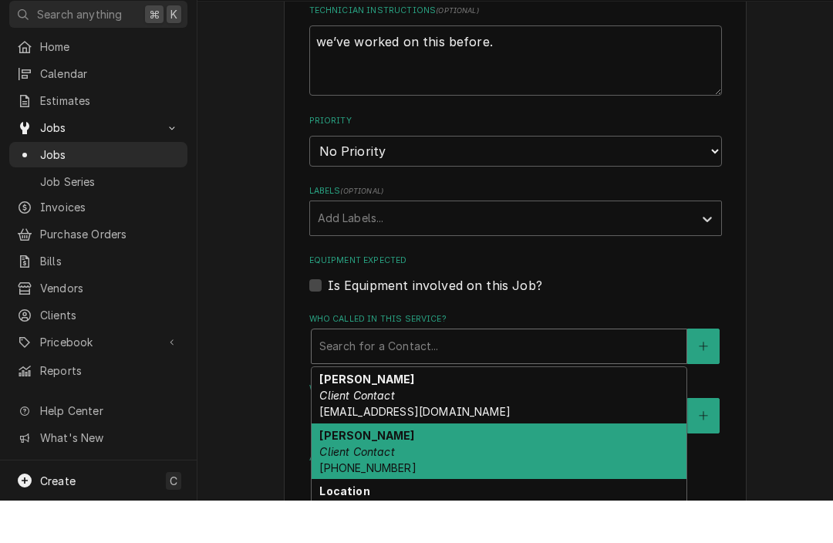
click at [487, 466] on div "Jenny Barone Client Contact (585) 794-0671" at bounding box center [499, 494] width 375 height 56
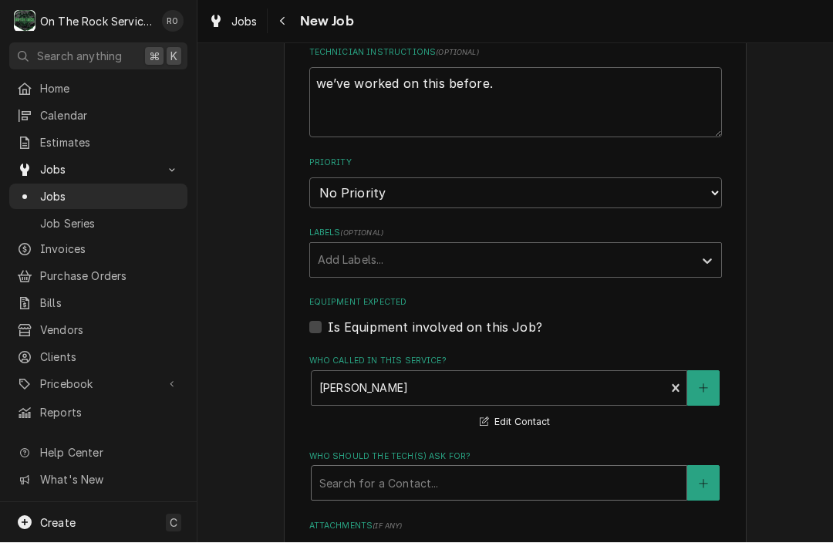
click at [486, 466] on div "Search for a Contact..." at bounding box center [499, 483] width 376 height 35
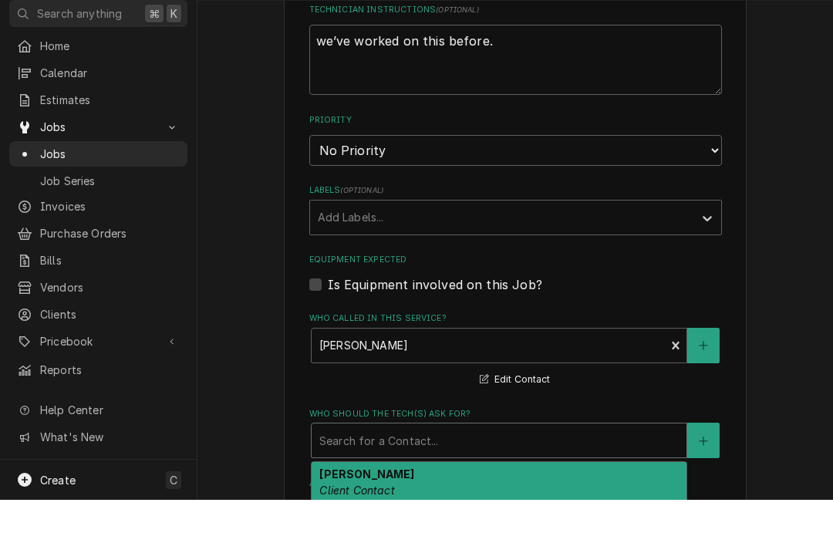
click at [485, 505] on div "Jennifer Barone Client Contact chefjbarone@gmail.com" at bounding box center [499, 533] width 375 height 56
type textarea "x"
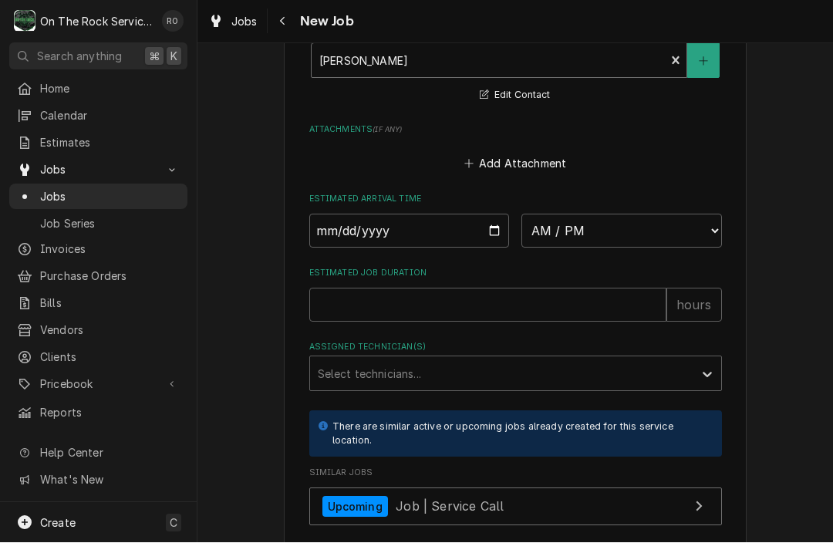
scroll to position [1143, 0]
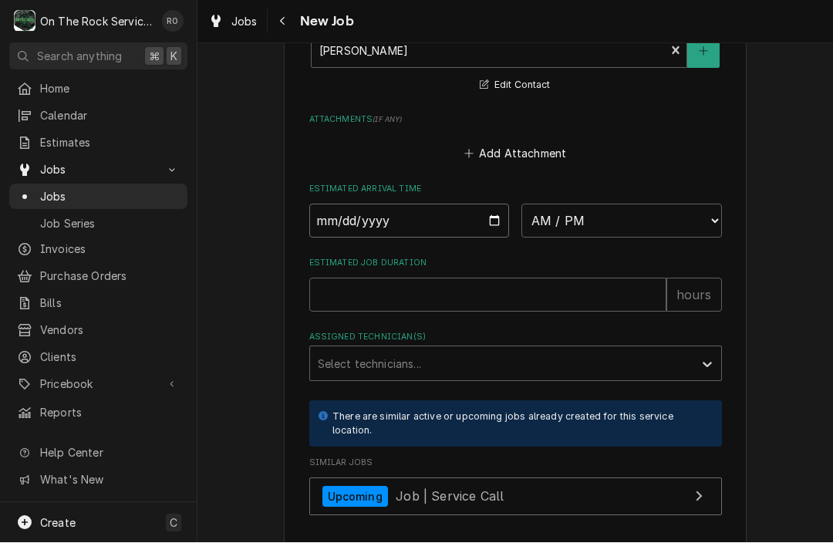
type input "[DATE]"
click at [466, 207] on input "[DATE]" at bounding box center [409, 221] width 201 height 34
type textarea "x"
select select "15:30:00"
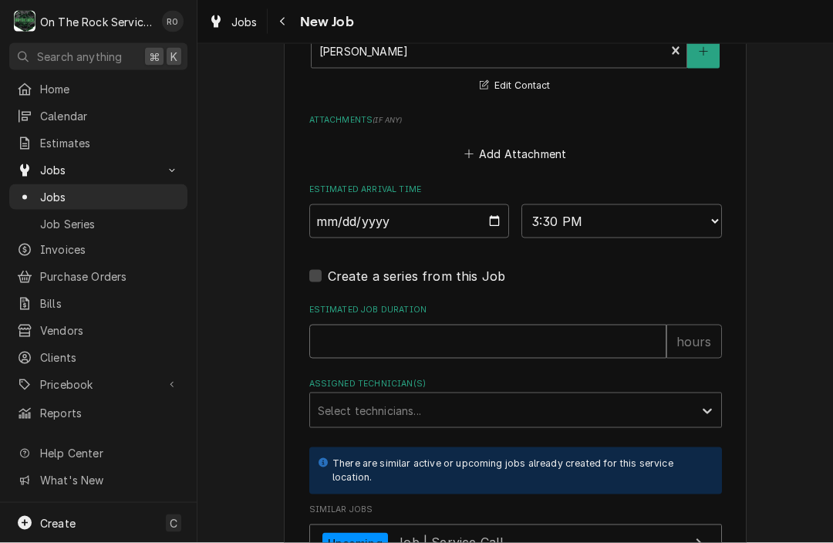
click at [547, 333] on input "Estimated Job Duration" at bounding box center [487, 342] width 357 height 34
type textarea "x"
type input "2"
type textarea "x"
type input "2"
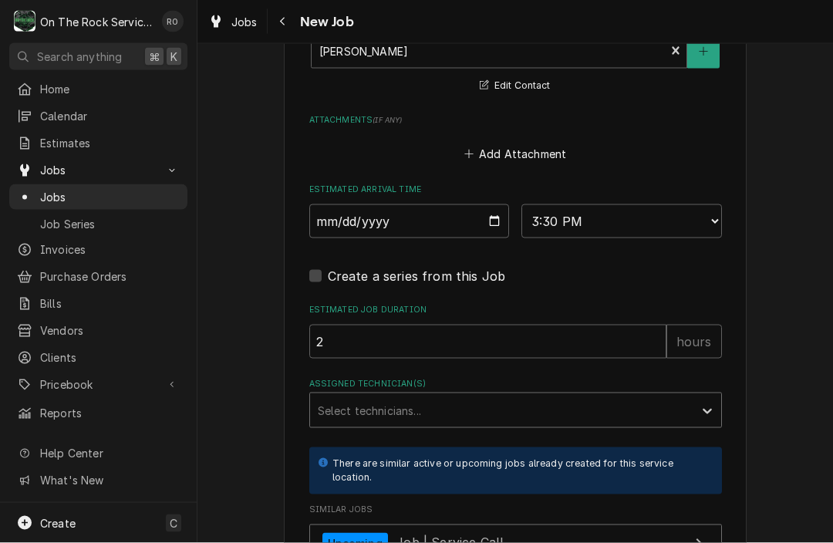
click at [449, 397] on div "Assigned Technician(s)" at bounding box center [502, 411] width 368 height 28
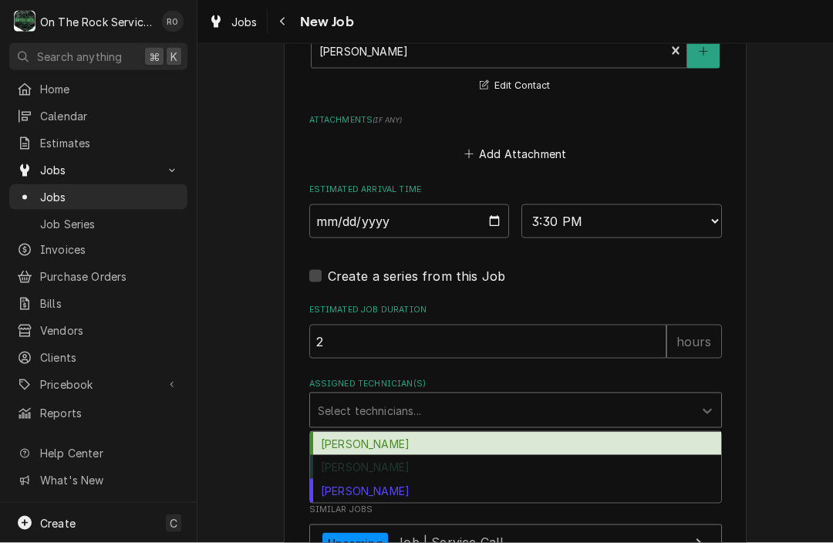
click at [441, 432] on div "[PERSON_NAME]" at bounding box center [515, 444] width 411 height 24
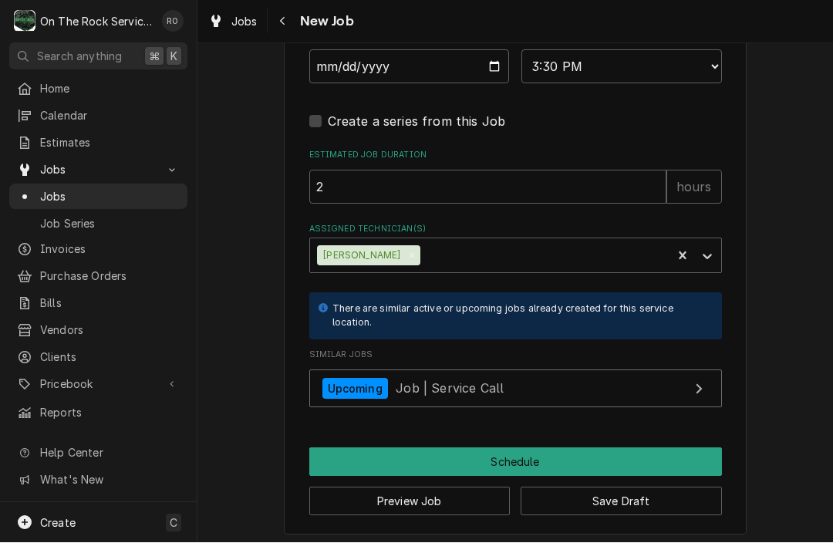
scroll to position [1295, 0]
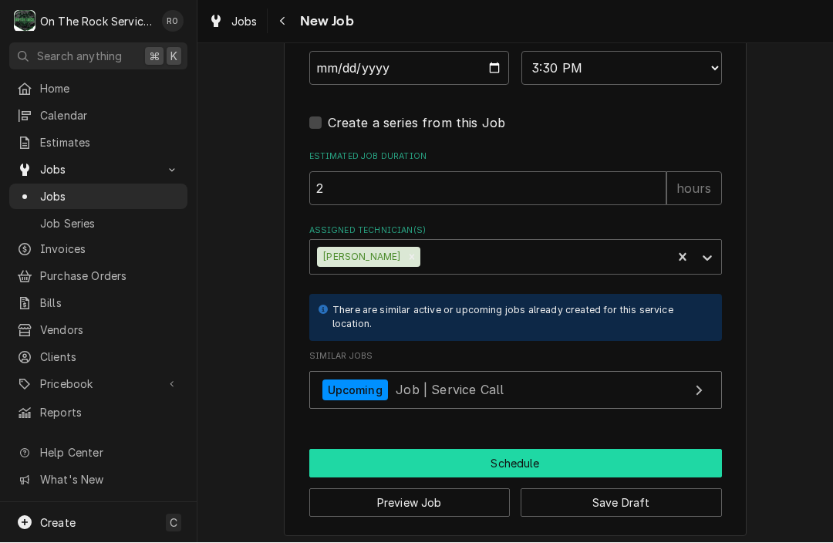
click at [481, 451] on button "Schedule" at bounding box center [515, 464] width 413 height 29
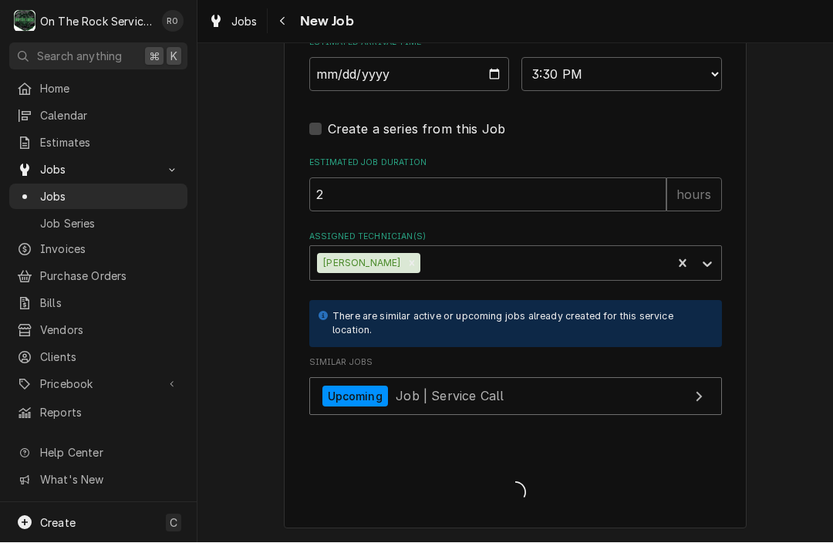
scroll to position [1280, 0]
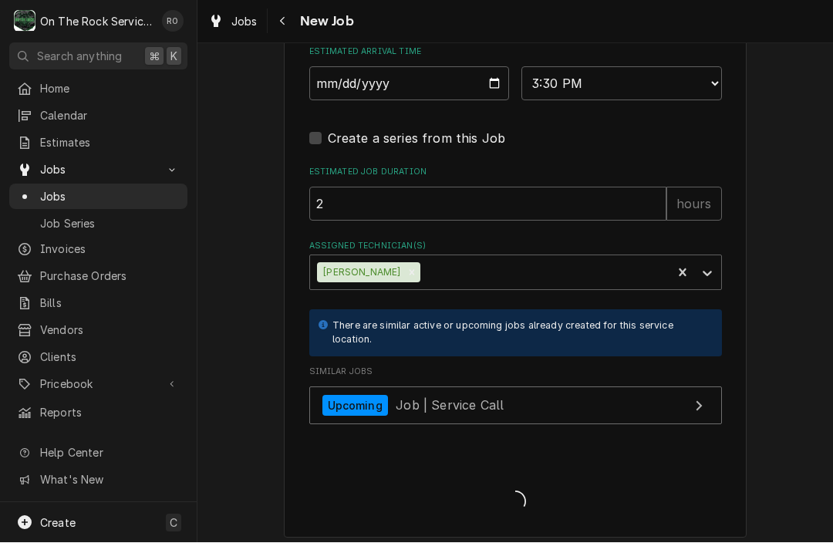
type textarea "x"
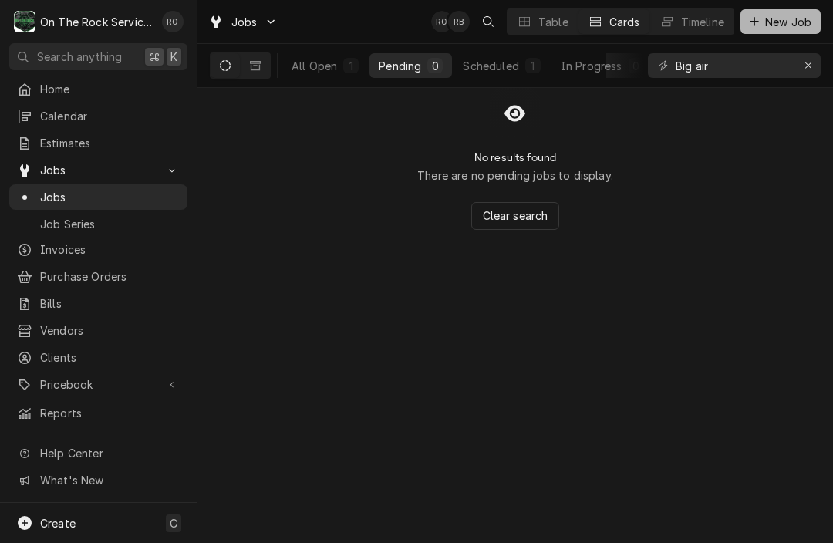
click at [770, 20] on span "New Job" at bounding box center [788, 22] width 52 height 16
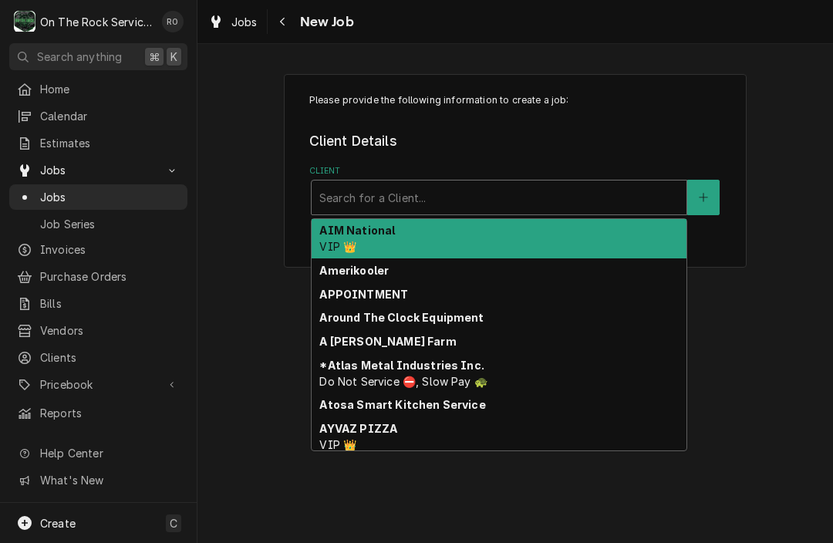
click at [558, 187] on div "Client" at bounding box center [499, 198] width 360 height 28
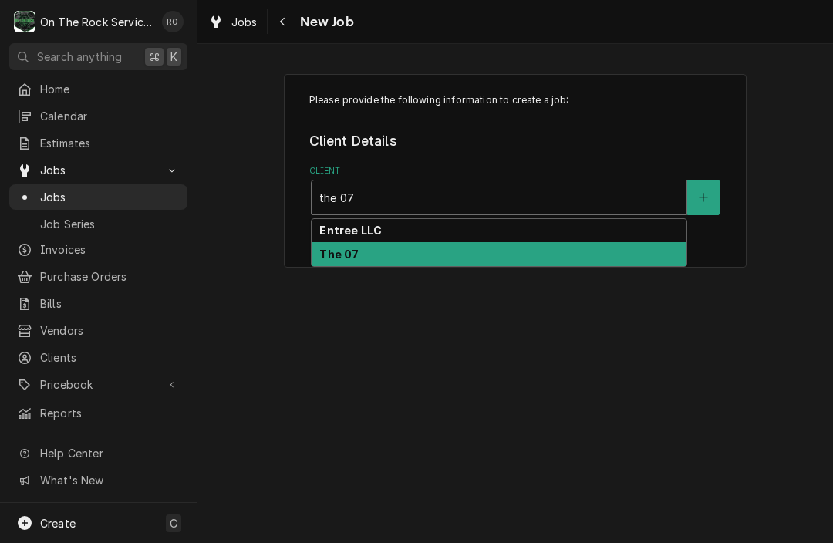
click at [516, 251] on div "The 07" at bounding box center [499, 254] width 375 height 24
type input "the 07"
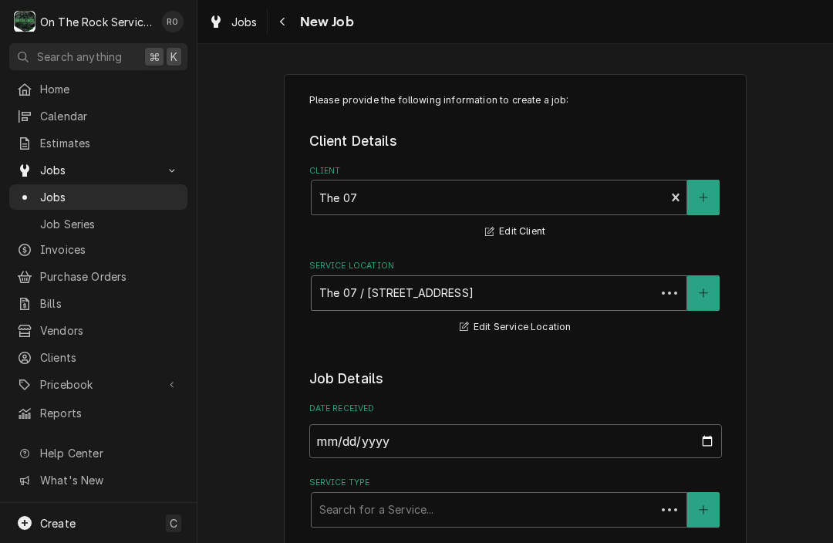
type textarea "x"
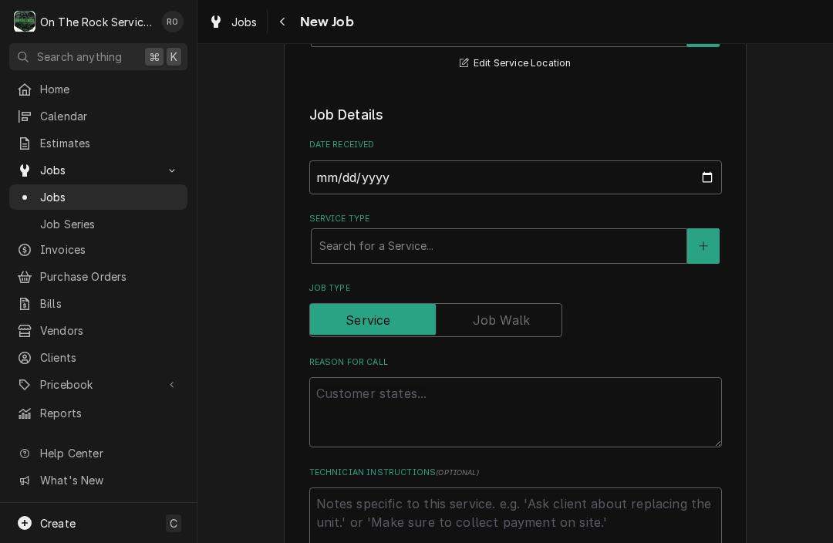
scroll to position [270, 0]
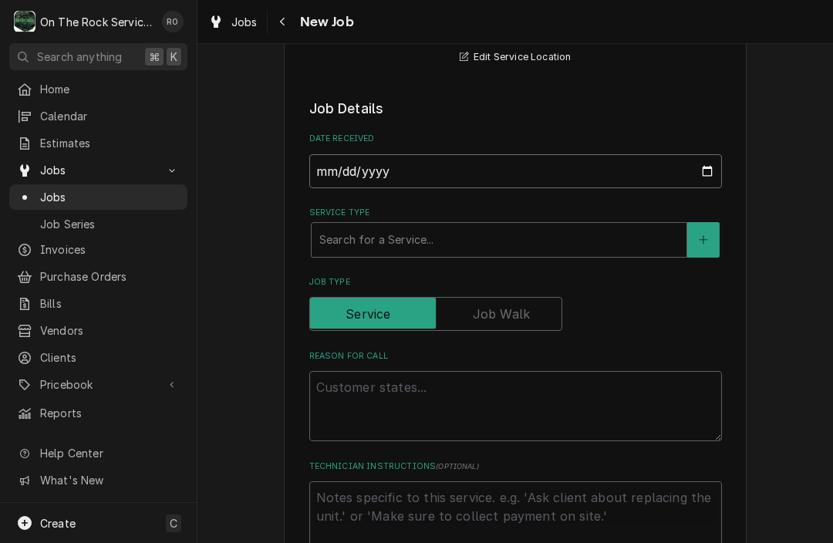
click at [451, 175] on input "[DATE]" at bounding box center [515, 171] width 413 height 34
type input "[DATE]"
click at [339, 251] on div "Service Type" at bounding box center [499, 240] width 360 height 28
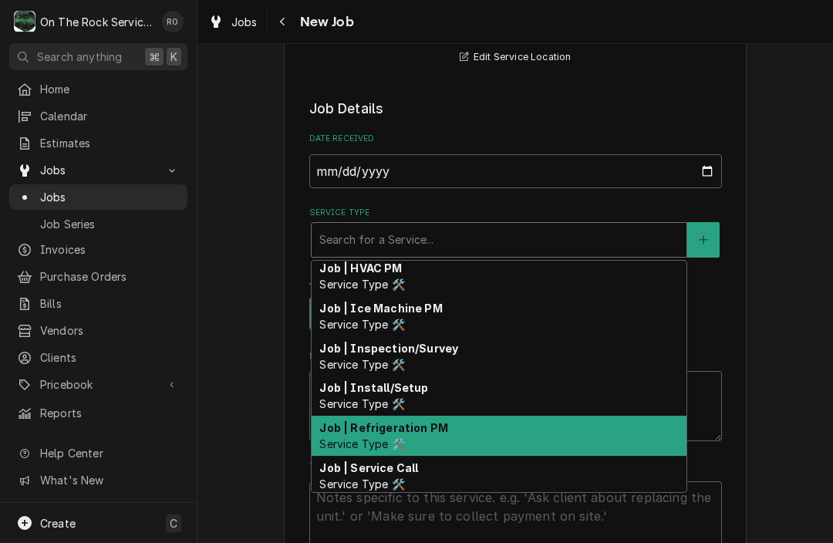
scroll to position [493, 0]
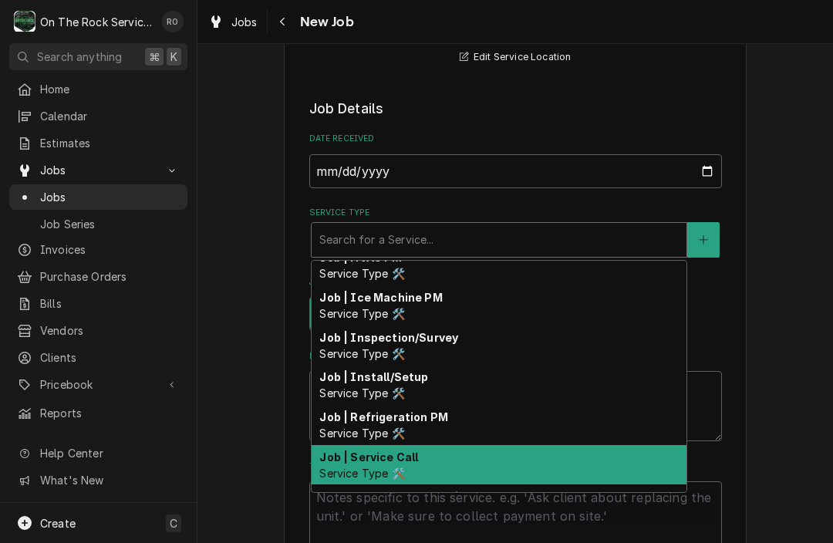
click at [446, 455] on div "Job | Service Call Service Type 🛠️" at bounding box center [499, 465] width 375 height 40
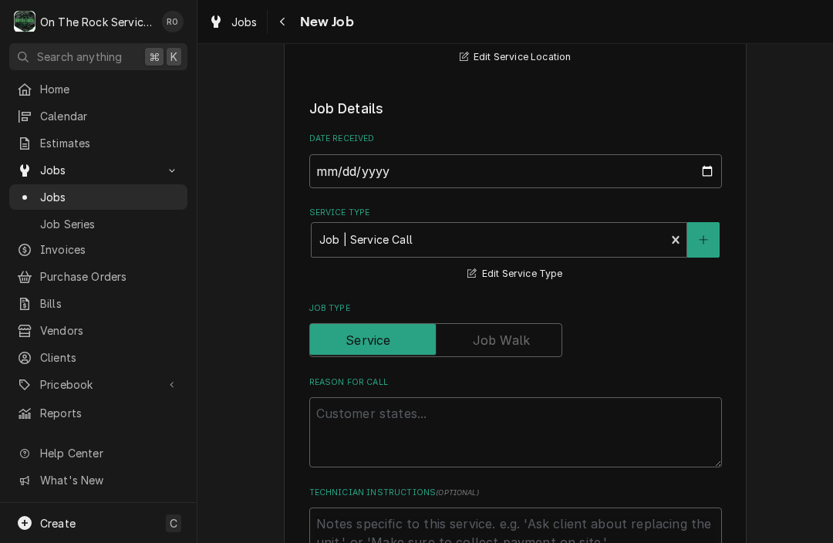
type textarea "x"
click at [445, 445] on textarea "Reason For Call" at bounding box center [515, 432] width 413 height 70
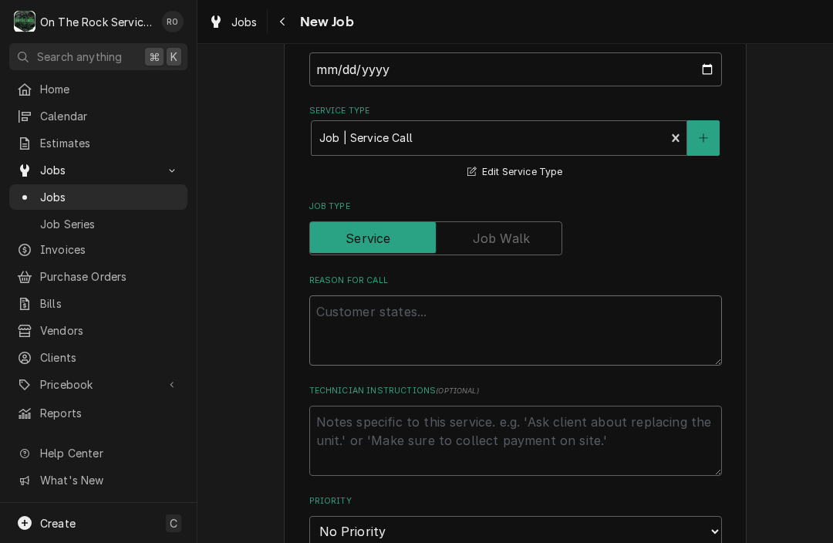
scroll to position [427, 0]
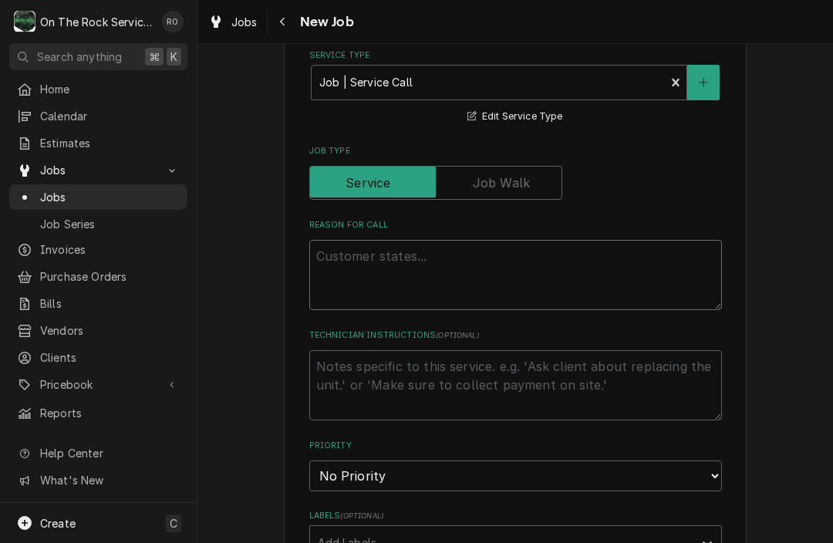
type textarea "M"
type textarea "x"
type textarea "Me"
type textarea "x"
type textarea "[PERSON_NAME]"
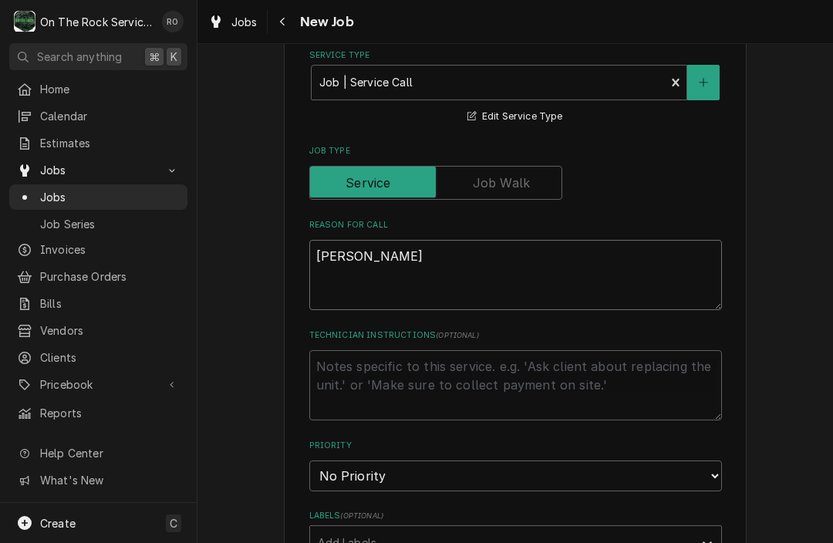
type textarea "x"
type textarea "Melt"
type textarea "x"
type textarea "Melte"
type textarea "x"
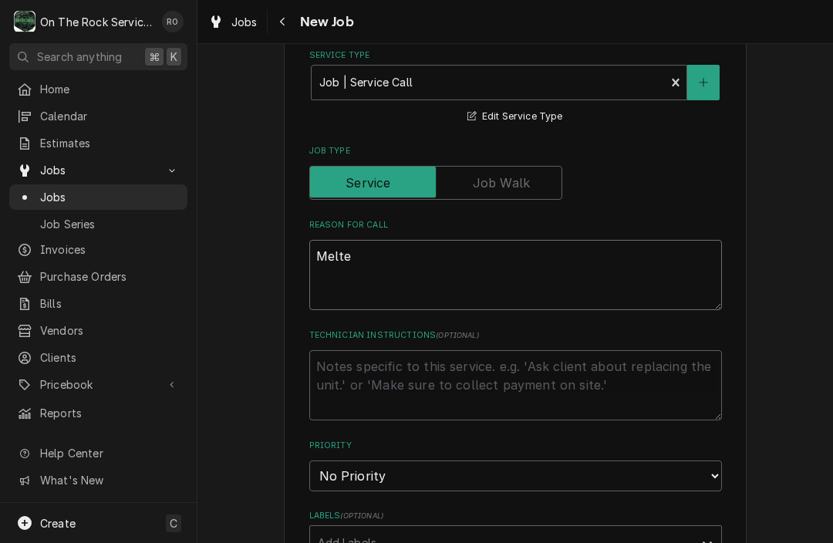
type textarea "Melter"
type textarea "x"
type textarea "Melter/"
type textarea "x"
type textarea "Melter/b"
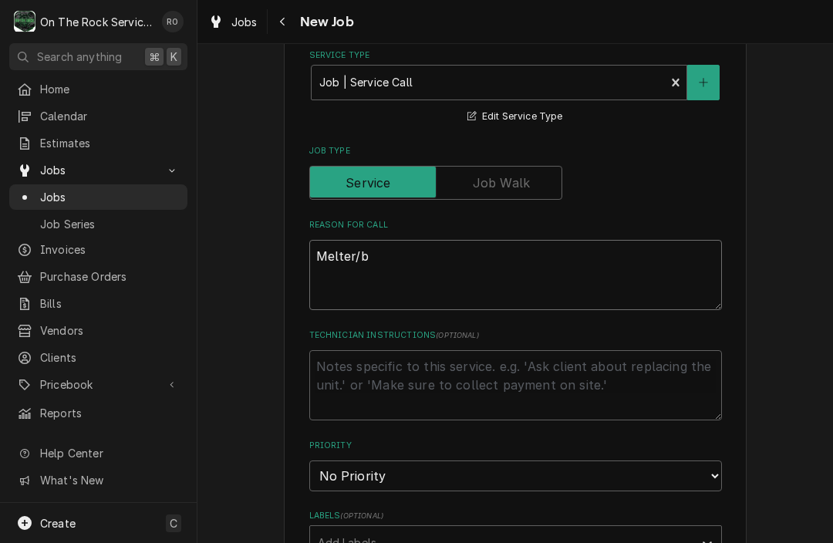
type textarea "x"
type textarea "Melter/bo"
type textarea "x"
type textarea "Melter/boi"
type textarea "x"
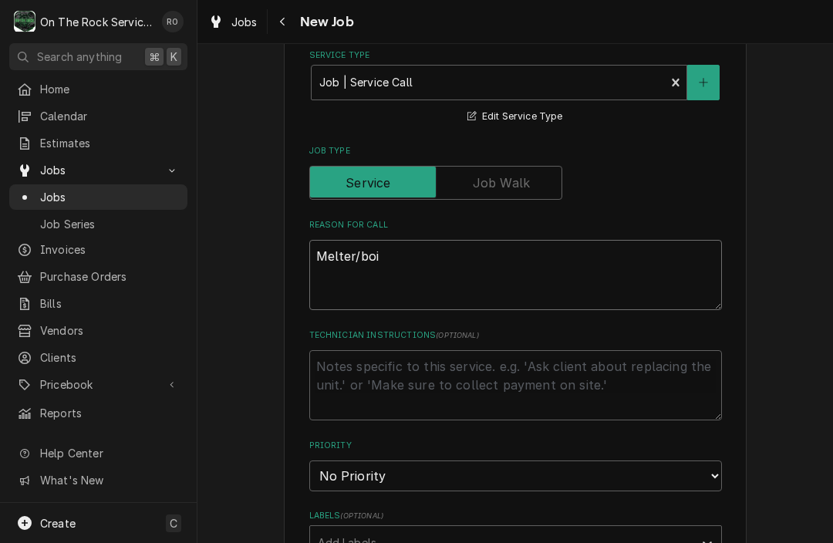
type textarea "Melter/boil"
type textarea "x"
type textarea "Melter/boile"
type textarea "x"
type textarea "Melter/boiler"
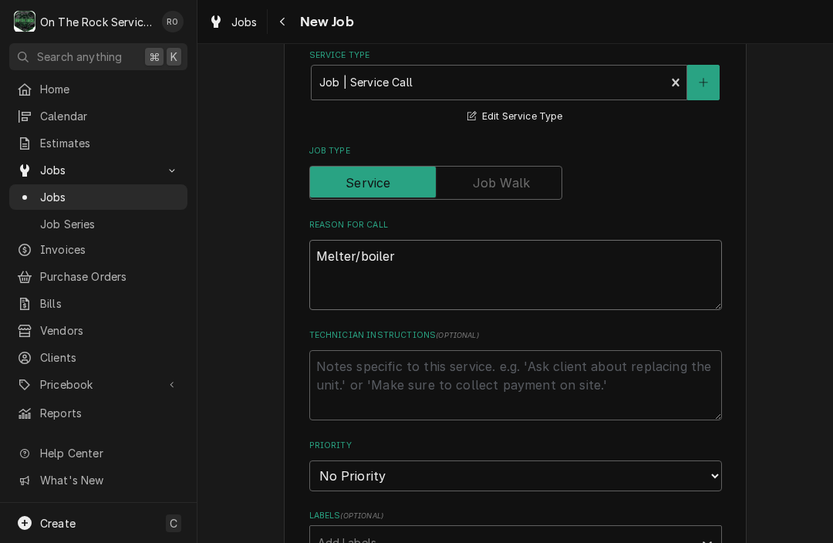
type textarea "x"
type textarea "Melter/boile"
type textarea "x"
type textarea "Melter/boil"
type textarea "x"
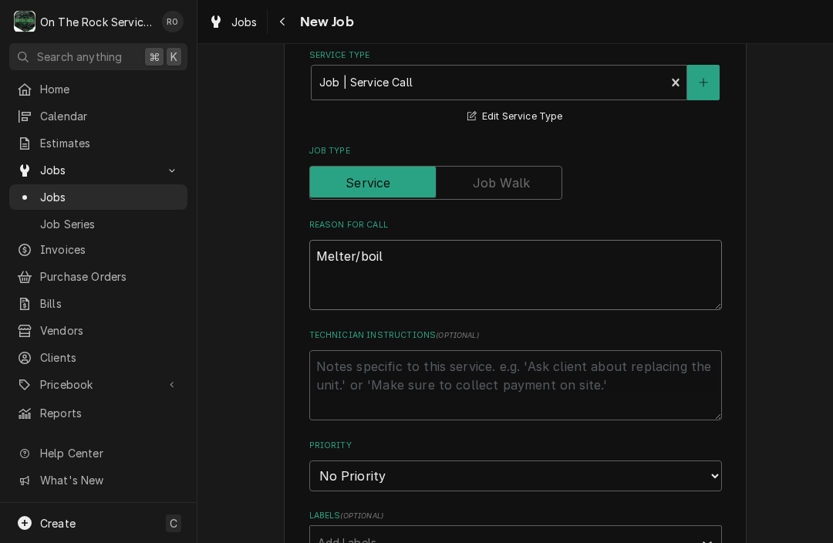
type textarea "Melter/boi"
type textarea "x"
type textarea "Melter/bo"
type textarea "x"
type textarea "Melter/b"
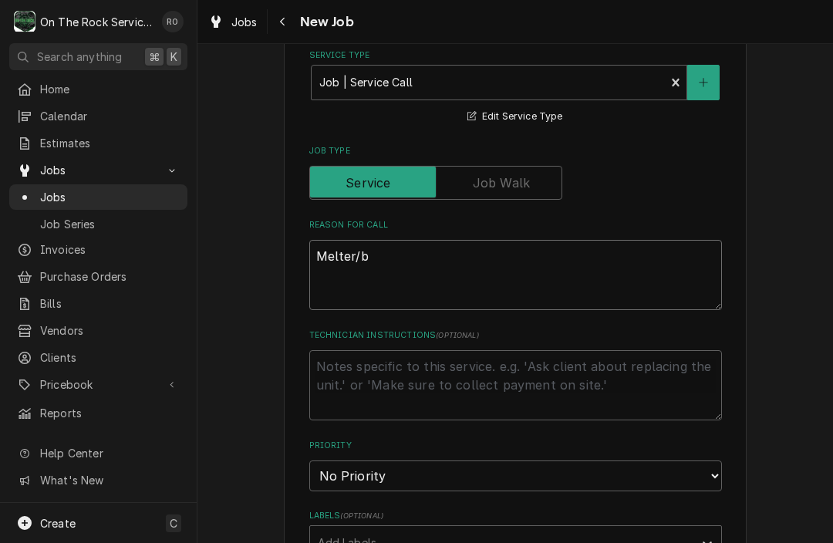
type textarea "x"
type textarea "Melter/"
type textarea "x"
type textarea "Melter"
type textarea "x"
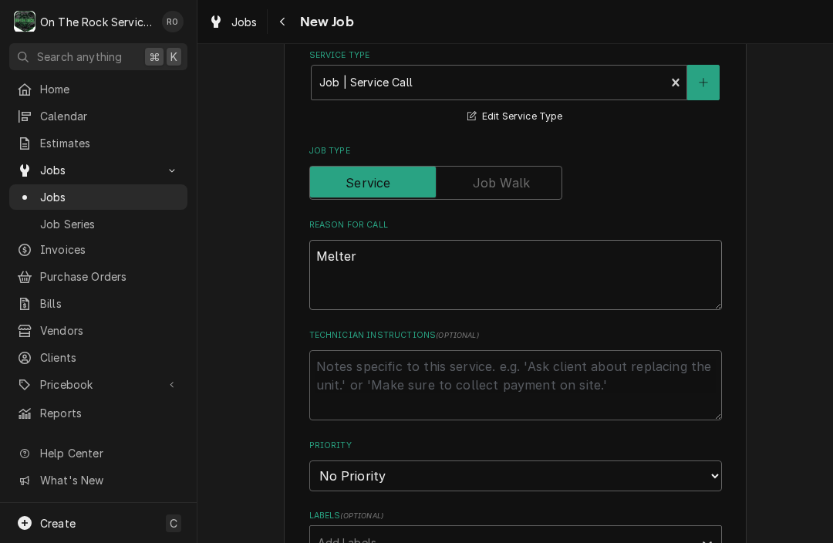
type textarea "Melter"
type textarea "x"
type textarea "Melter /"
type textarea "x"
type textarea "Melter /"
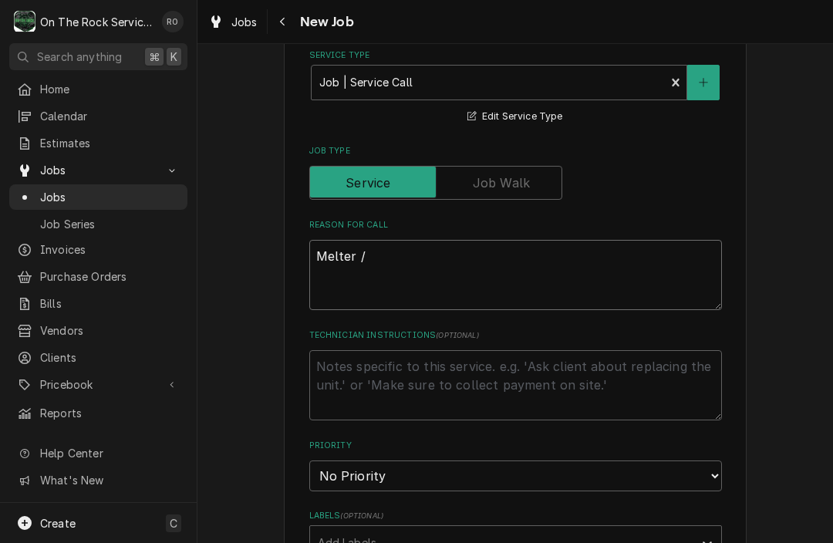
type textarea "x"
type textarea "Melter / b"
type textarea "x"
type textarea "Melter / bo"
type textarea "x"
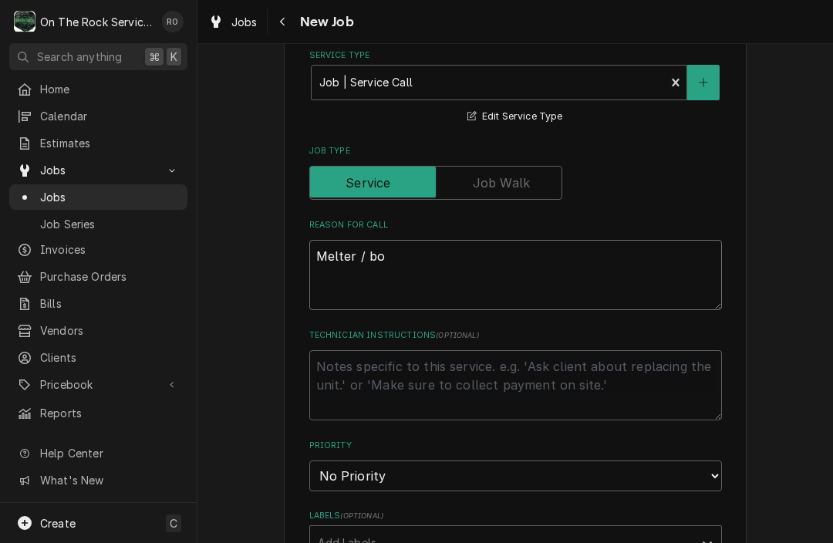
type textarea "Melter / boi"
type textarea "x"
type textarea "Melter / boil"
type textarea "x"
type textarea "Melter / boile"
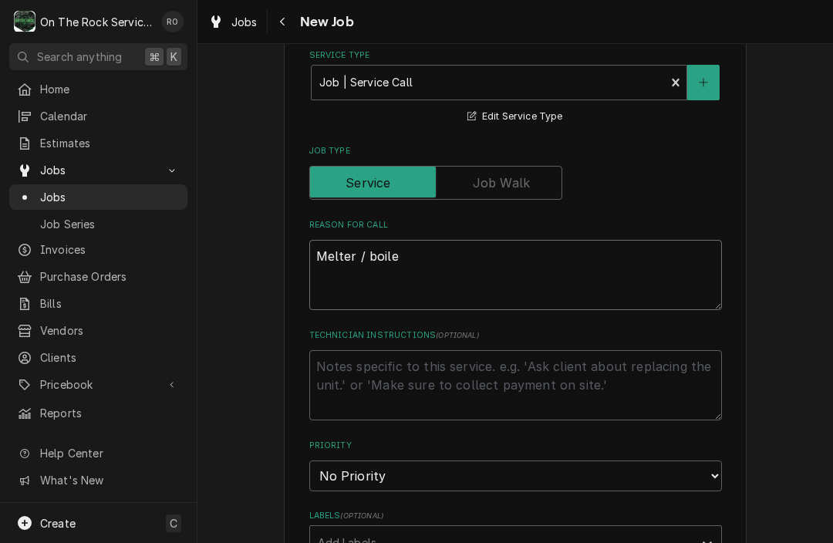
type textarea "x"
type textarea "Melter / boiler"
type textarea "x"
type textarea "Melter / boiler"
type textarea "x"
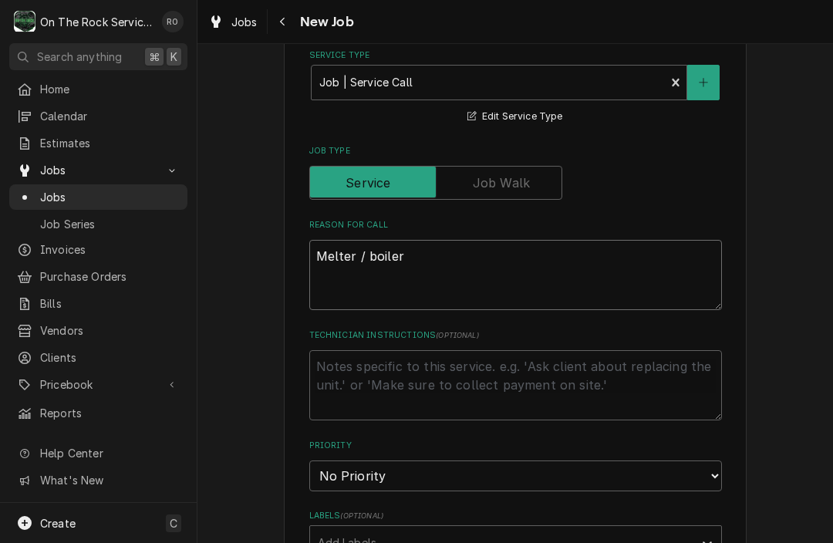
type textarea "Melter / boiler n"
type textarea "x"
type textarea "Melter / boiler no"
type textarea "x"
type textarea "Melter / boiler not"
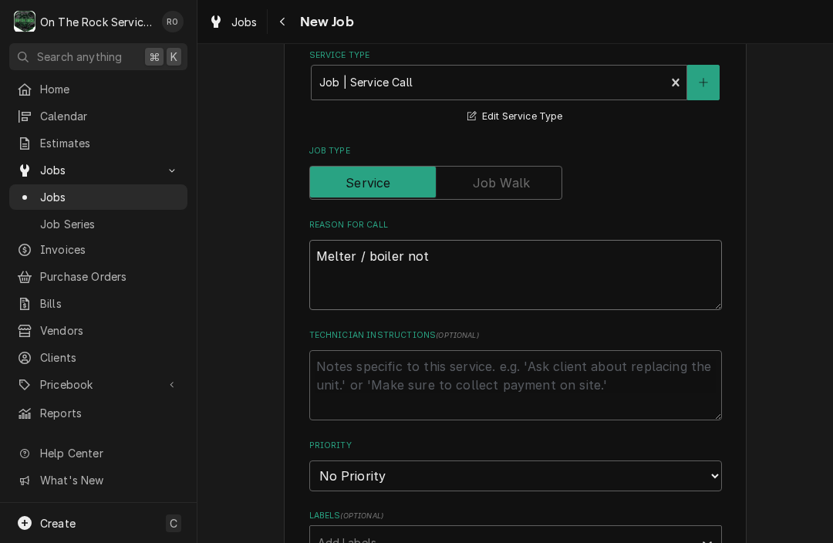
type textarea "x"
type textarea "Melter / boiler not"
type textarea "x"
type textarea "Melter / boiler not w"
type textarea "x"
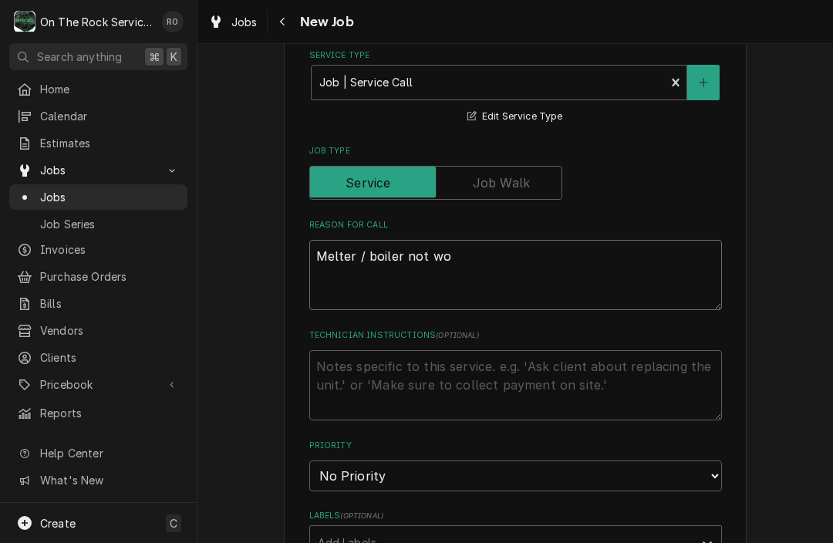
type textarea "Melter / boiler not woe"
type textarea "x"
type textarea "Melter / boiler not woer"
type textarea "x"
type textarea "Melter / boiler not woerk"
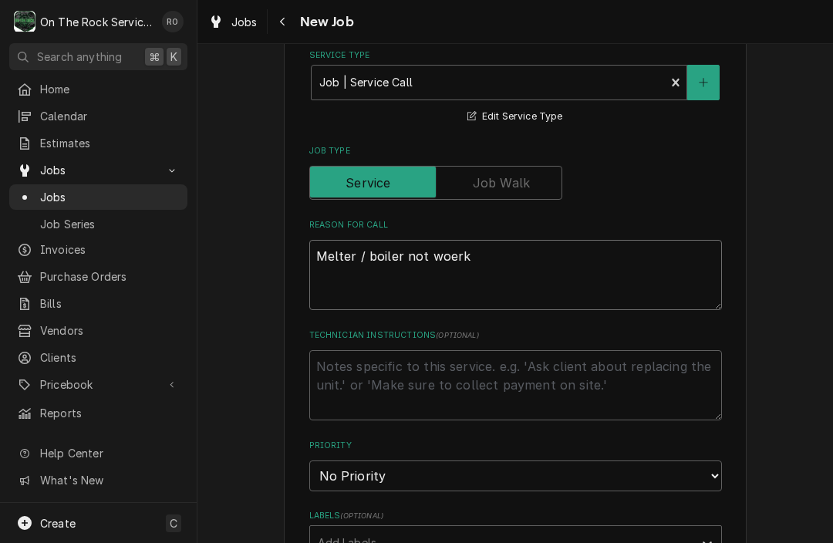
type textarea "x"
type textarea "Melter / boiler not woer"
type textarea "x"
type textarea "Melter / boiler not woe"
type textarea "x"
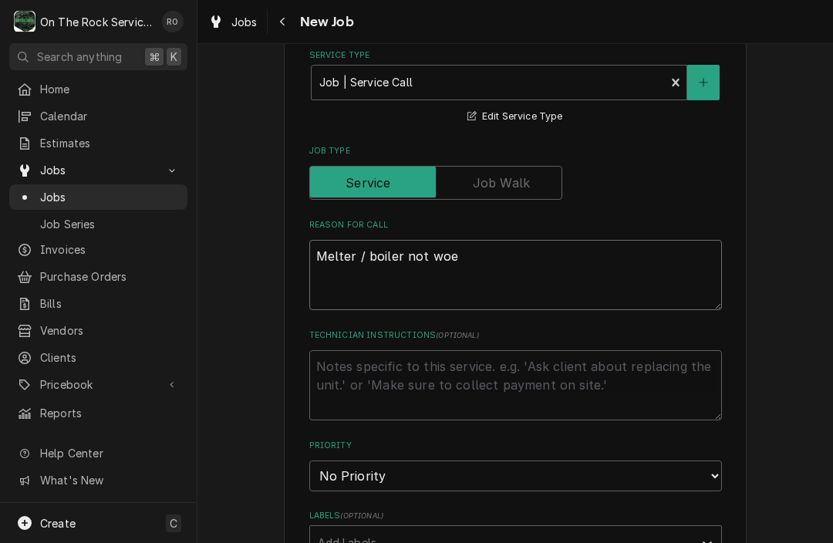
type textarea "Melter / boiler not wo"
type textarea "x"
type textarea "Melter / boiler not wor"
type textarea "x"
type textarea "Melter / boiler not work"
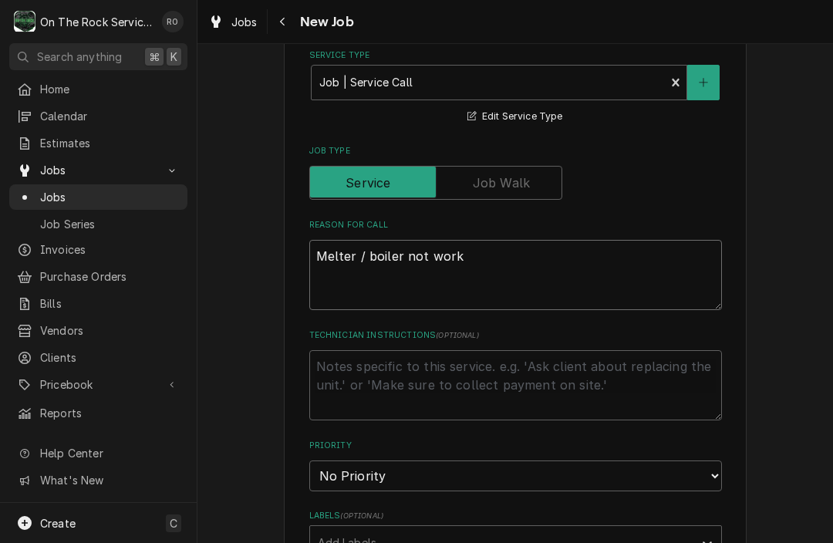
type textarea "x"
type textarea "Melter / boiler not worki"
type textarea "x"
type textarea "Melter / boiler not workin"
type textarea "x"
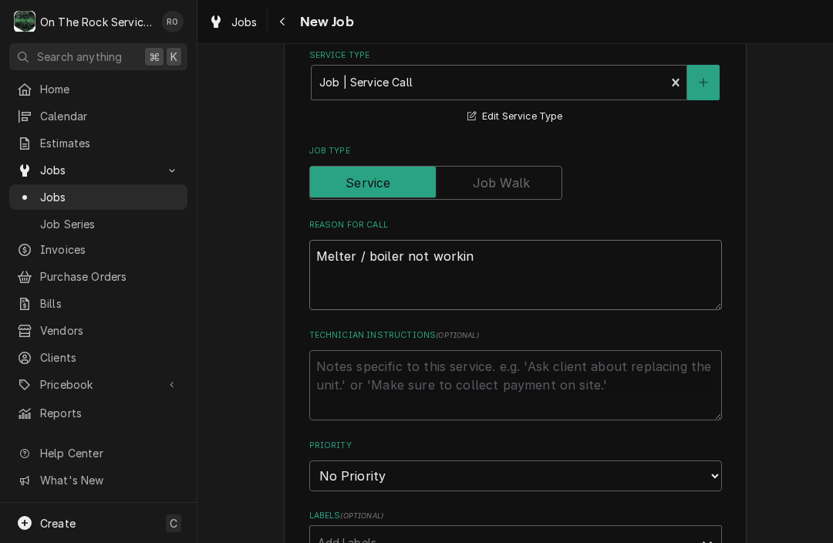
type textarea "Melter / boiler not working"
type textarea "x"
type textarea "Melter / boiler not working."
type textarea "x"
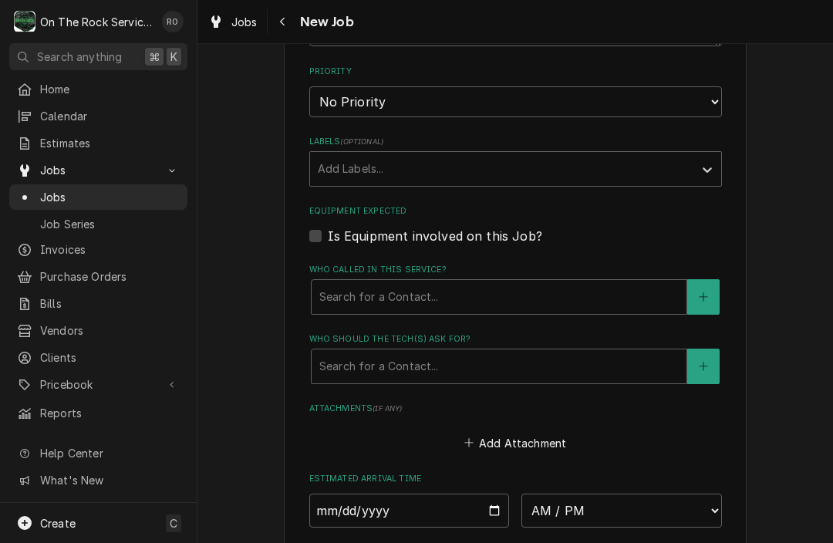
scroll to position [814, 0]
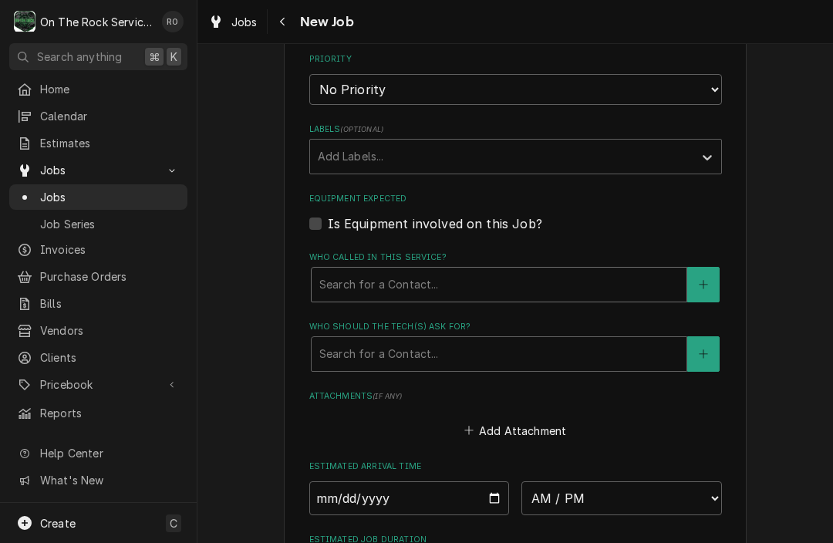
type textarea "Melter / boiler not working."
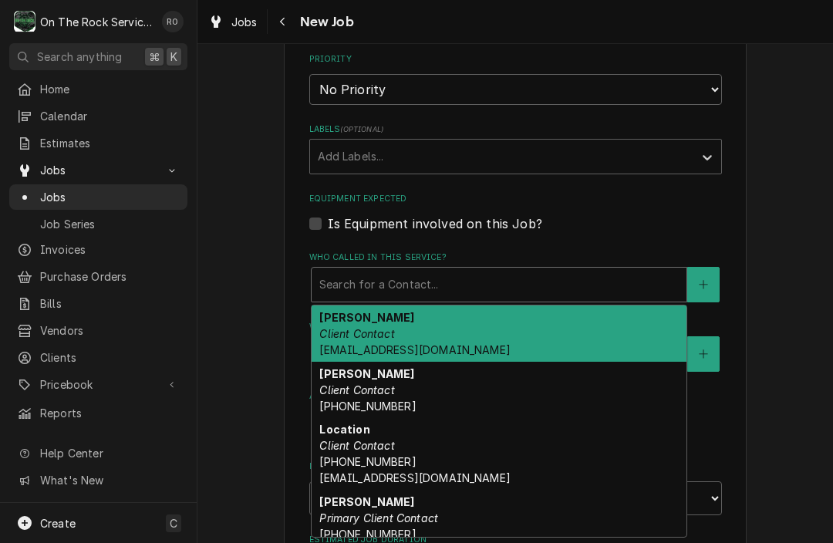
click at [403, 276] on div "Search for a Contact..." at bounding box center [499, 284] width 360 height 16
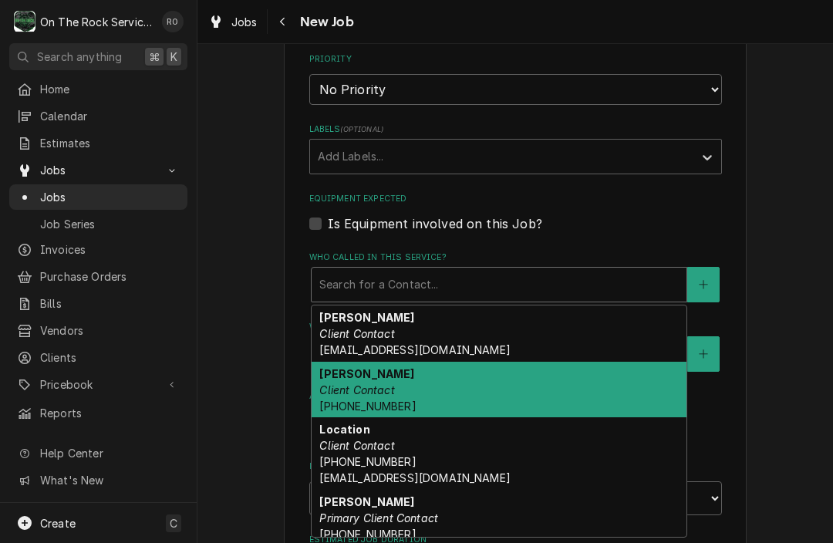
click at [377, 368] on strong "[PERSON_NAME]" at bounding box center [366, 373] width 95 height 13
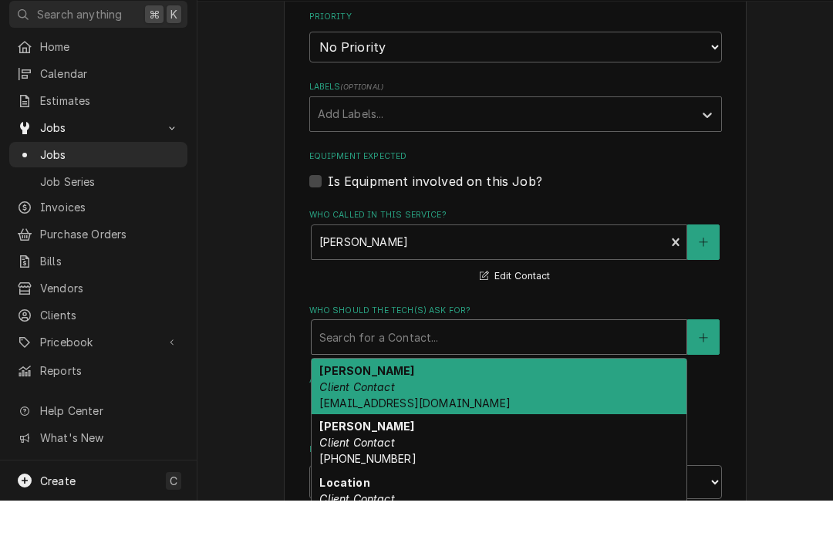
drag, startPoint x: 377, startPoint y: 368, endPoint x: 369, endPoint y: 390, distance: 23.9
click at [369, 390] on div "[object Object], 1 of 4. 4 results available. Use Up and Down to choose options…" at bounding box center [499, 379] width 376 height 35
click at [369, 439] on span "[EMAIL_ADDRESS][DOMAIN_NAME]" at bounding box center [414, 445] width 191 height 13
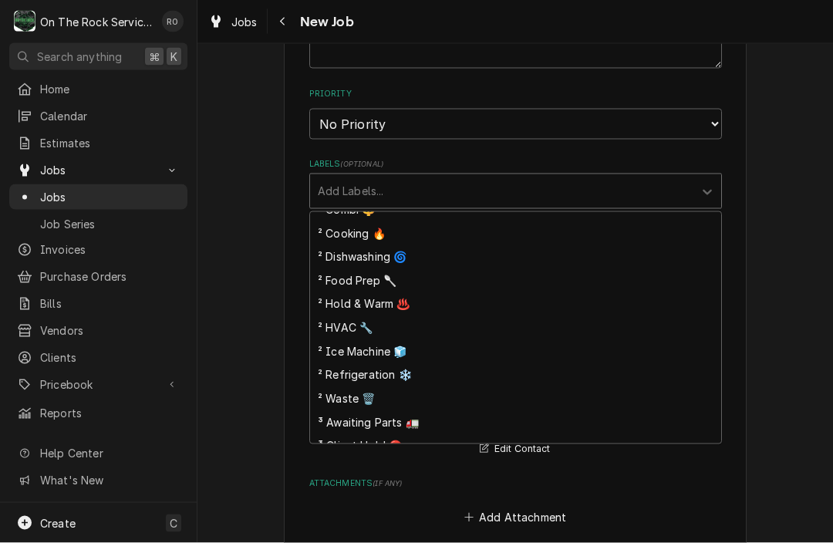
scroll to position [154, 0]
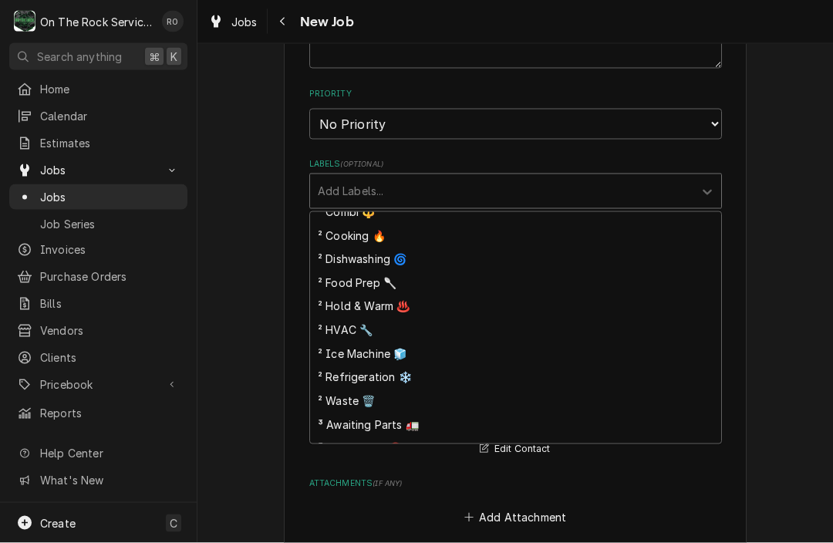
click at [400, 295] on div "² Hold & Warm ♨️" at bounding box center [515, 307] width 411 height 24
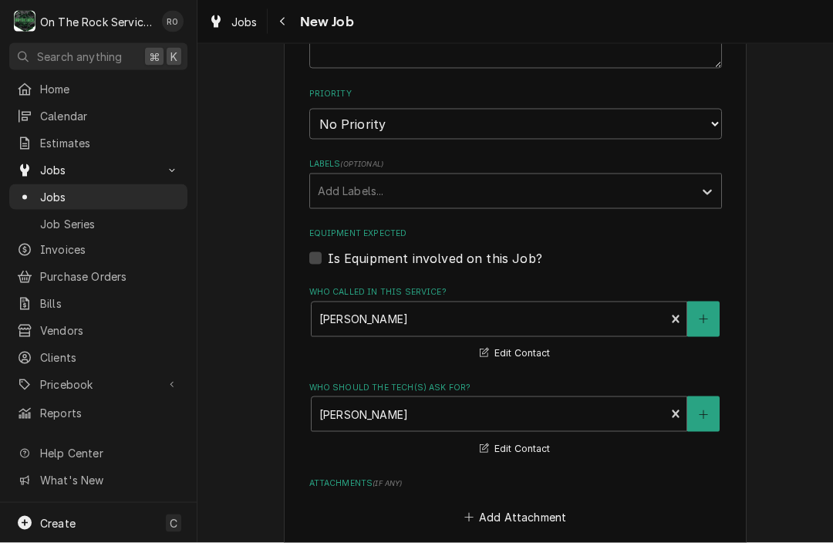
type textarea "x"
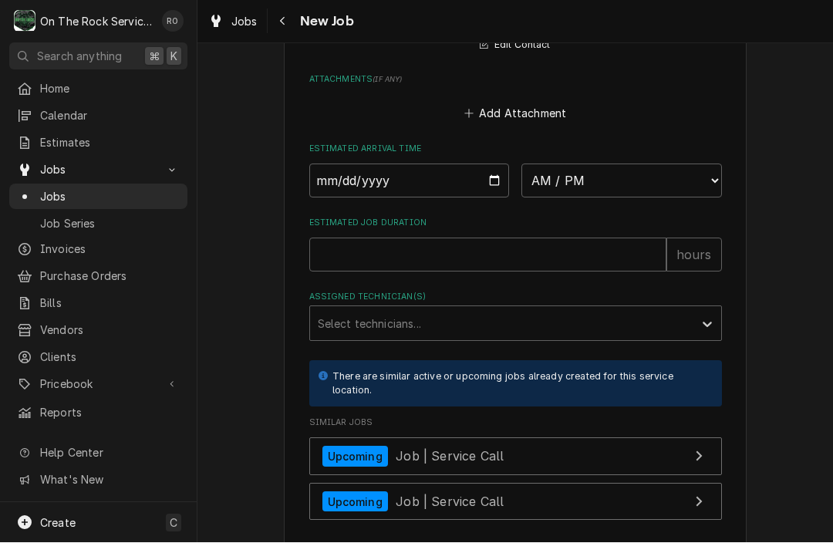
scroll to position [1187, 0]
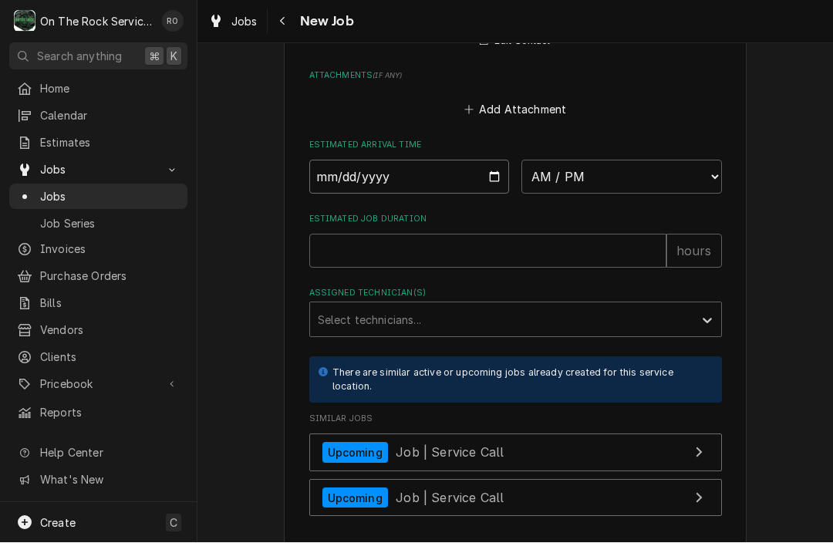
click at [448, 163] on input "Date" at bounding box center [409, 177] width 201 height 34
type input "[DATE]"
type textarea "x"
click at [603, 167] on select "AM / PM 6:00 AM 6:15 AM 6:30 AM 6:45 AM 7:00 AM 7:15 AM 7:30 AM 7:45 AM 8:00 AM…" at bounding box center [622, 177] width 201 height 34
select select "16:00:00"
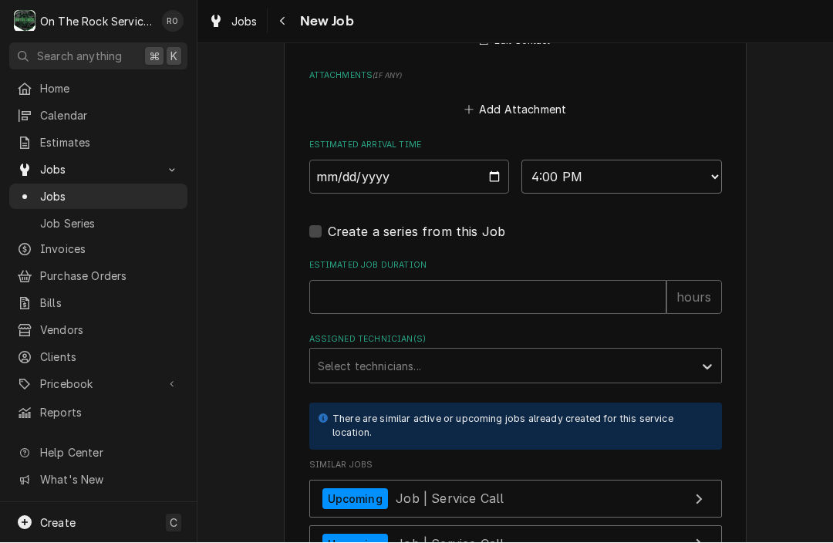
type textarea "x"
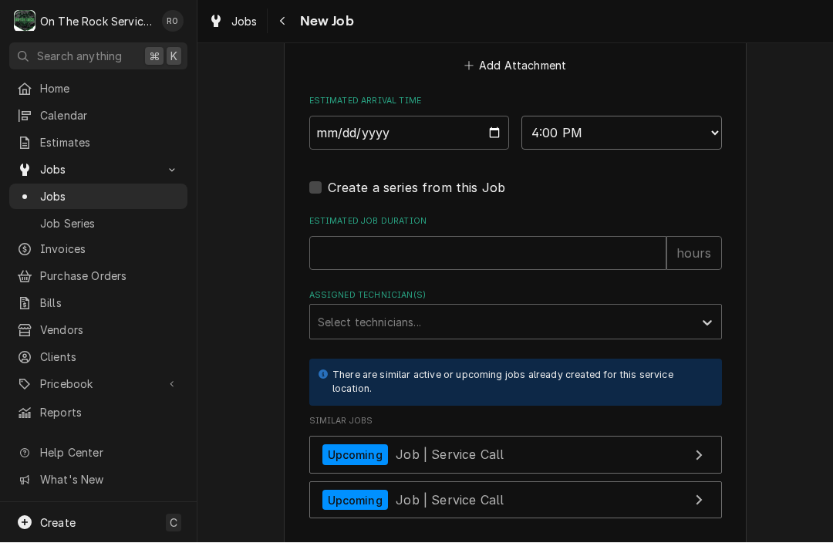
scroll to position [1253, 0]
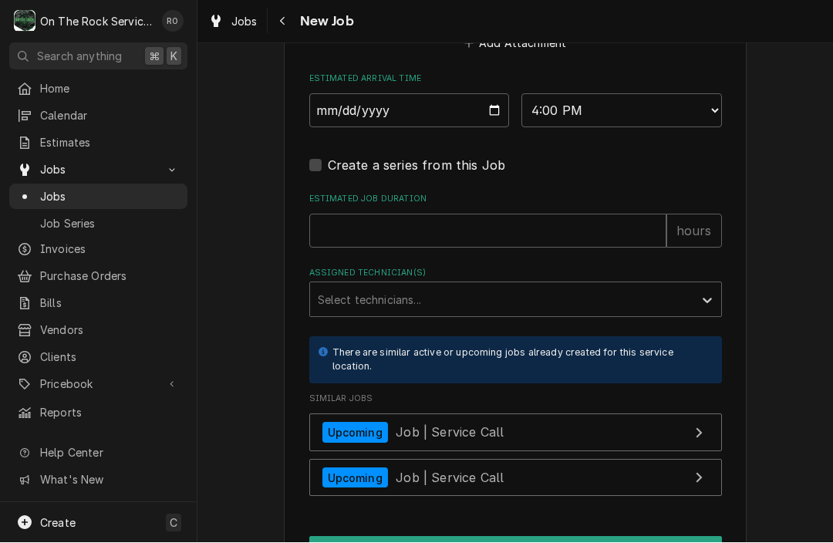
click at [471, 194] on label "Estimated Job Duration" at bounding box center [515, 200] width 413 height 12
click at [471, 214] on input "Estimated Job Duration" at bounding box center [487, 231] width 357 height 34
click at [464, 214] on input "Estimated Job Duration" at bounding box center [487, 231] width 357 height 34
type input "2"
type textarea "x"
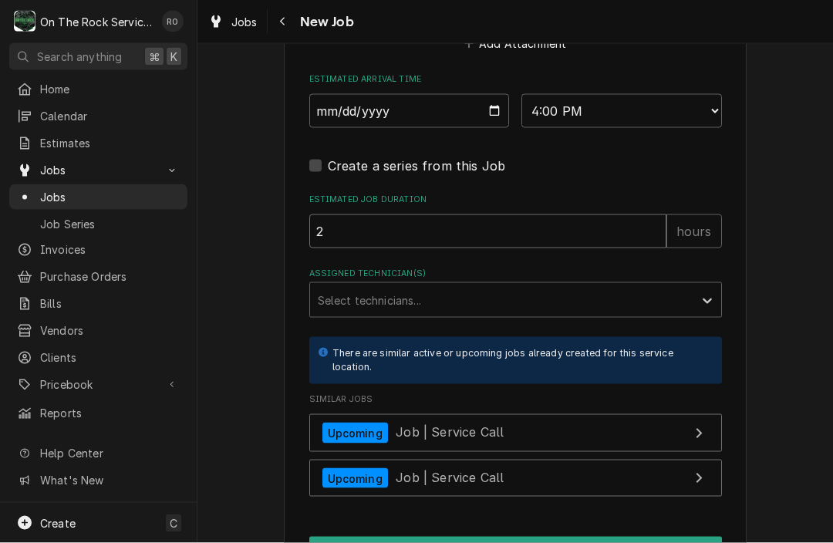
type input "2"
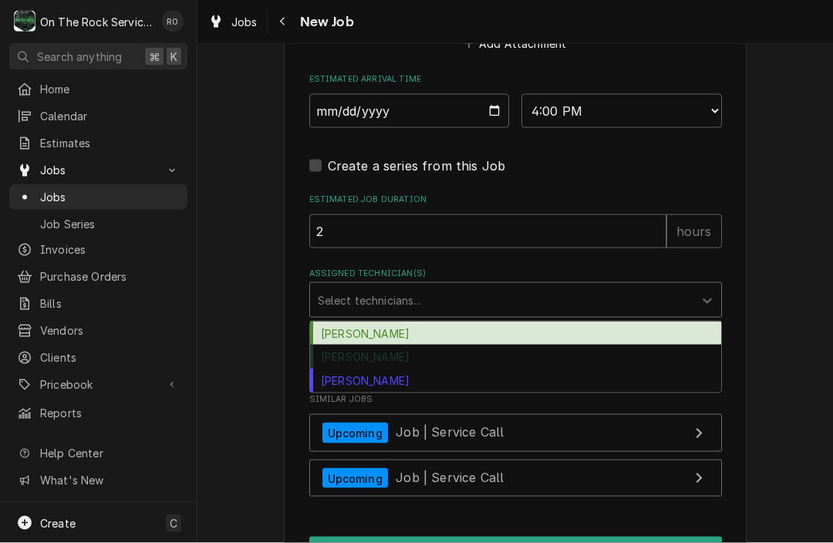
click at [390, 322] on div "Ray Beals" at bounding box center [515, 334] width 411 height 24
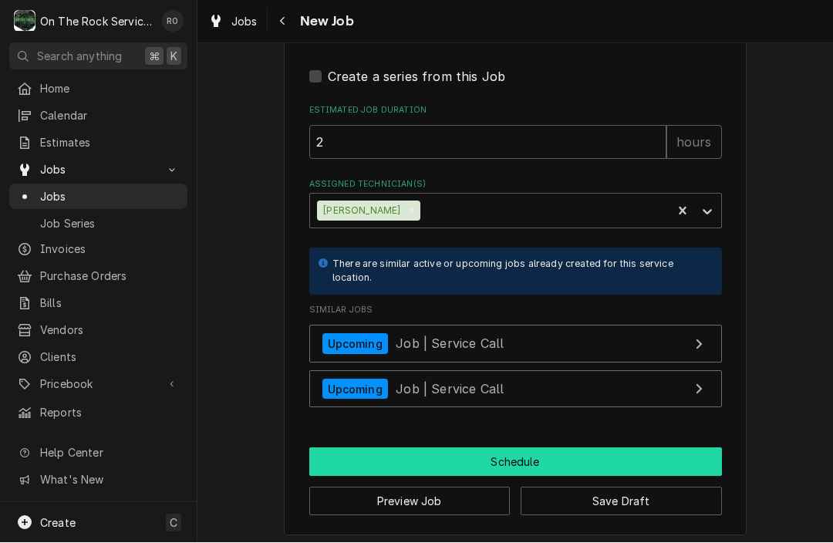
click at [413, 448] on button "Schedule" at bounding box center [515, 462] width 413 height 29
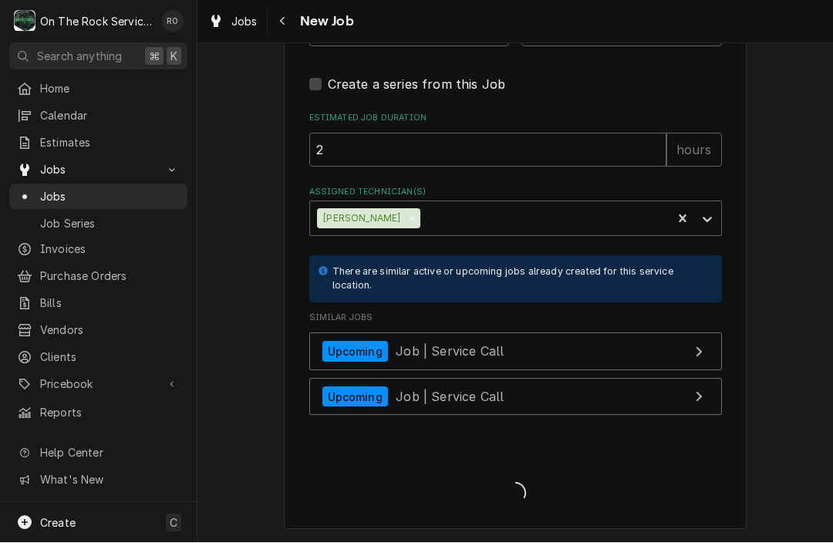
scroll to position [1326, 0]
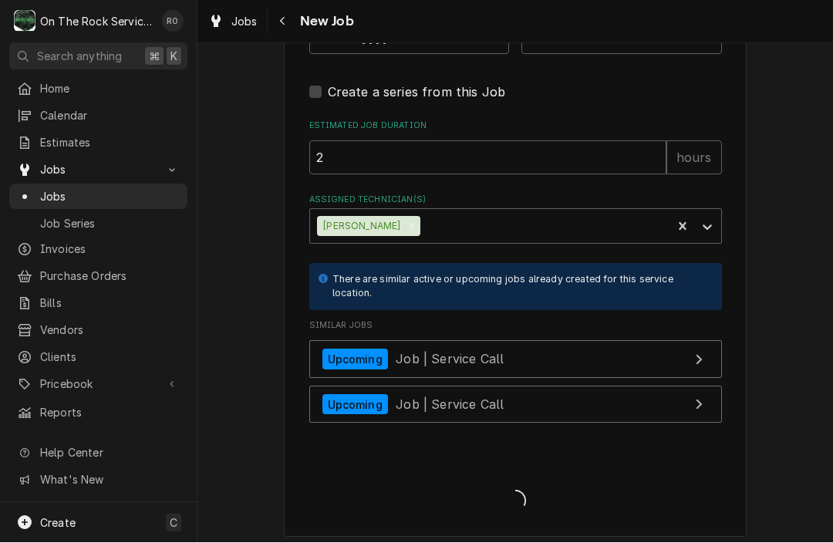
type textarea "x"
